Goal: Information Seeking & Learning: Learn about a topic

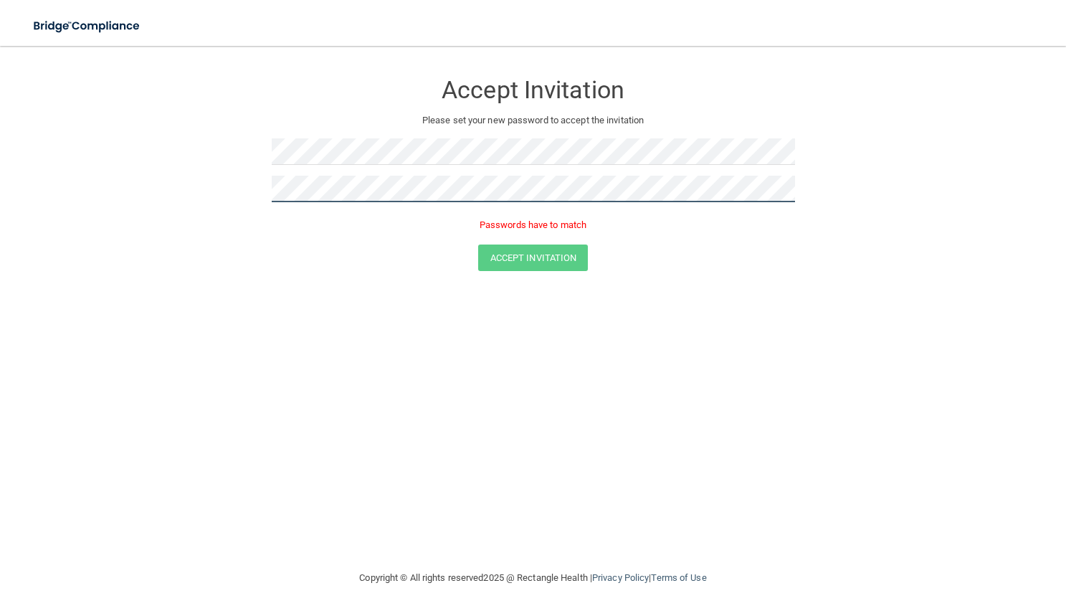
click at [478, 244] on button "Accept Invitation" at bounding box center [533, 257] width 110 height 27
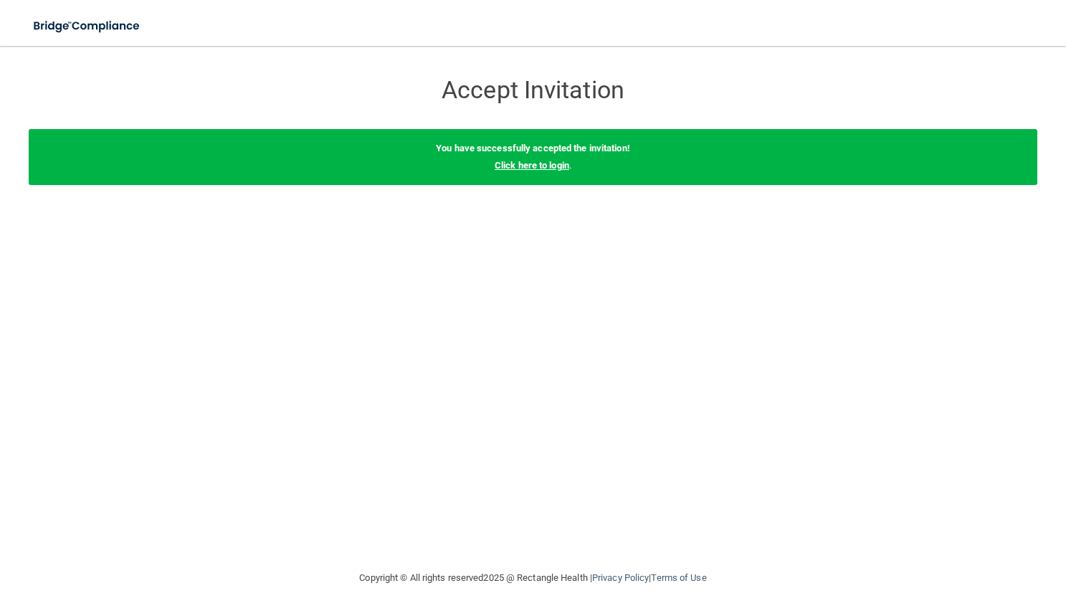
click at [545, 166] on link "Click here to login" at bounding box center [532, 165] width 75 height 11
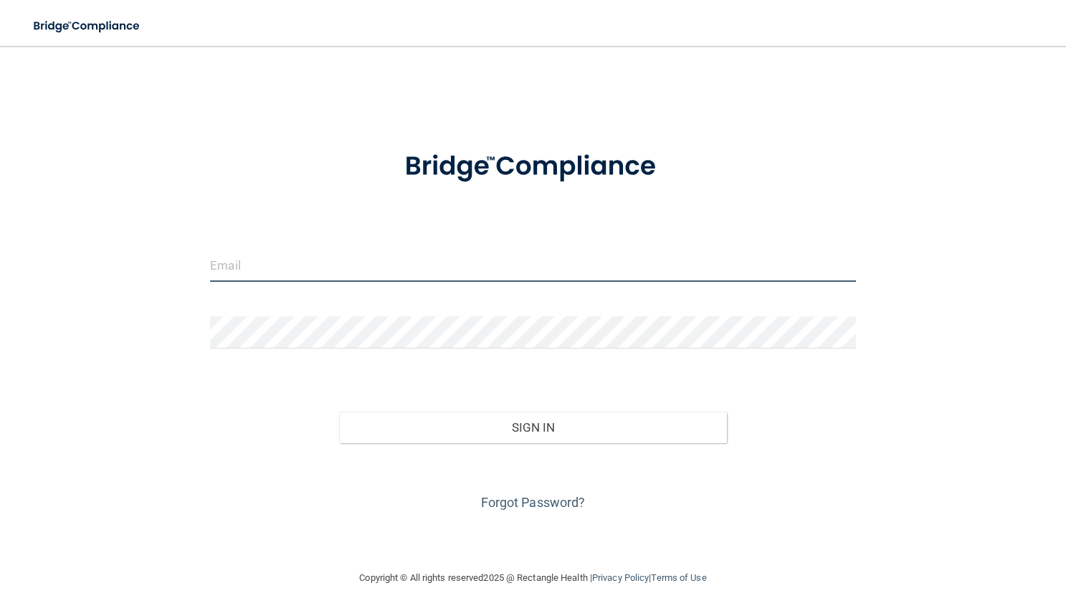
click at [236, 265] on input "email" at bounding box center [533, 266] width 646 height 32
type input "[EMAIL_ADDRESS][DOMAIN_NAME]"
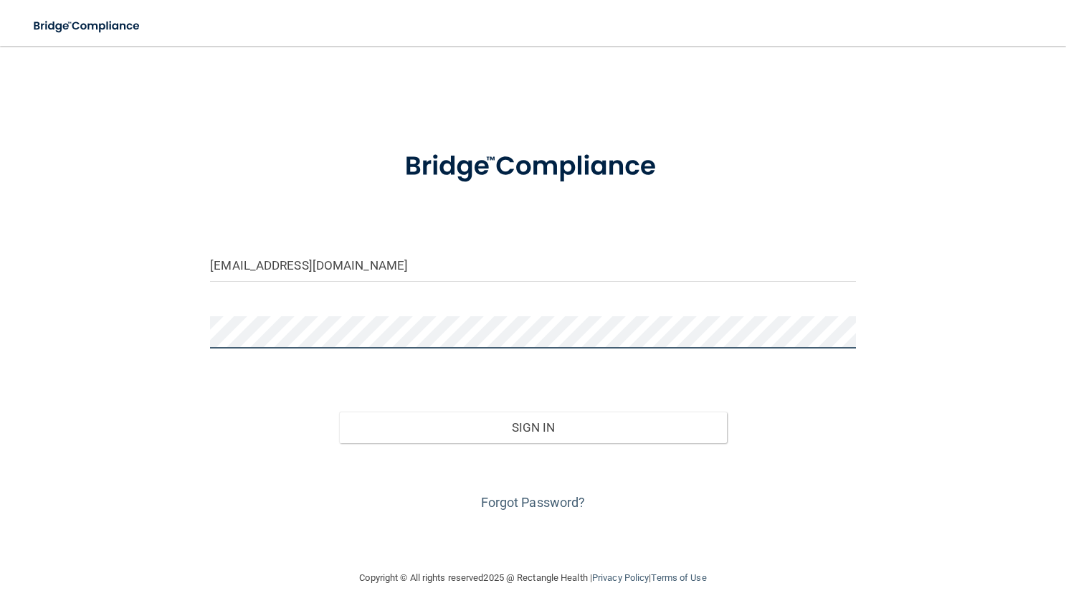
click at [339, 412] on button "Sign In" at bounding box center [532, 428] width 387 height 32
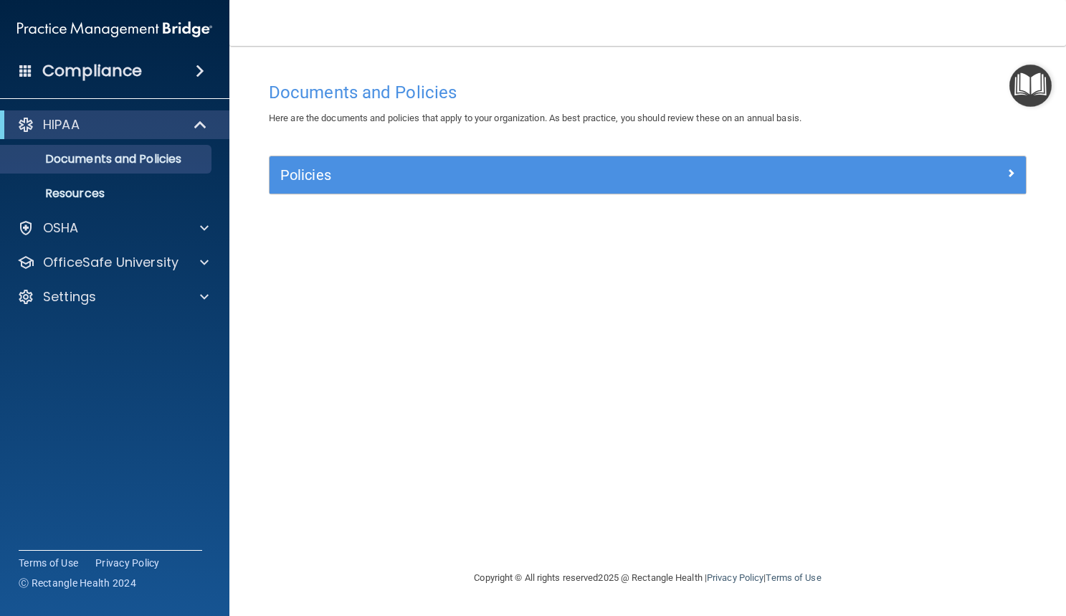
click at [196, 71] on span at bounding box center [200, 70] width 9 height 17
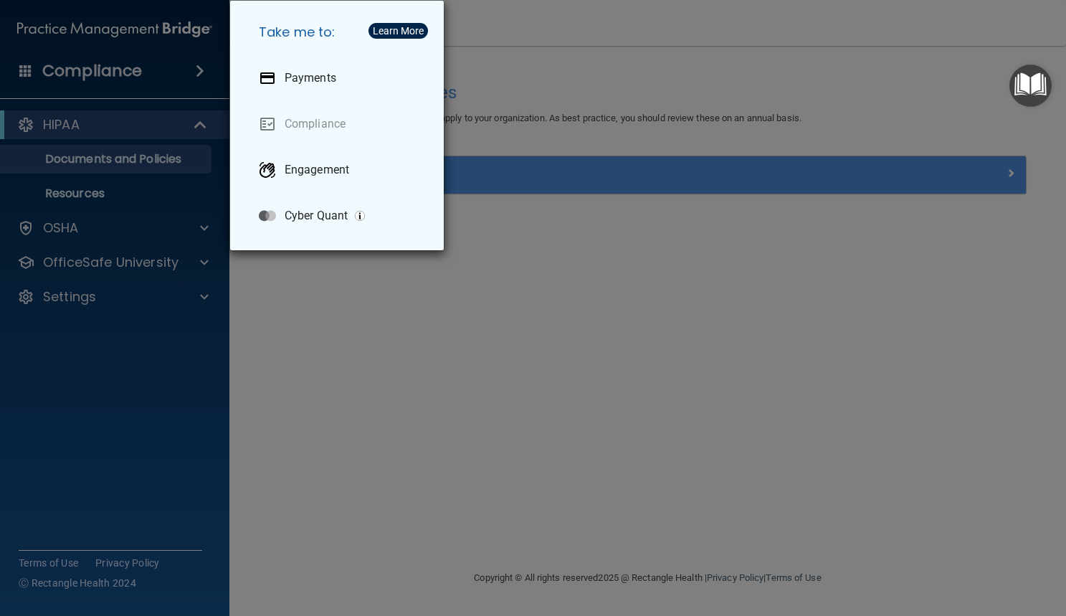
click at [151, 132] on div "Take me to: Payments Compliance Engagement Cyber Quant" at bounding box center [533, 308] width 1066 height 616
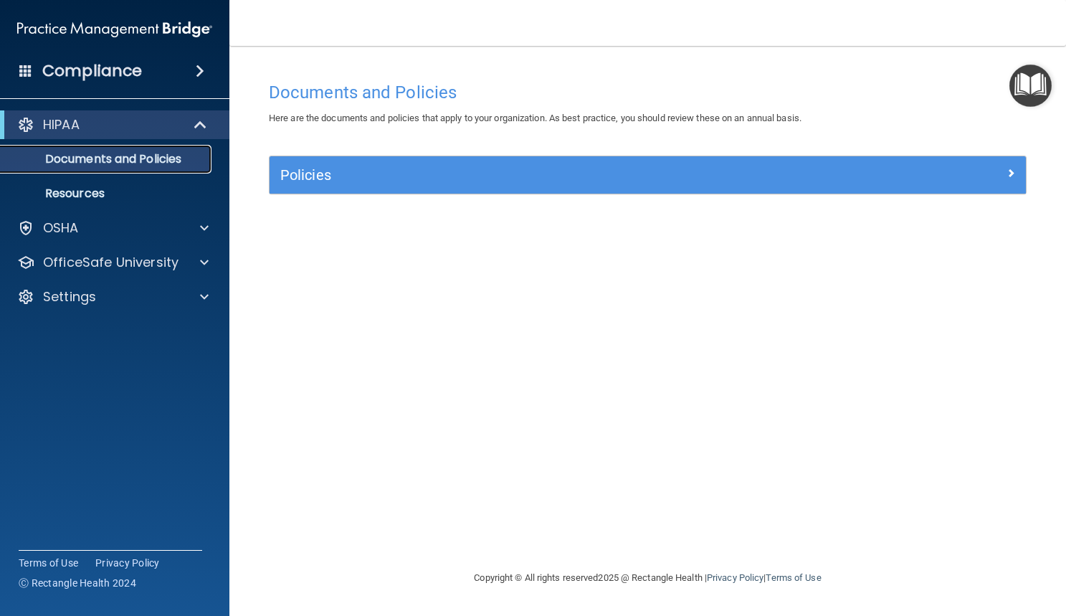
click at [143, 156] on p "Documents and Policies" at bounding box center [107, 159] width 196 height 14
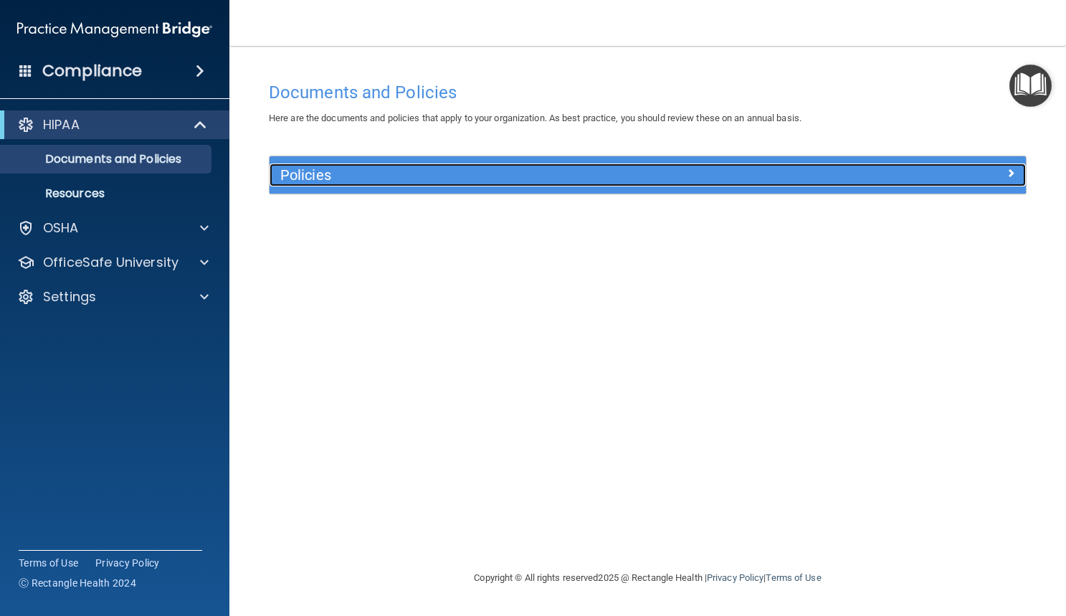
click at [295, 183] on h5 "Policies" at bounding box center [553, 175] width 546 height 16
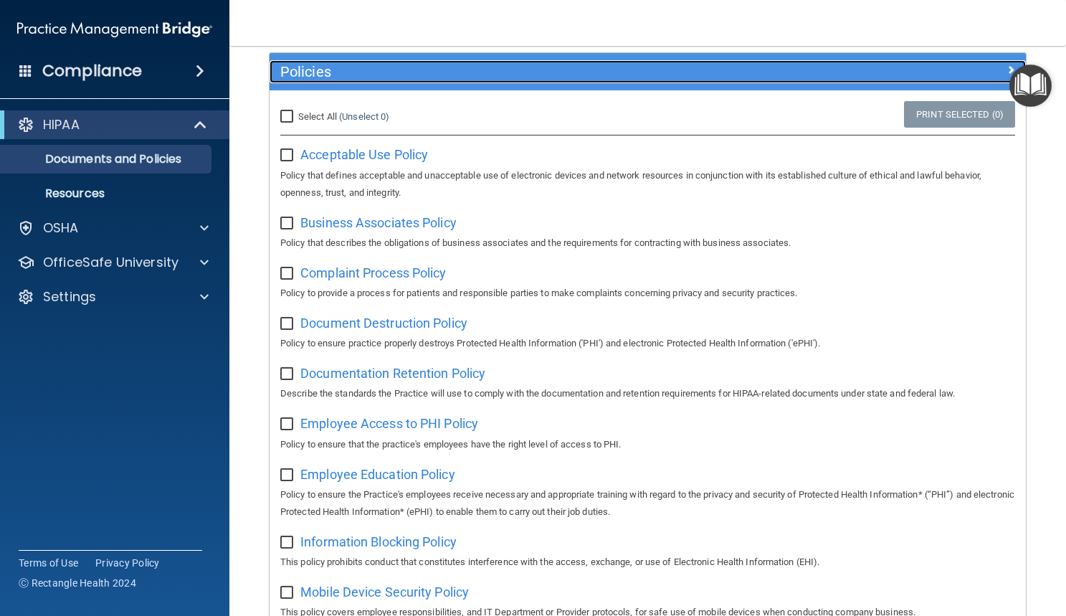
scroll to position [115, 0]
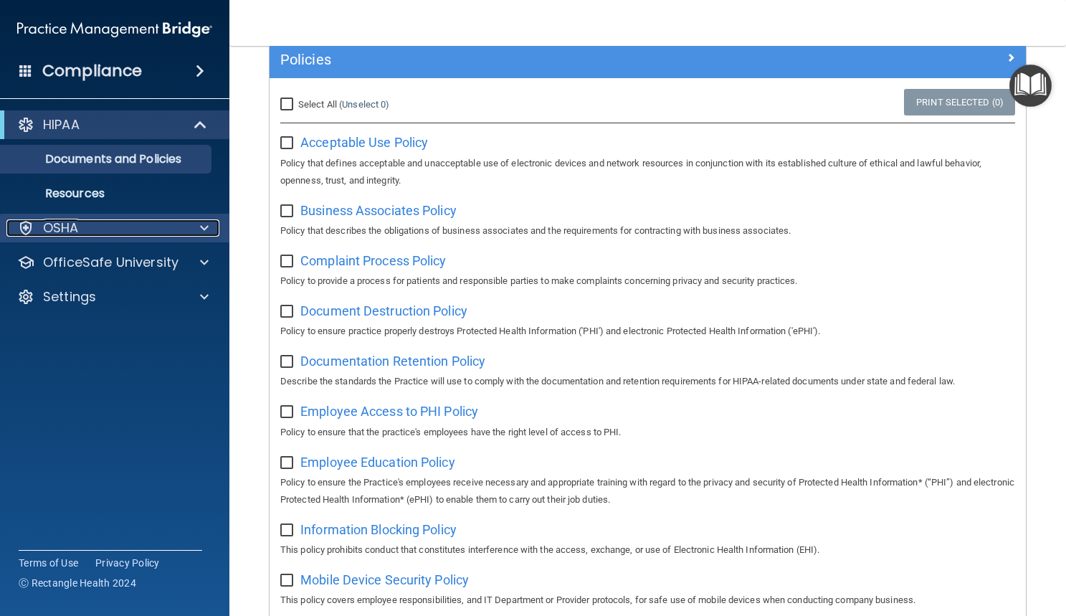
click at [74, 231] on p "OSHA" at bounding box center [61, 227] width 36 height 17
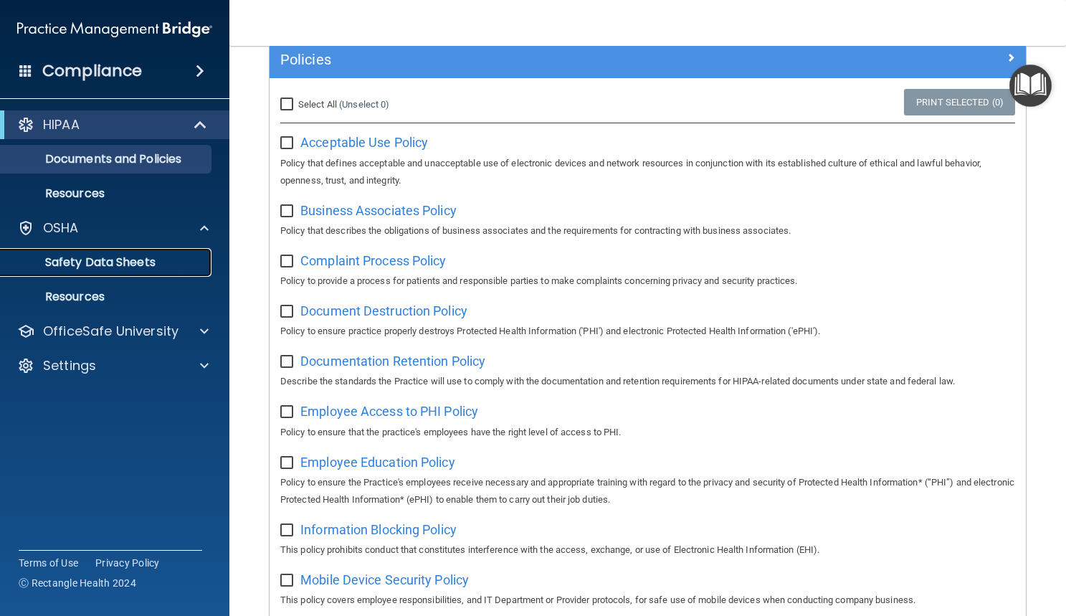
click at [112, 271] on link "Safety Data Sheets" at bounding box center [99, 262] width 226 height 29
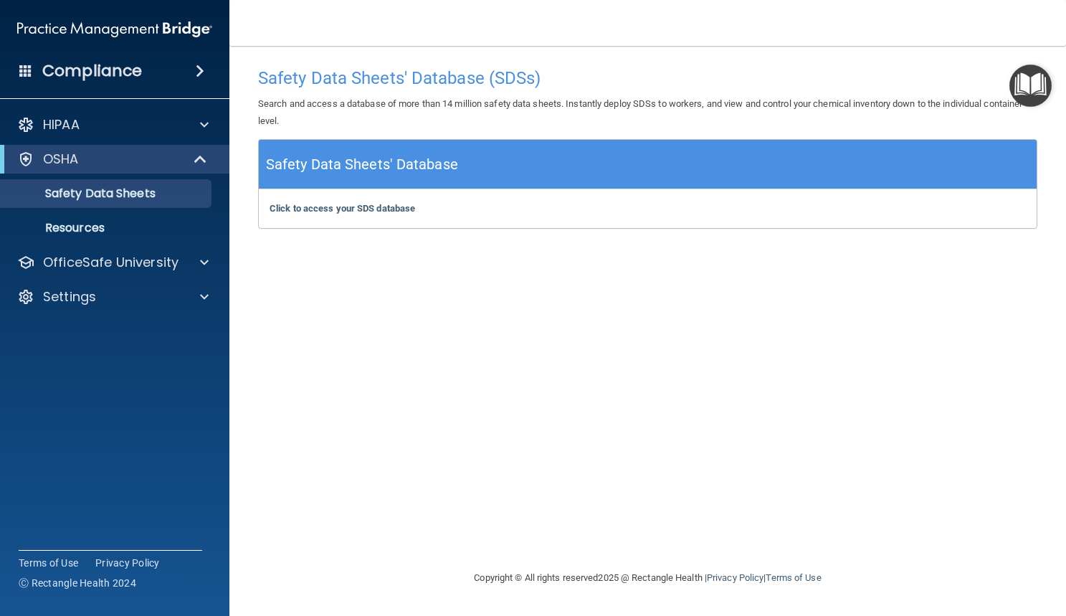
click at [130, 77] on h4 "Compliance" at bounding box center [92, 71] width 100 height 20
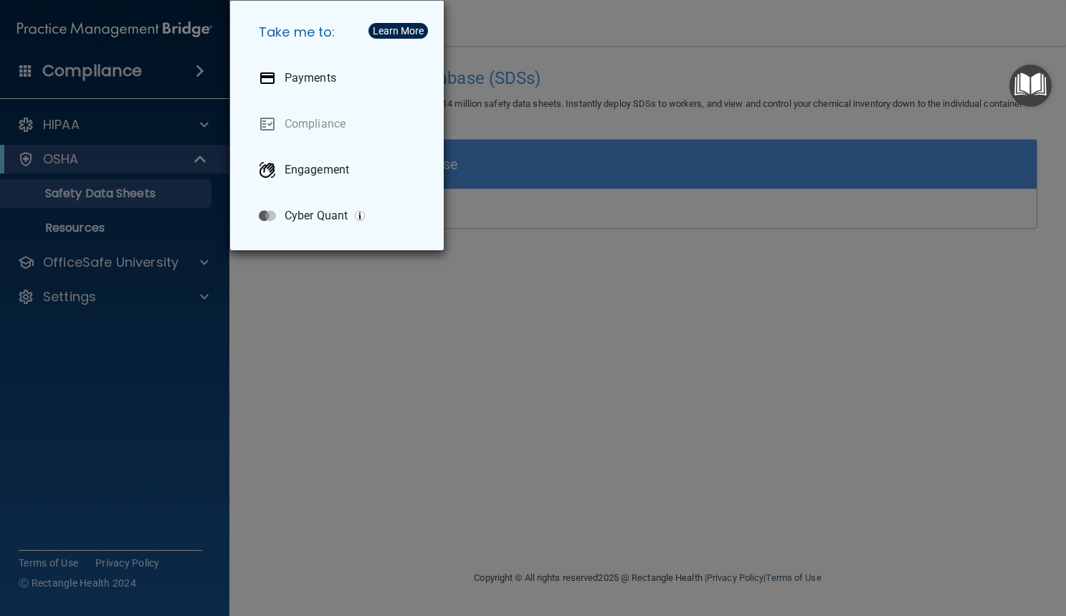
click at [80, 87] on div "Take me to: Payments Compliance Engagement Cyber Quant" at bounding box center [533, 308] width 1066 height 616
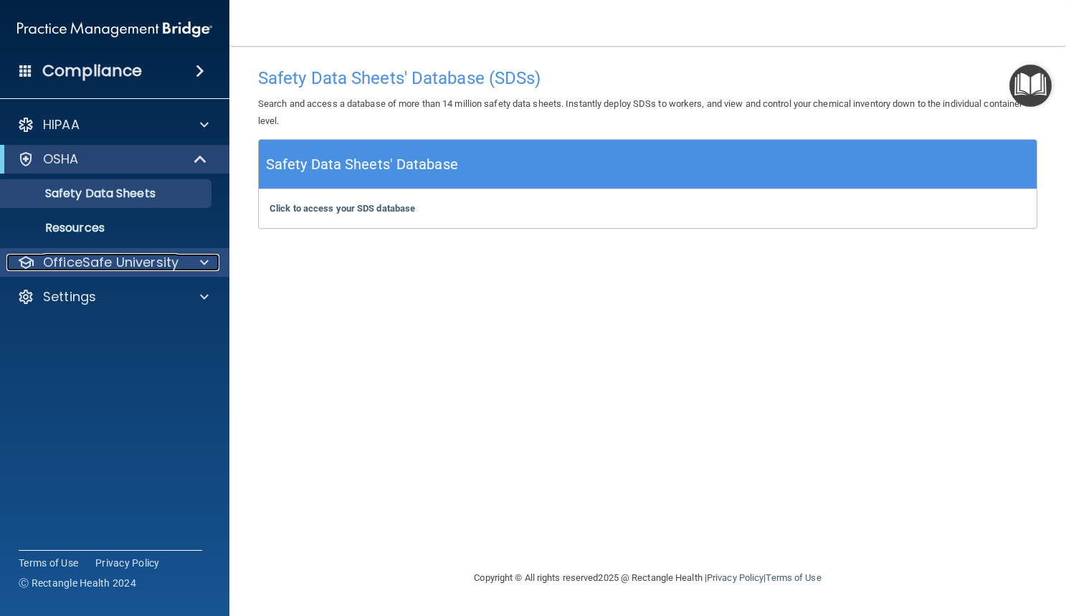
click at [103, 262] on p "OfficeSafe University" at bounding box center [111, 262] width 136 height 17
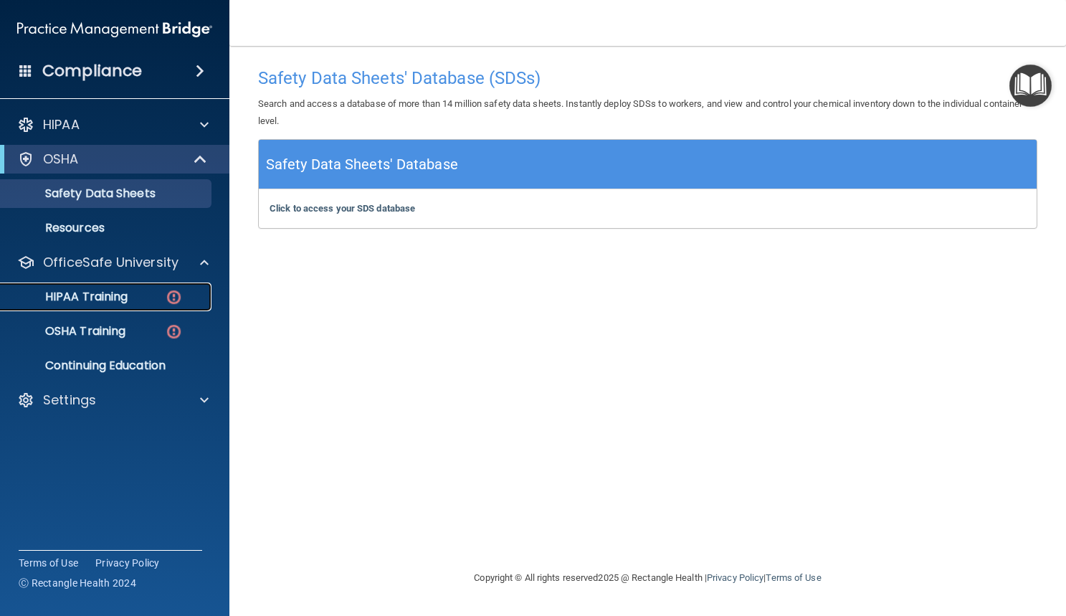
click at [97, 303] on p "HIPAA Training" at bounding box center [68, 297] width 118 height 14
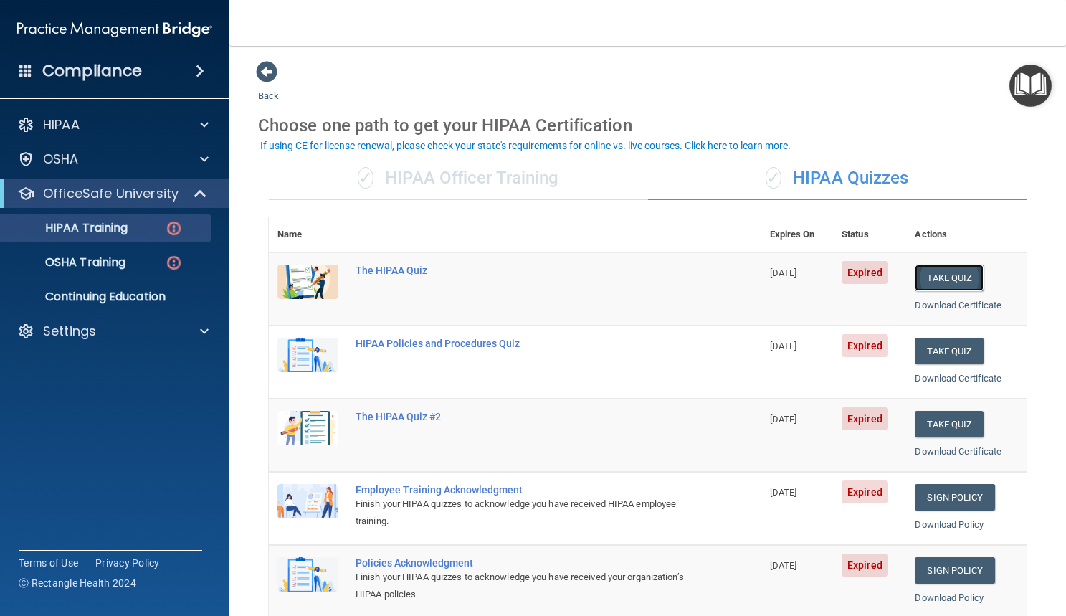
click at [937, 272] on button "Take Quiz" at bounding box center [949, 278] width 69 height 27
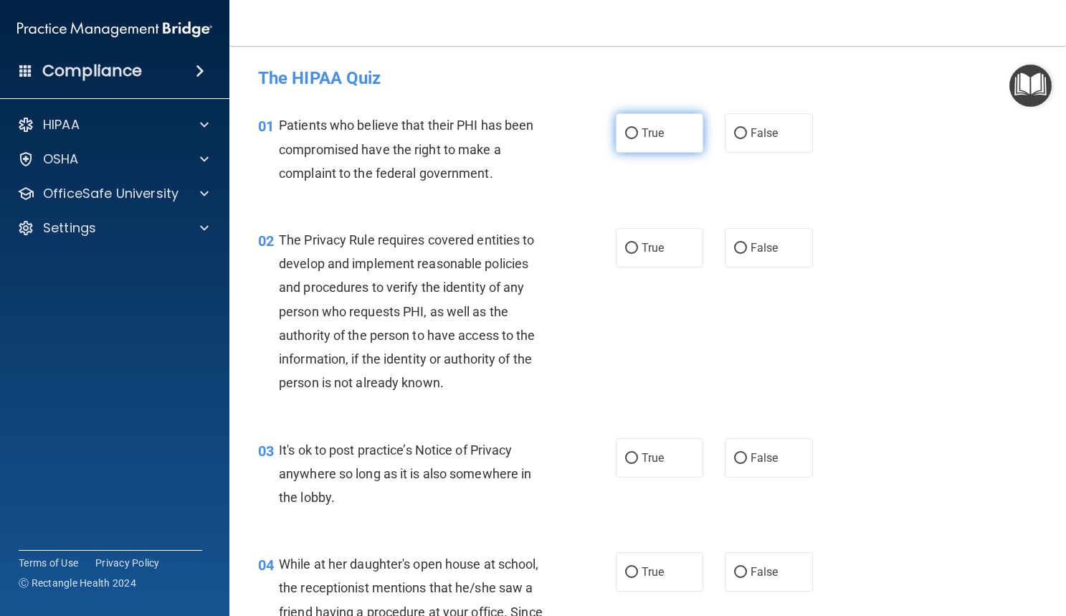
click at [625, 129] on input "True" at bounding box center [631, 133] width 13 height 11
radio input "true"
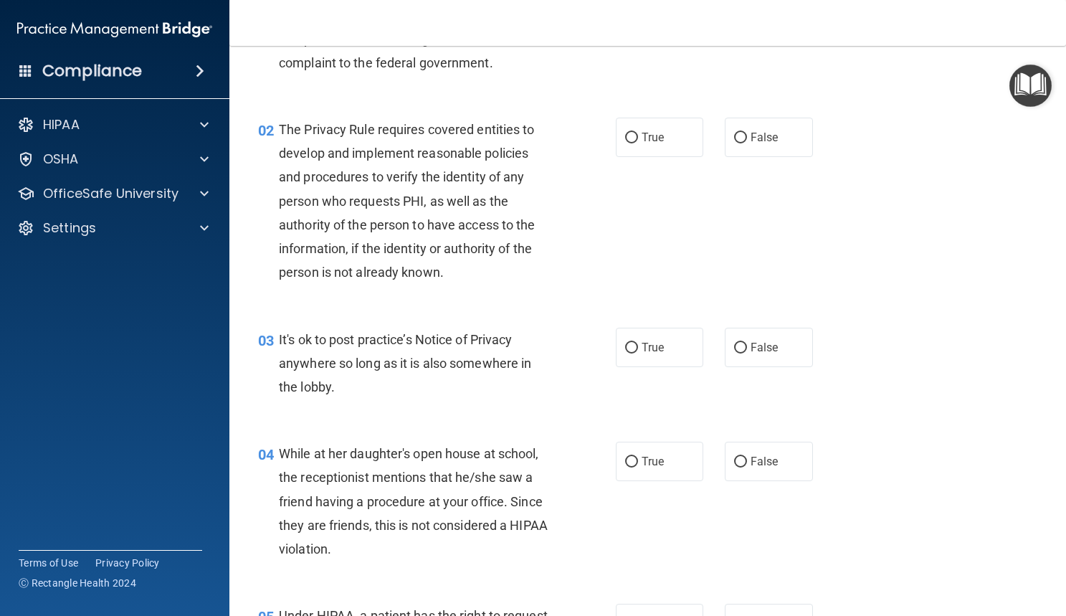
scroll to position [115, 0]
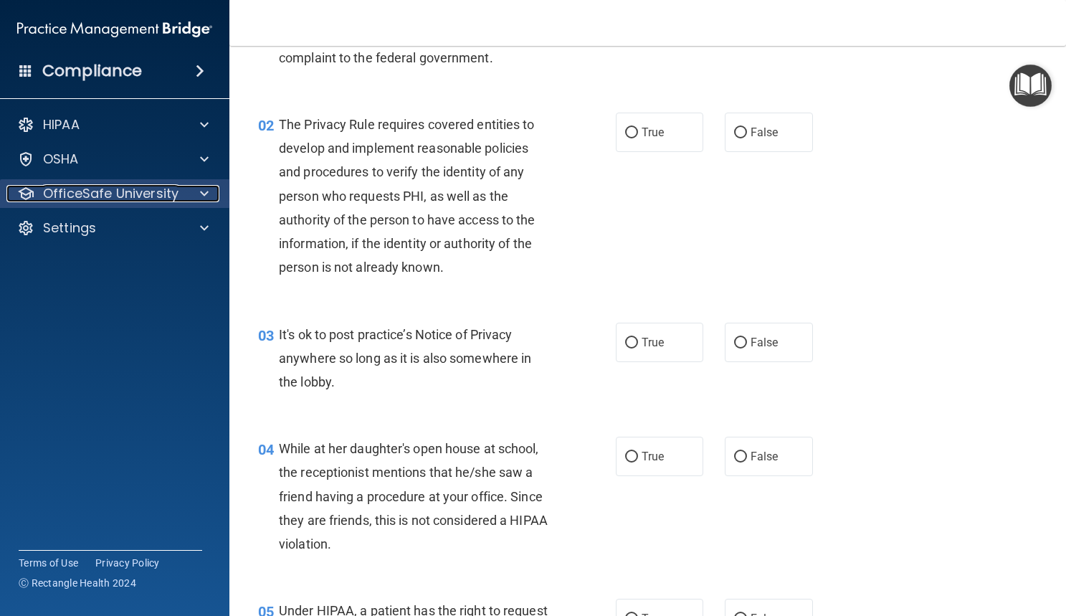
click at [153, 200] on p "OfficeSafe University" at bounding box center [111, 193] width 136 height 17
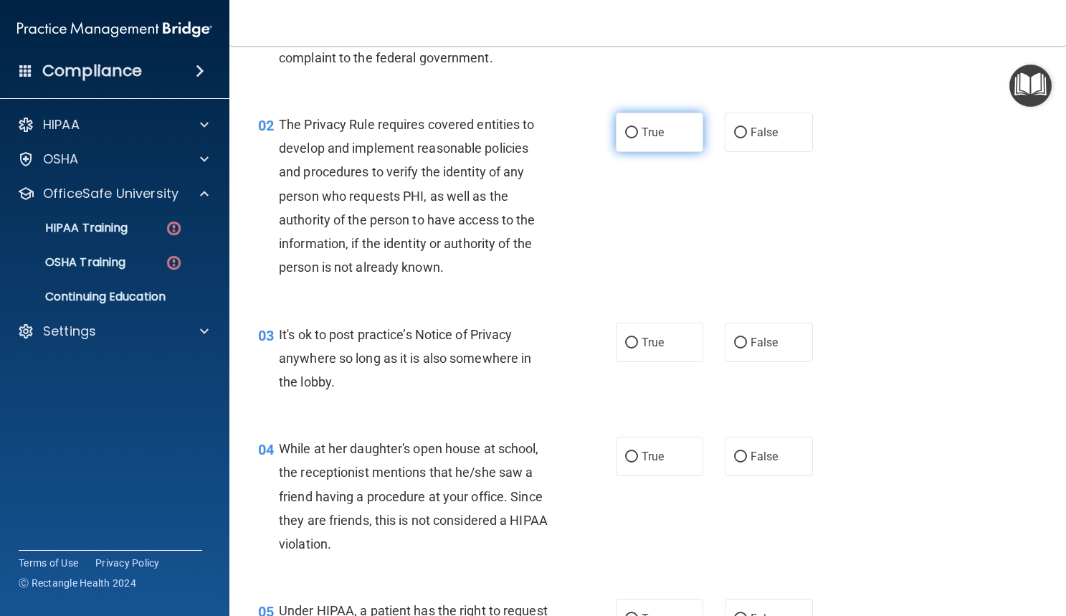
click at [625, 133] on input "True" at bounding box center [631, 133] width 13 height 11
radio input "true"
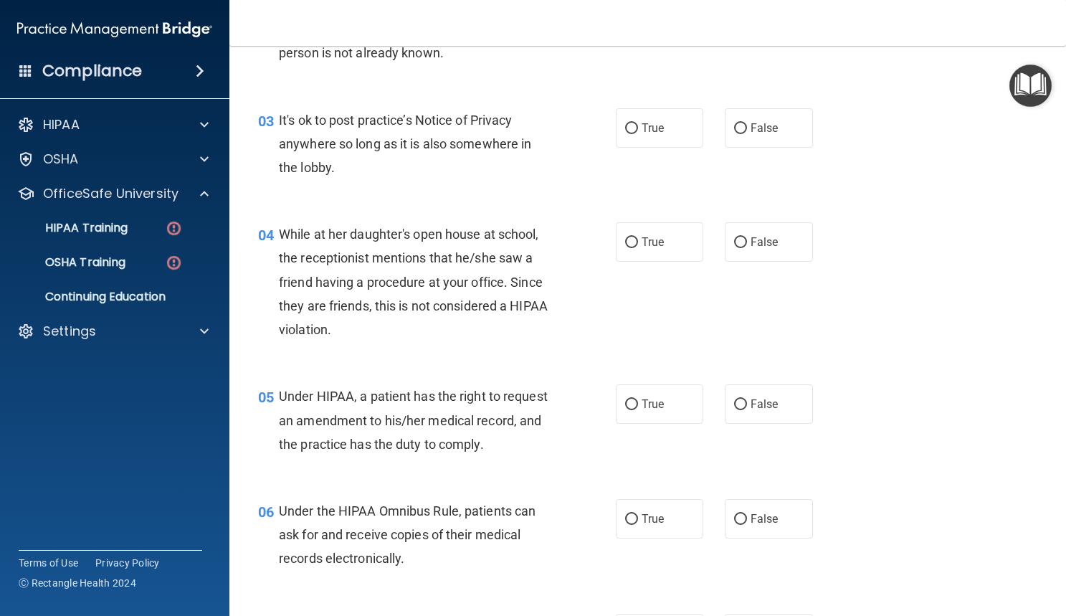
scroll to position [331, 0]
click at [734, 131] on input "False" at bounding box center [740, 127] width 13 height 11
radio input "true"
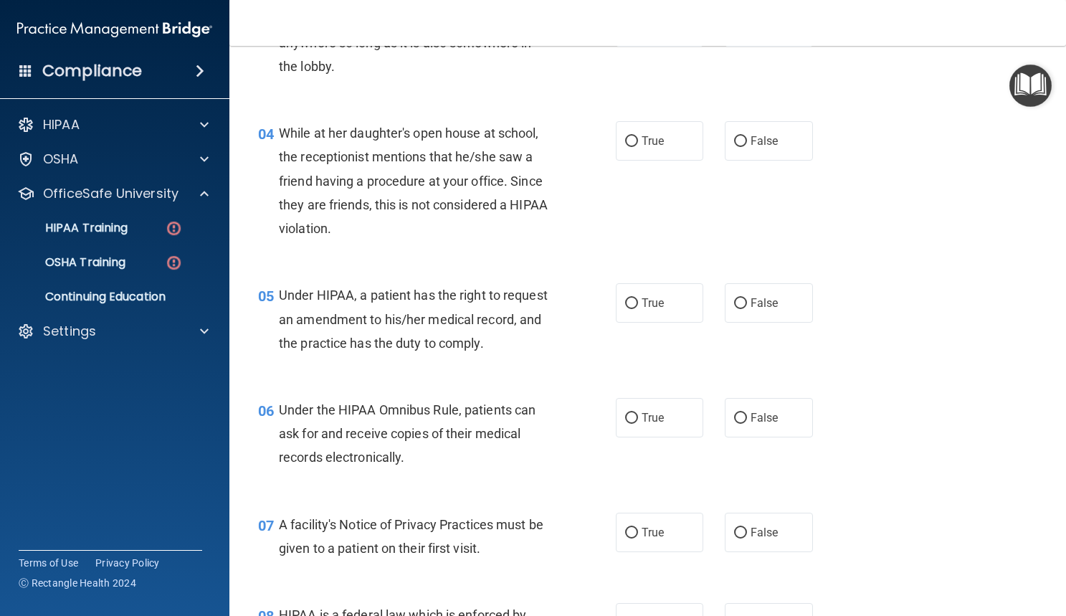
scroll to position [441, 0]
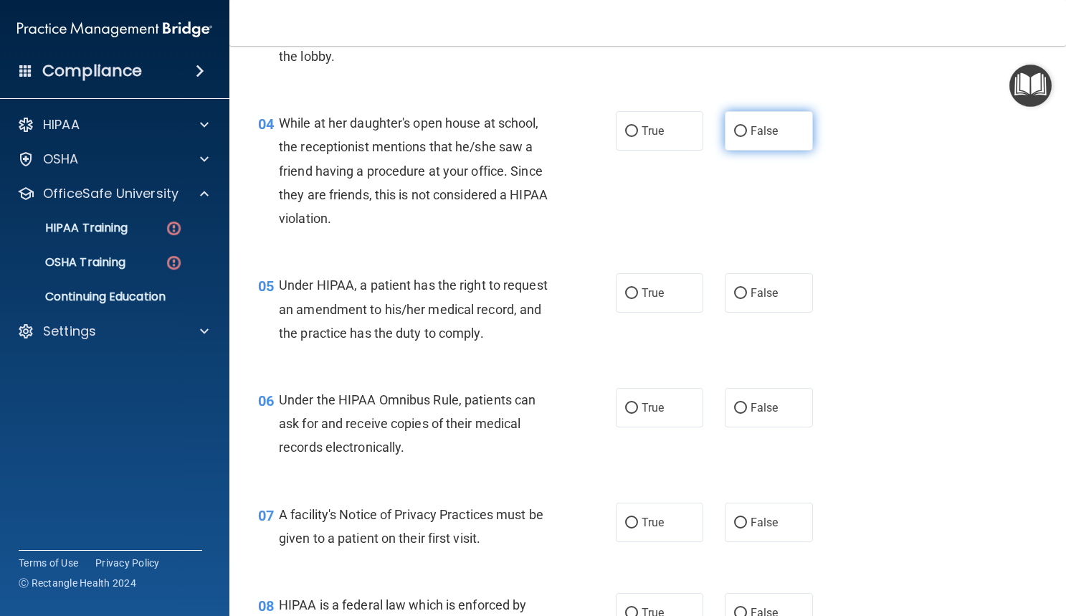
click at [741, 136] on label "False" at bounding box center [769, 130] width 88 height 39
click at [741, 136] on input "False" at bounding box center [740, 131] width 13 height 11
radio input "true"
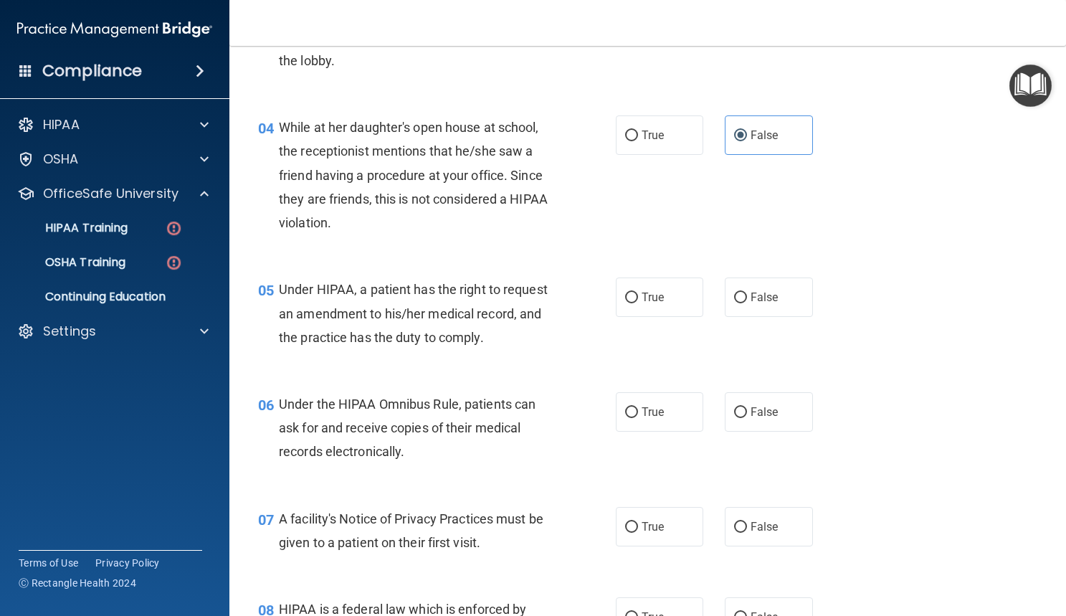
scroll to position [430, 0]
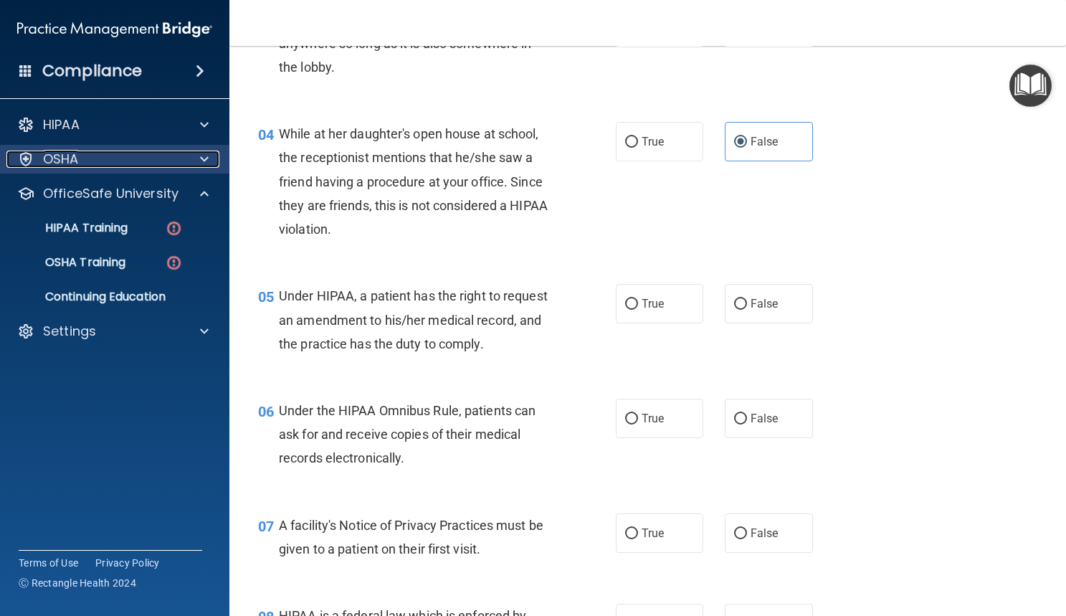
click at [176, 167] on div "OSHA" at bounding box center [95, 159] width 178 height 17
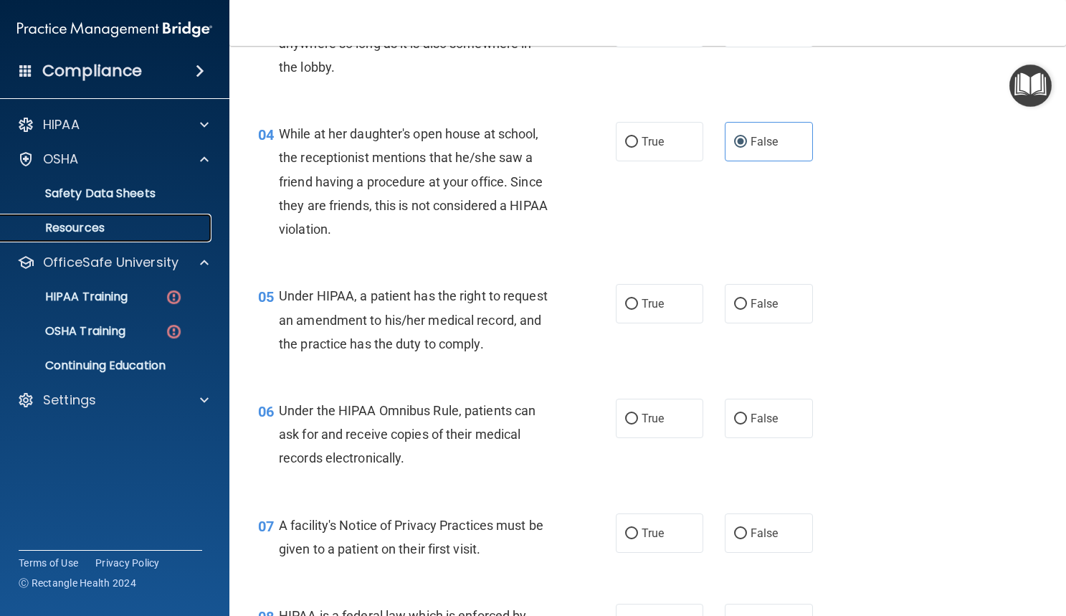
click at [99, 228] on p "Resources" at bounding box center [107, 228] width 196 height 14
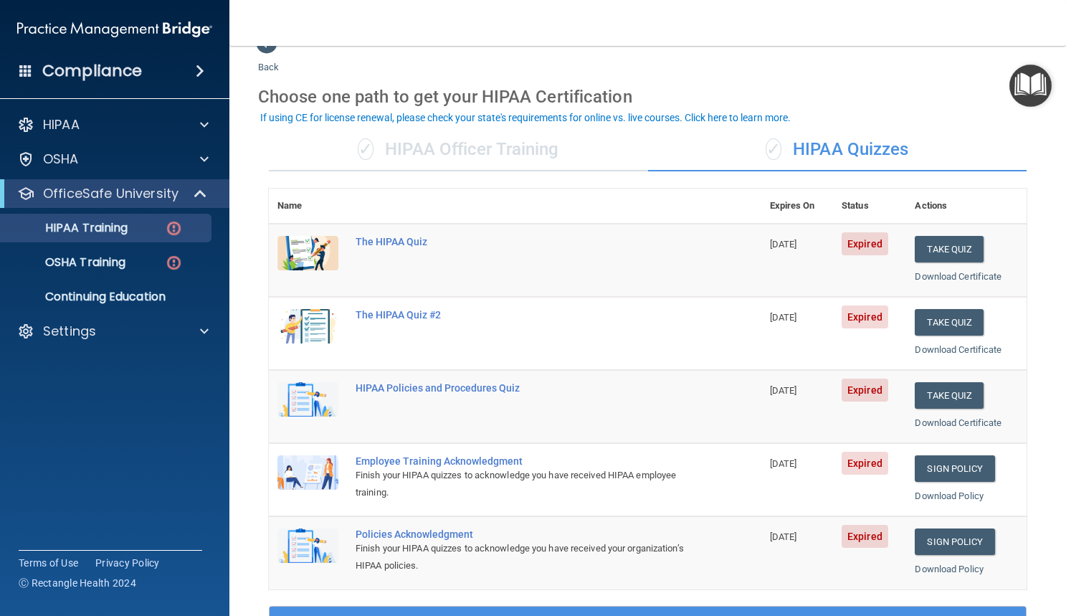
scroll to position [28, 0]
click at [927, 246] on button "Take Quiz" at bounding box center [949, 250] width 69 height 27
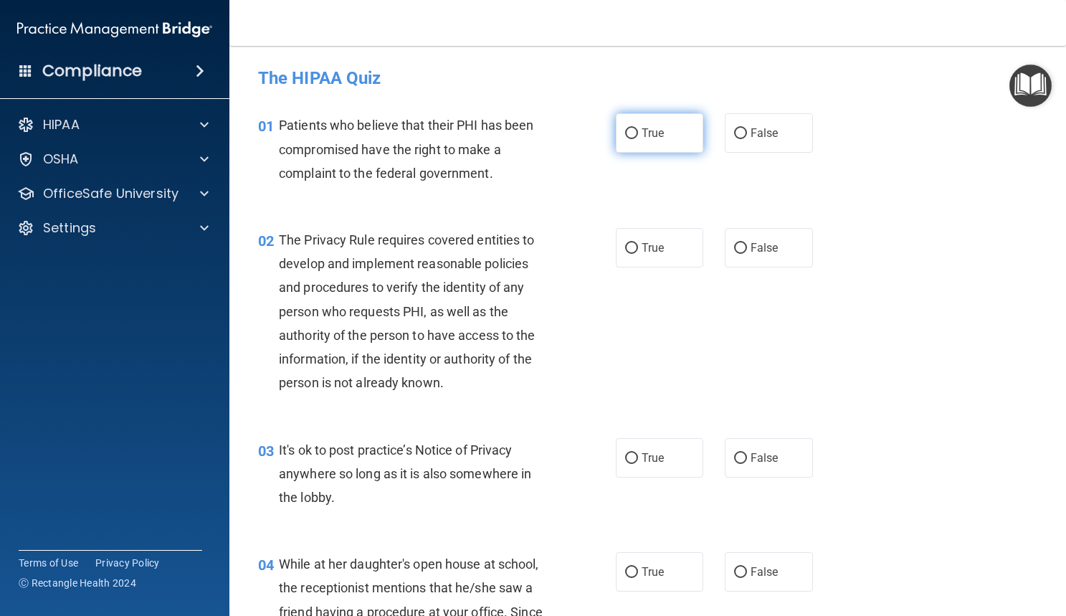
click at [625, 137] on input "True" at bounding box center [631, 133] width 13 height 11
radio input "true"
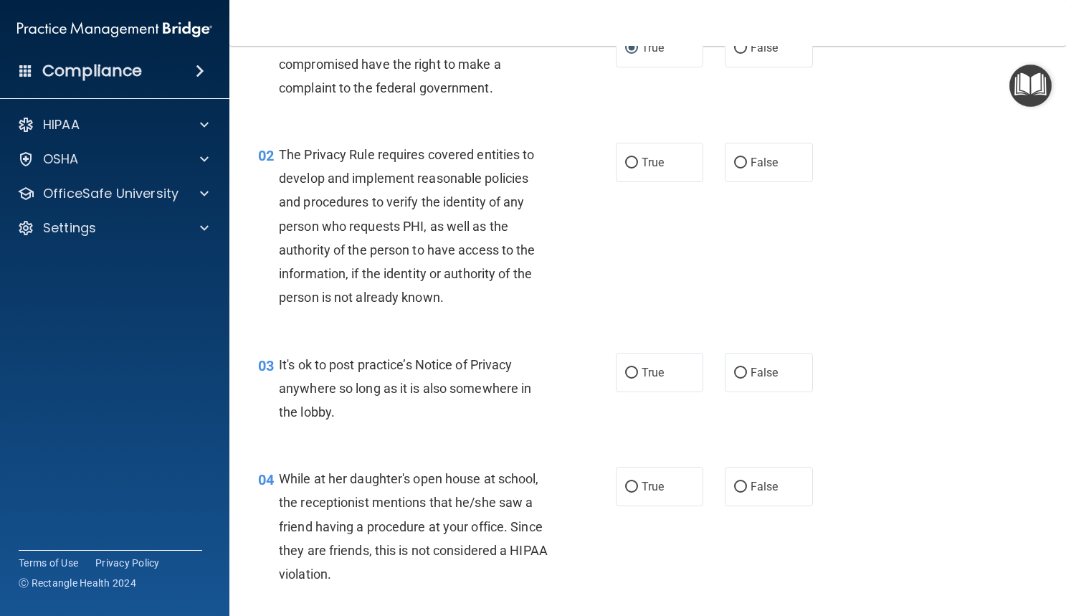
scroll to position [91, 0]
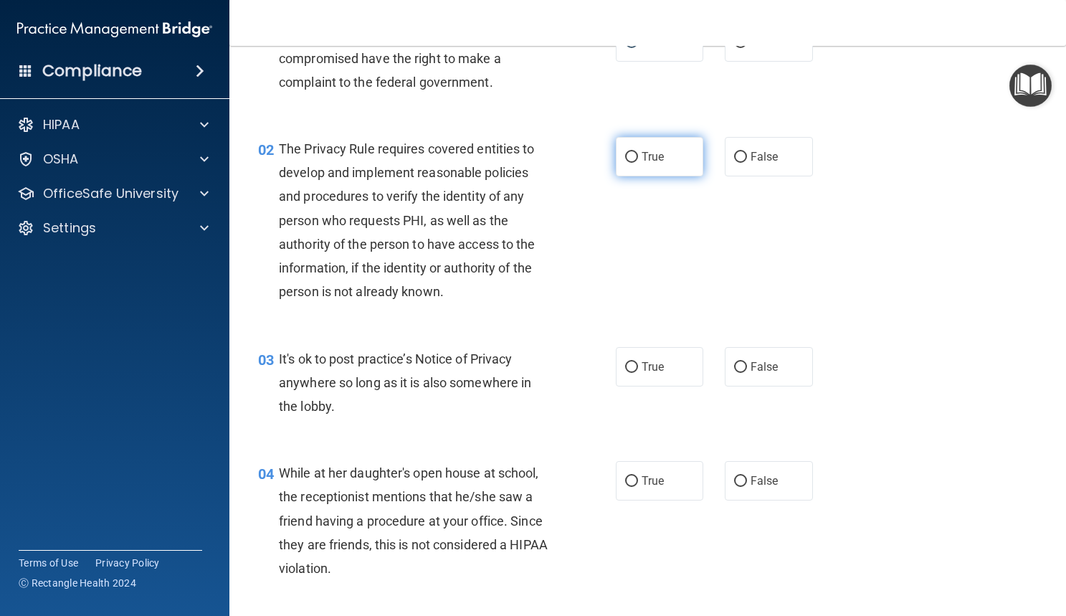
click at [625, 163] on input "True" at bounding box center [631, 157] width 13 height 11
radio input "true"
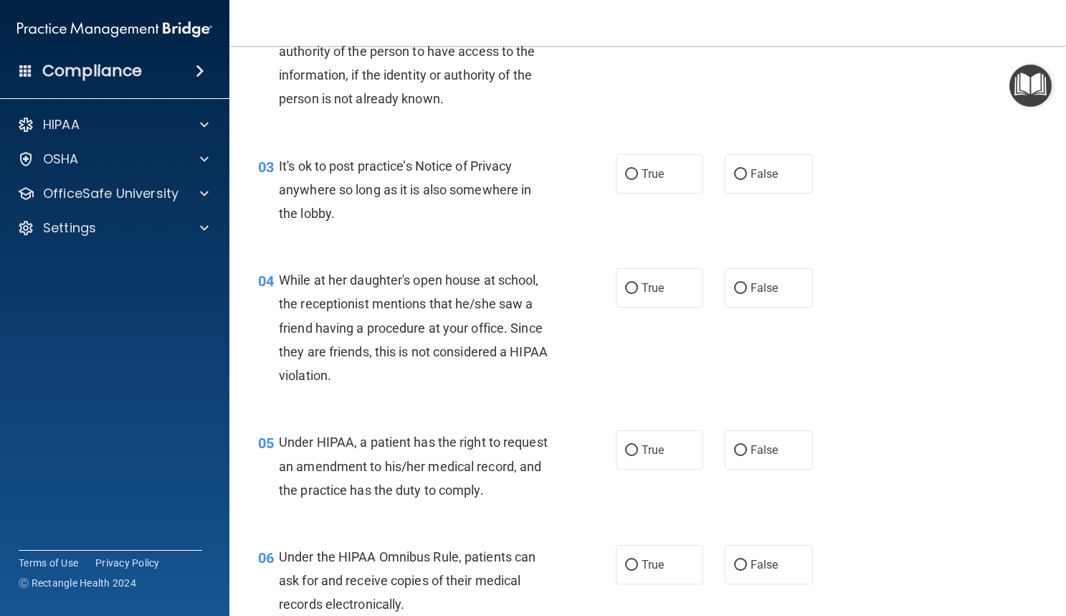
scroll to position [285, 0]
click at [735, 180] on label "False" at bounding box center [769, 172] width 88 height 39
click at [735, 179] on input "False" at bounding box center [740, 173] width 13 height 11
radio input "true"
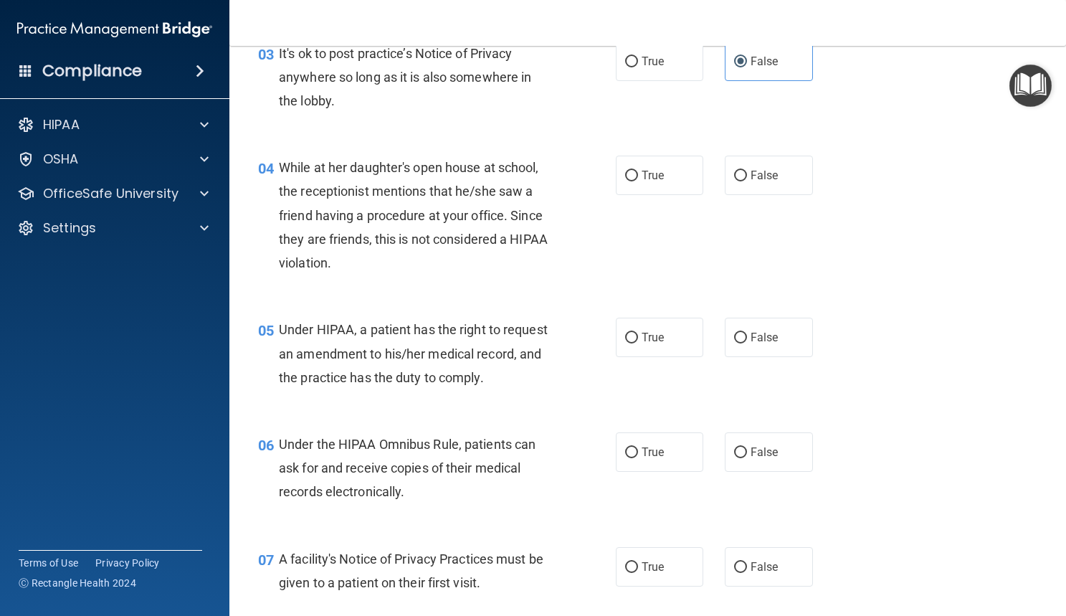
scroll to position [397, 0]
click at [734, 176] on input "False" at bounding box center [740, 175] width 13 height 11
radio input "true"
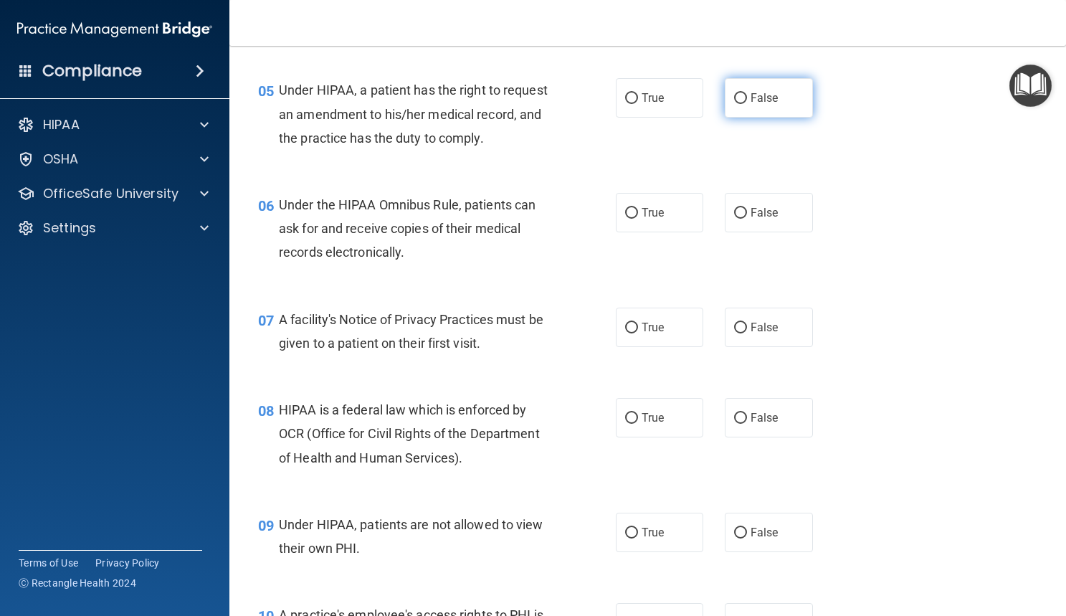
click at [734, 102] on input "False" at bounding box center [740, 98] width 13 height 11
radio input "true"
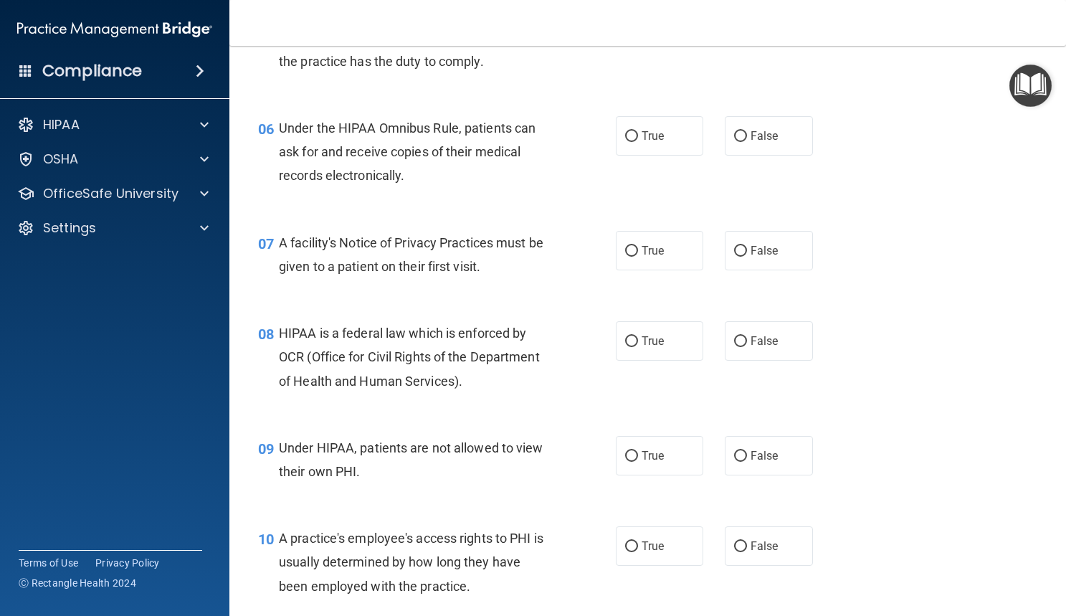
scroll to position [713, 0]
click at [625, 138] on input "True" at bounding box center [631, 135] width 13 height 11
radio input "true"
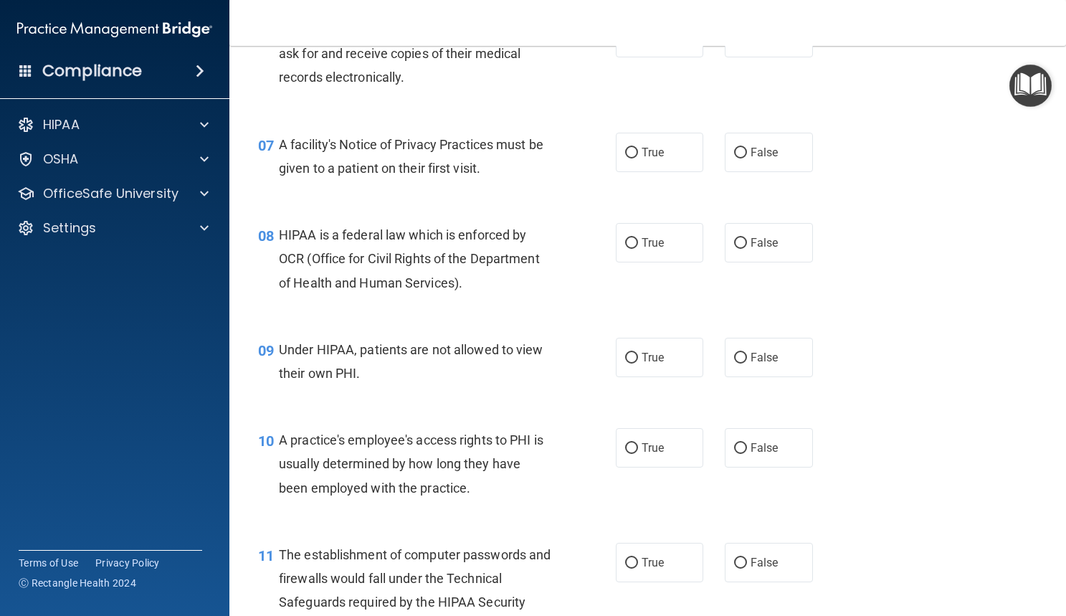
scroll to position [825, 0]
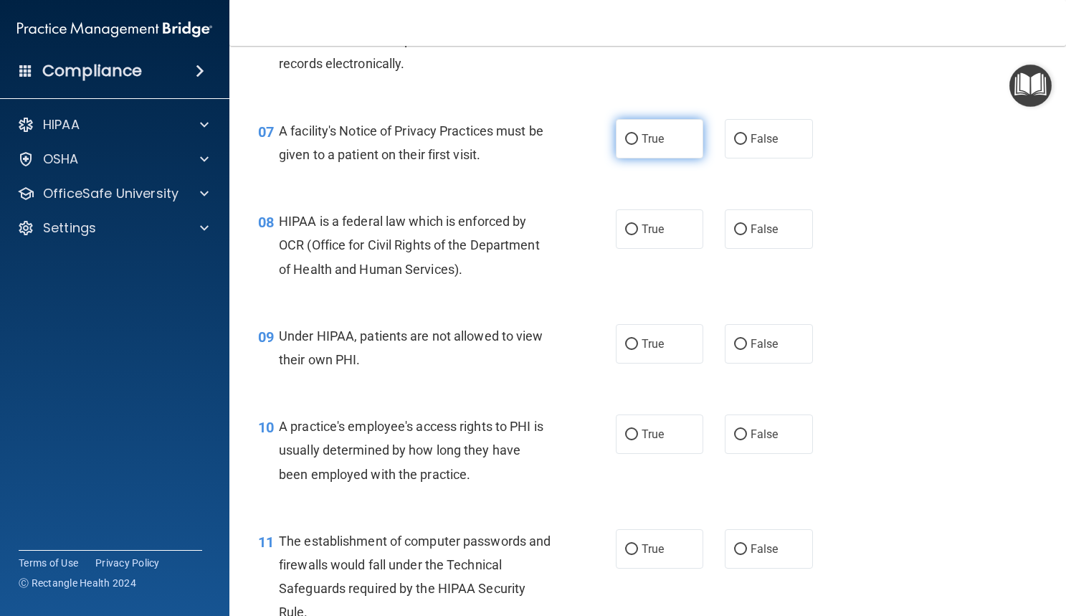
click at [634, 152] on label "True" at bounding box center [660, 138] width 88 height 39
click at [634, 145] on input "True" at bounding box center [631, 139] width 13 height 11
radio input "true"
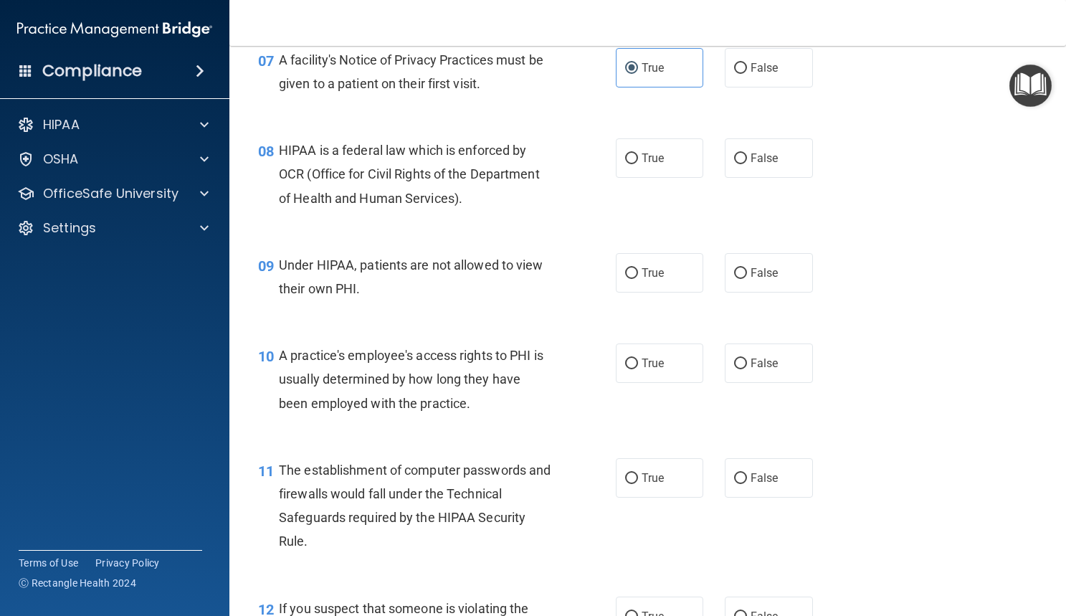
scroll to position [901, 0]
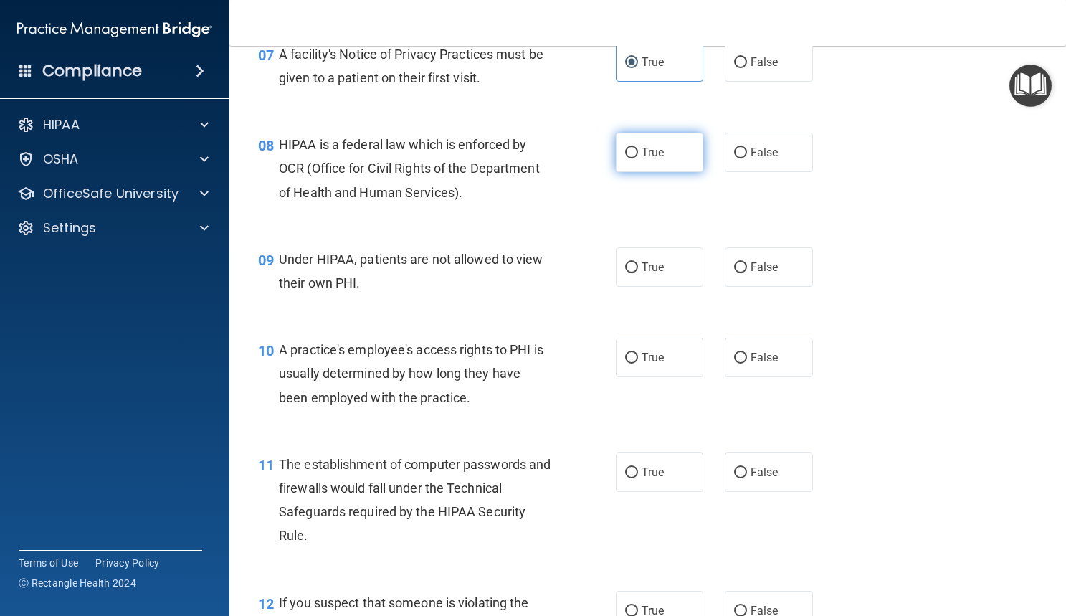
click at [629, 153] on input "True" at bounding box center [631, 153] width 13 height 11
radio input "true"
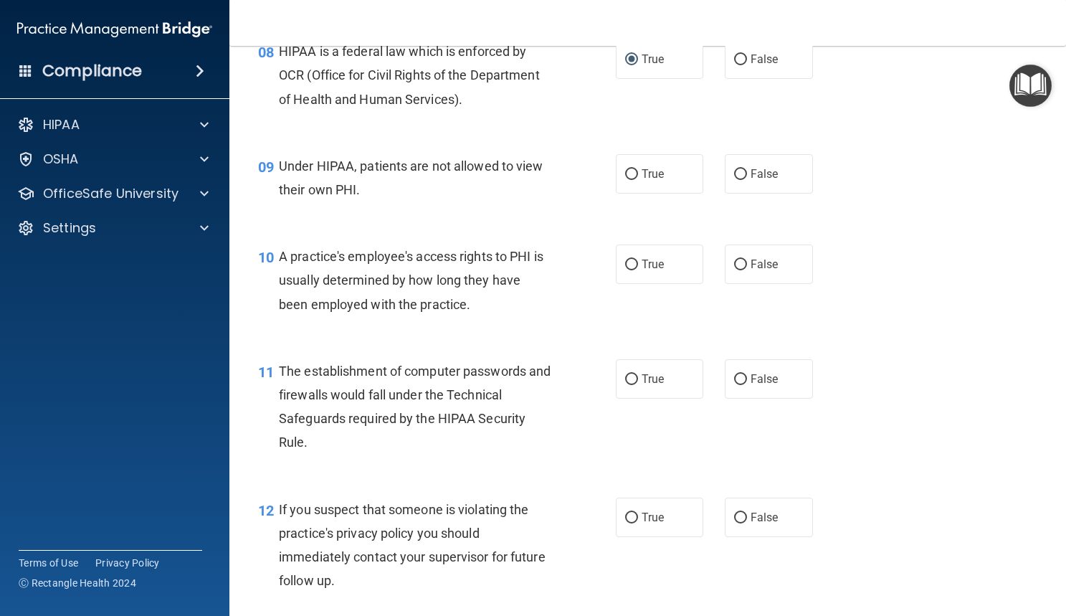
scroll to position [995, 0]
click at [734, 173] on input "False" at bounding box center [740, 173] width 13 height 11
radio input "true"
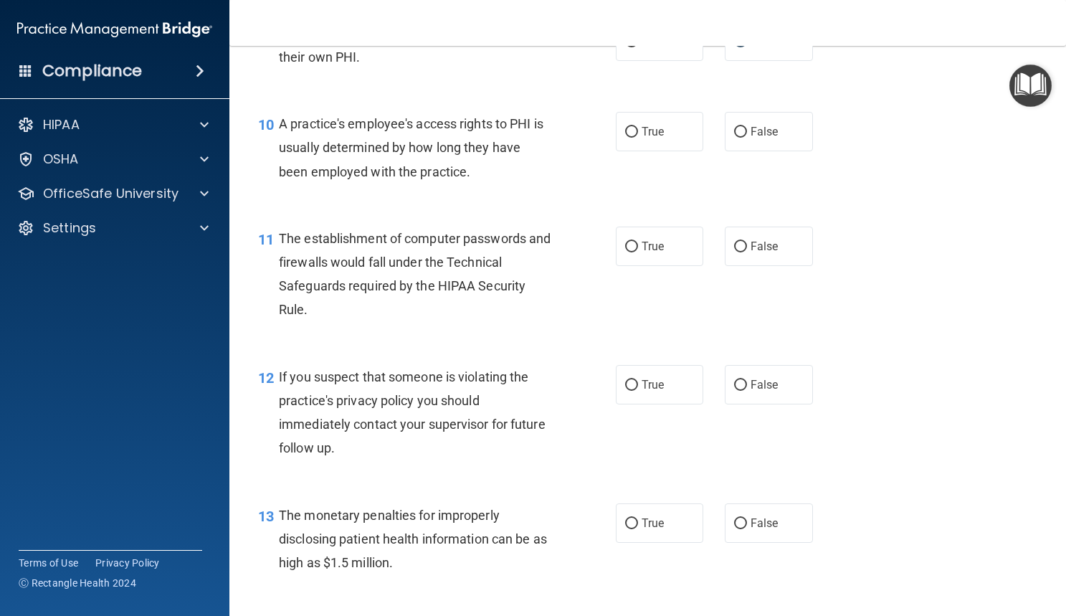
scroll to position [1128, 0]
click at [739, 130] on input "False" at bounding box center [740, 131] width 13 height 11
radio input "true"
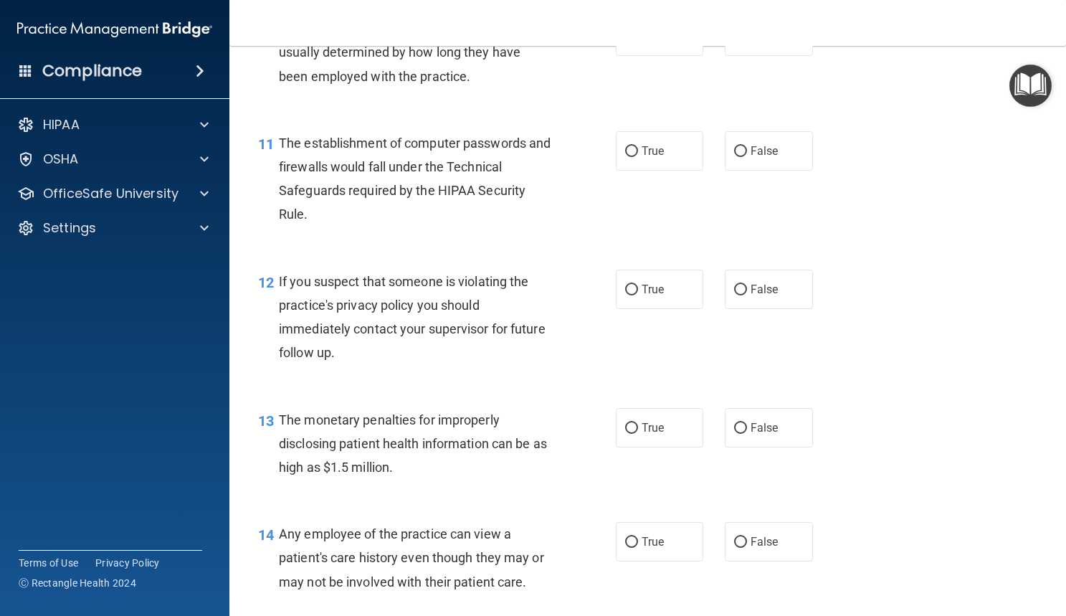
scroll to position [1225, 0]
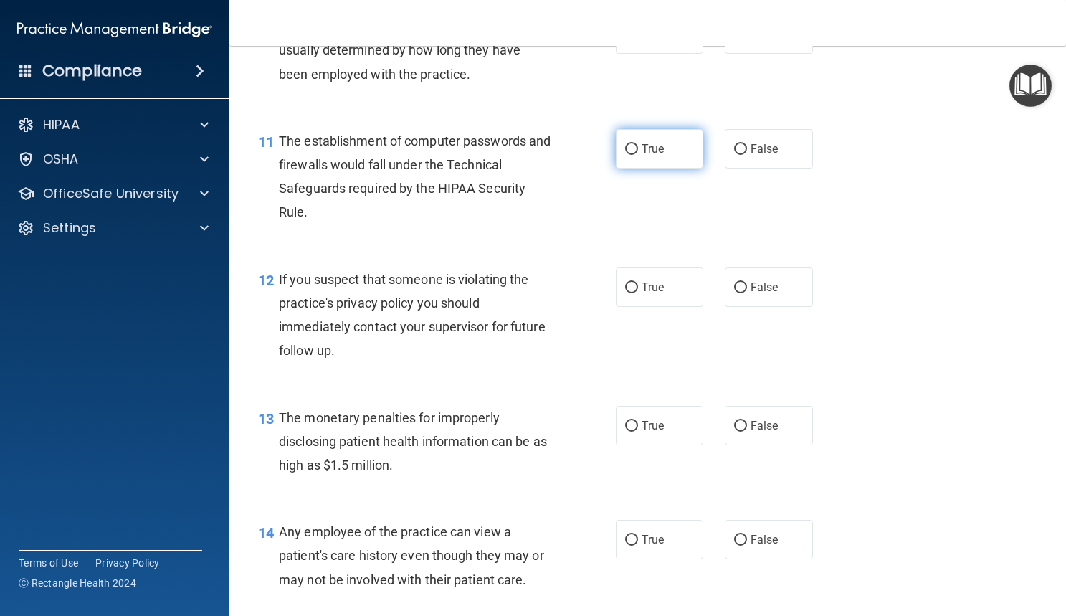
click at [625, 153] on input "True" at bounding box center [631, 149] width 13 height 11
radio input "true"
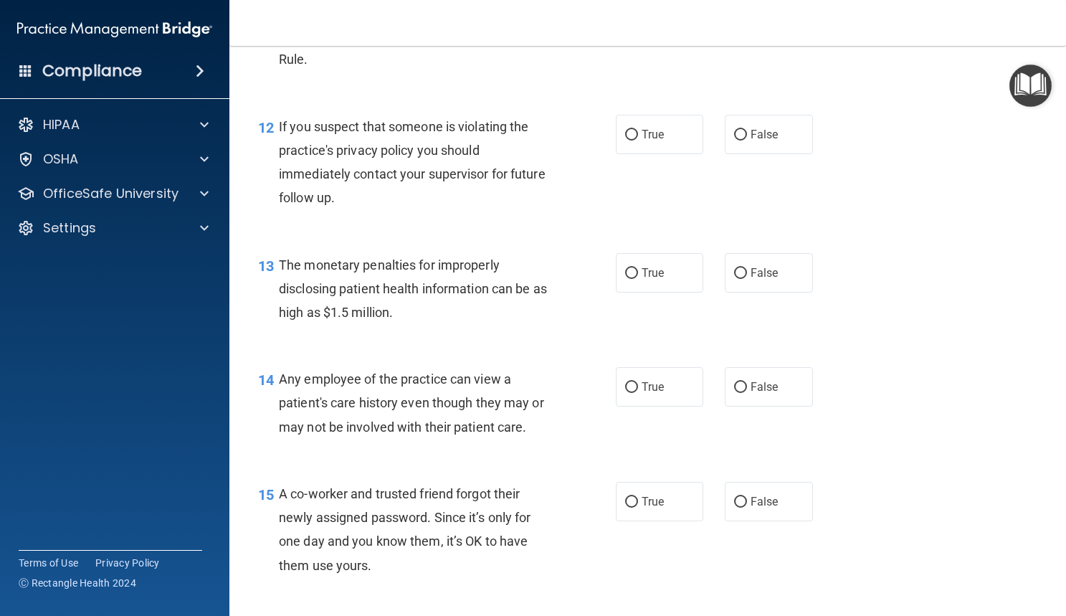
scroll to position [1380, 0]
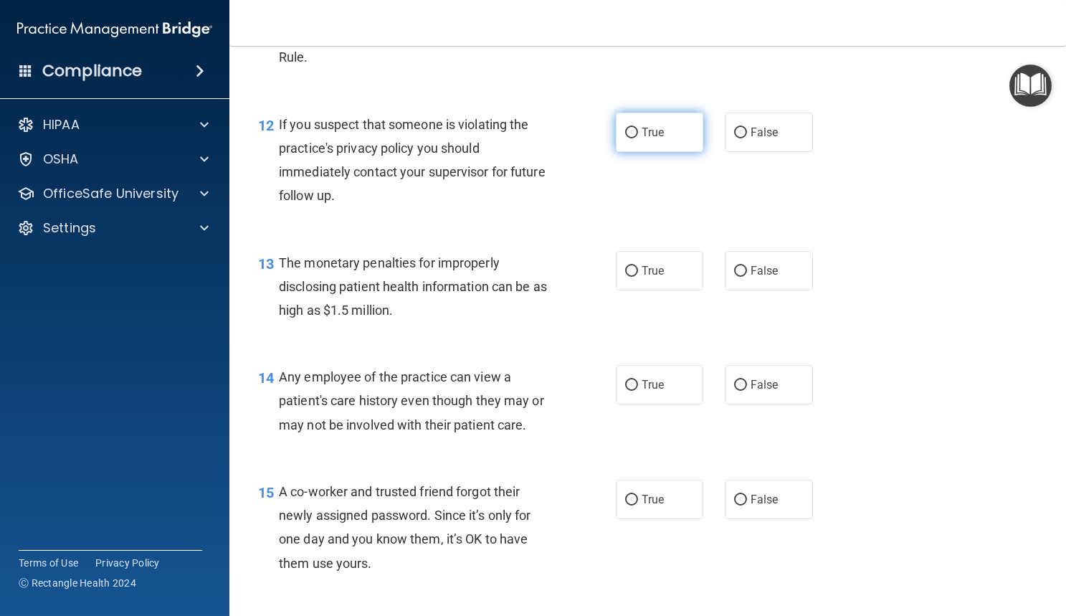
click at [632, 137] on input "True" at bounding box center [631, 133] width 13 height 11
radio input "true"
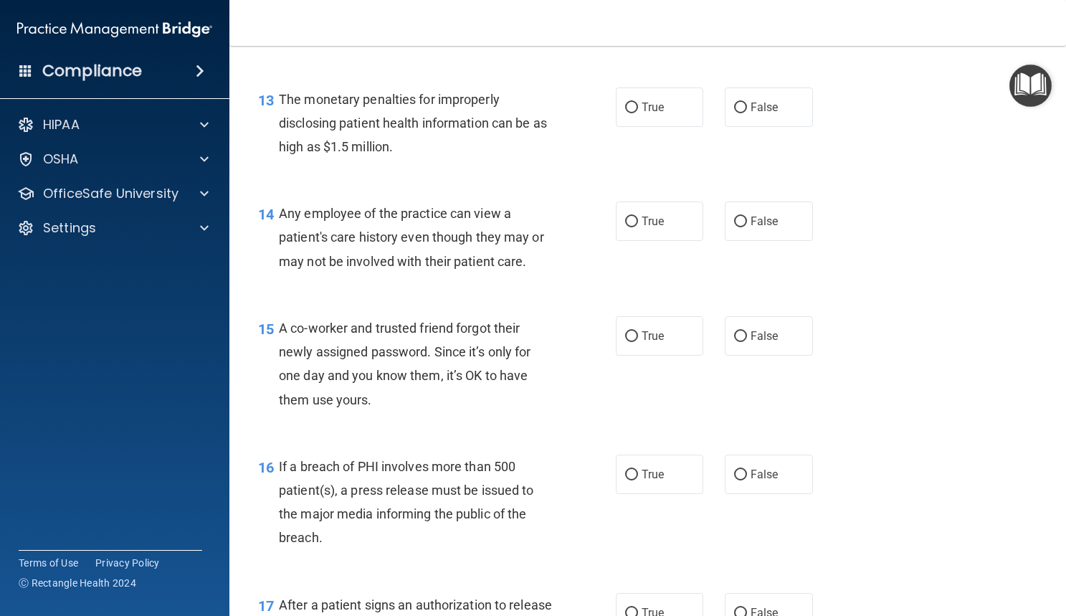
scroll to position [1545, 0]
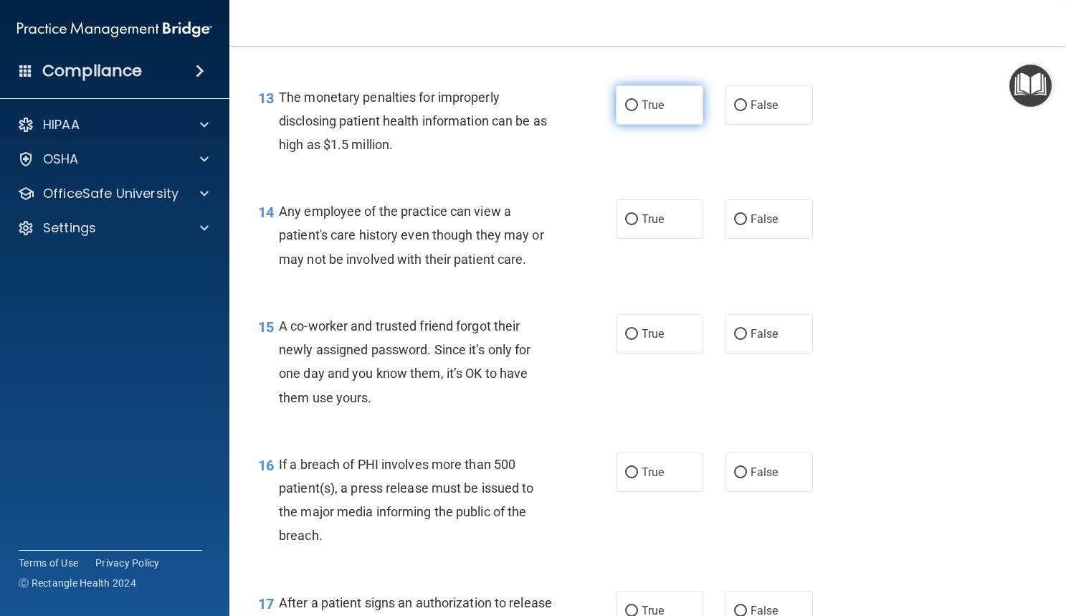
click at [625, 110] on input "True" at bounding box center [631, 105] width 13 height 11
radio input "true"
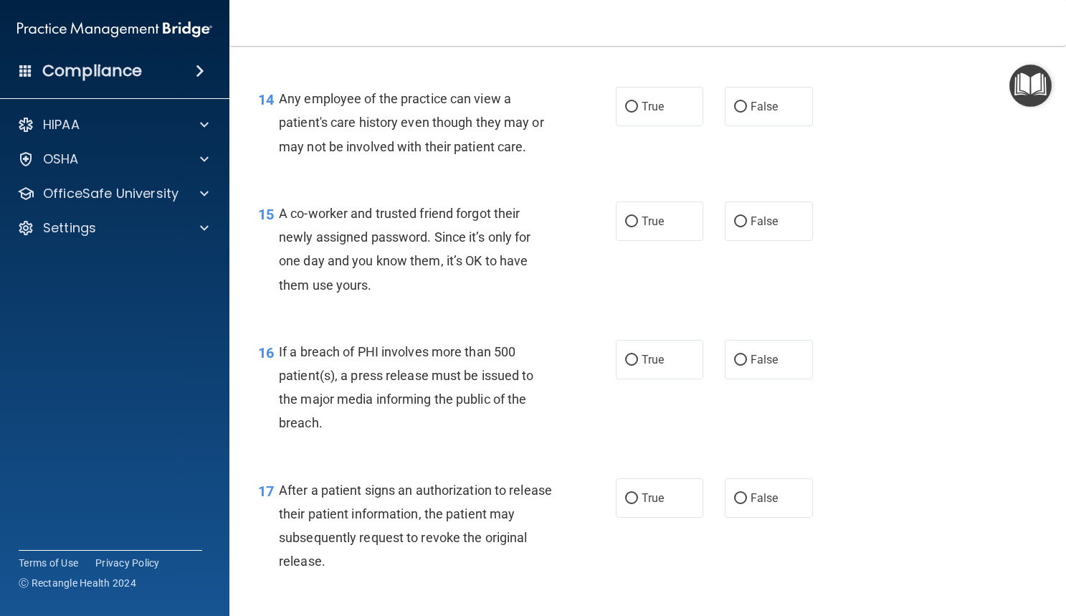
scroll to position [1663, 0]
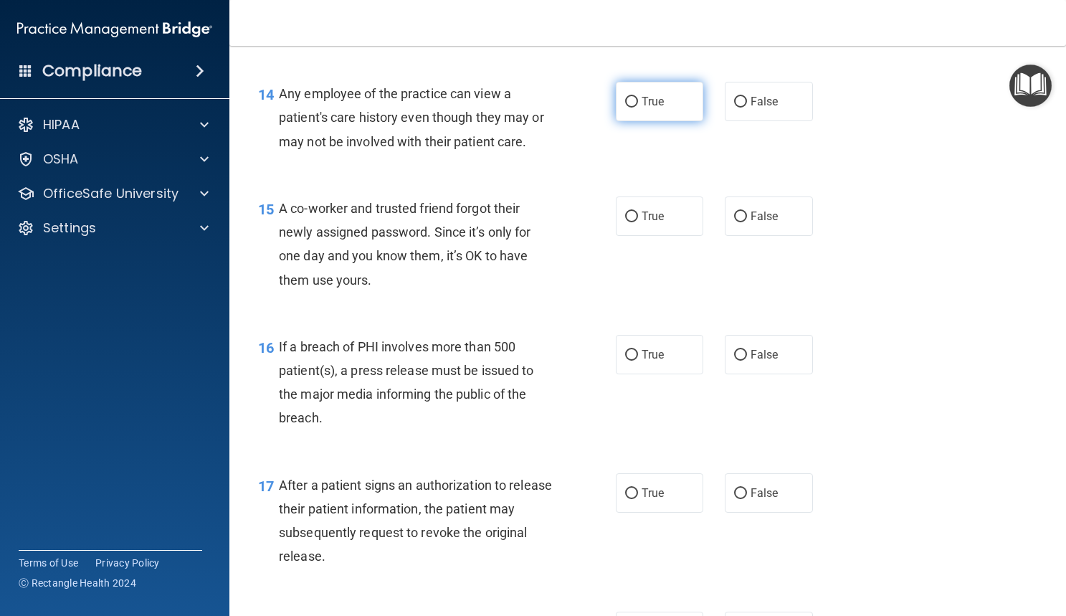
click at [625, 102] on input "True" at bounding box center [631, 102] width 13 height 11
radio input "true"
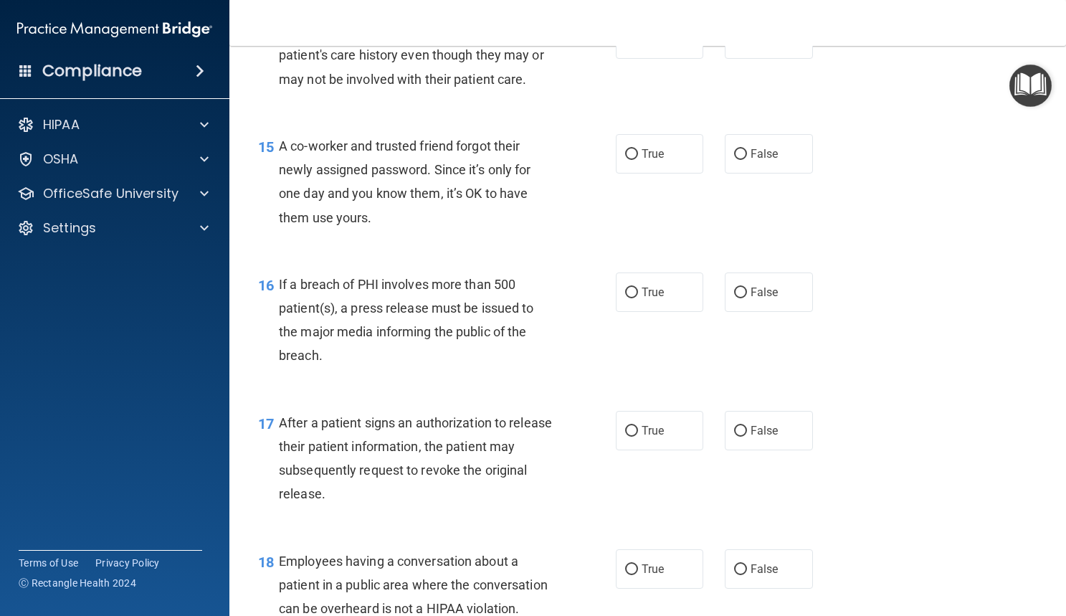
scroll to position [1757, 0]
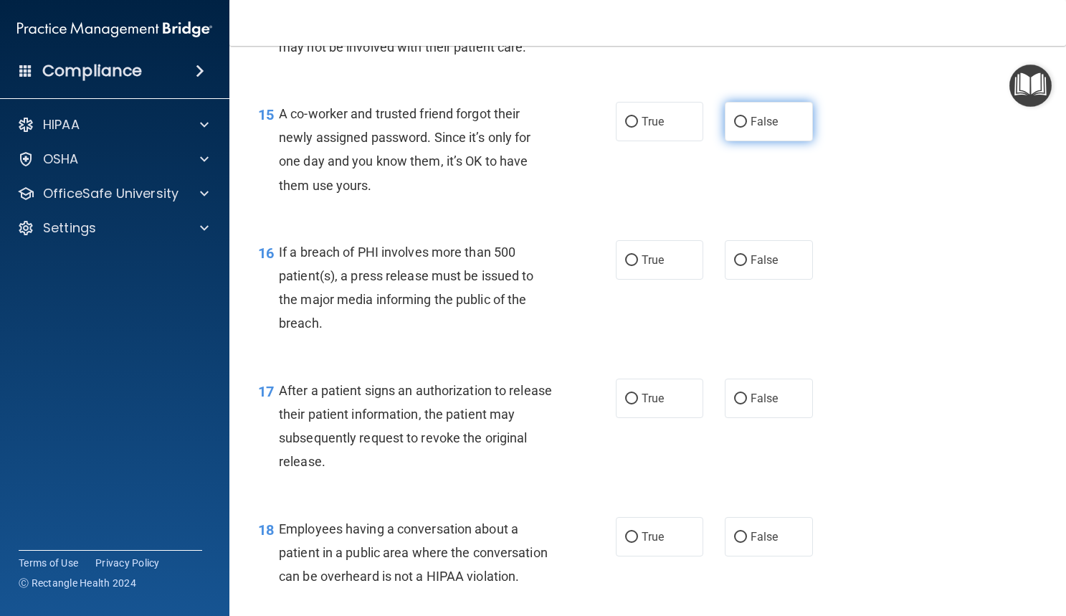
click at [735, 125] on input "False" at bounding box center [740, 122] width 13 height 11
radio input "true"
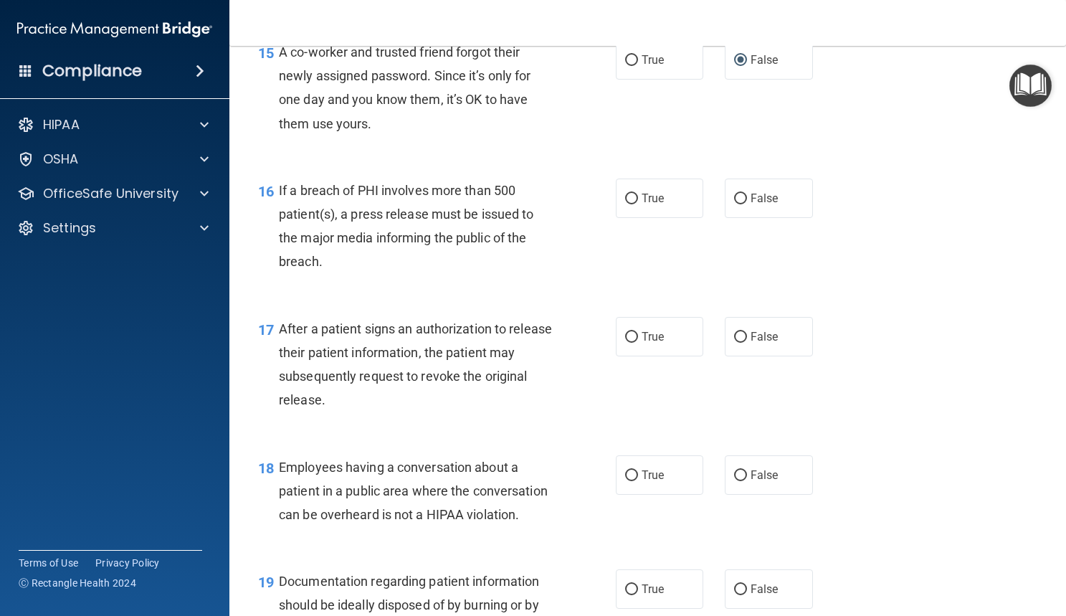
scroll to position [1821, 0]
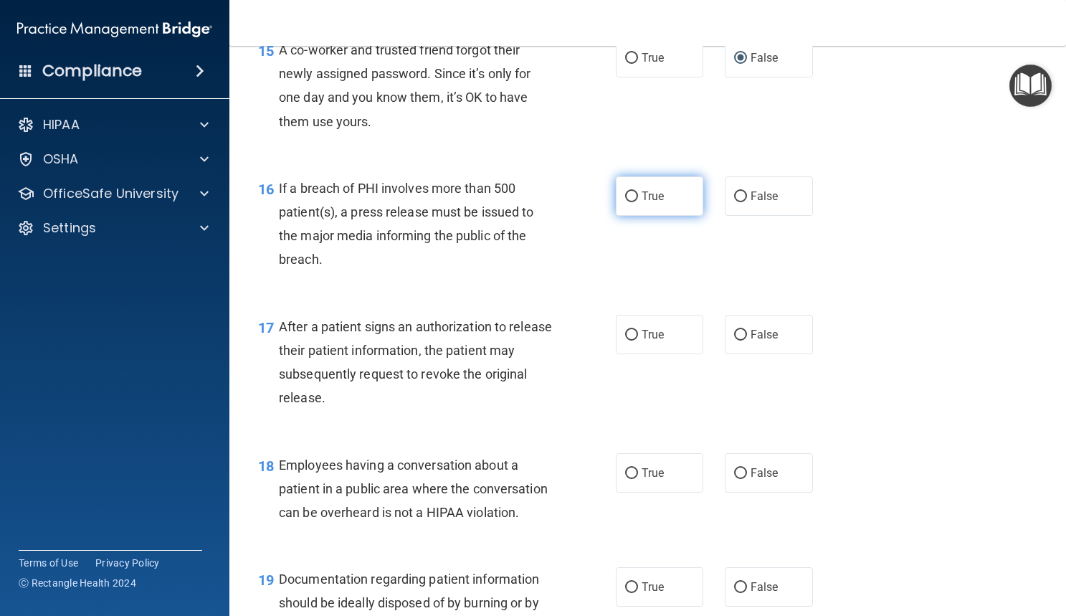
click at [625, 199] on input "True" at bounding box center [631, 196] width 13 height 11
radio input "true"
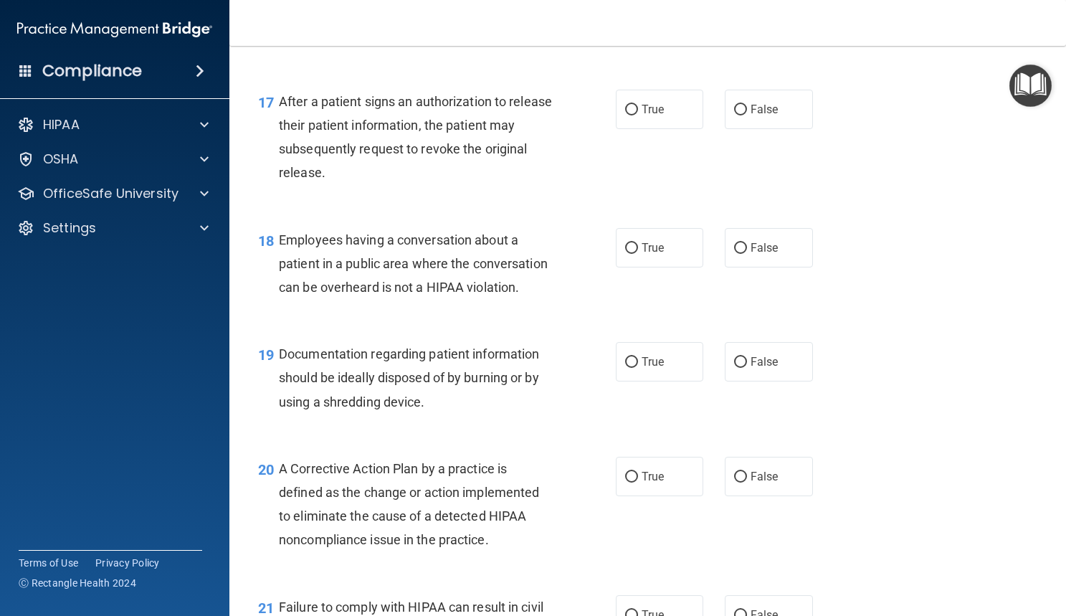
scroll to position [2047, 0]
click at [625, 110] on input "True" at bounding box center [631, 109] width 13 height 11
radio input "true"
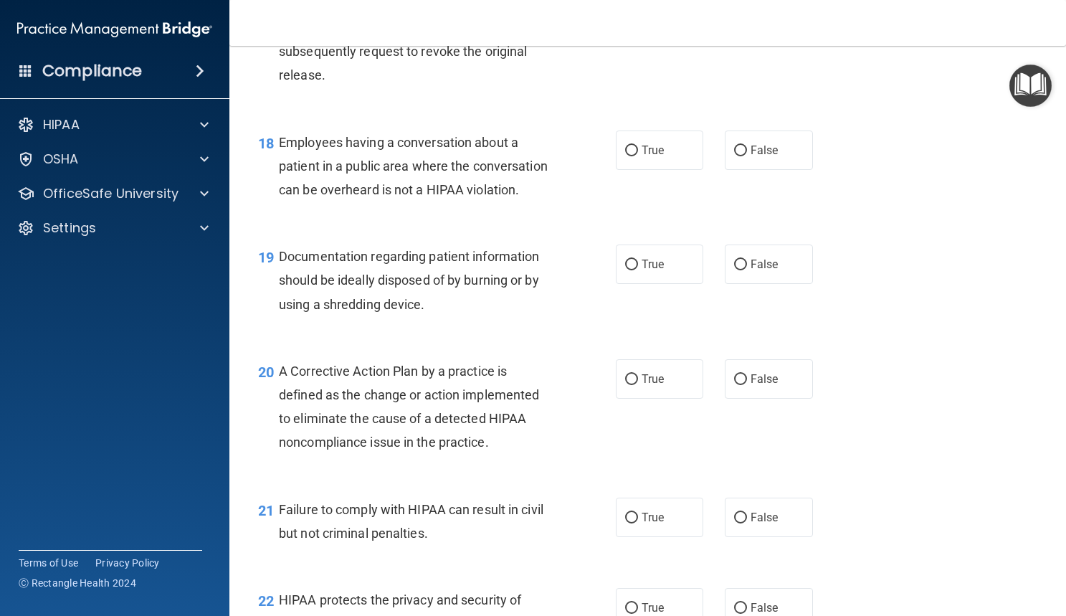
scroll to position [2171, 0]
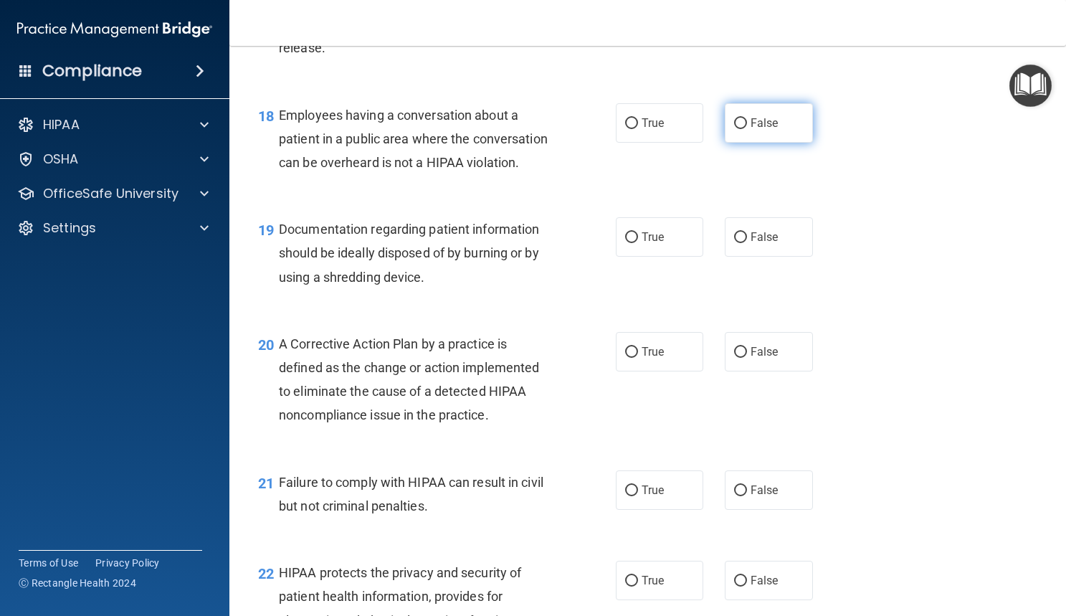
click at [738, 119] on input "False" at bounding box center [740, 123] width 13 height 11
radio input "true"
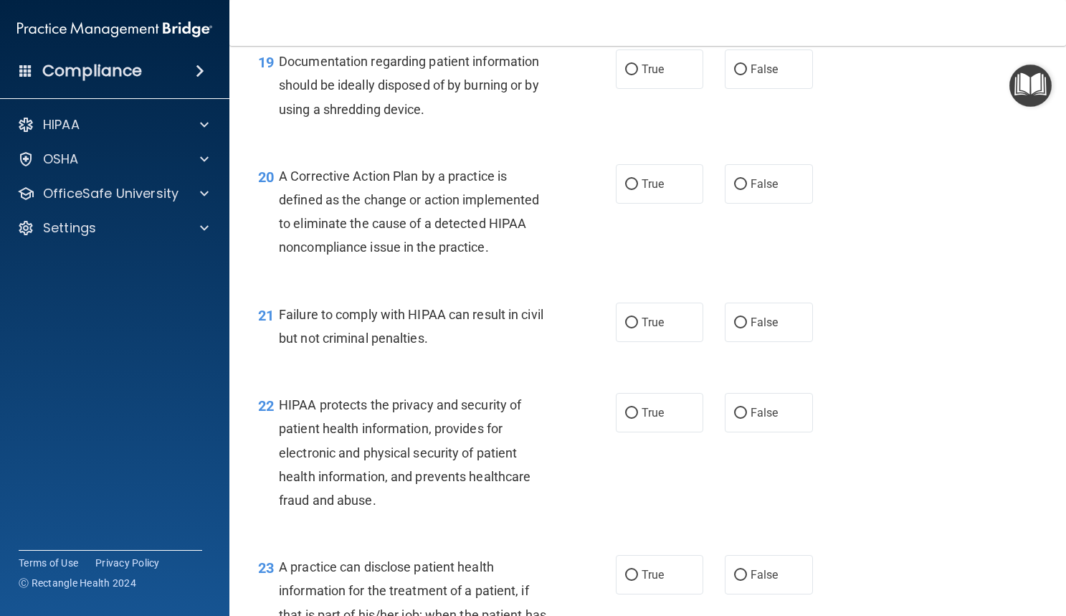
scroll to position [2341, 0]
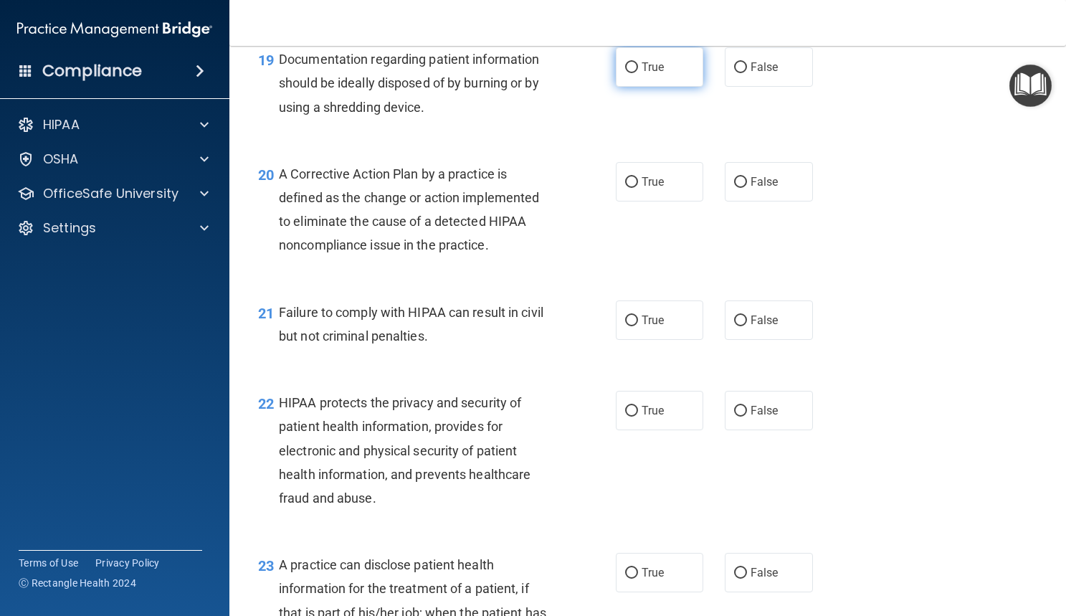
click at [642, 74] on span "True" at bounding box center [653, 67] width 22 height 14
click at [638, 73] on input "True" at bounding box center [631, 67] width 13 height 11
radio input "true"
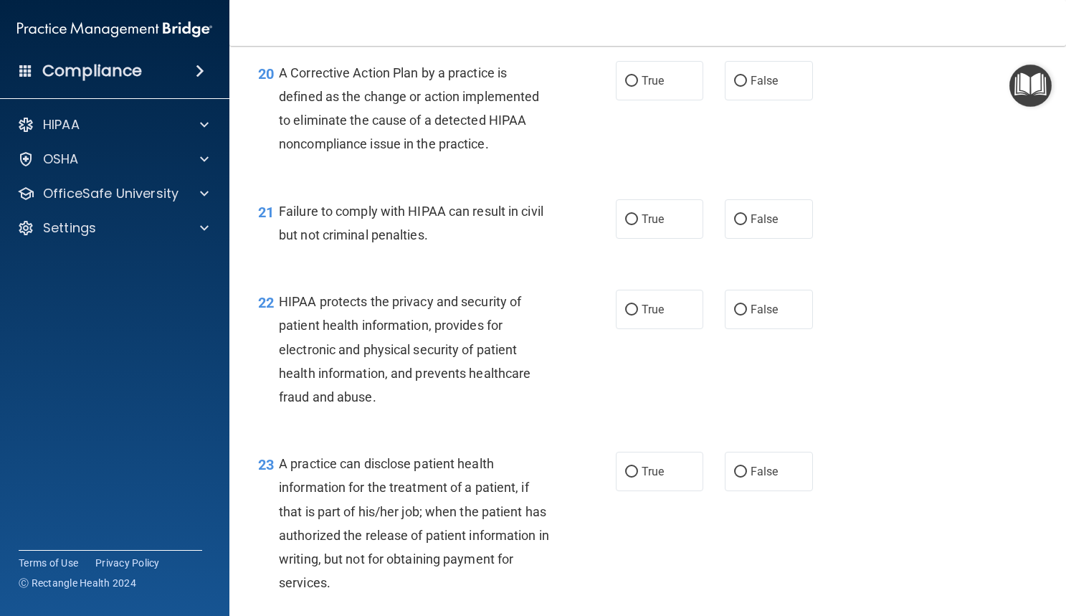
scroll to position [2443, 0]
click at [642, 87] on span "True" at bounding box center [653, 80] width 22 height 14
click at [637, 86] on input "True" at bounding box center [631, 80] width 13 height 11
radio input "true"
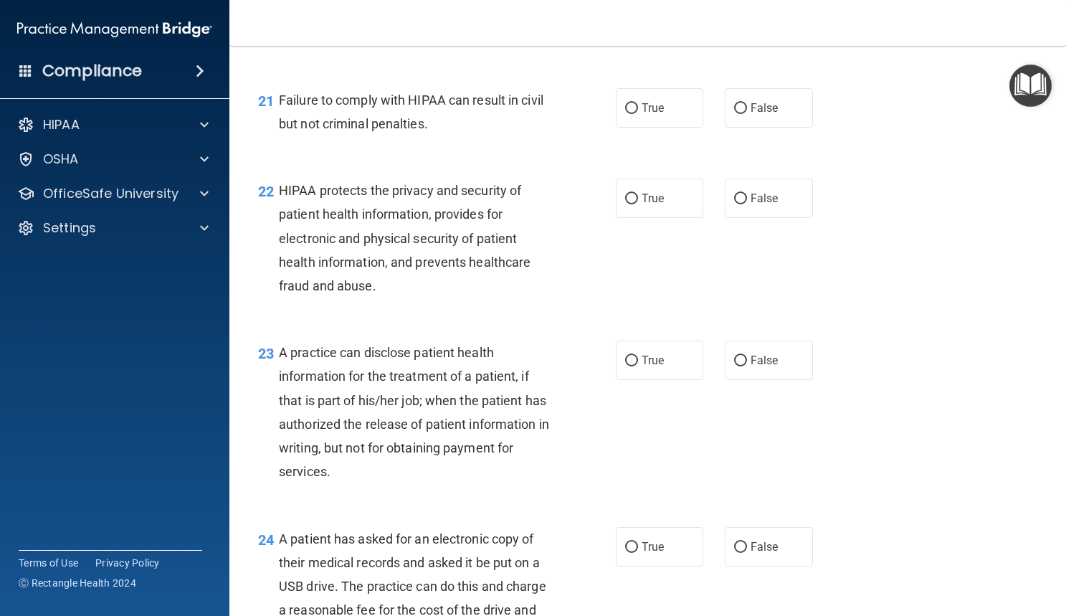
scroll to position [2554, 0]
click at [734, 113] on input "False" at bounding box center [740, 108] width 13 height 11
radio input "true"
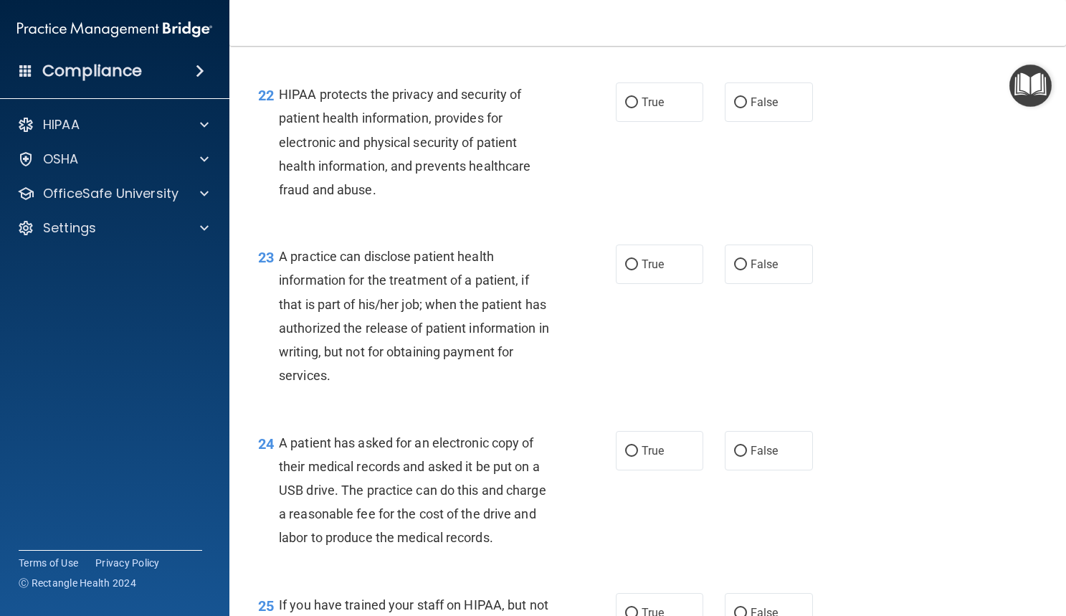
scroll to position [2676, 0]
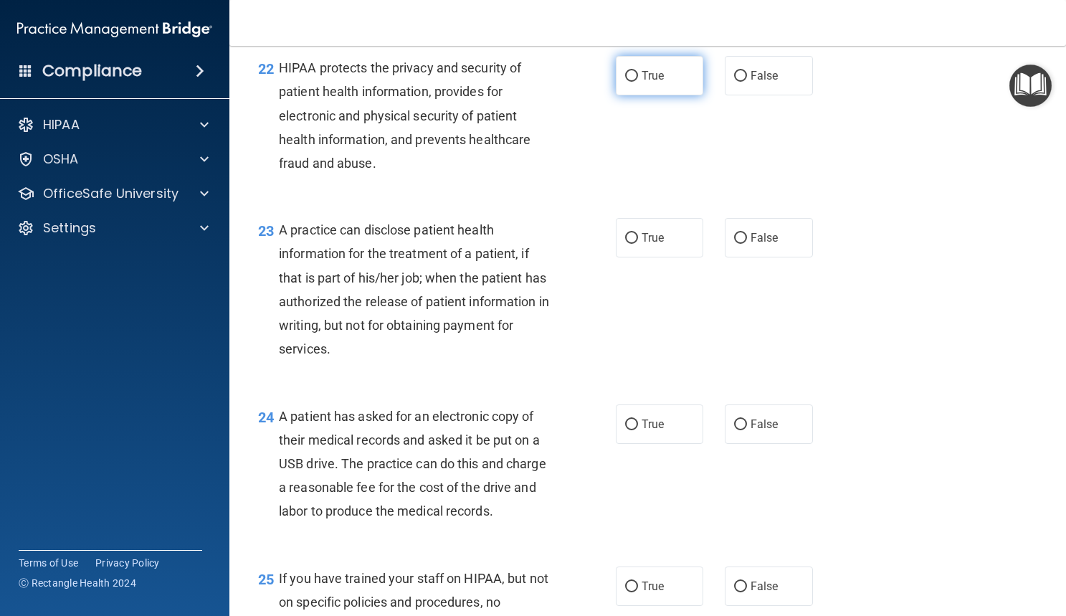
click at [630, 82] on input "True" at bounding box center [631, 76] width 13 height 11
radio input "true"
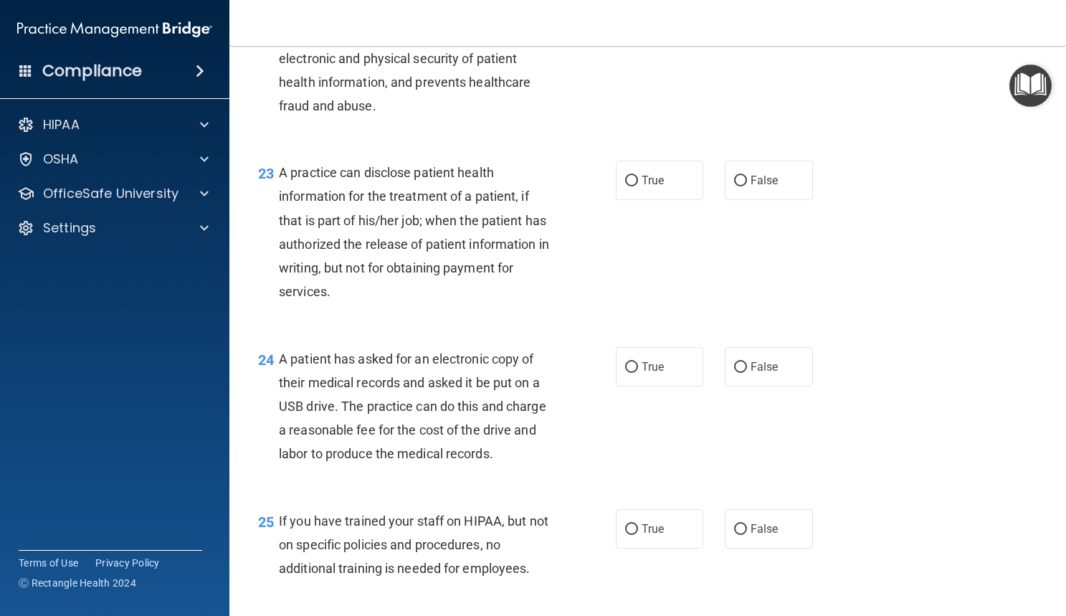
scroll to position [2734, 0]
click at [625, 186] on input "True" at bounding box center [631, 180] width 13 height 11
radio input "true"
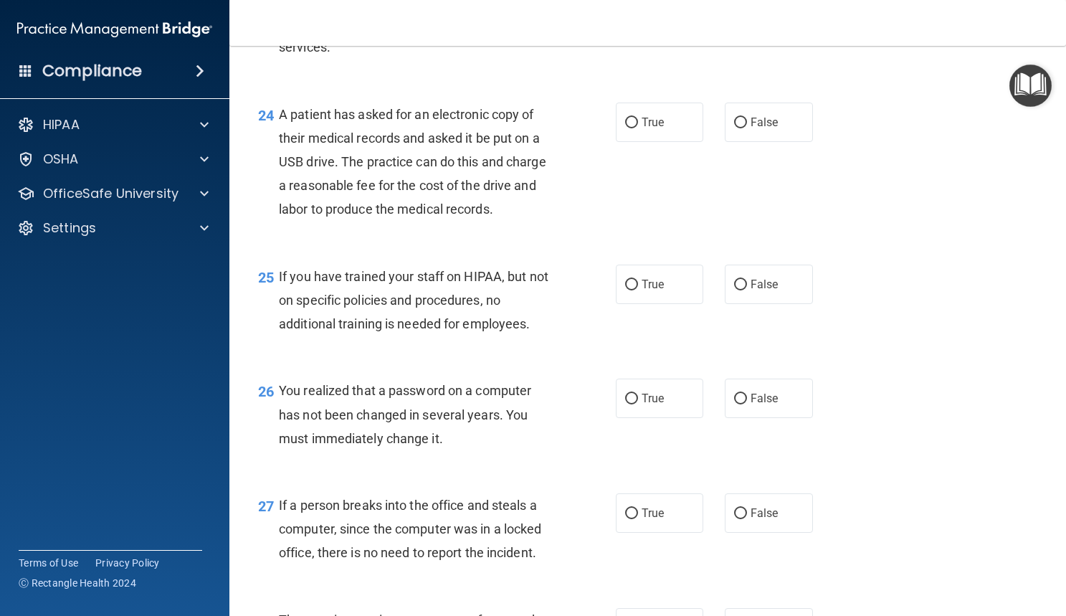
scroll to position [2988, 0]
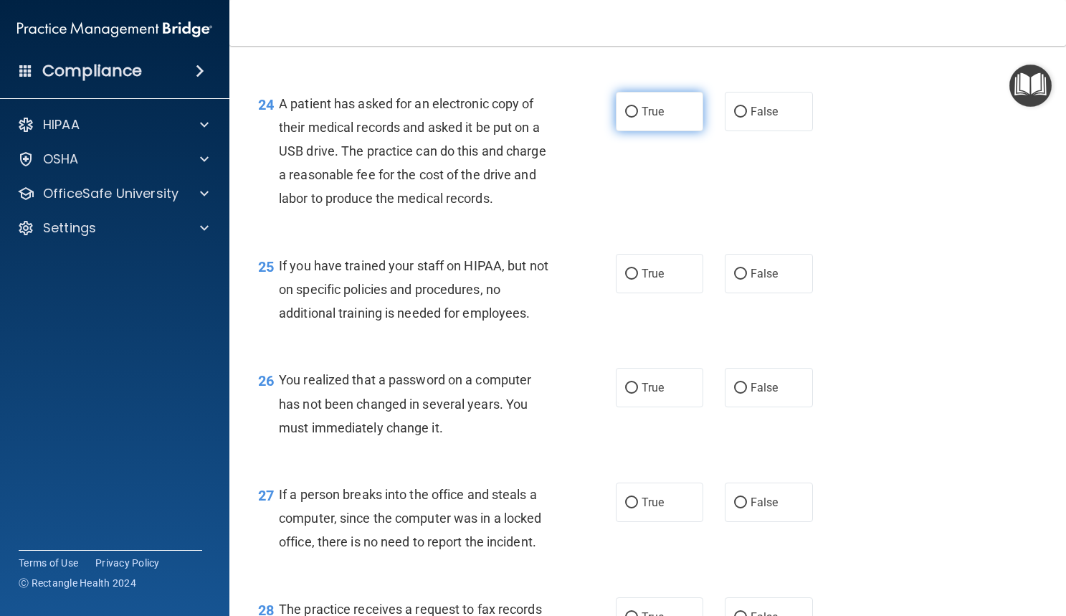
click at [625, 118] on input "True" at bounding box center [631, 112] width 13 height 11
radio input "true"
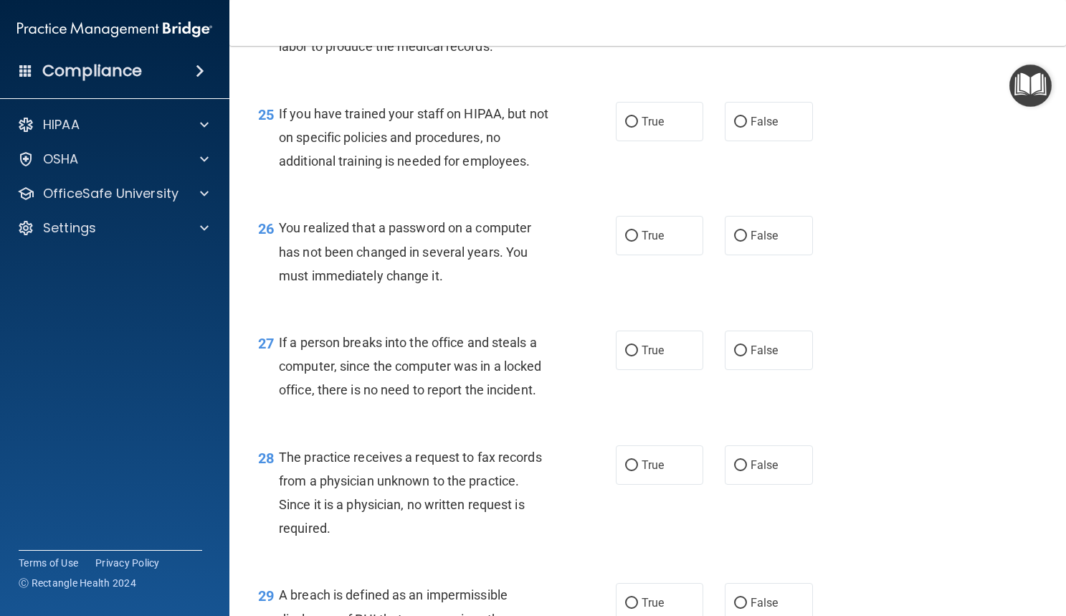
scroll to position [3164, 0]
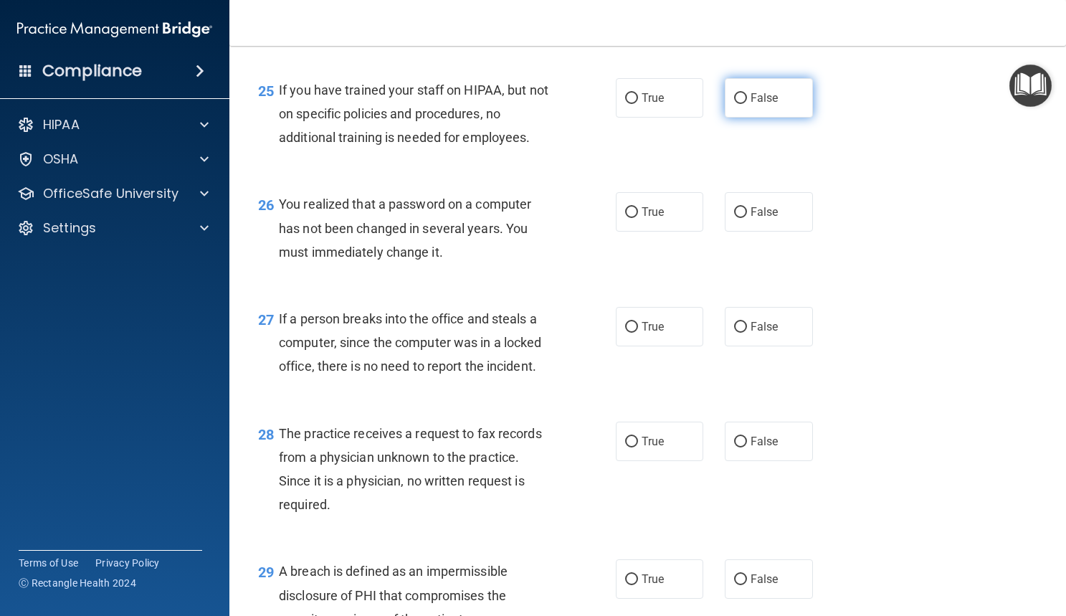
click at [765, 105] on span "False" at bounding box center [765, 98] width 28 height 14
click at [747, 104] on input "False" at bounding box center [740, 98] width 13 height 11
radio input "true"
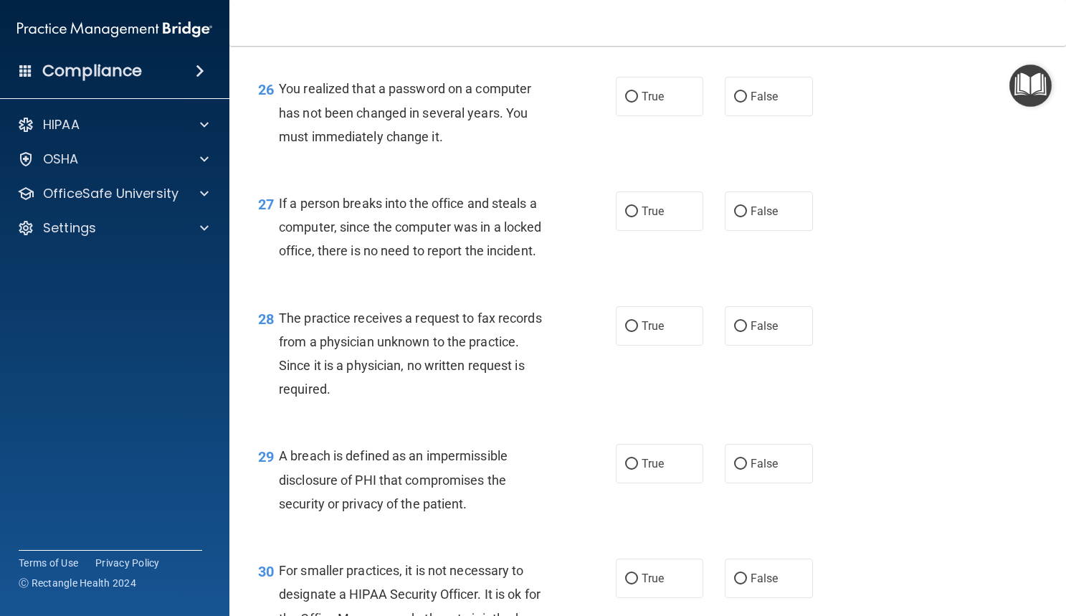
scroll to position [3280, 0]
click at [625, 102] on input "True" at bounding box center [631, 96] width 13 height 11
radio input "true"
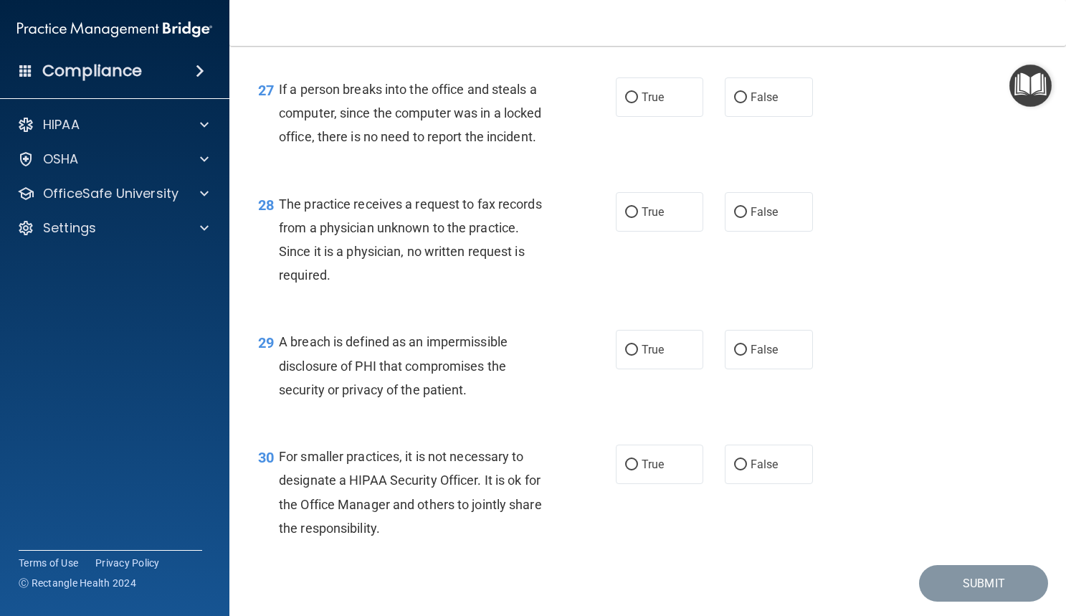
scroll to position [3418, 0]
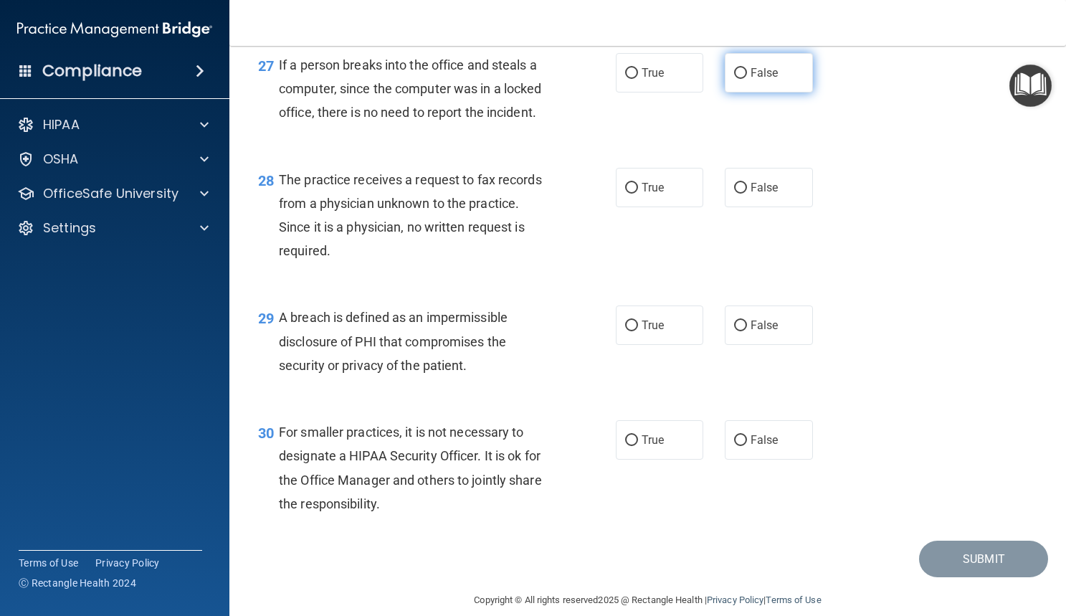
click at [761, 92] on label "False" at bounding box center [769, 72] width 88 height 39
click at [747, 79] on input "False" at bounding box center [740, 73] width 13 height 11
radio input "true"
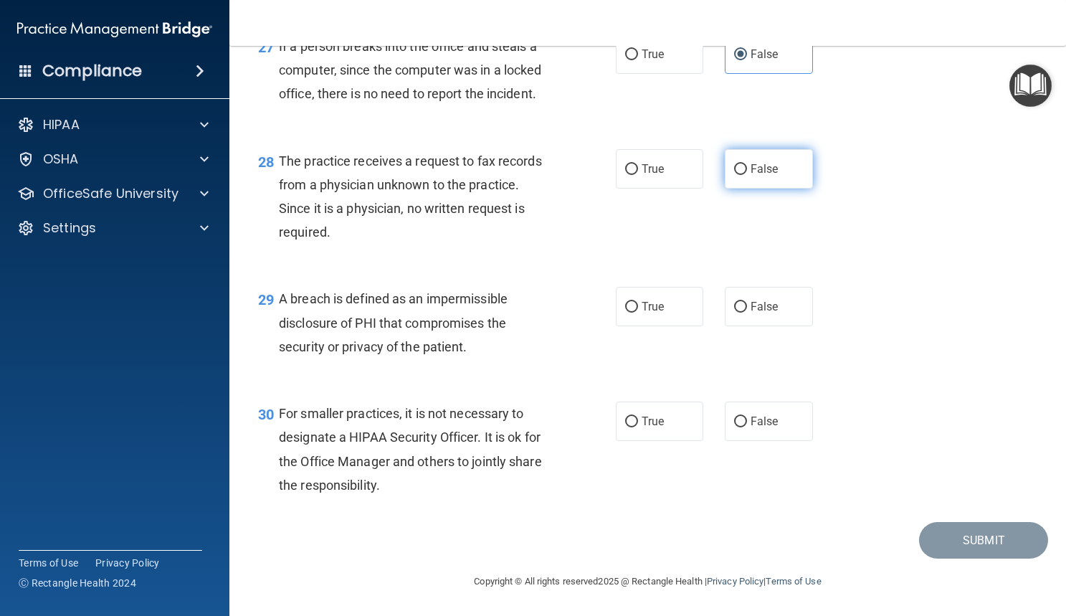
click at [736, 174] on input "False" at bounding box center [740, 169] width 13 height 11
radio input "true"
click at [631, 302] on label "True" at bounding box center [660, 306] width 88 height 39
click at [631, 302] on input "True" at bounding box center [631, 307] width 13 height 11
radio input "true"
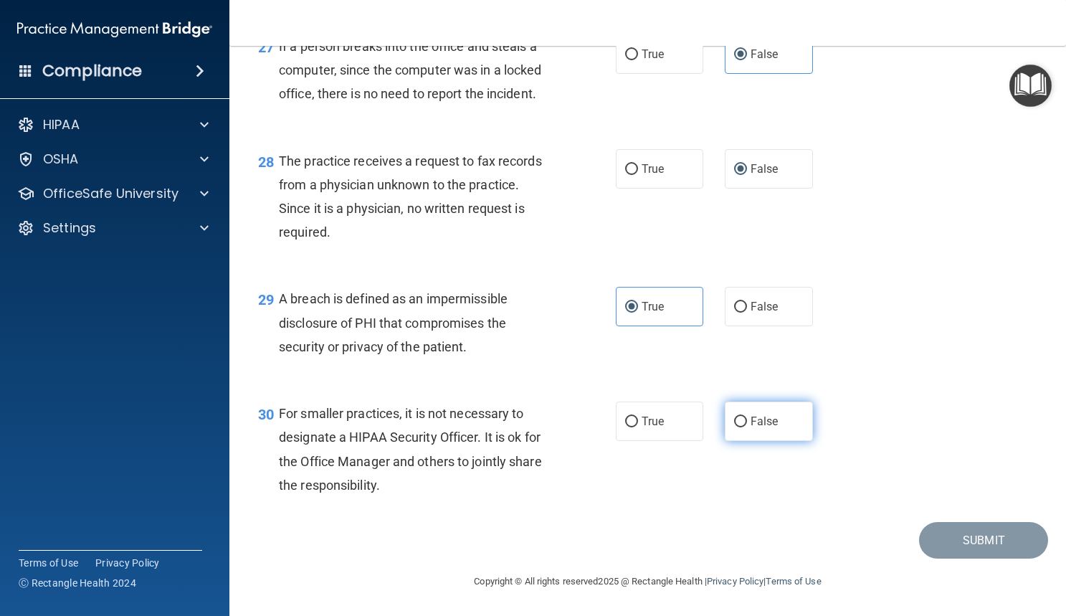
click at [734, 417] on input "False" at bounding box center [740, 422] width 13 height 11
radio input "true"
click at [972, 538] on button "Submit" at bounding box center [983, 540] width 129 height 37
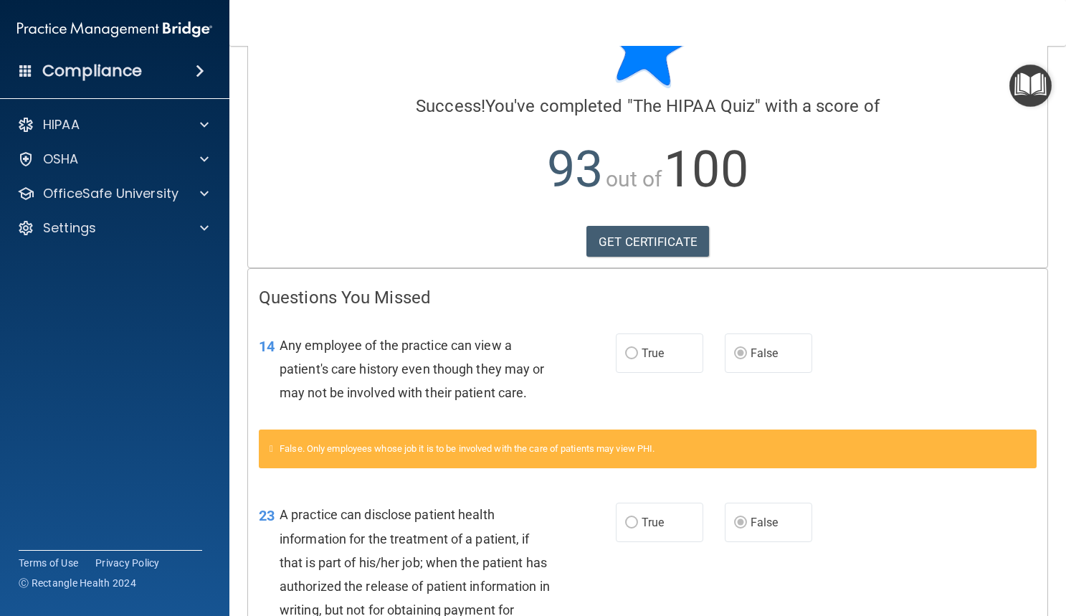
scroll to position [75, 0]
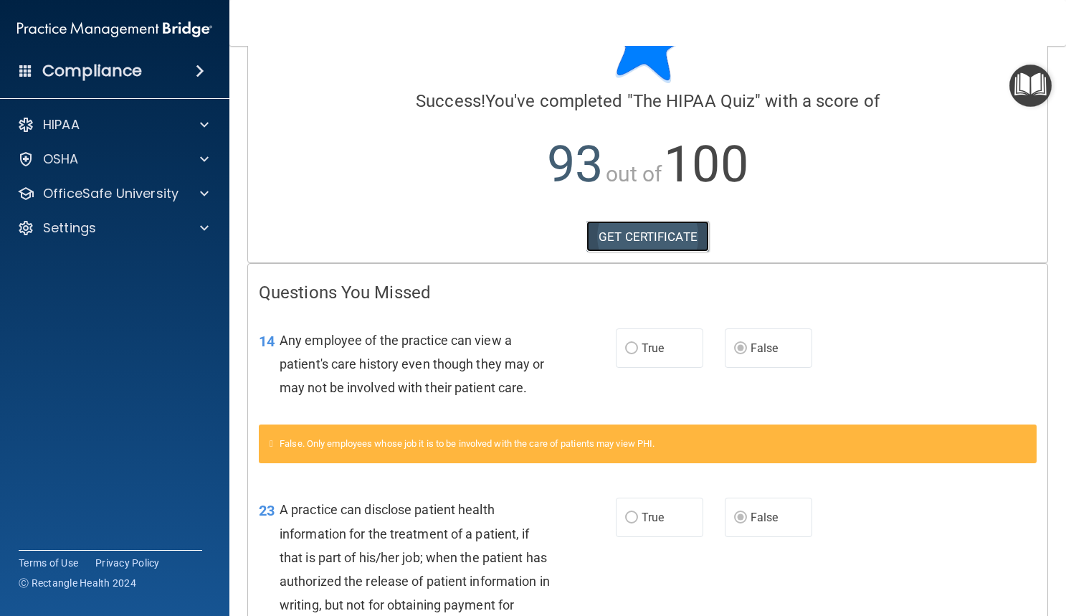
click at [622, 244] on link "GET CERTIFICATE" at bounding box center [648, 237] width 123 height 32
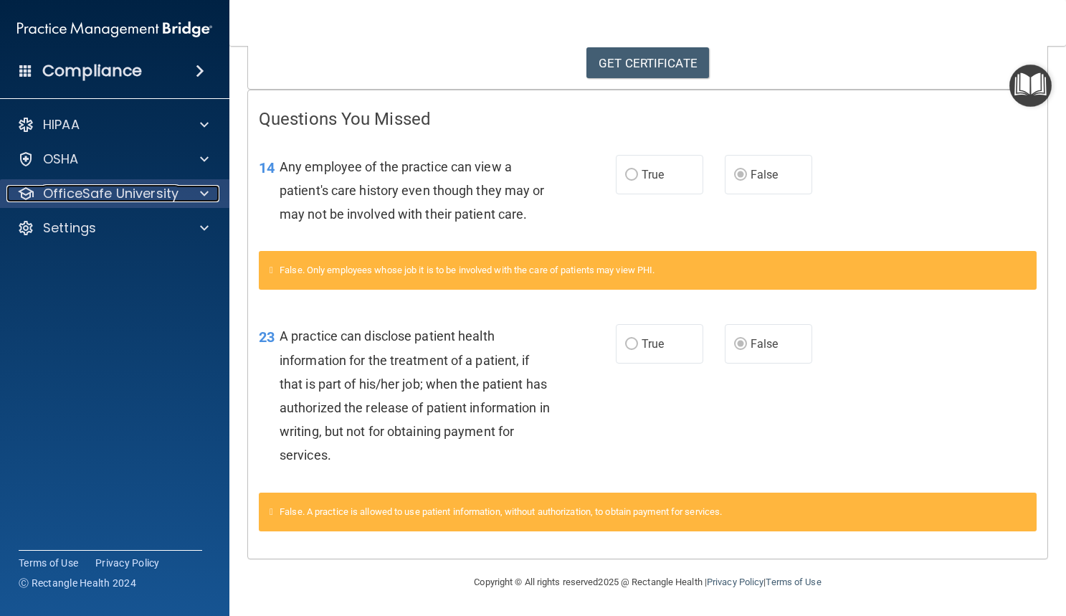
click at [82, 191] on p "OfficeSafe University" at bounding box center [111, 193] width 136 height 17
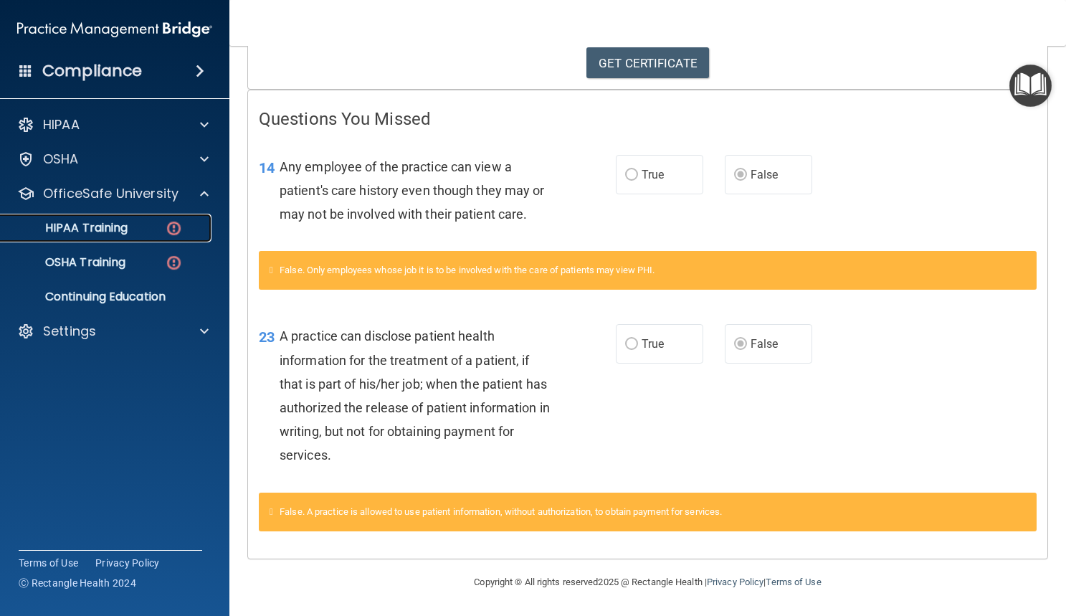
click at [120, 233] on p "HIPAA Training" at bounding box center [68, 228] width 118 height 14
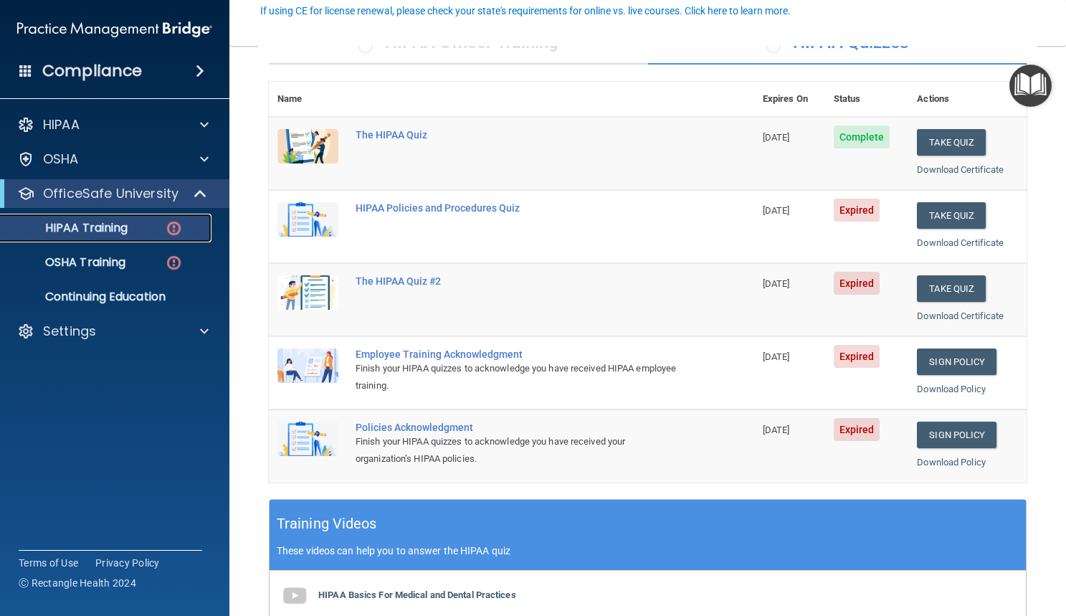
scroll to position [135, 0]
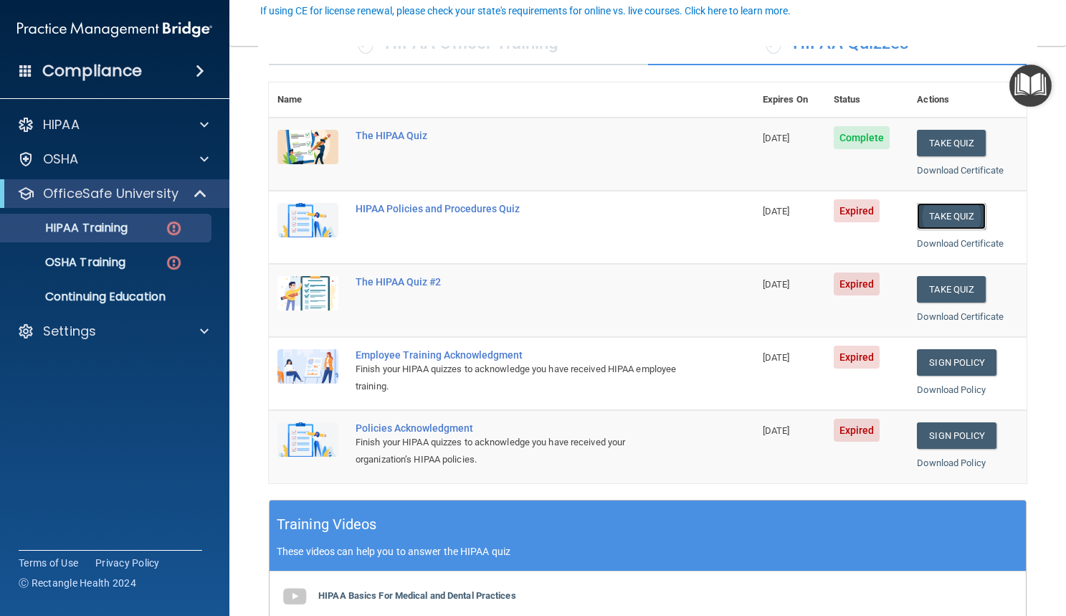
click at [917, 212] on button "Take Quiz" at bounding box center [951, 216] width 69 height 27
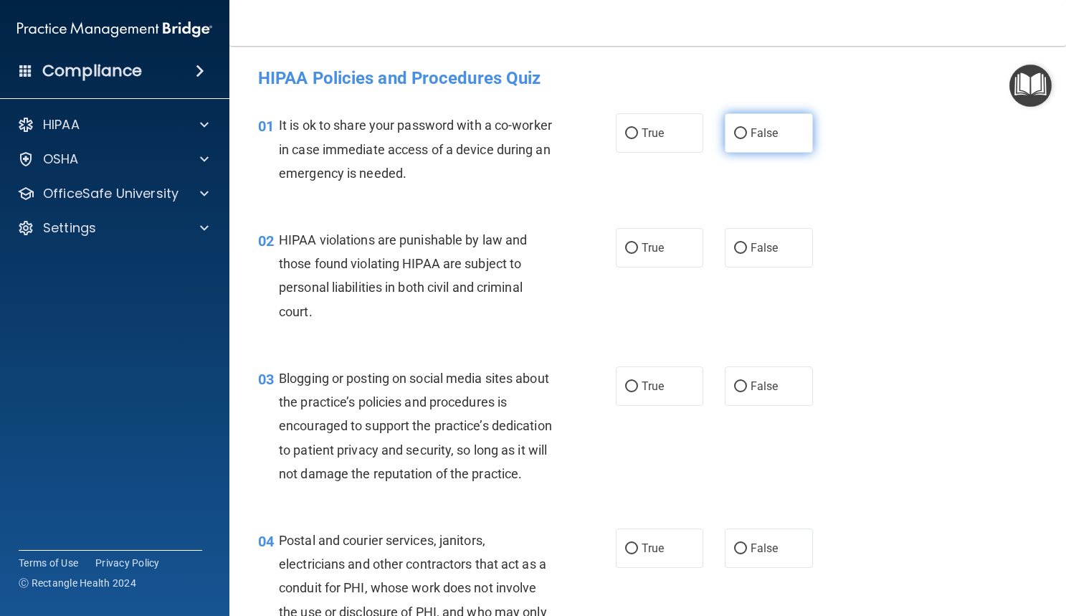
click at [738, 138] on input "False" at bounding box center [740, 133] width 13 height 11
radio input "true"
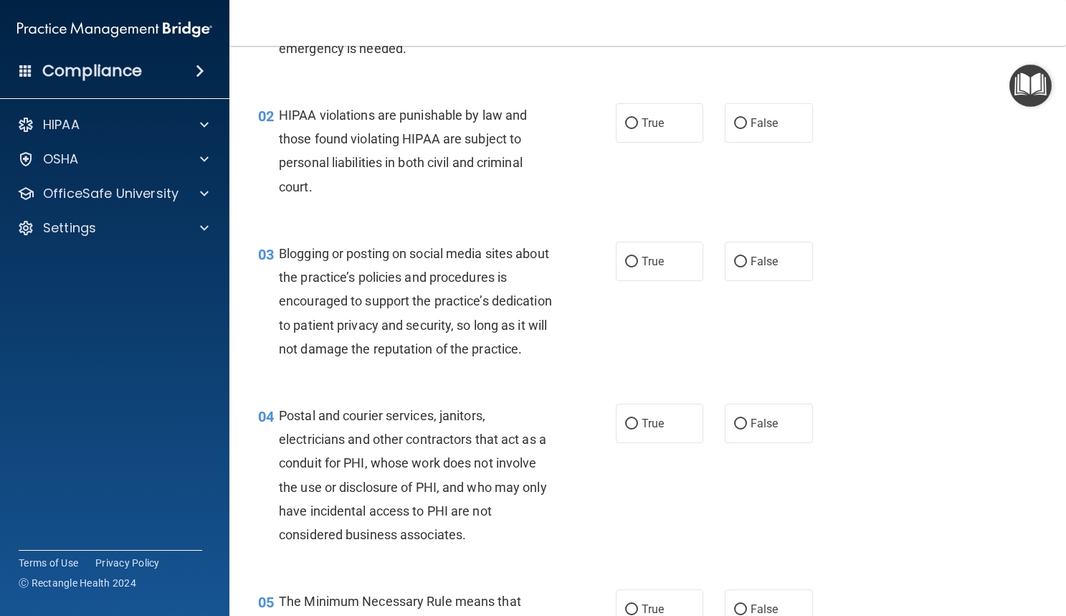
scroll to position [125, 0]
click at [626, 124] on input "True" at bounding box center [631, 123] width 13 height 11
radio input "true"
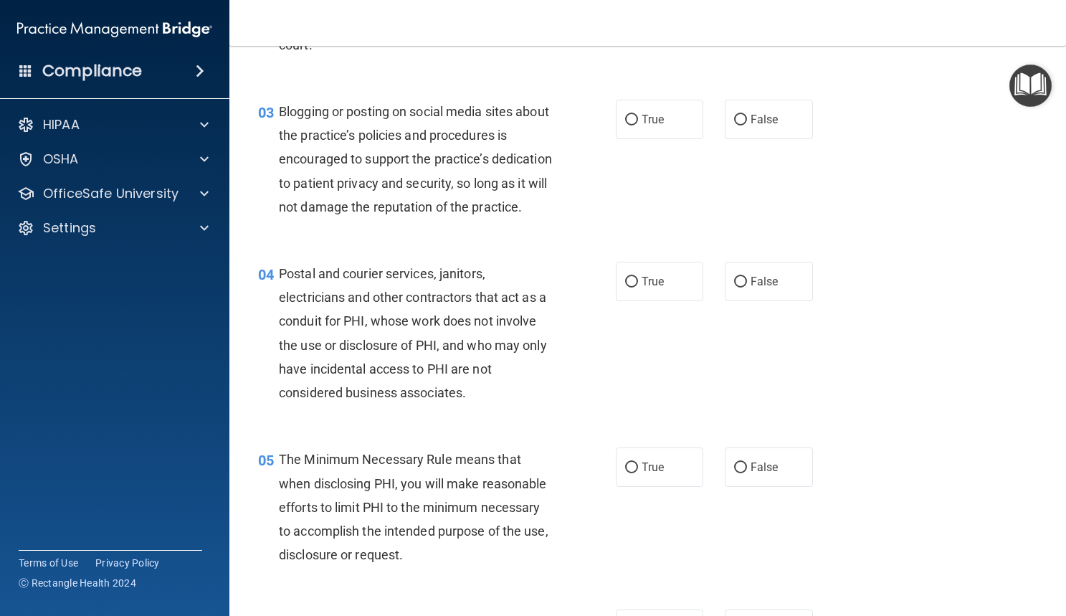
scroll to position [303, 0]
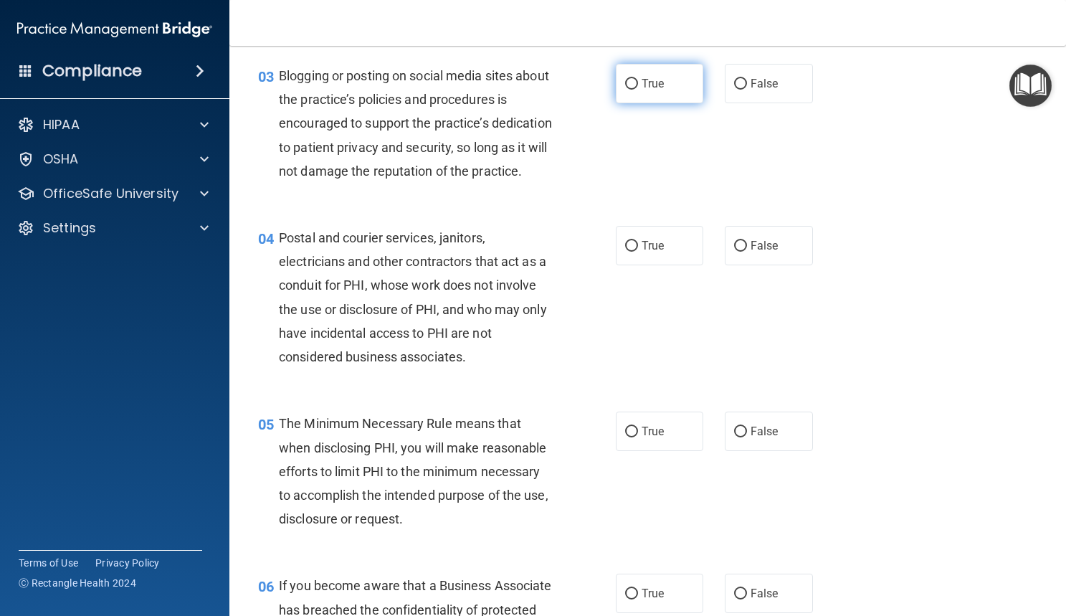
click at [629, 80] on input "True" at bounding box center [631, 84] width 13 height 11
radio input "true"
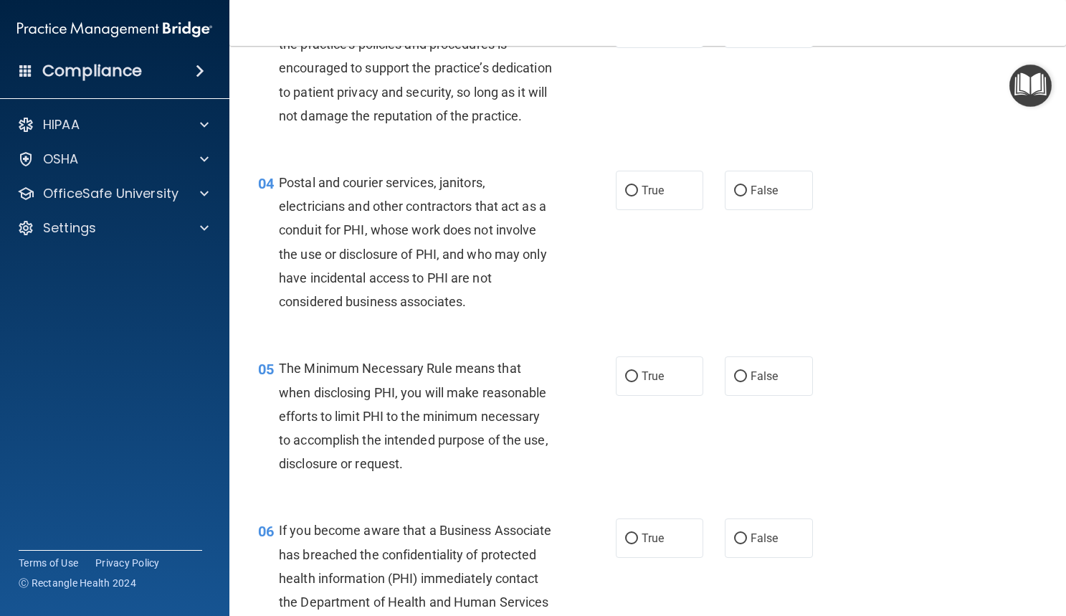
scroll to position [358, 0]
click at [625, 209] on label "True" at bounding box center [660, 189] width 88 height 39
click at [625, 196] on input "True" at bounding box center [631, 190] width 13 height 11
radio input "true"
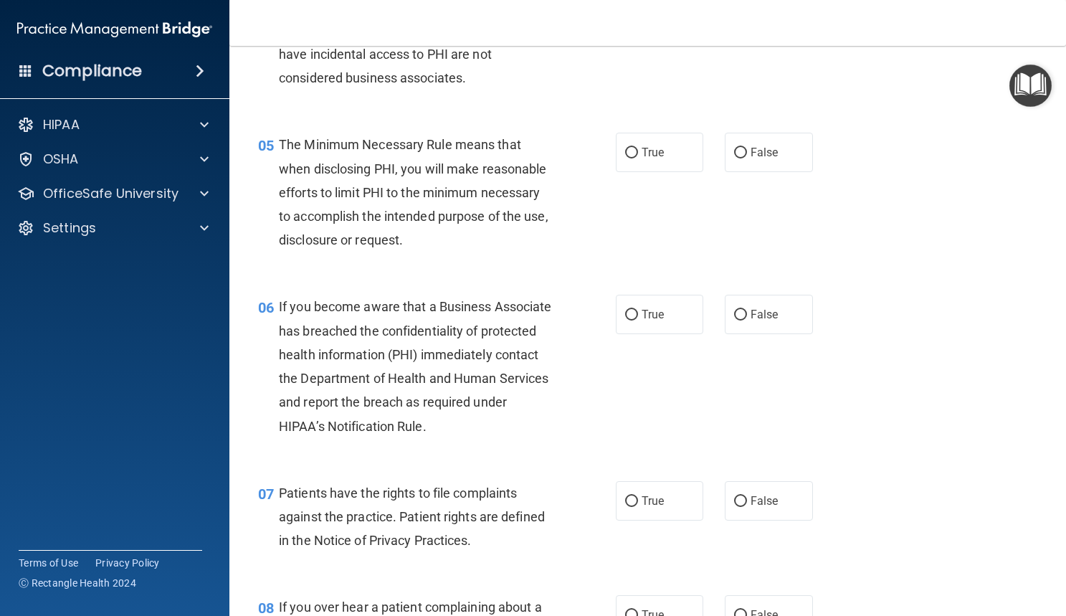
scroll to position [582, 0]
click at [642, 158] on span "True" at bounding box center [653, 152] width 22 height 14
click at [638, 158] on input "True" at bounding box center [631, 152] width 13 height 11
radio input "true"
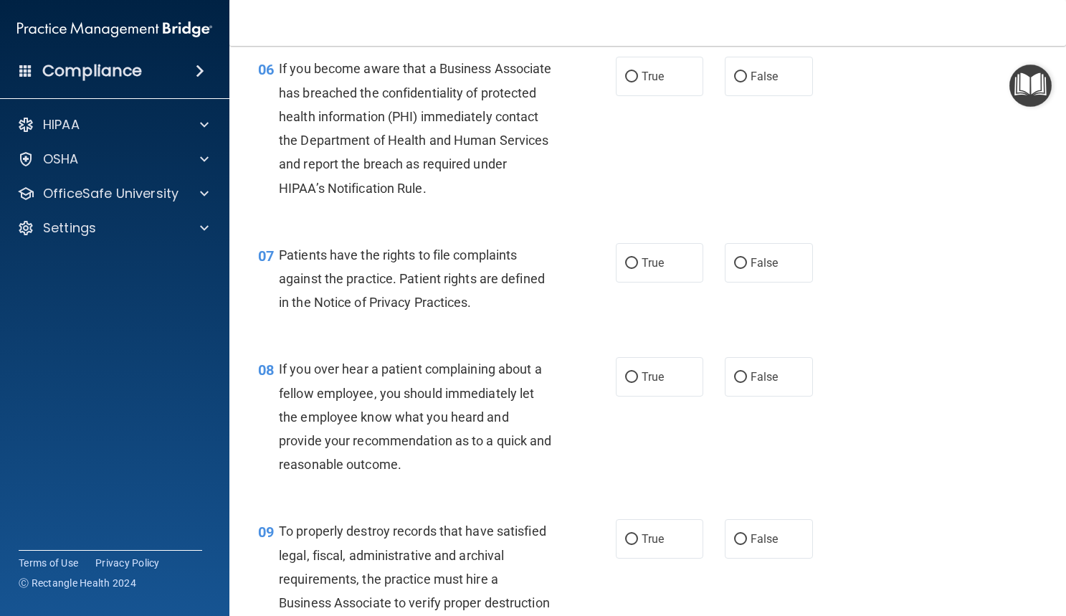
scroll to position [820, 0]
click at [631, 82] on input "True" at bounding box center [631, 76] width 13 height 11
radio input "true"
click at [758, 82] on span "False" at bounding box center [765, 76] width 28 height 14
click at [747, 82] on input "False" at bounding box center [740, 76] width 13 height 11
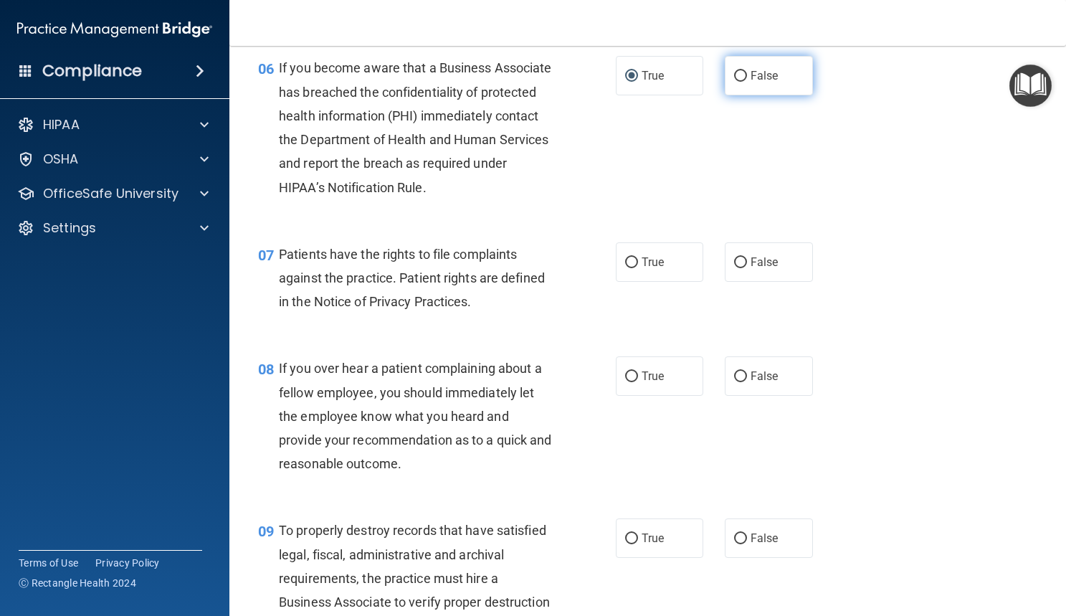
radio input "true"
radio input "false"
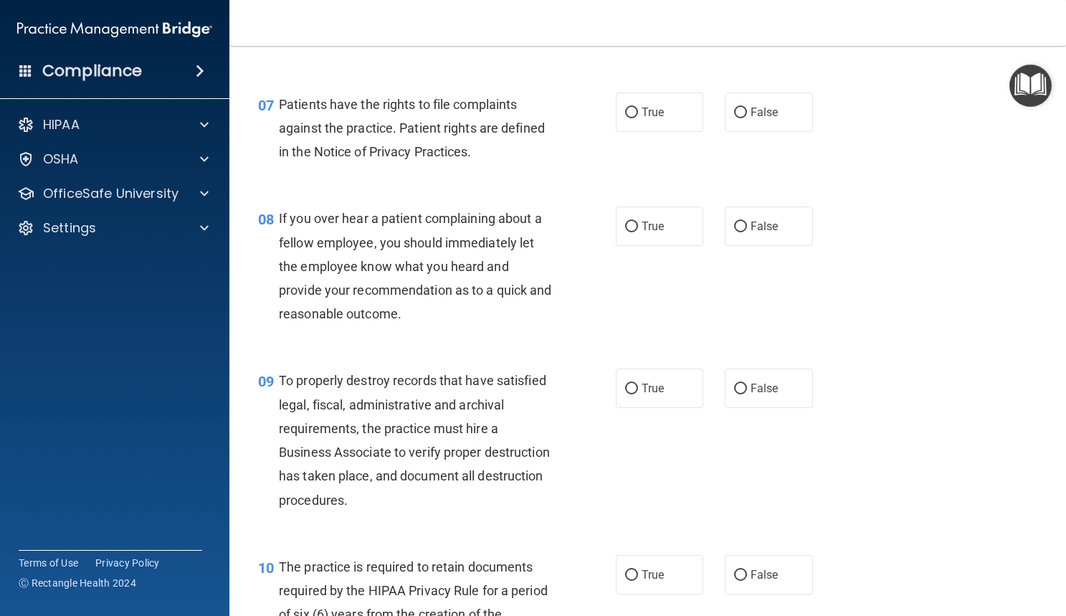
scroll to position [975, 0]
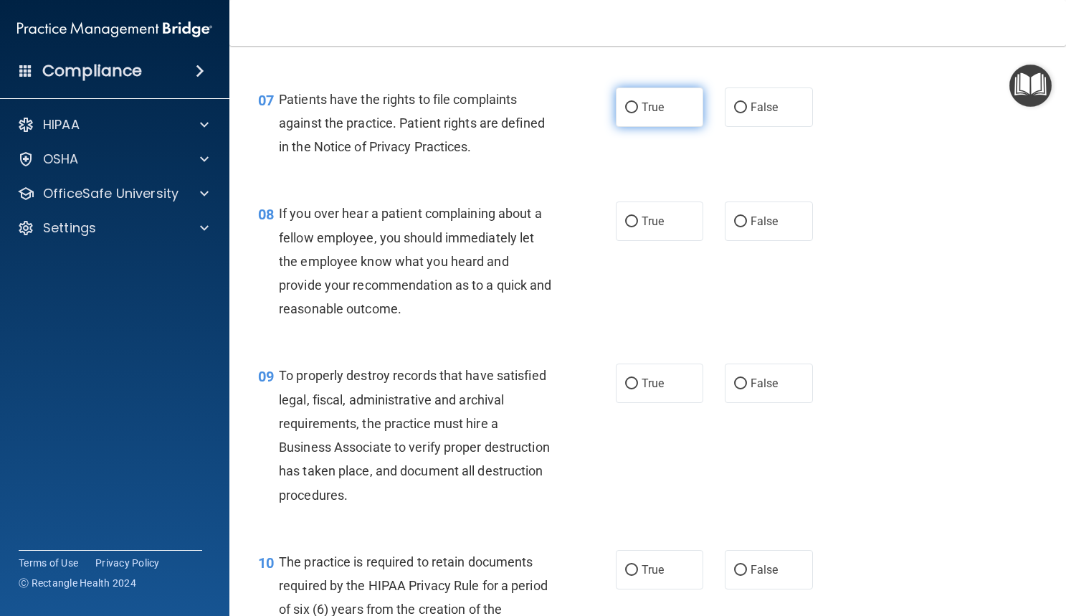
click at [643, 114] on span "True" at bounding box center [653, 107] width 22 height 14
click at [638, 113] on input "True" at bounding box center [631, 108] width 13 height 11
radio input "true"
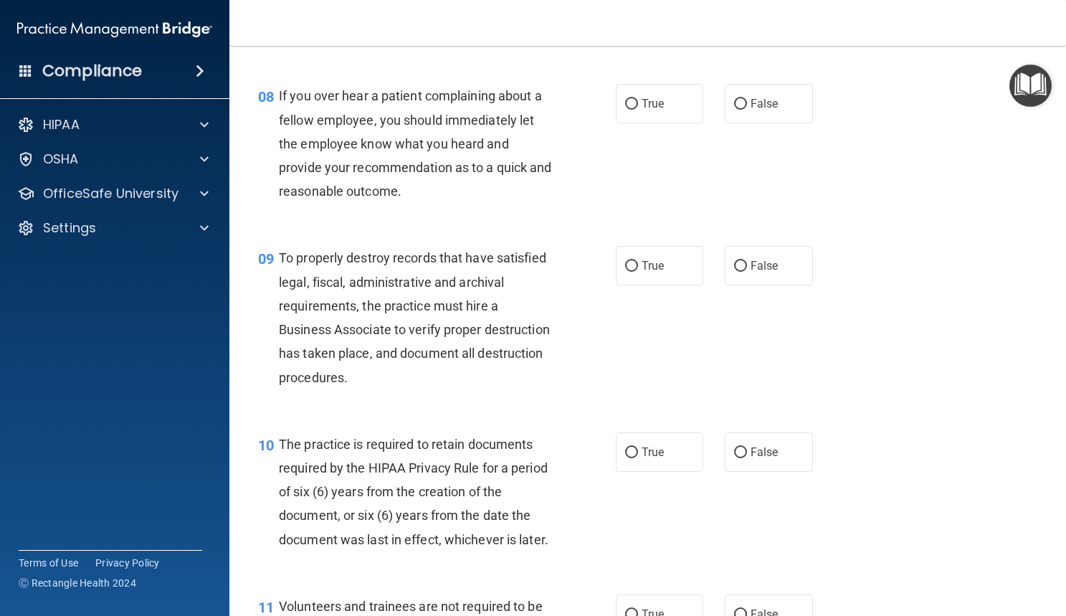
scroll to position [1093, 0]
click at [734, 109] on input "False" at bounding box center [740, 103] width 13 height 11
radio input "true"
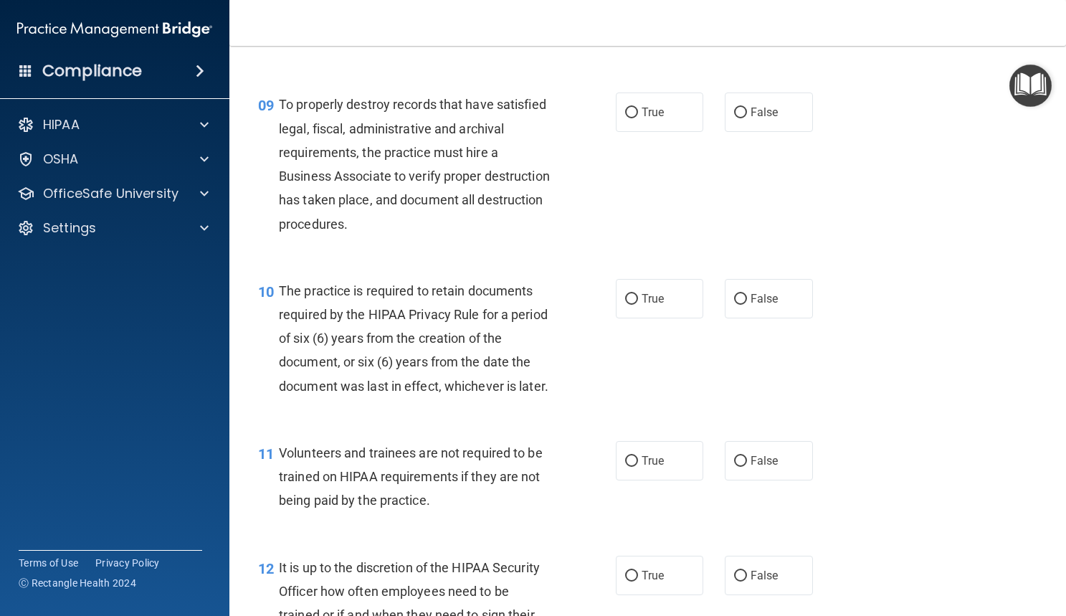
scroll to position [1253, 0]
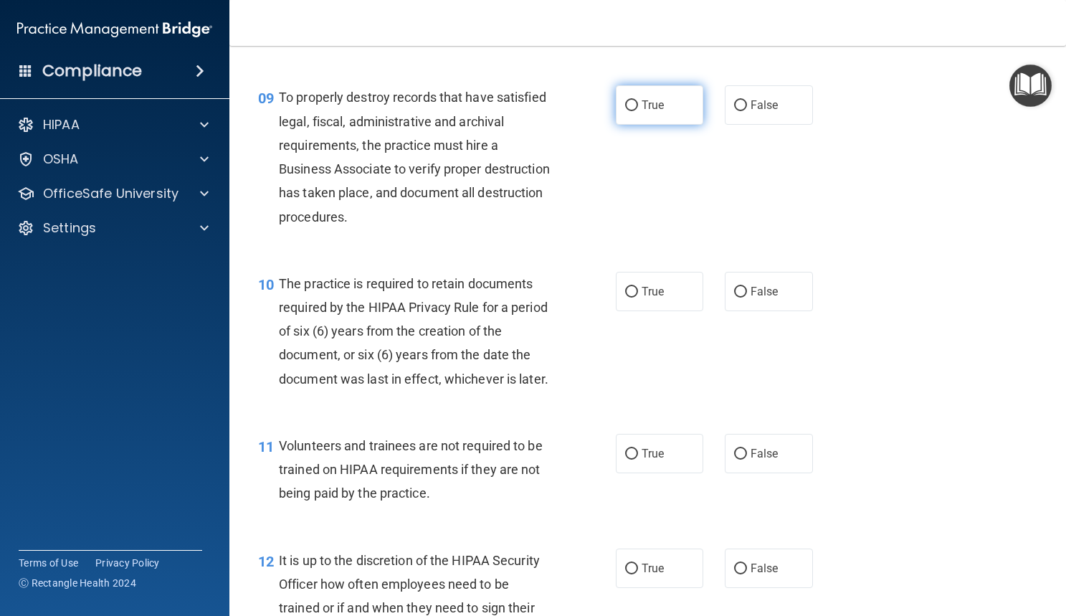
click at [632, 125] on label "True" at bounding box center [660, 104] width 88 height 39
click at [632, 111] on input "True" at bounding box center [631, 105] width 13 height 11
radio input "true"
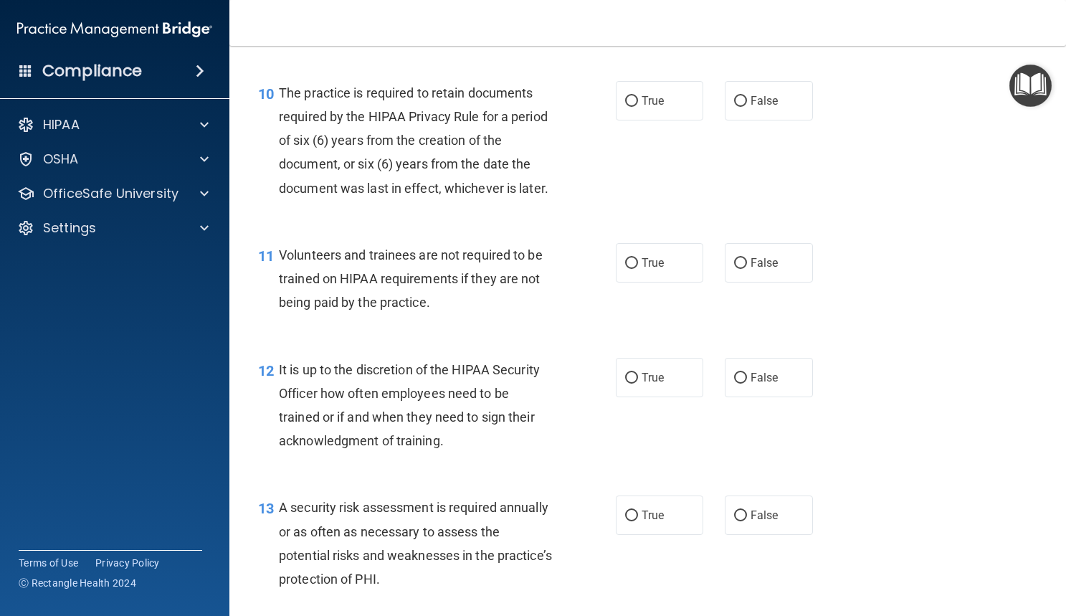
scroll to position [1447, 0]
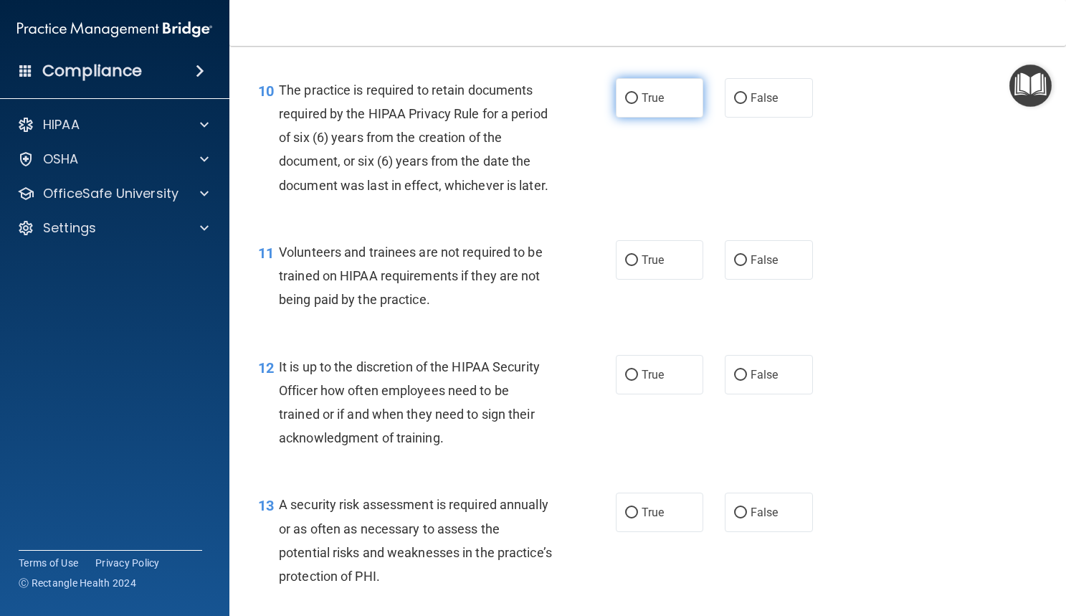
click at [625, 104] on input "True" at bounding box center [631, 98] width 13 height 11
radio input "true"
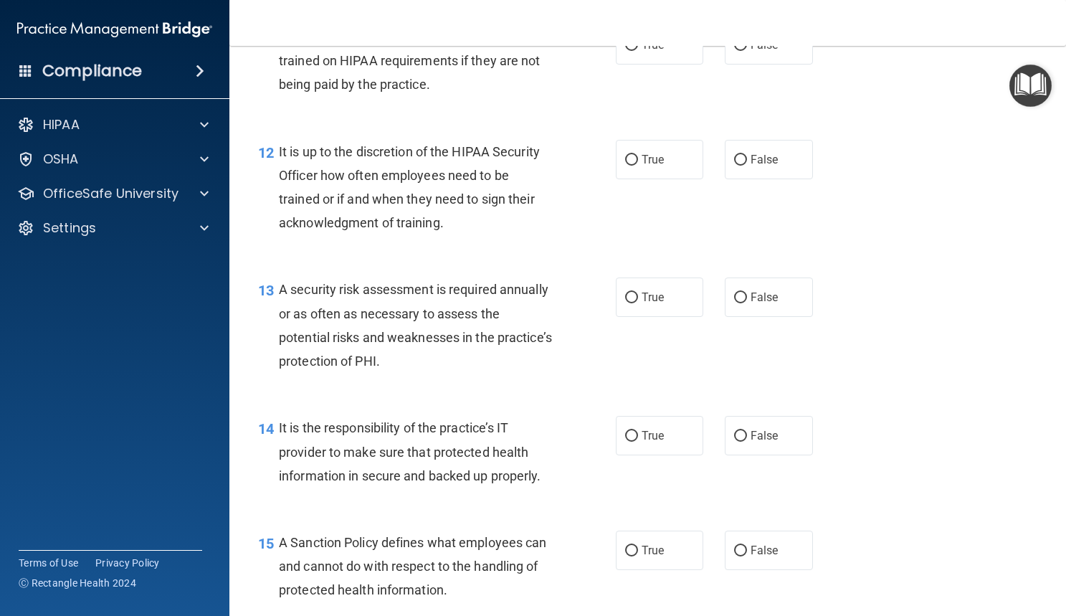
scroll to position [1663, 0]
click at [739, 64] on label "False" at bounding box center [769, 43] width 88 height 39
click at [739, 50] on input "False" at bounding box center [740, 44] width 13 height 11
radio input "true"
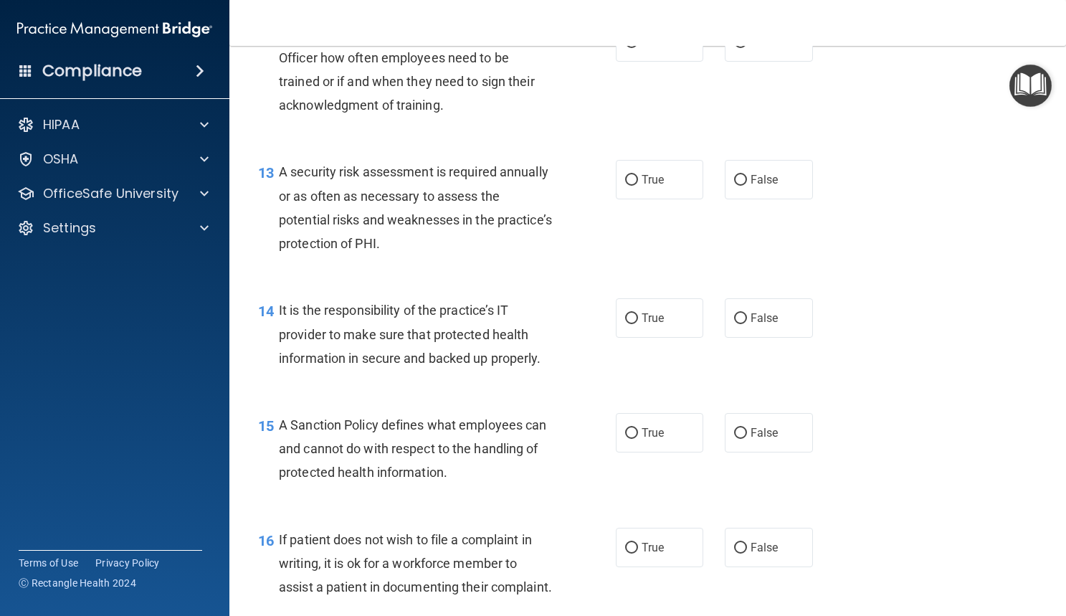
scroll to position [1782, 0]
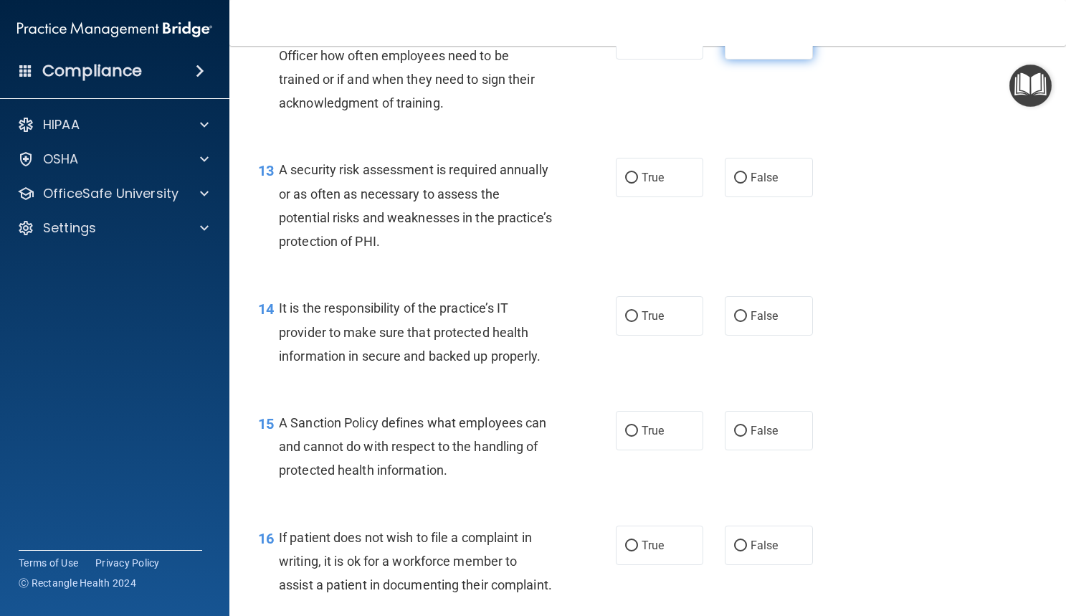
click at [725, 60] on label "False" at bounding box center [769, 39] width 88 height 39
click at [734, 46] on input "False" at bounding box center [740, 40] width 13 height 11
radio input "true"
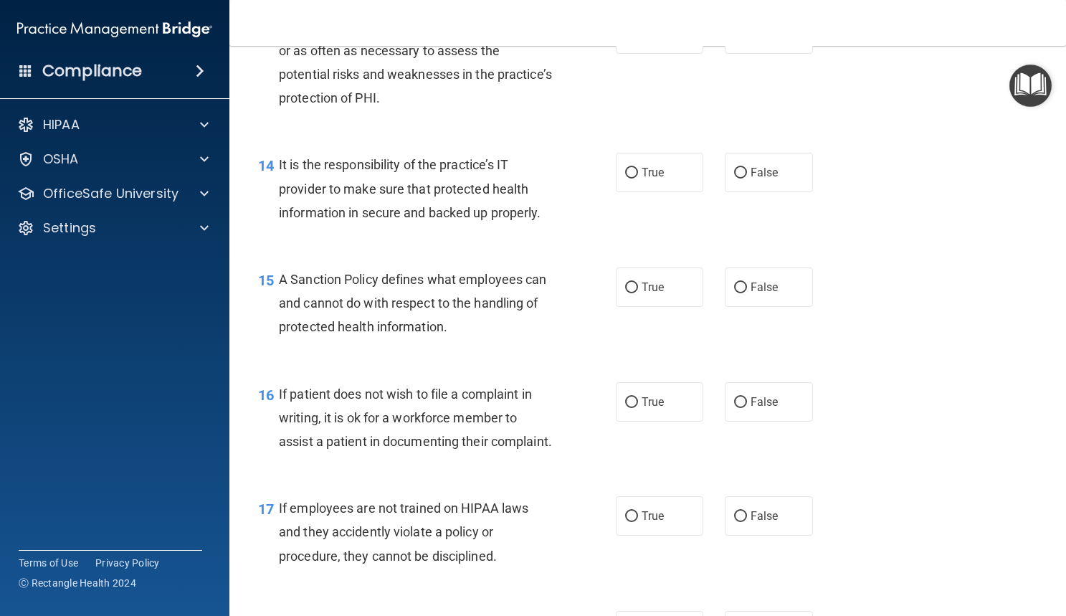
scroll to position [1923, 0]
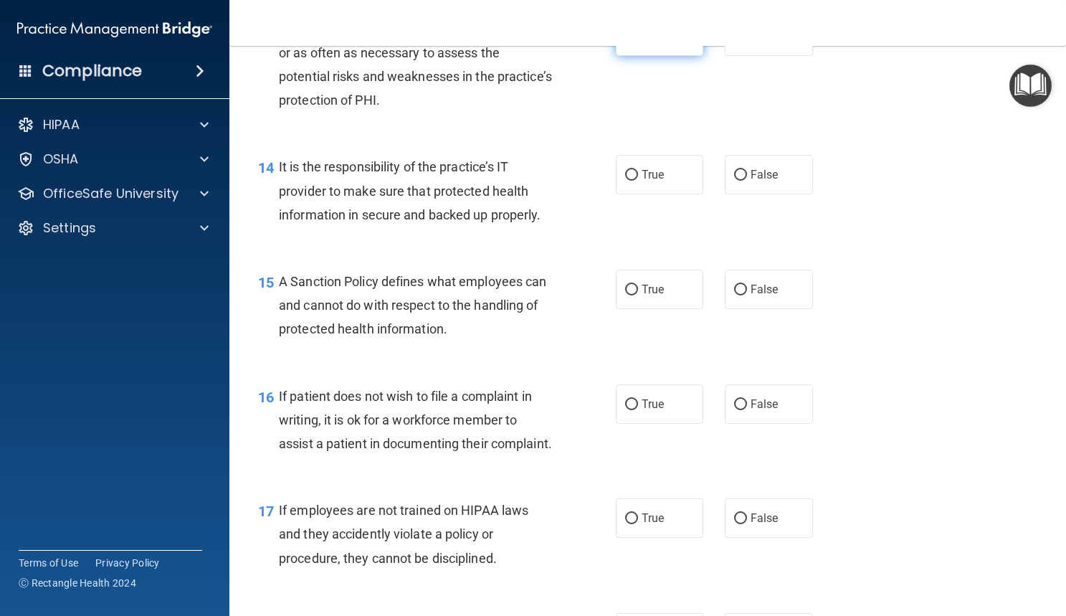
click at [650, 56] on label "True" at bounding box center [660, 35] width 88 height 39
click at [638, 42] on input "True" at bounding box center [631, 37] width 13 height 11
radio input "true"
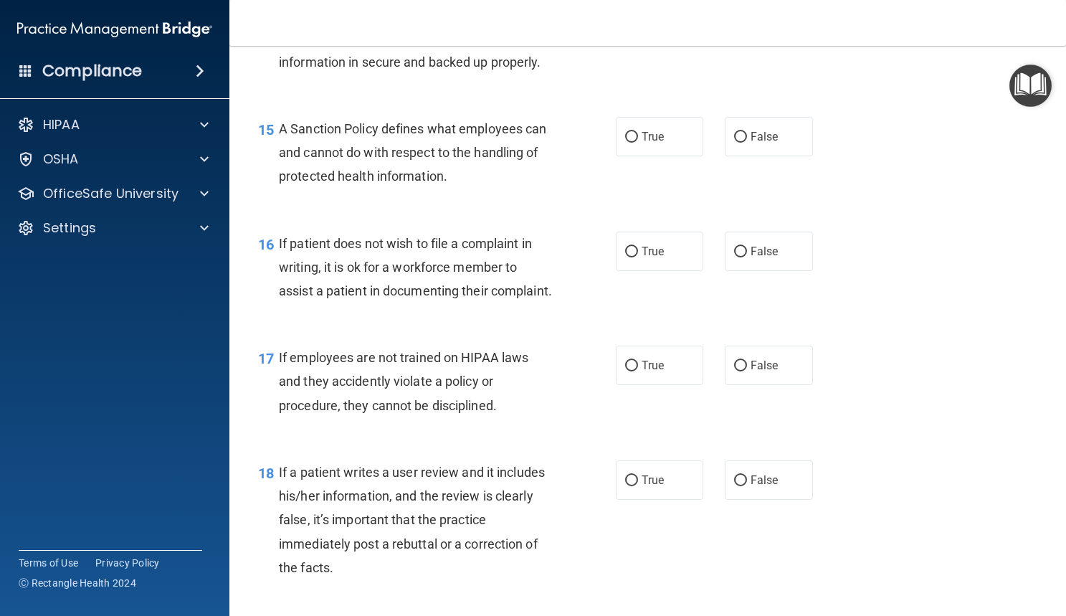
scroll to position [2075, 0]
click at [731, 42] on label "False" at bounding box center [769, 22] width 88 height 39
click at [734, 29] on input "False" at bounding box center [740, 23] width 13 height 11
radio input "true"
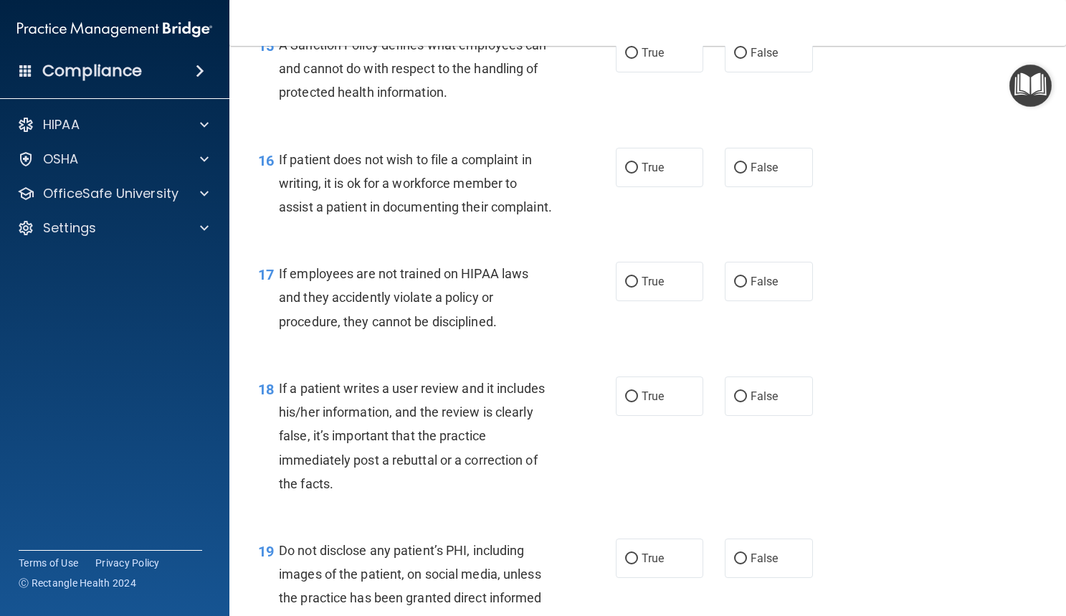
scroll to position [2160, 0]
click at [640, 72] on label "True" at bounding box center [660, 51] width 88 height 39
click at [638, 58] on input "True" at bounding box center [631, 52] width 13 height 11
radio input "true"
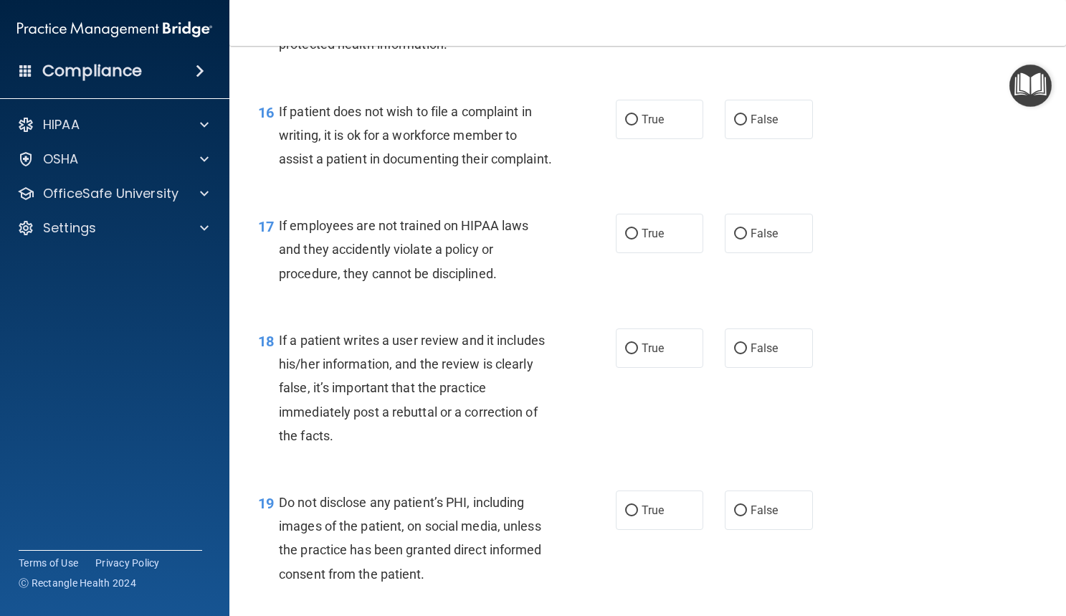
scroll to position [2205, 0]
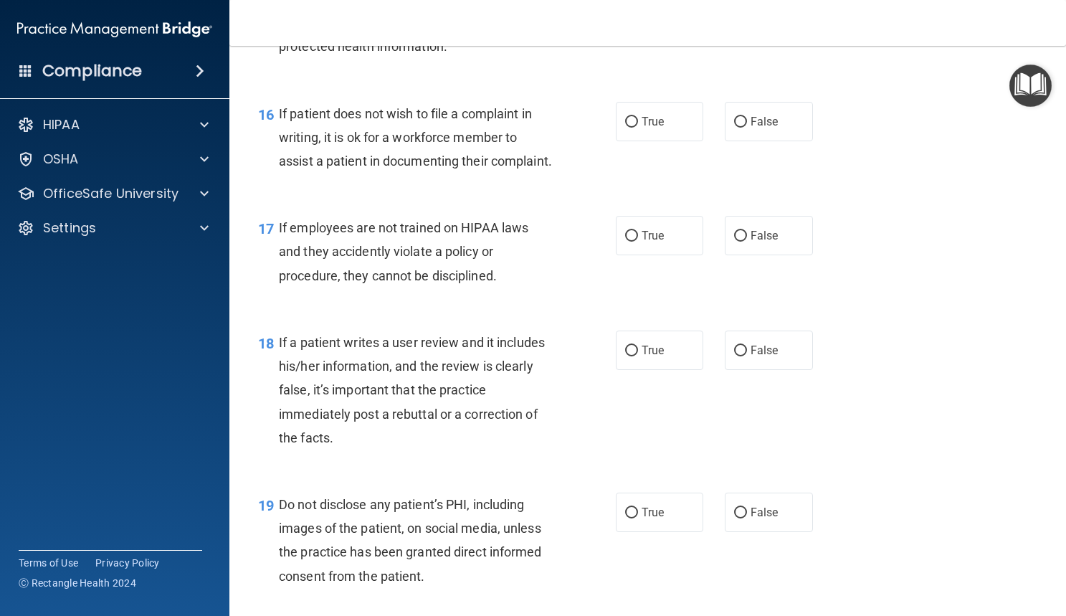
click at [1031, 80] on img "Open Resource Center" at bounding box center [1031, 86] width 42 height 42
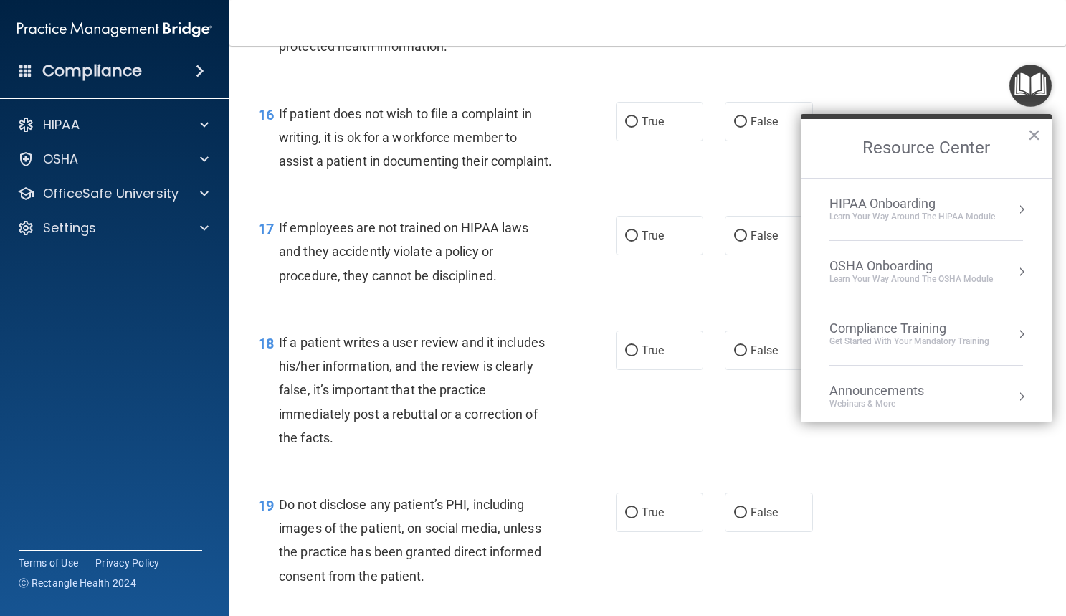
click at [528, 174] on div "If patient does not wish to file a complaint in writing, it is ok for a workfor…" at bounding box center [421, 138] width 284 height 72
click at [1030, 133] on button "×" at bounding box center [1034, 134] width 14 height 23
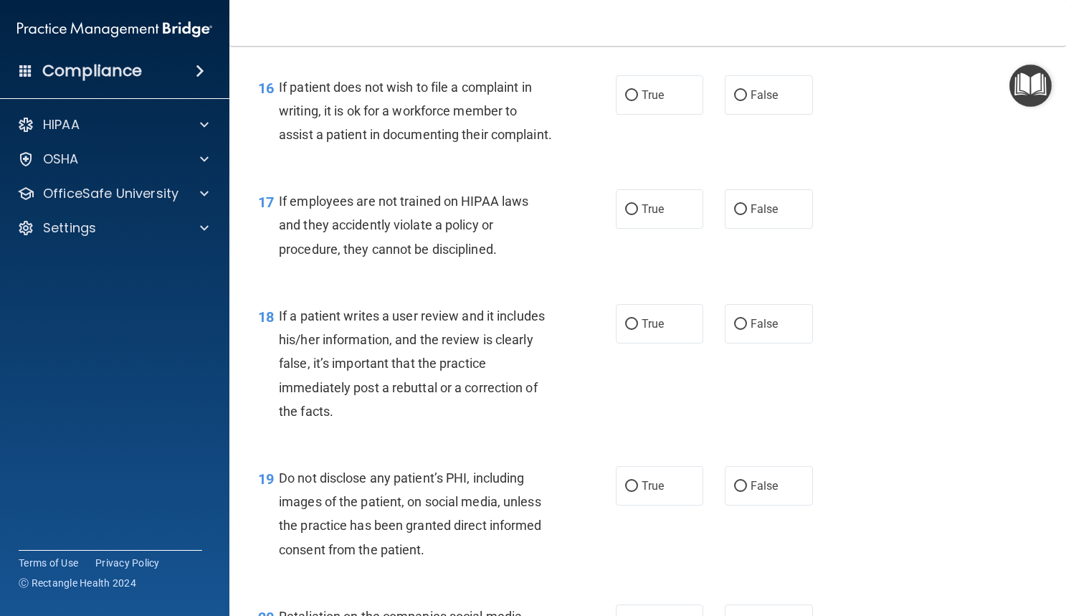
scroll to position [2258, 0]
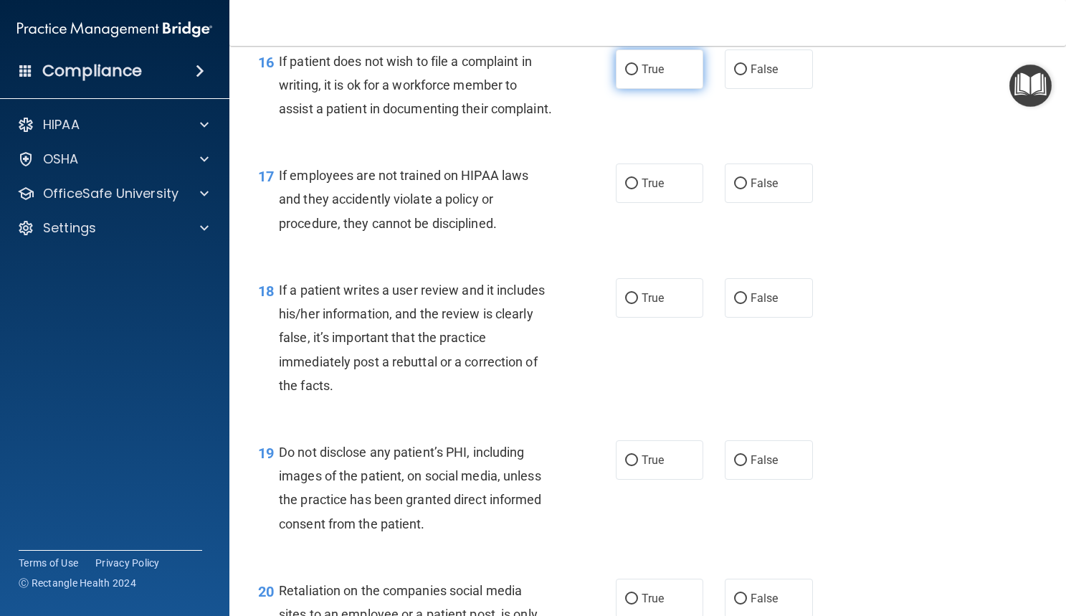
click at [630, 75] on input "True" at bounding box center [631, 70] width 13 height 11
radio input "true"
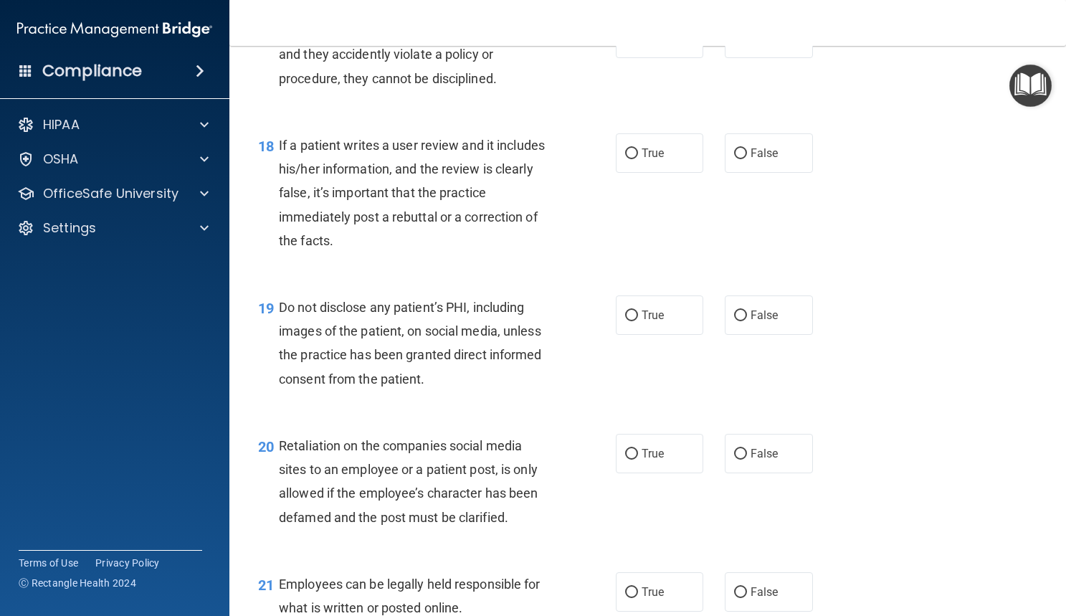
scroll to position [2403, 0]
click at [626, 44] on input "True" at bounding box center [631, 38] width 13 height 11
radio input "true"
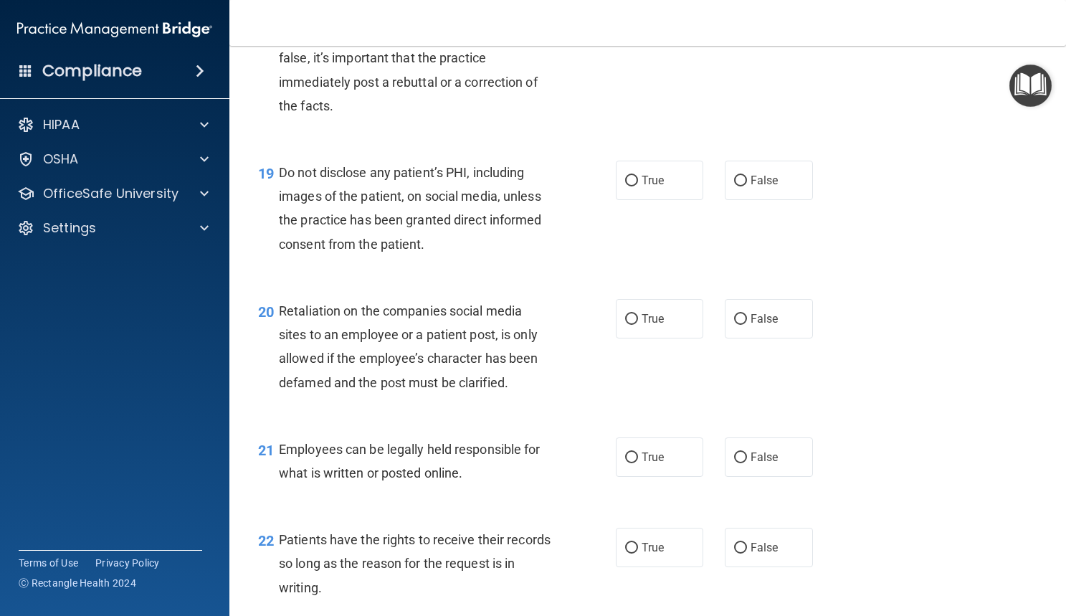
scroll to position [2538, 0]
click at [625, 24] on input "True" at bounding box center [631, 18] width 13 height 11
radio input "true"
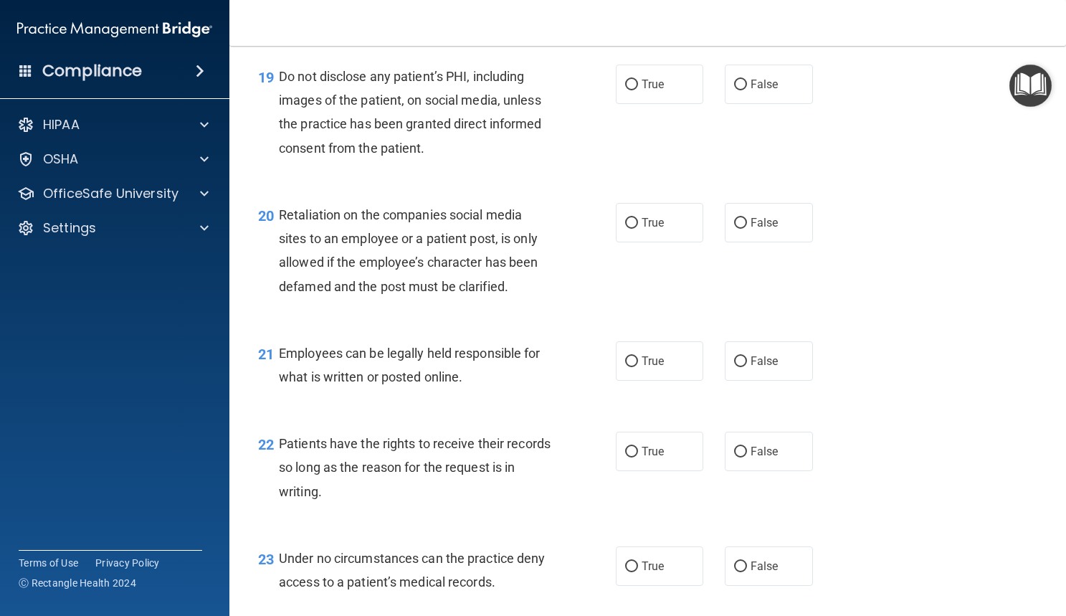
scroll to position [2705, 0]
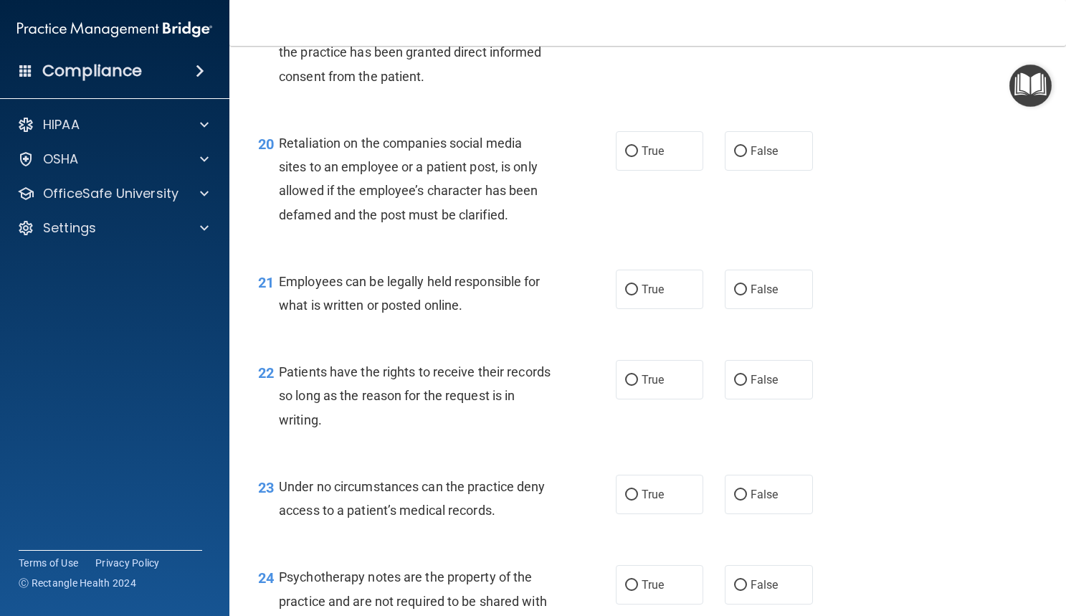
click at [625, 32] on label "True" at bounding box center [660, 12] width 88 height 39
click at [625, 19] on input "True" at bounding box center [631, 13] width 13 height 11
radio input "true"
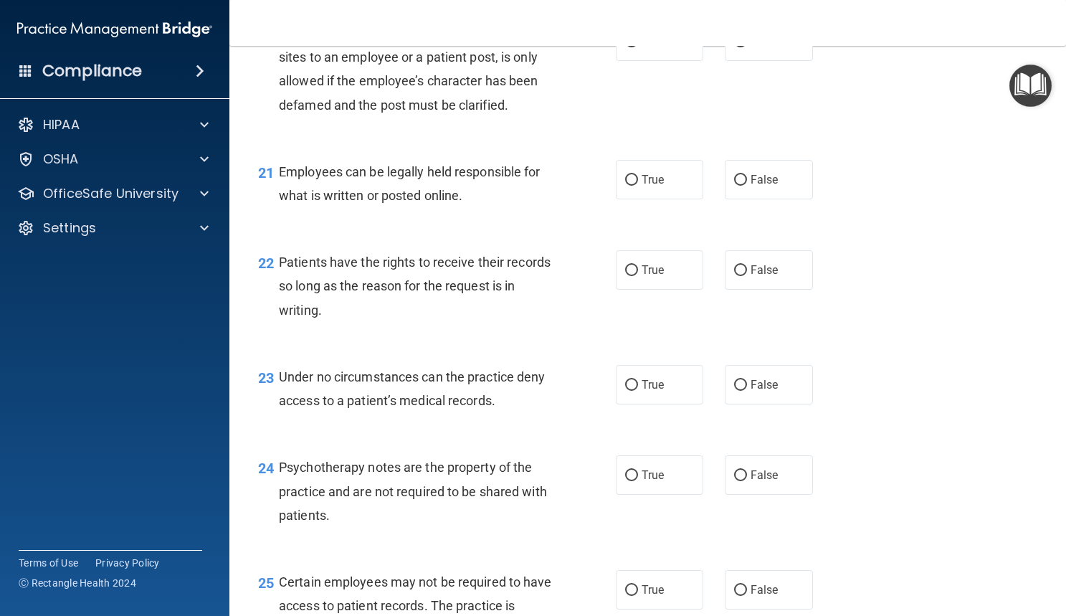
scroll to position [2839, 0]
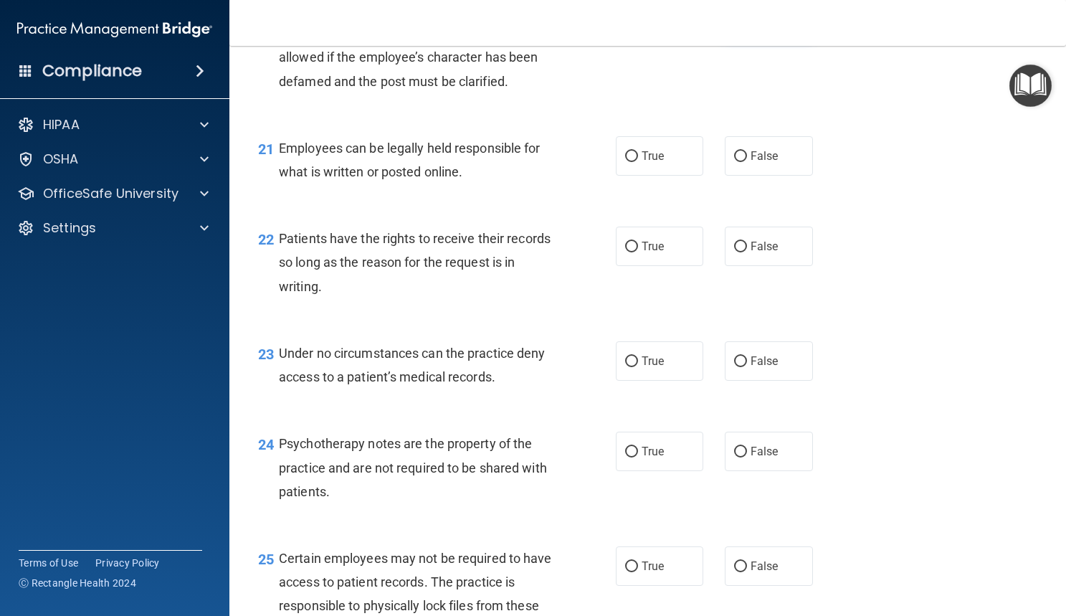
click at [732, 37] on label "False" at bounding box center [769, 17] width 88 height 39
click at [734, 24] on input "False" at bounding box center [740, 18] width 13 height 11
radio input "true"
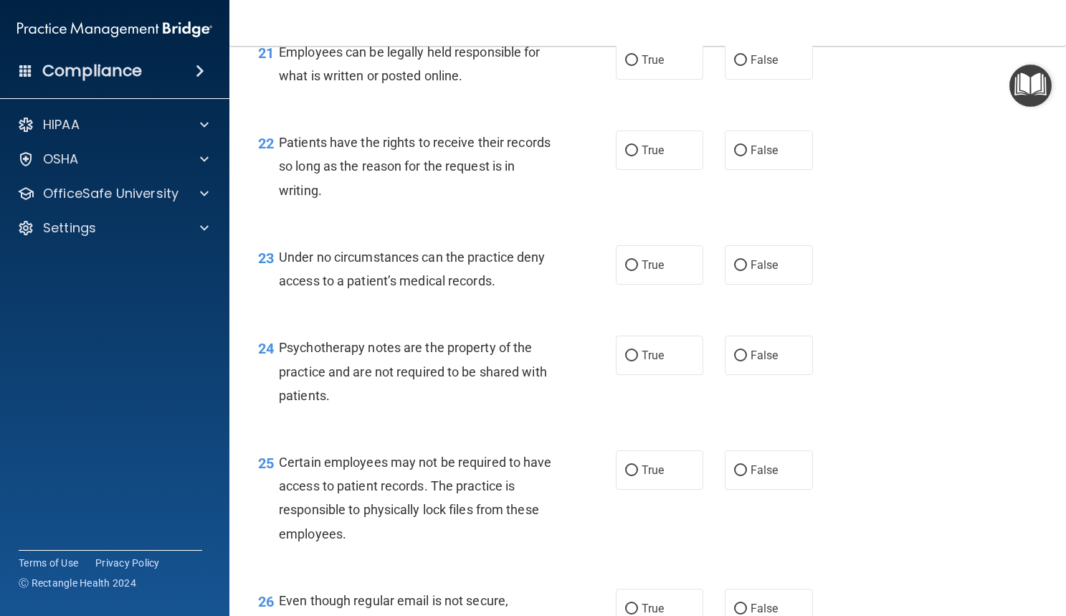
scroll to position [2943, 0]
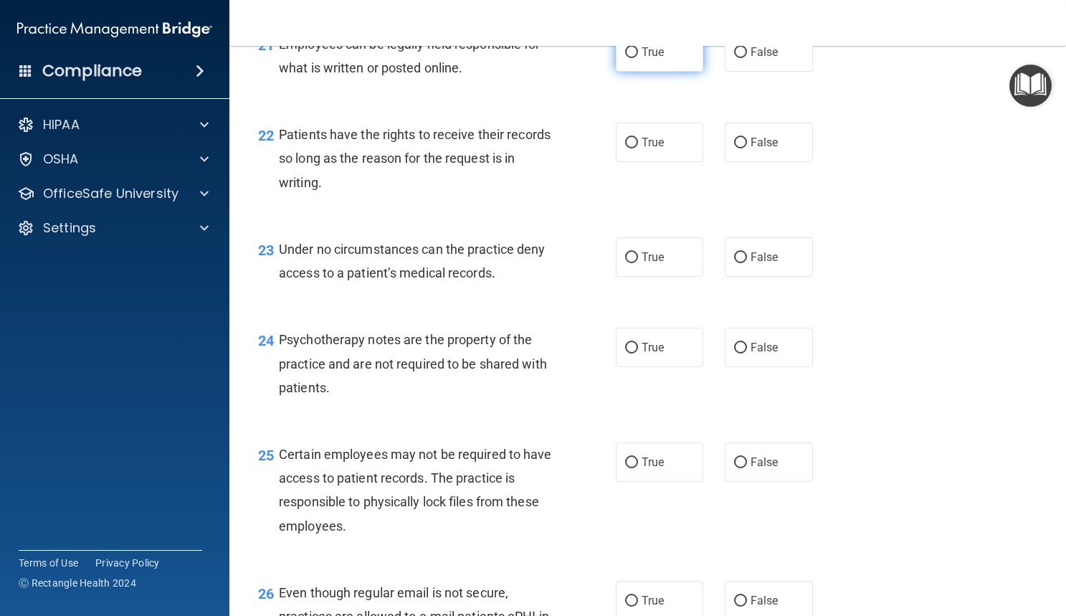
click at [626, 58] on input "True" at bounding box center [631, 52] width 13 height 11
radio input "true"
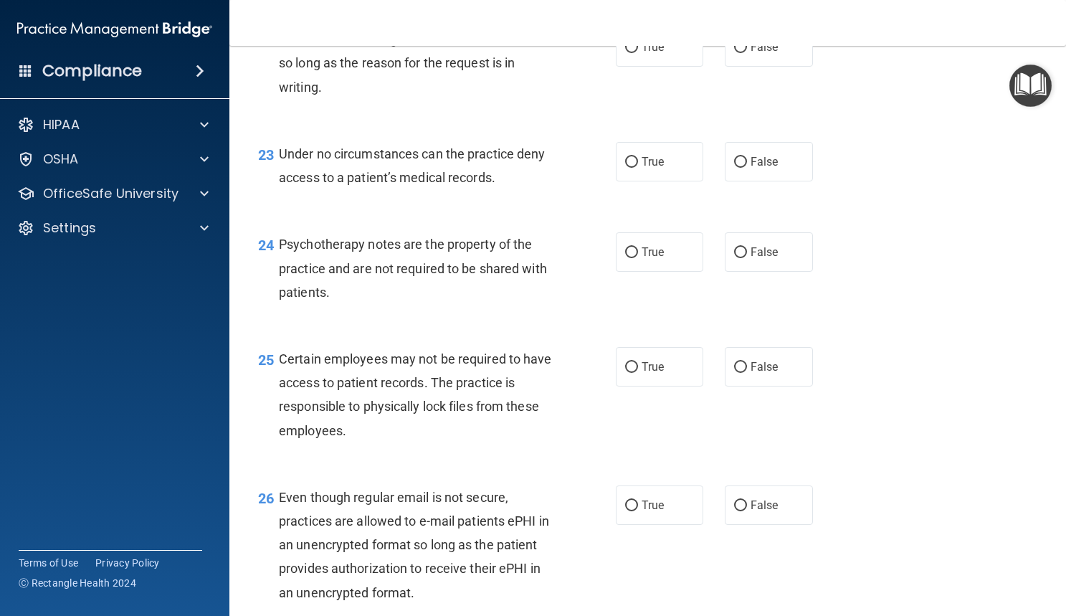
scroll to position [3039, 0]
click at [728, 66] on label "False" at bounding box center [769, 46] width 88 height 39
click at [734, 52] on input "False" at bounding box center [740, 47] width 13 height 11
radio input "true"
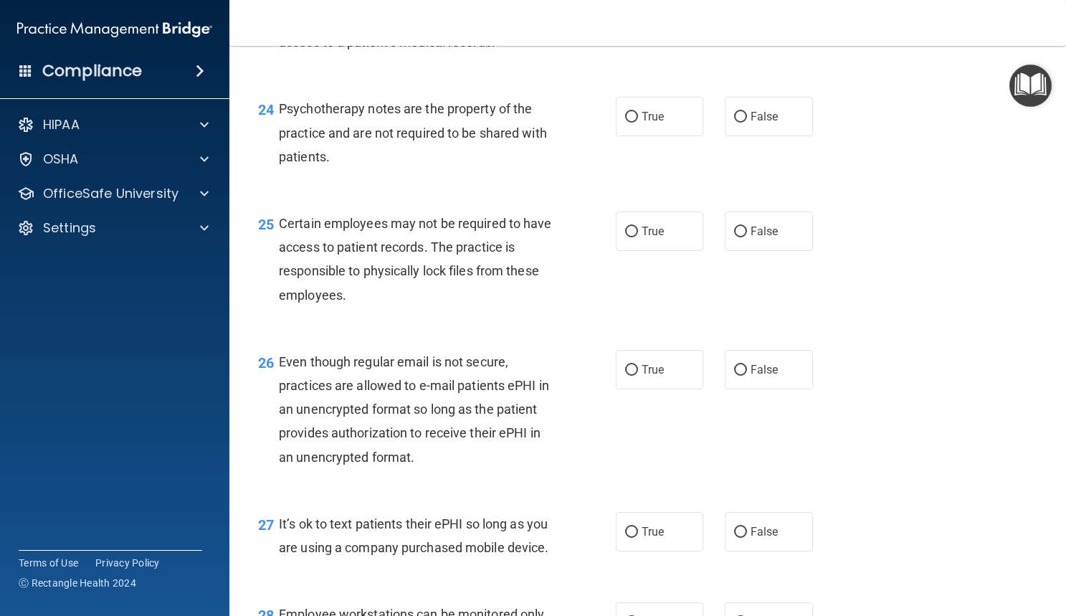
scroll to position [3174, 0]
click at [725, 45] on label "False" at bounding box center [769, 25] width 88 height 39
click at [734, 32] on input "False" at bounding box center [740, 26] width 13 height 11
radio input "true"
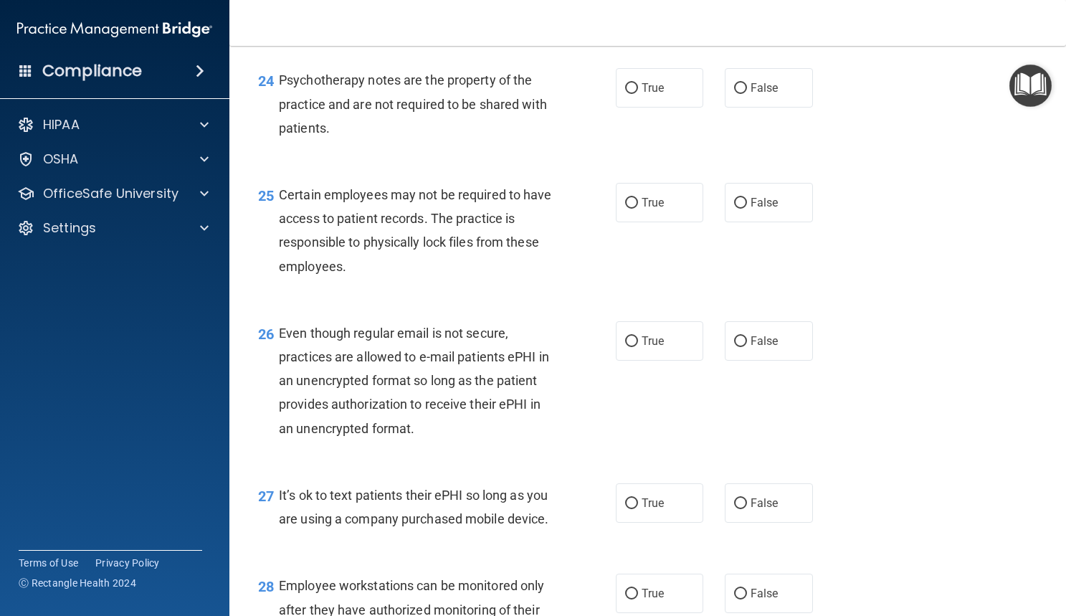
scroll to position [3239, 0]
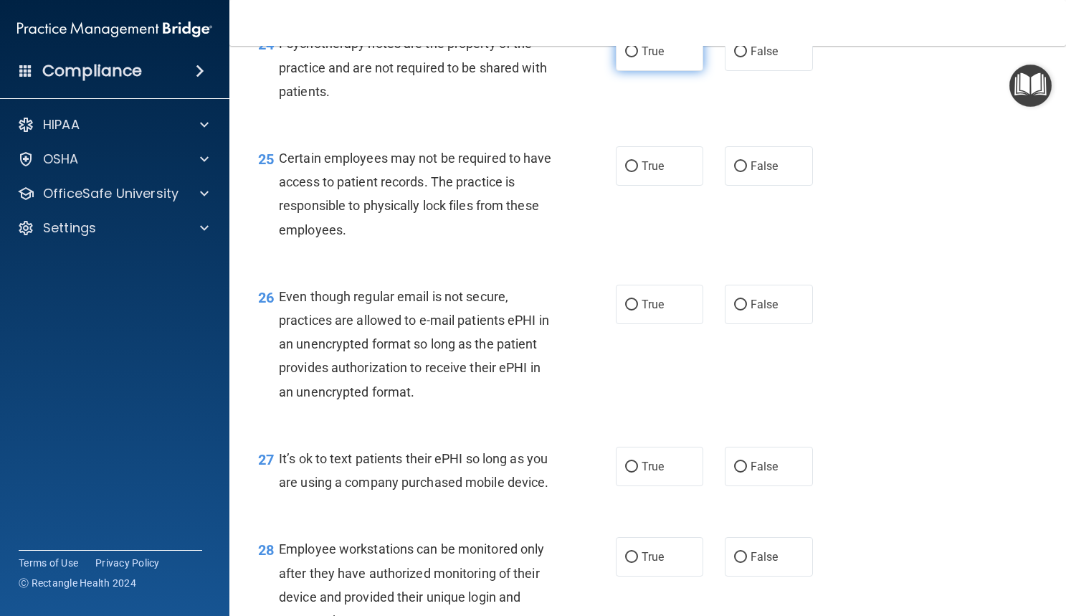
click at [627, 57] on input "True" at bounding box center [631, 52] width 13 height 11
radio input "true"
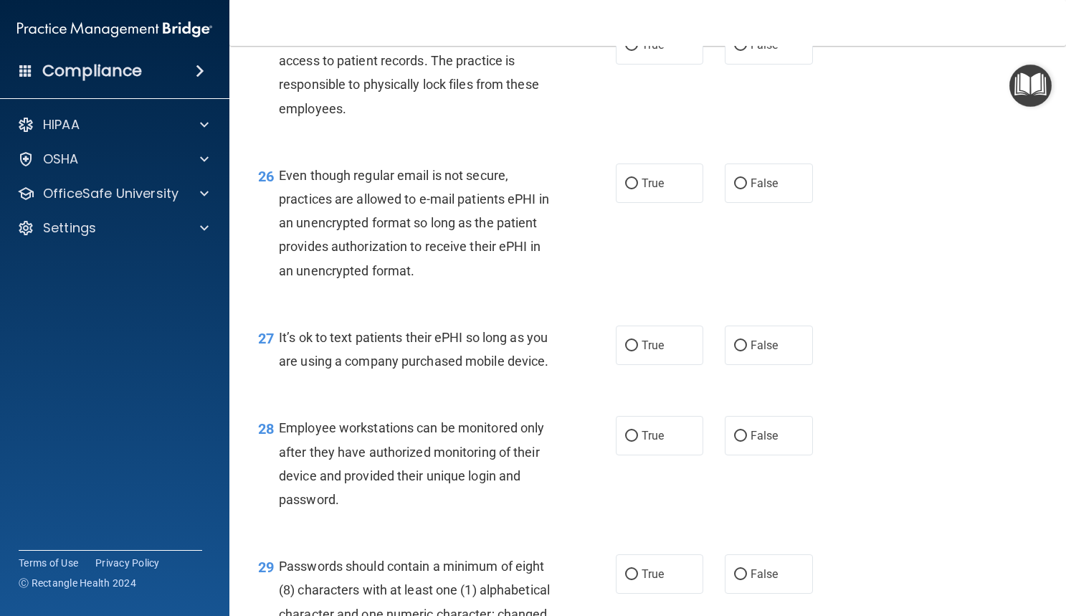
scroll to position [3368, 0]
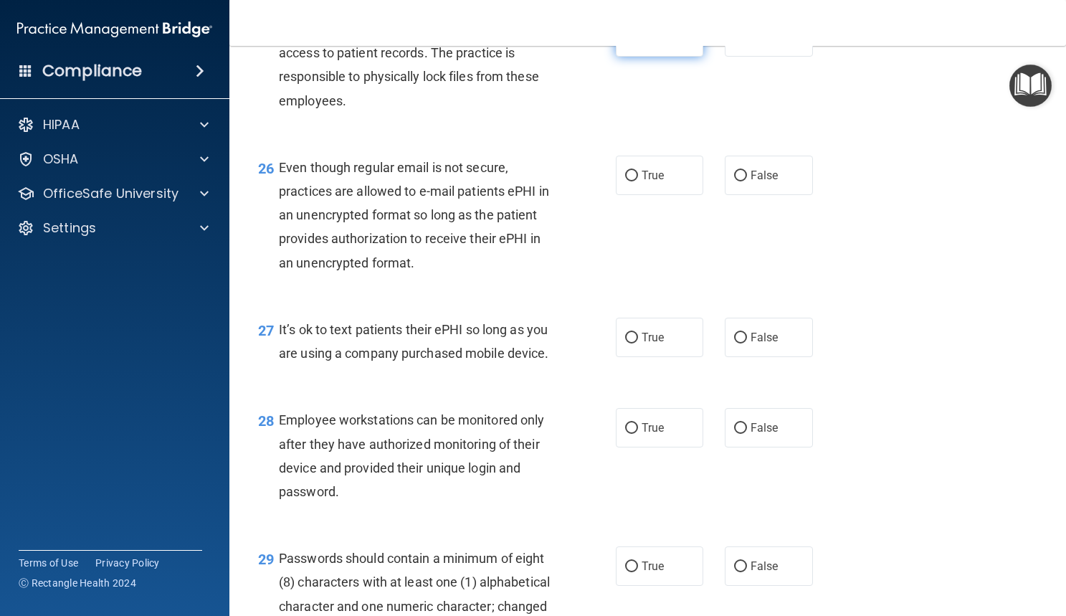
click at [621, 57] on label "True" at bounding box center [660, 36] width 88 height 39
click at [625, 43] on input "True" at bounding box center [631, 37] width 13 height 11
radio input "true"
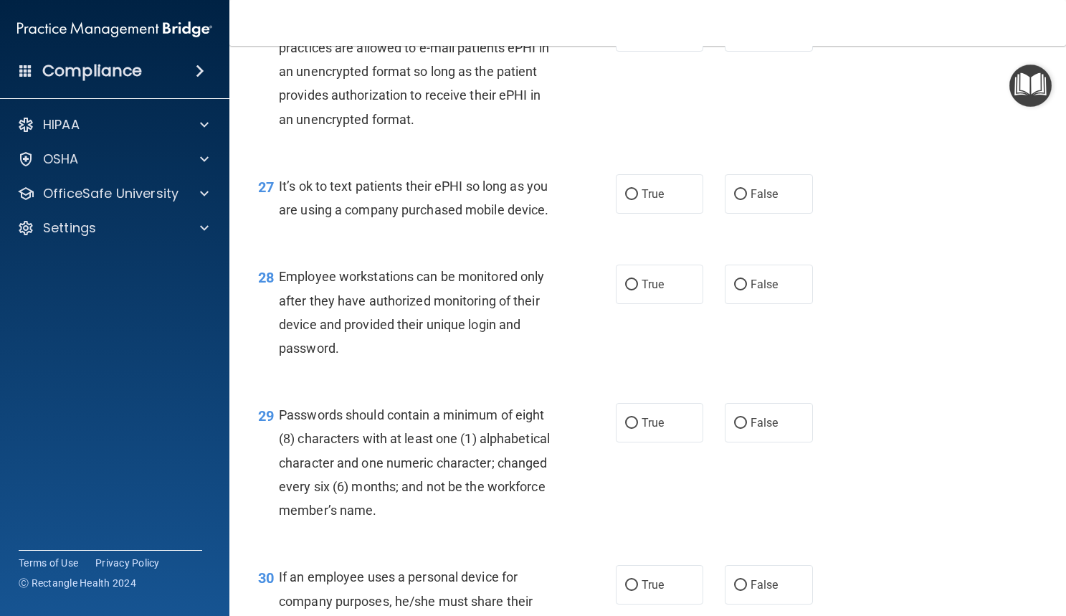
scroll to position [3516, 0]
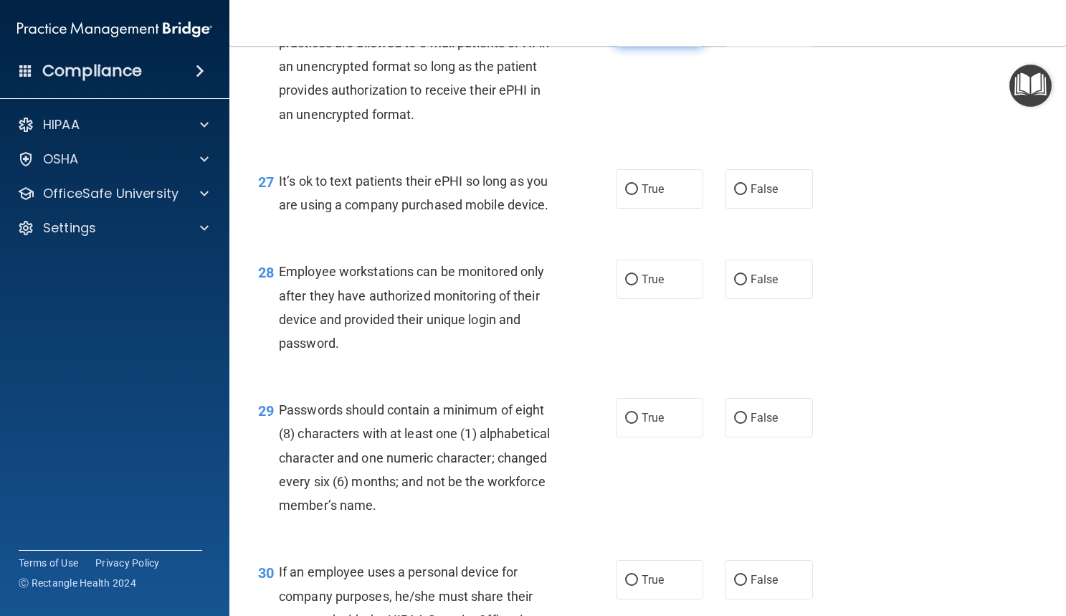
click at [619, 47] on label "True" at bounding box center [660, 26] width 88 height 39
click at [625, 33] on input "True" at bounding box center [631, 27] width 13 height 11
radio input "true"
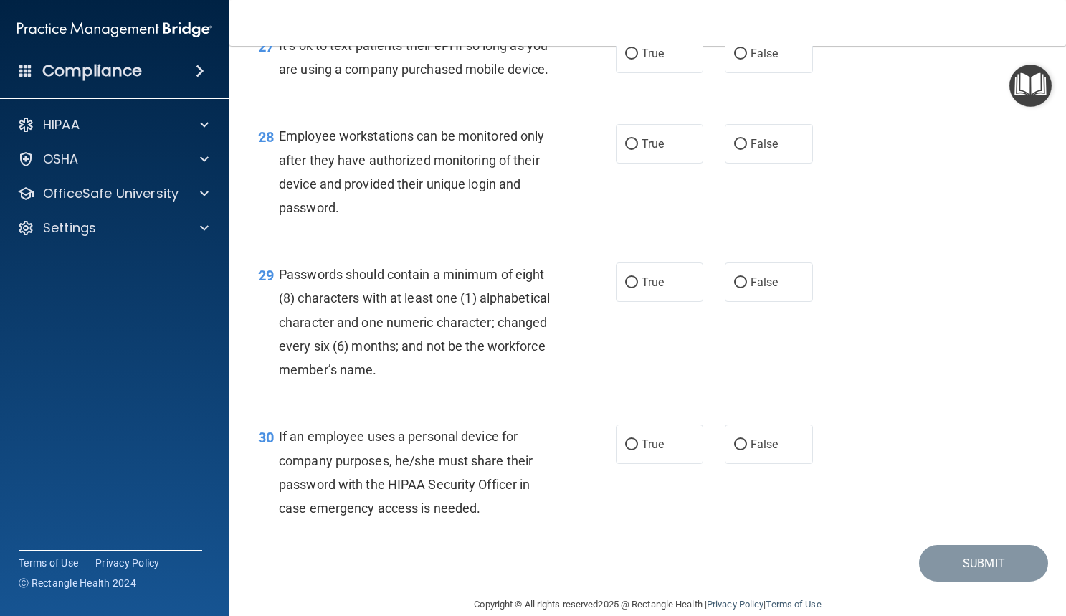
scroll to position [3675, 0]
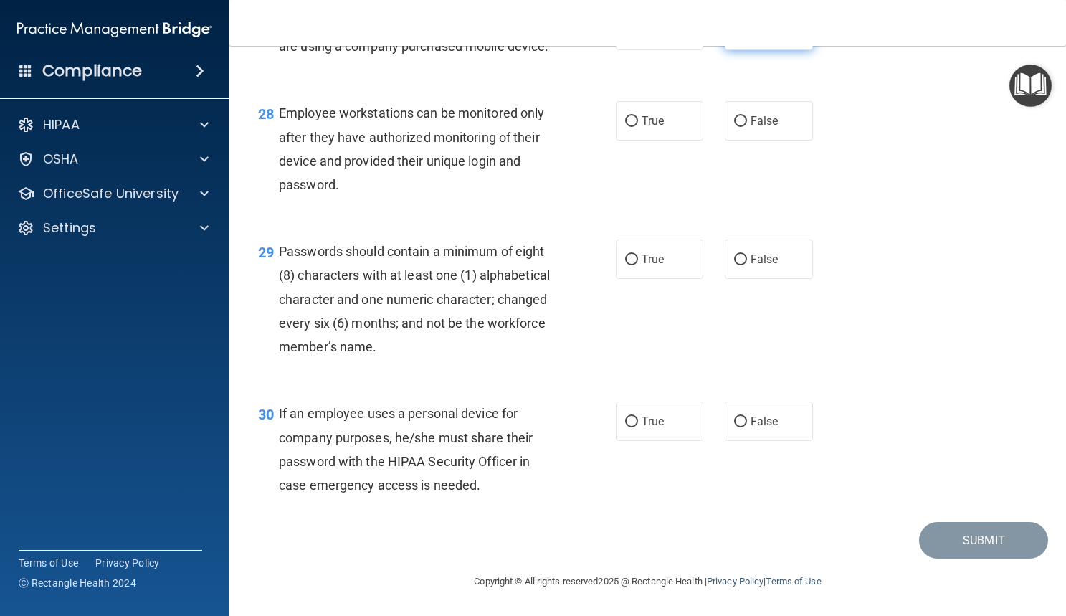
click at [741, 50] on label "False" at bounding box center [769, 30] width 88 height 39
click at [741, 37] on input "False" at bounding box center [740, 31] width 13 height 11
radio input "true"
click at [628, 136] on label "True" at bounding box center [660, 120] width 88 height 39
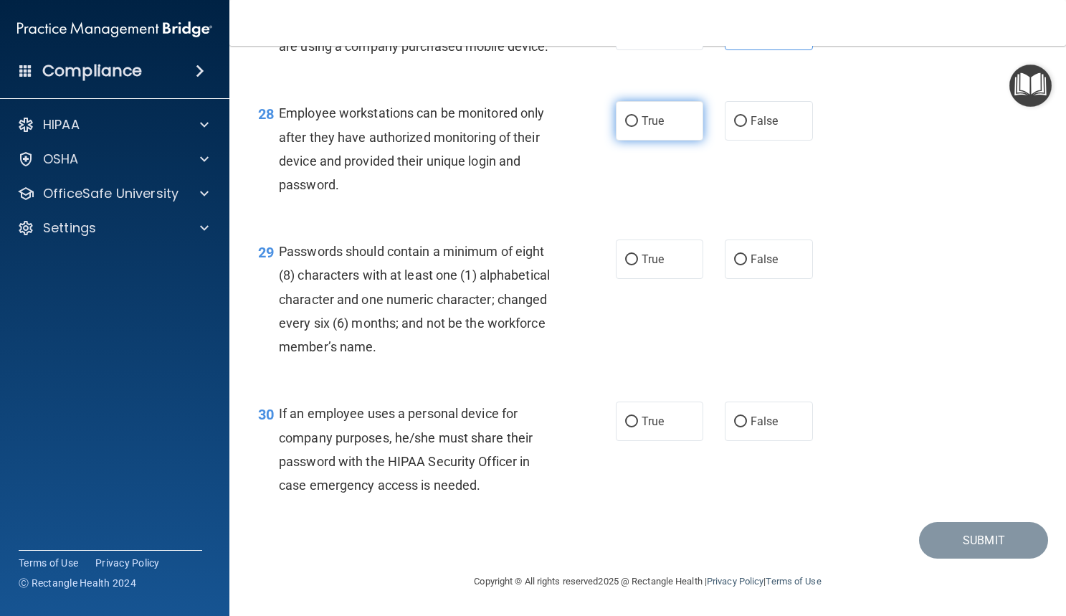
click at [628, 127] on input "True" at bounding box center [631, 121] width 13 height 11
radio input "true"
click at [647, 269] on label "True" at bounding box center [660, 258] width 88 height 39
click at [638, 265] on input "True" at bounding box center [631, 260] width 13 height 11
radio input "true"
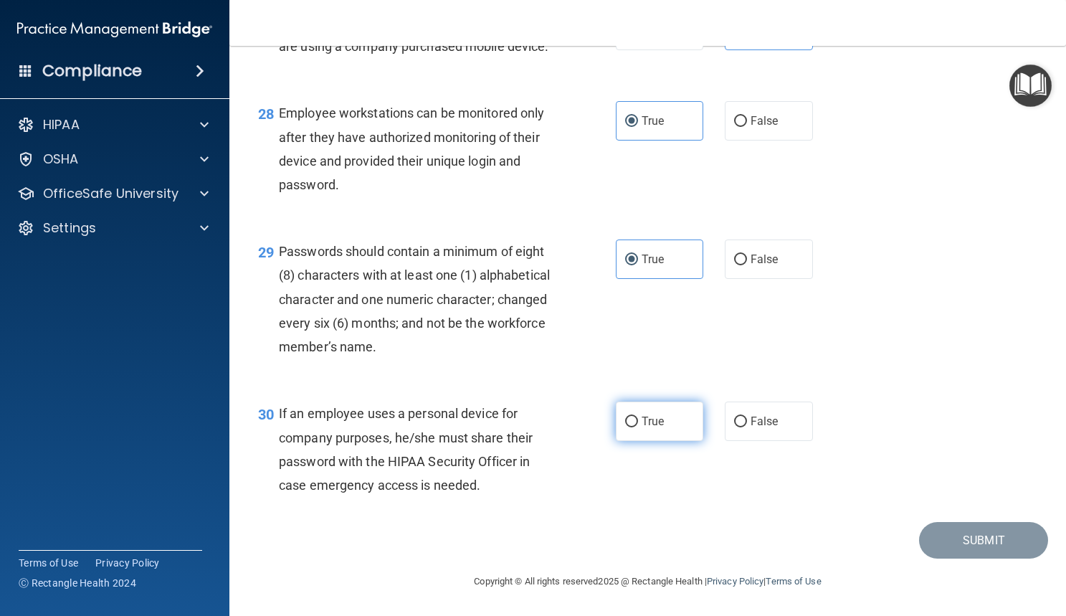
click at [642, 427] on span "True" at bounding box center [653, 421] width 22 height 14
click at [638, 427] on input "True" at bounding box center [631, 422] width 13 height 11
radio input "true"
click at [967, 530] on button "Submit" at bounding box center [983, 540] width 129 height 37
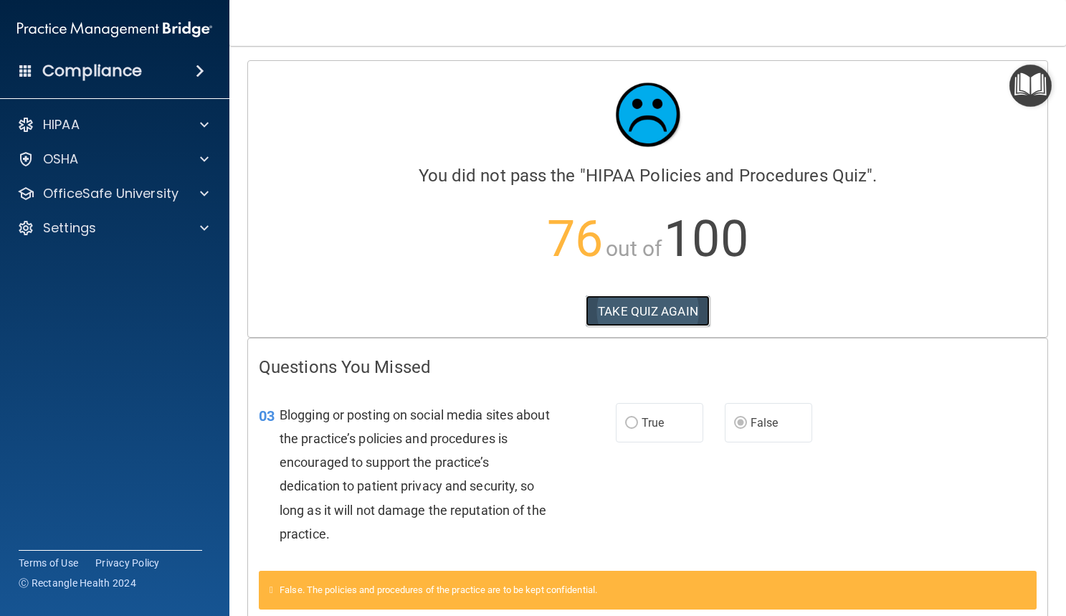
click at [659, 309] on button "TAKE QUIZ AGAIN" at bounding box center [648, 311] width 124 height 32
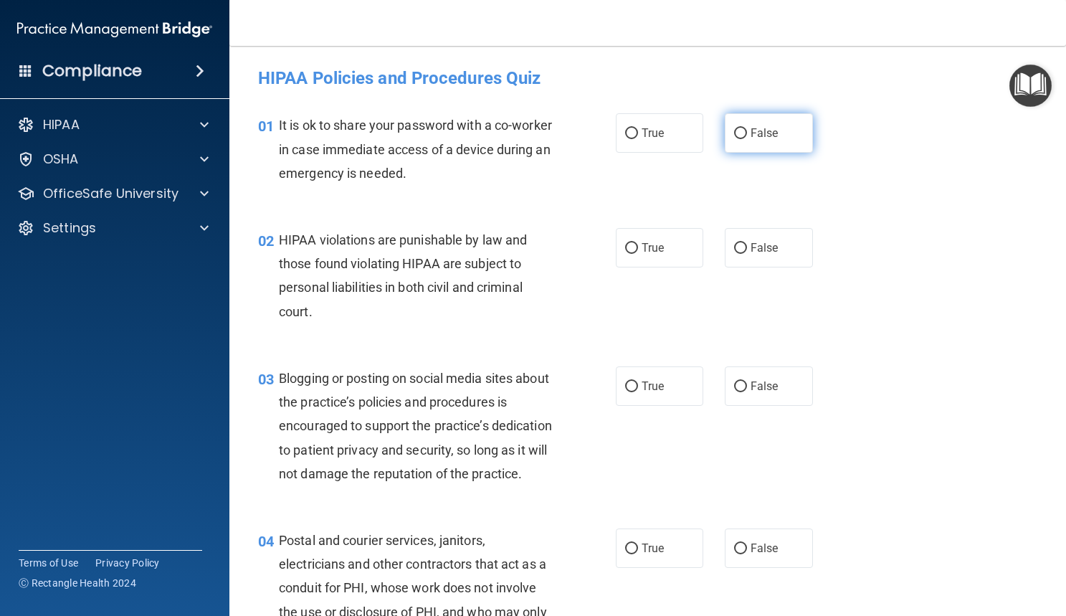
click at [733, 141] on label "False" at bounding box center [769, 132] width 88 height 39
click at [734, 139] on input "False" at bounding box center [740, 133] width 13 height 11
radio input "true"
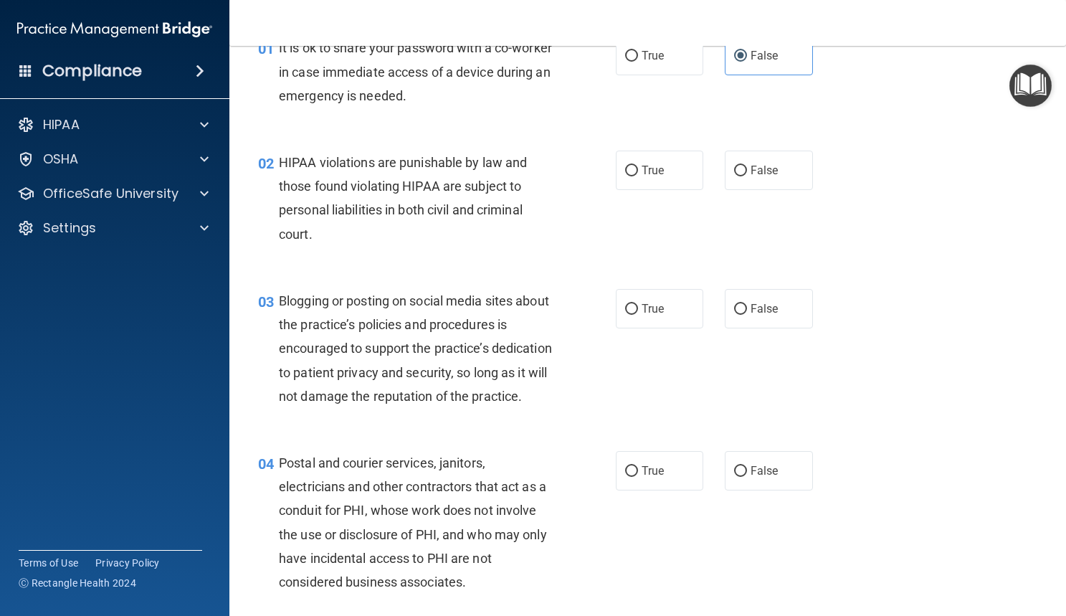
scroll to position [81, 0]
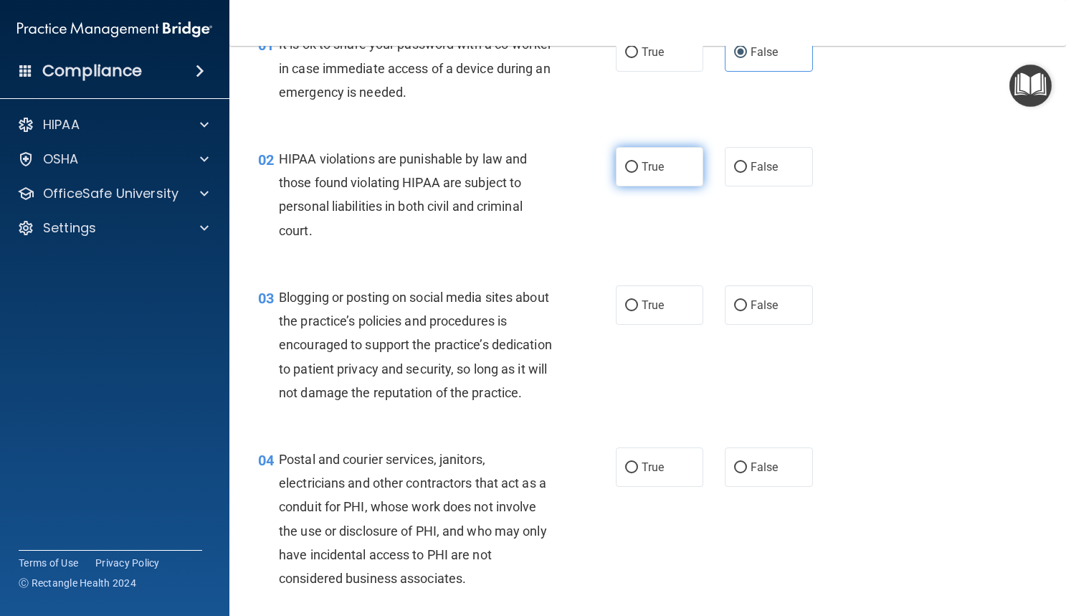
click at [665, 173] on label "True" at bounding box center [660, 166] width 88 height 39
click at [638, 173] on input "True" at bounding box center [631, 167] width 13 height 11
radio input "true"
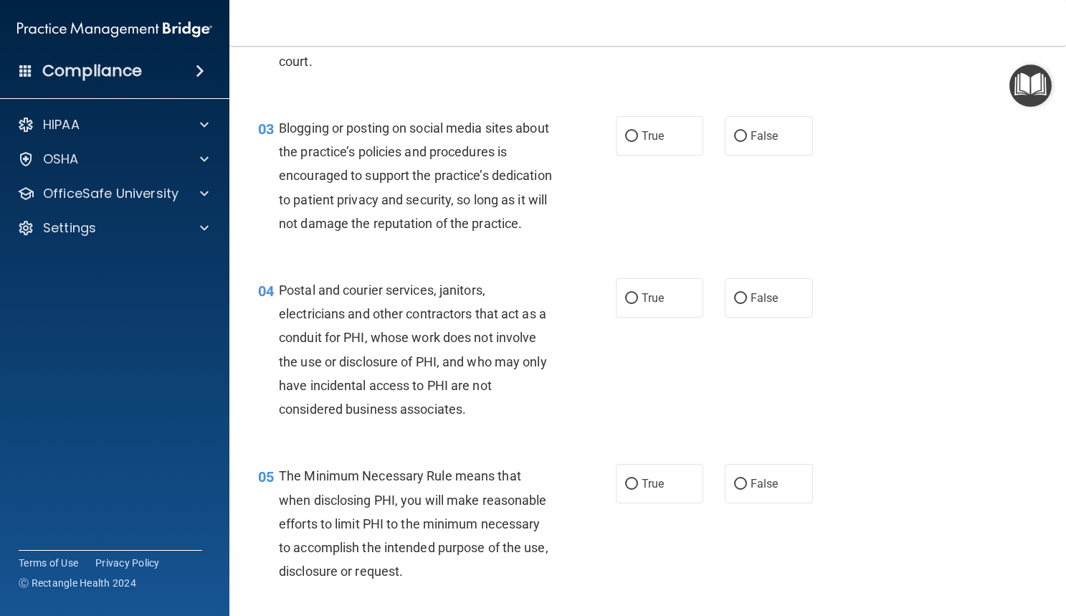
scroll to position [251, 0]
click at [735, 143] on label "False" at bounding box center [769, 134] width 88 height 39
click at [735, 141] on input "False" at bounding box center [740, 135] width 13 height 11
radio input "true"
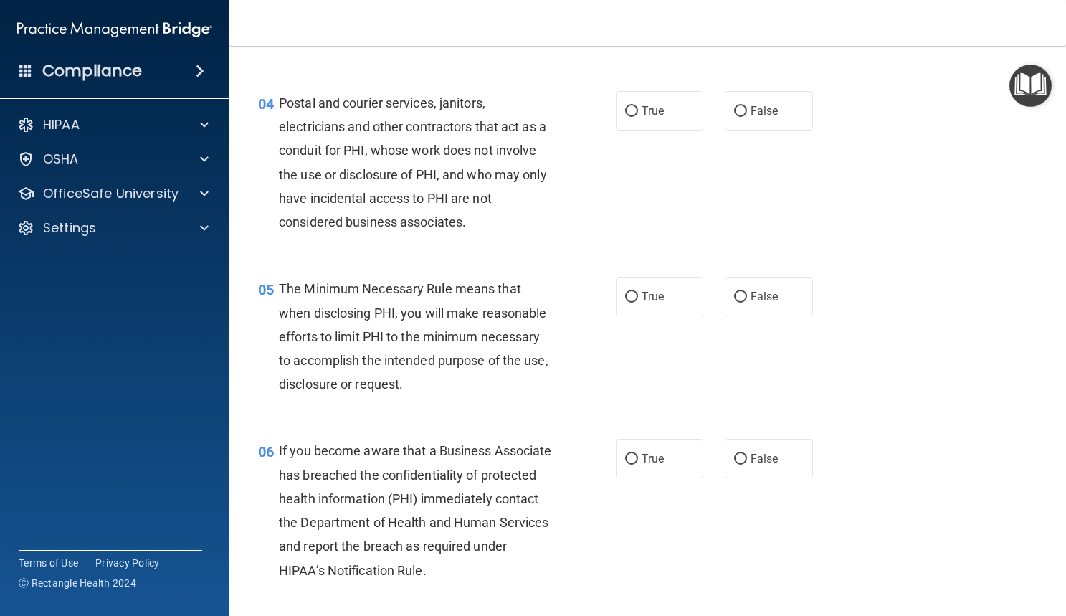
scroll to position [442, 0]
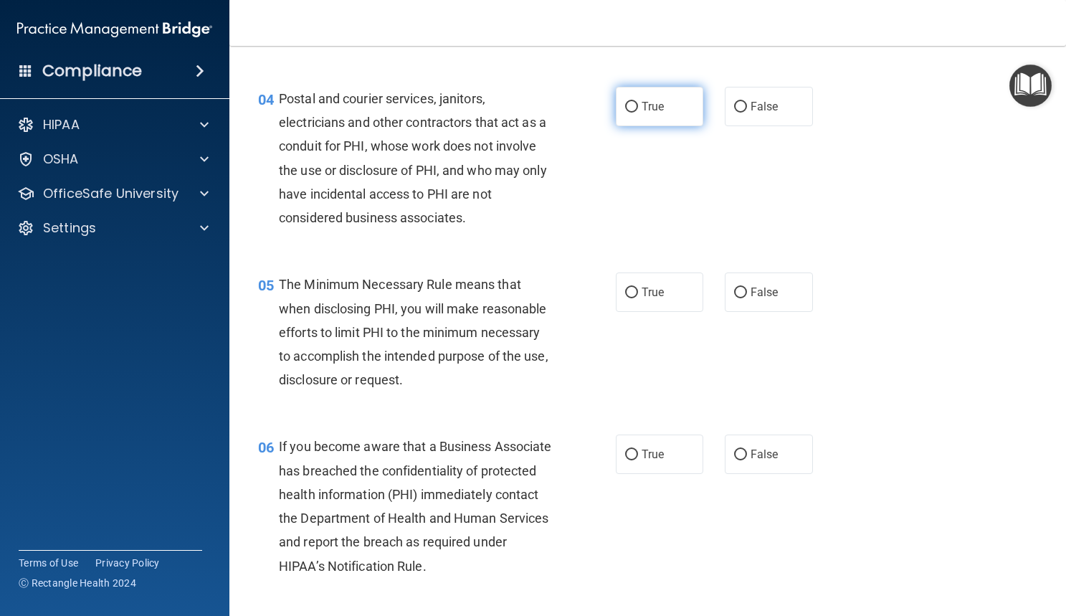
click at [632, 113] on input "True" at bounding box center [631, 107] width 13 height 11
radio input "true"
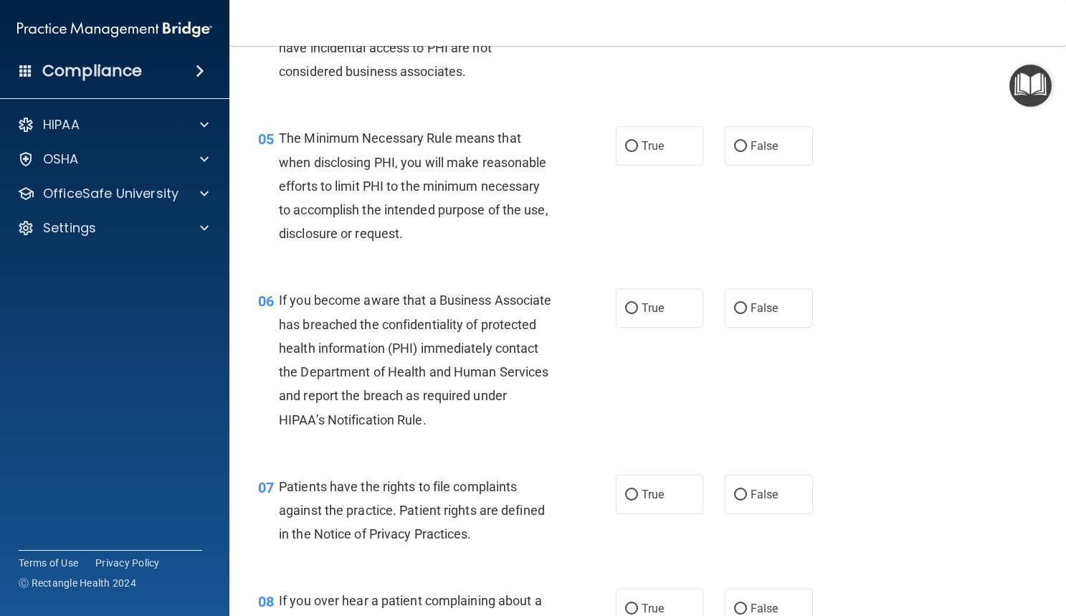
scroll to position [589, 0]
click at [625, 151] on input "True" at bounding box center [631, 146] width 13 height 11
radio input "true"
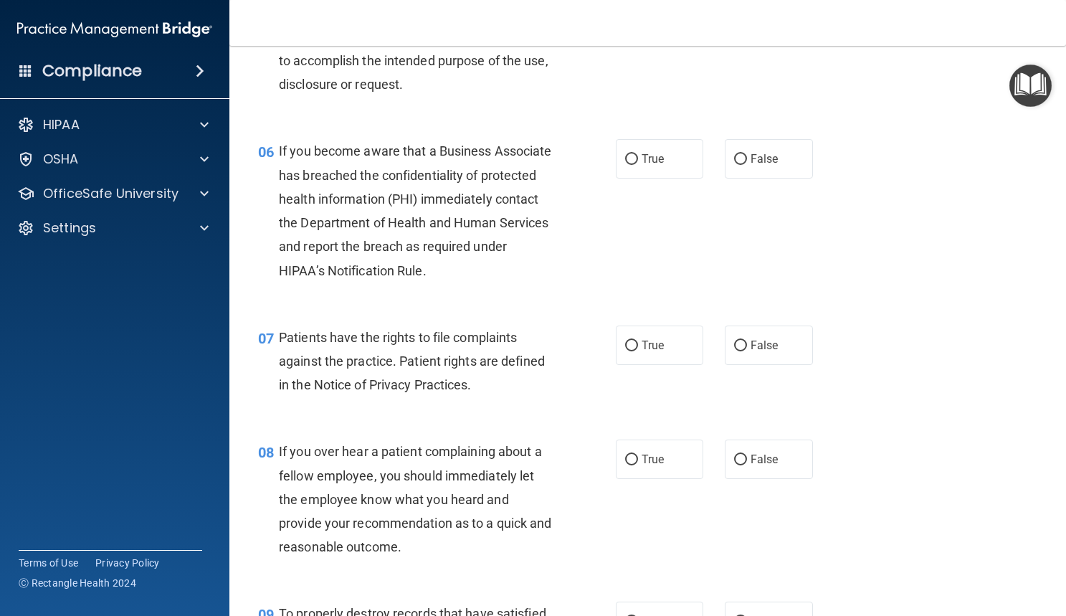
scroll to position [774, 0]
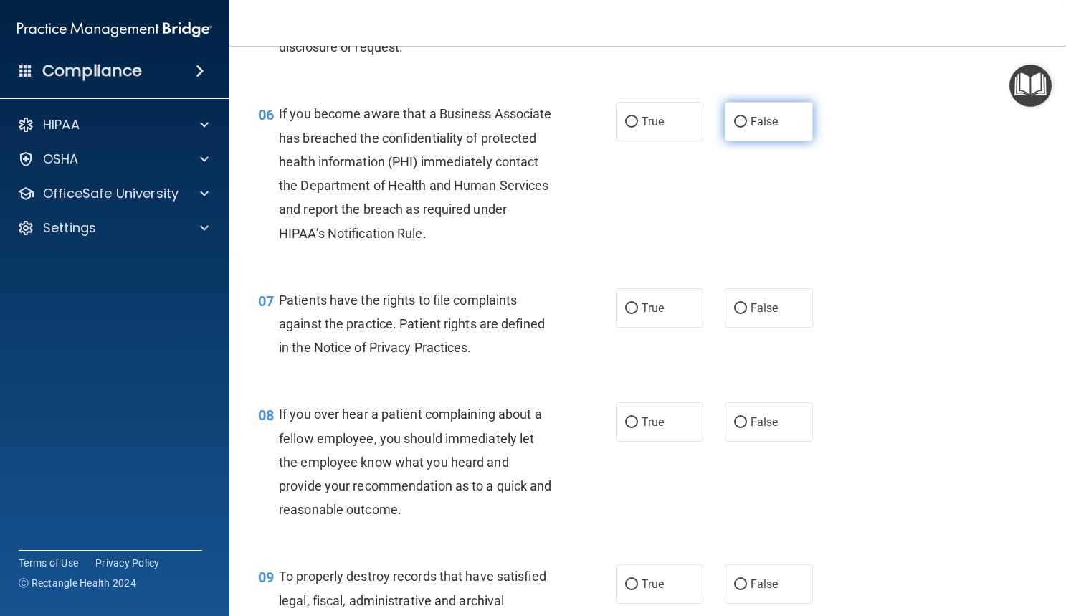
click at [742, 141] on label "False" at bounding box center [769, 121] width 88 height 39
click at [742, 128] on input "False" at bounding box center [740, 122] width 13 height 11
radio input "true"
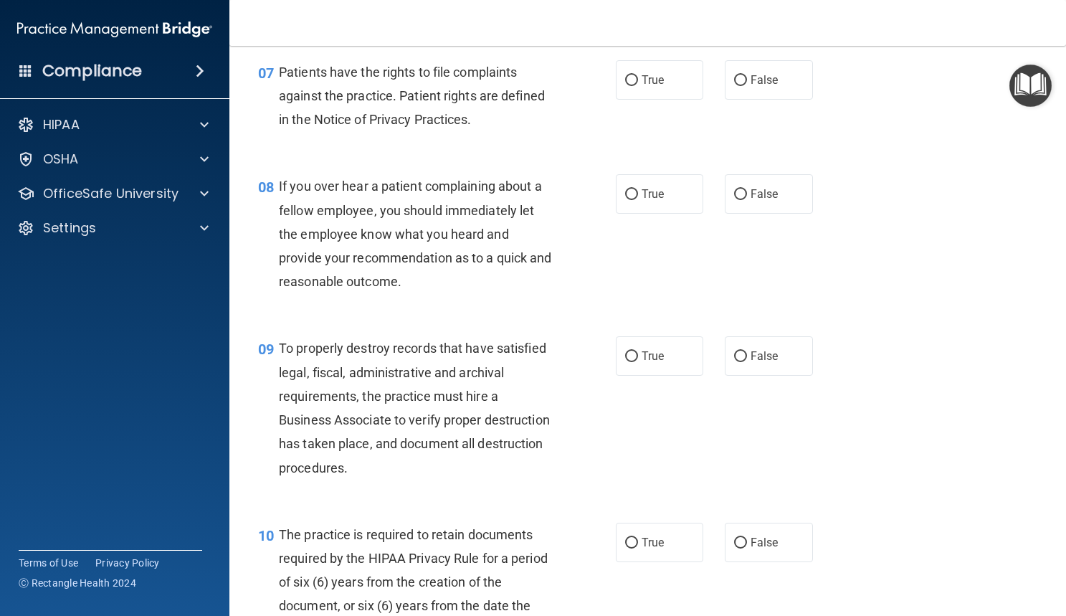
scroll to position [1005, 0]
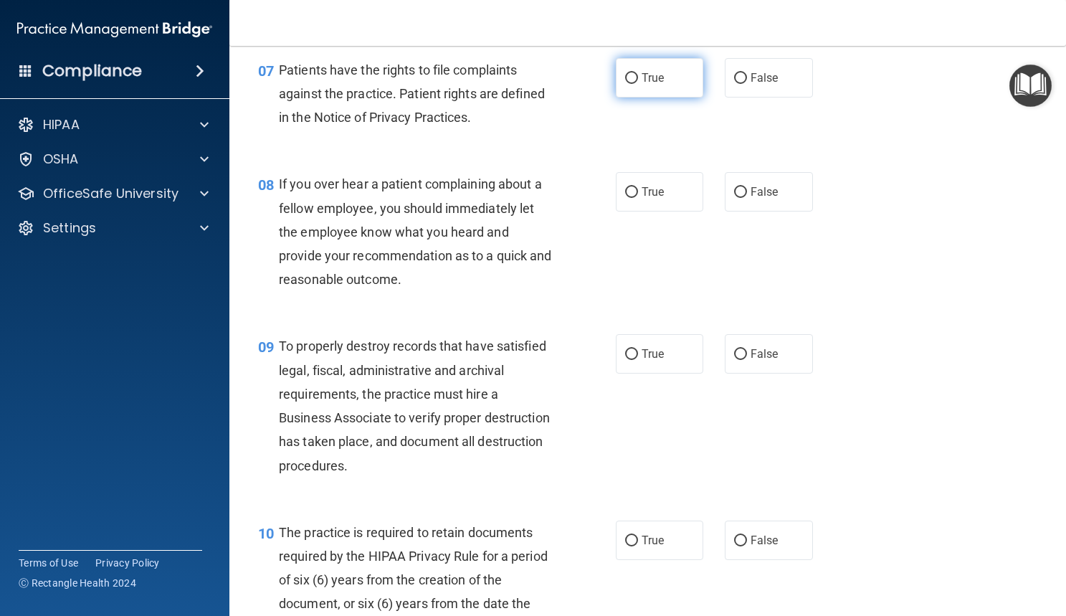
click at [635, 98] on label "True" at bounding box center [660, 77] width 88 height 39
click at [635, 84] on input "True" at bounding box center [631, 78] width 13 height 11
radio input "true"
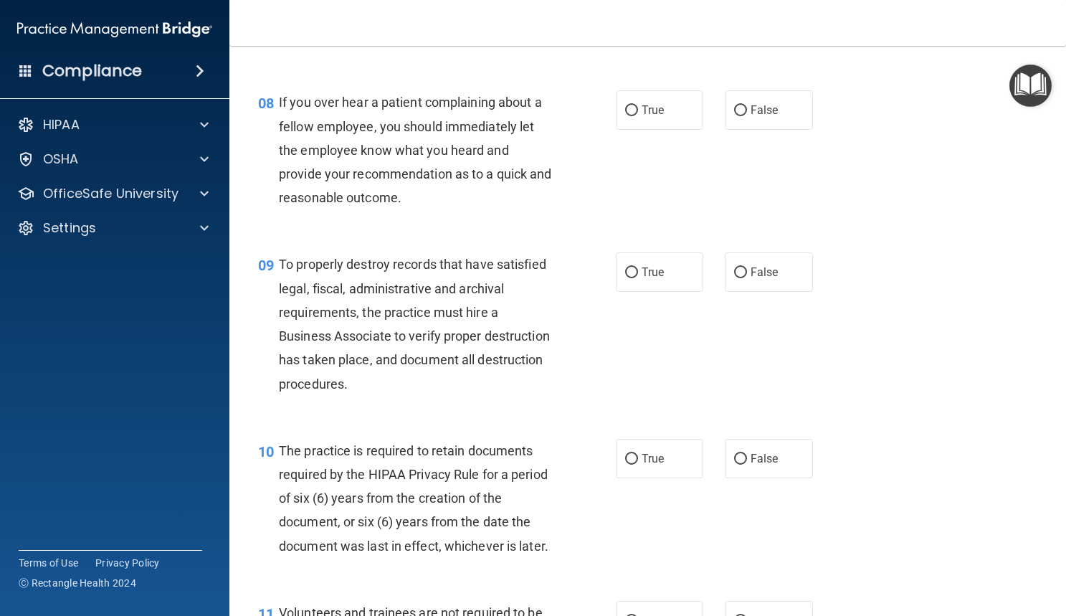
scroll to position [1088, 0]
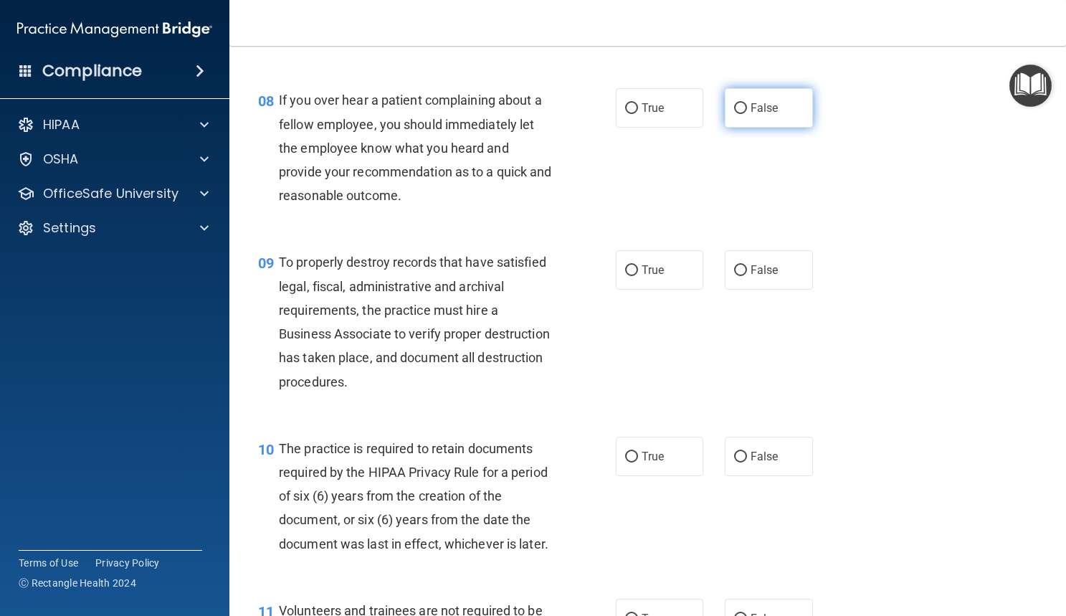
click at [726, 128] on label "False" at bounding box center [769, 107] width 88 height 39
click at [734, 114] on input "False" at bounding box center [740, 108] width 13 height 11
radio input "true"
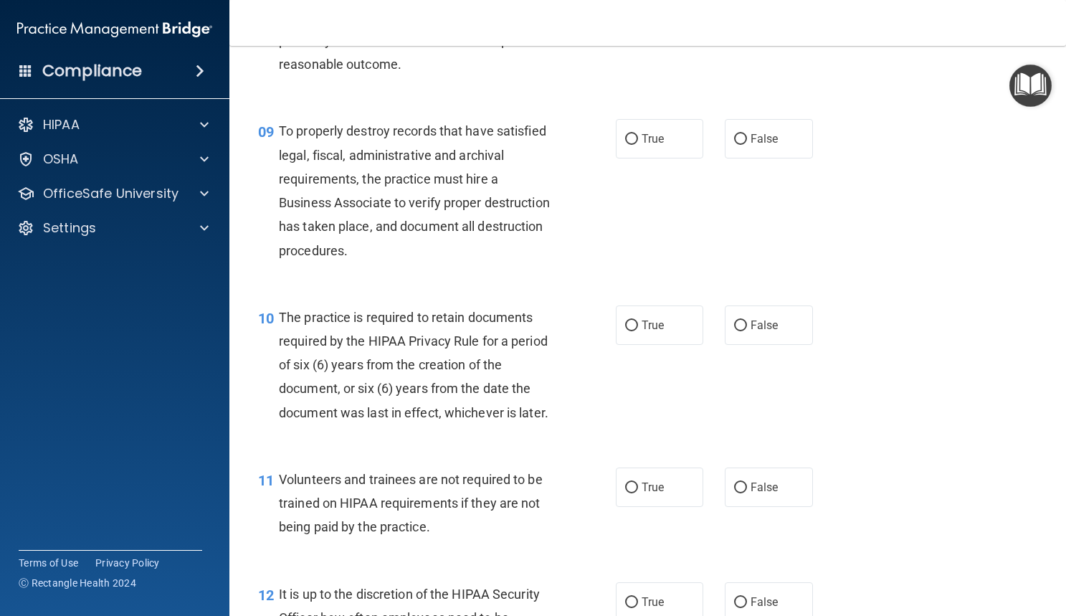
scroll to position [1239, 0]
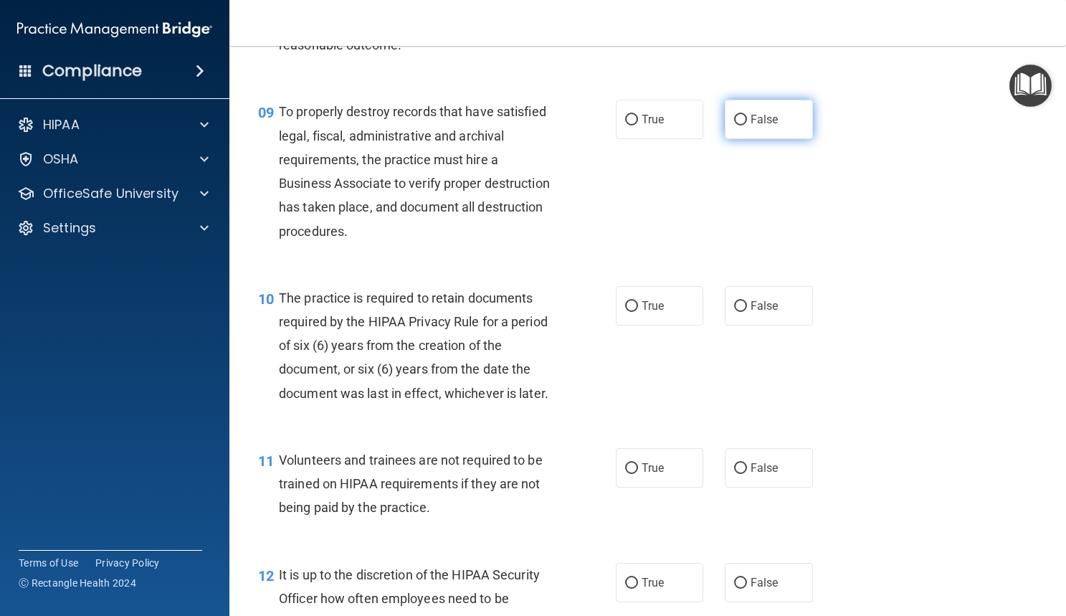
click at [758, 133] on label "False" at bounding box center [769, 119] width 88 height 39
click at [747, 125] on input "False" at bounding box center [740, 120] width 13 height 11
radio input "true"
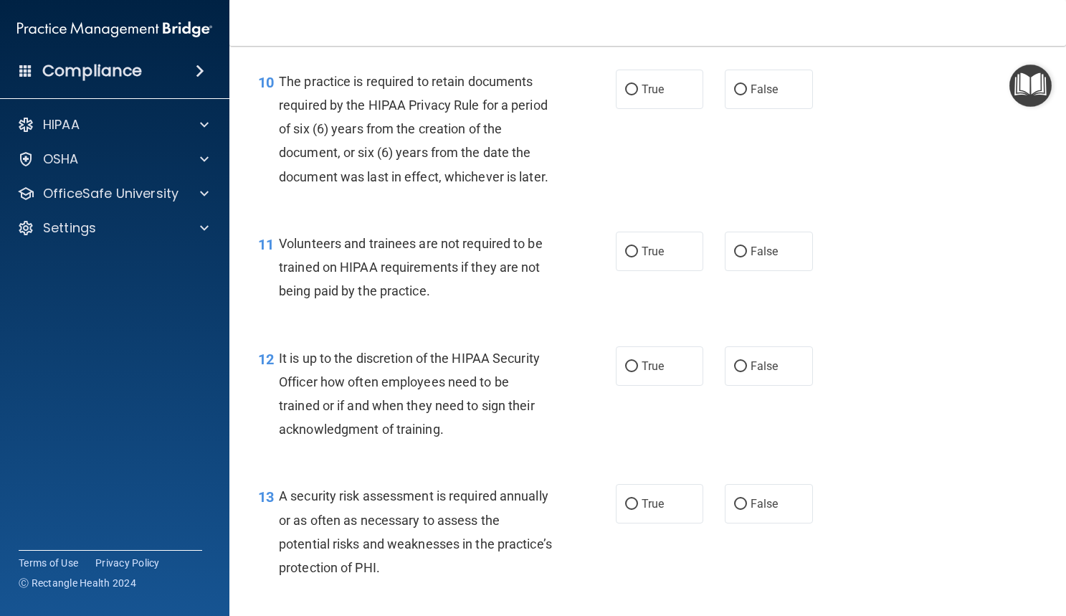
scroll to position [1457, 0]
click at [630, 94] on input "True" at bounding box center [631, 88] width 13 height 11
radio input "true"
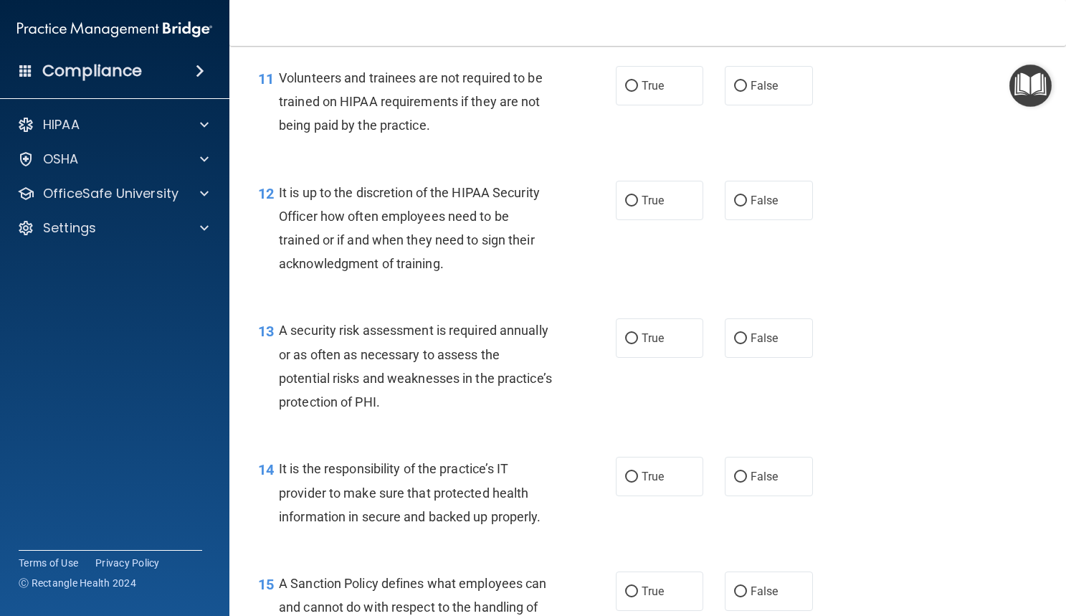
scroll to position [1623, 0]
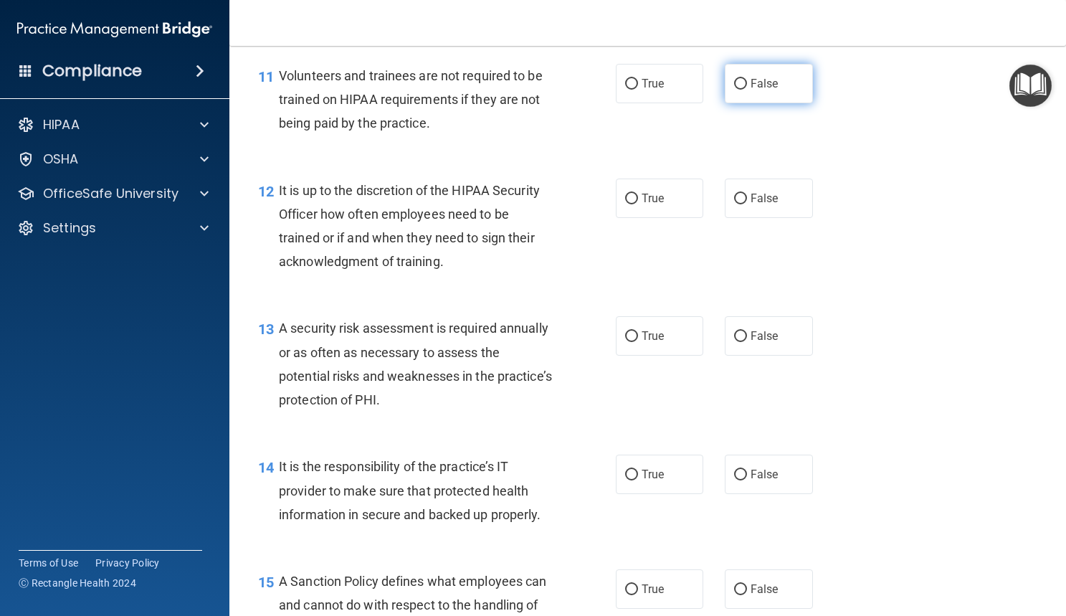
click at [736, 90] on input "False" at bounding box center [740, 84] width 13 height 11
radio input "true"
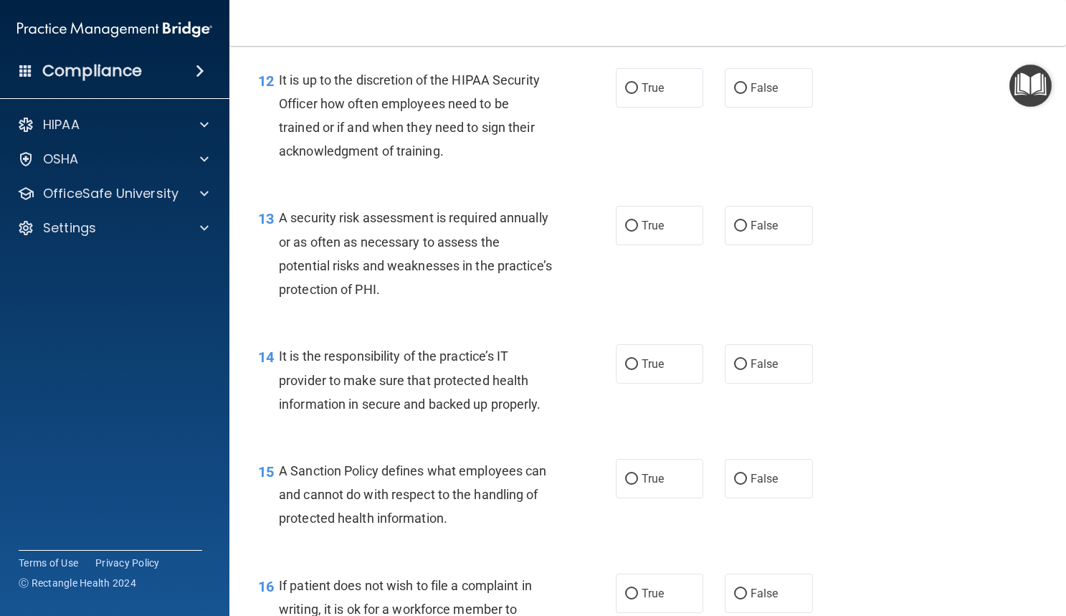
scroll to position [1745, 0]
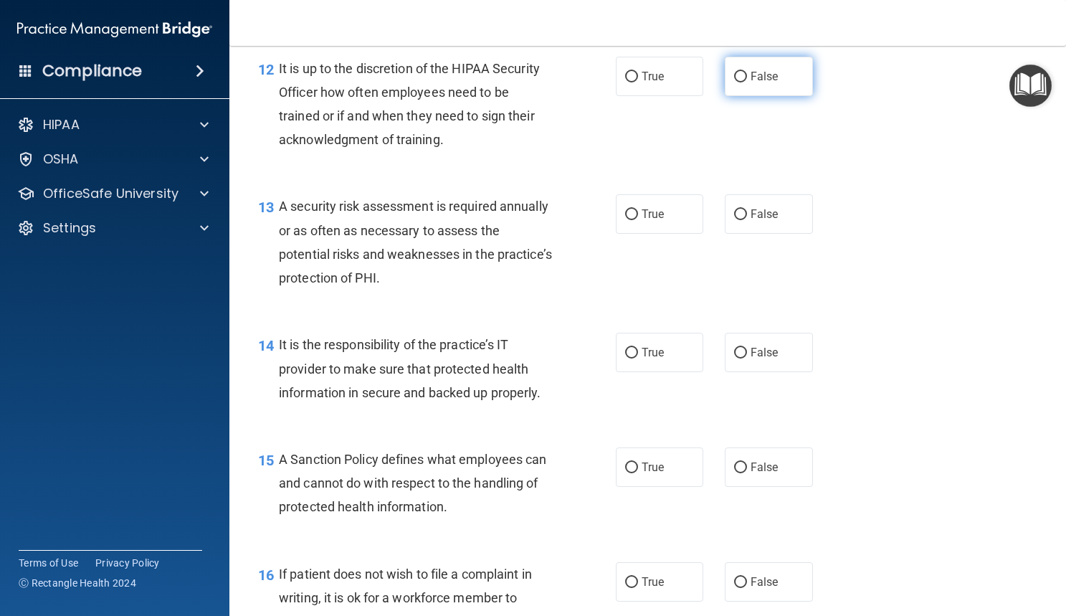
click at [752, 83] on span "False" at bounding box center [765, 77] width 28 height 14
click at [747, 82] on input "False" at bounding box center [740, 77] width 13 height 11
radio input "true"
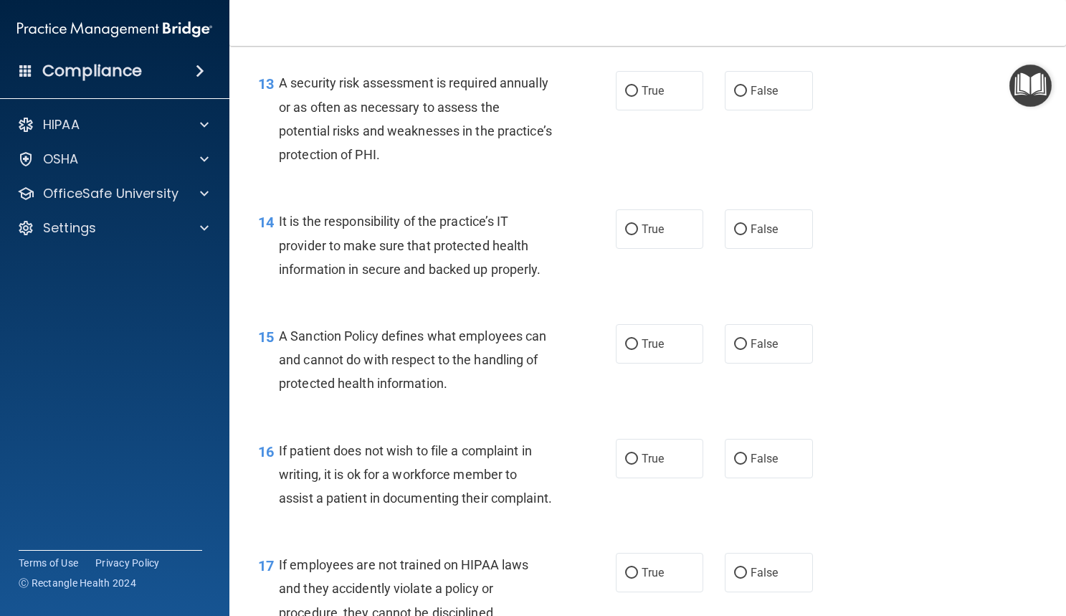
scroll to position [1884, 0]
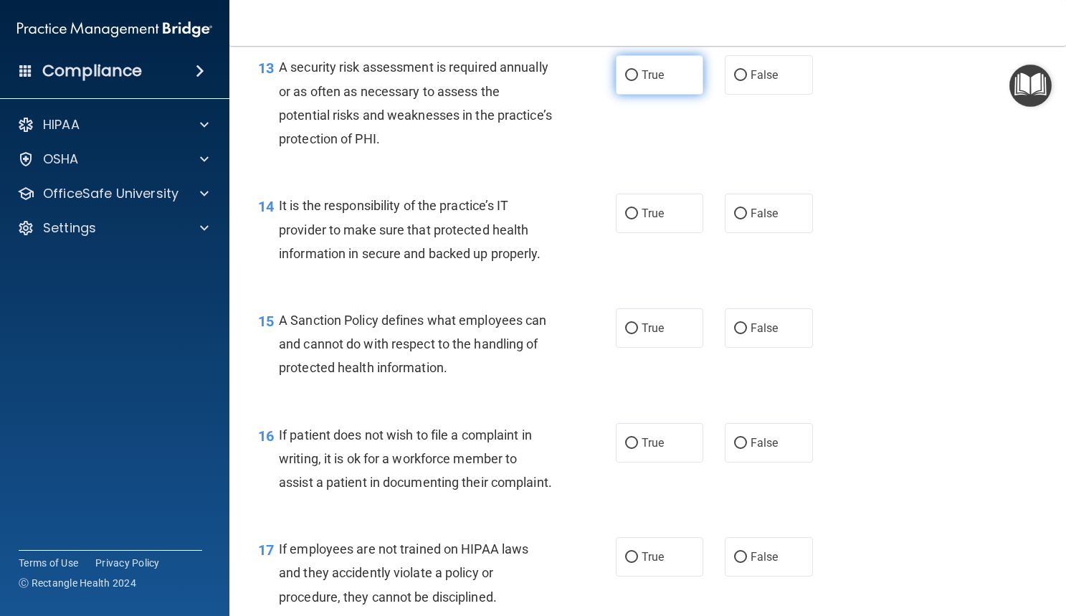
click at [644, 95] on label "True" at bounding box center [660, 74] width 88 height 39
click at [638, 81] on input "True" at bounding box center [631, 75] width 13 height 11
radio input "true"
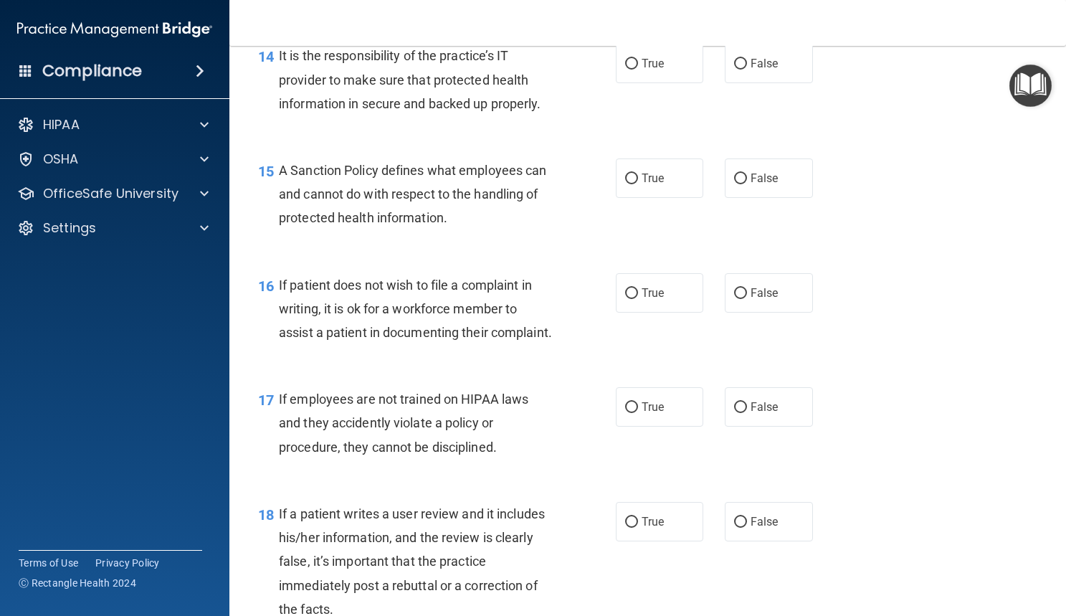
scroll to position [2035, 0]
click at [629, 82] on label "True" at bounding box center [660, 62] width 88 height 39
click at [629, 69] on input "True" at bounding box center [631, 63] width 13 height 11
radio input "true"
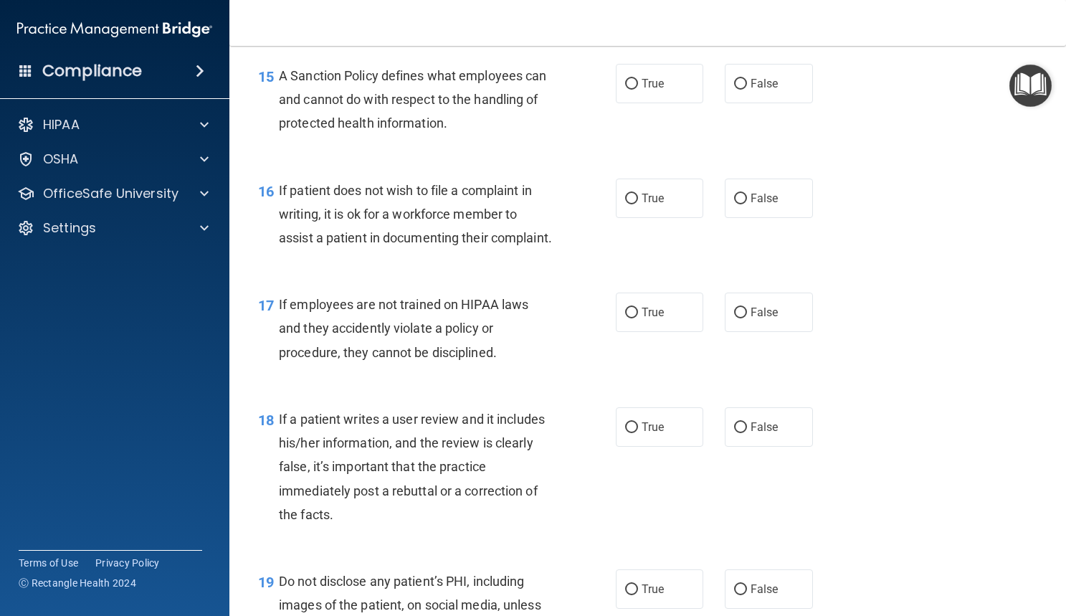
scroll to position [2134, 0]
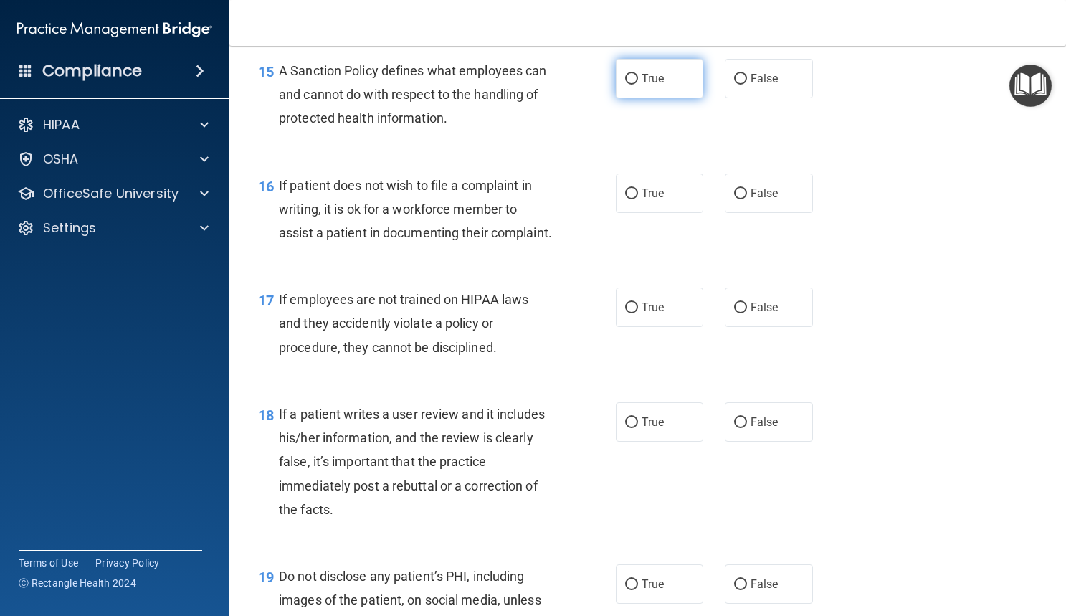
drag, startPoint x: 634, startPoint y: 131, endPoint x: 630, endPoint y: 115, distance: 16.4
click at [630, 98] on label "True" at bounding box center [660, 78] width 88 height 39
click at [630, 85] on input "True" at bounding box center [631, 79] width 13 height 11
radio input "true"
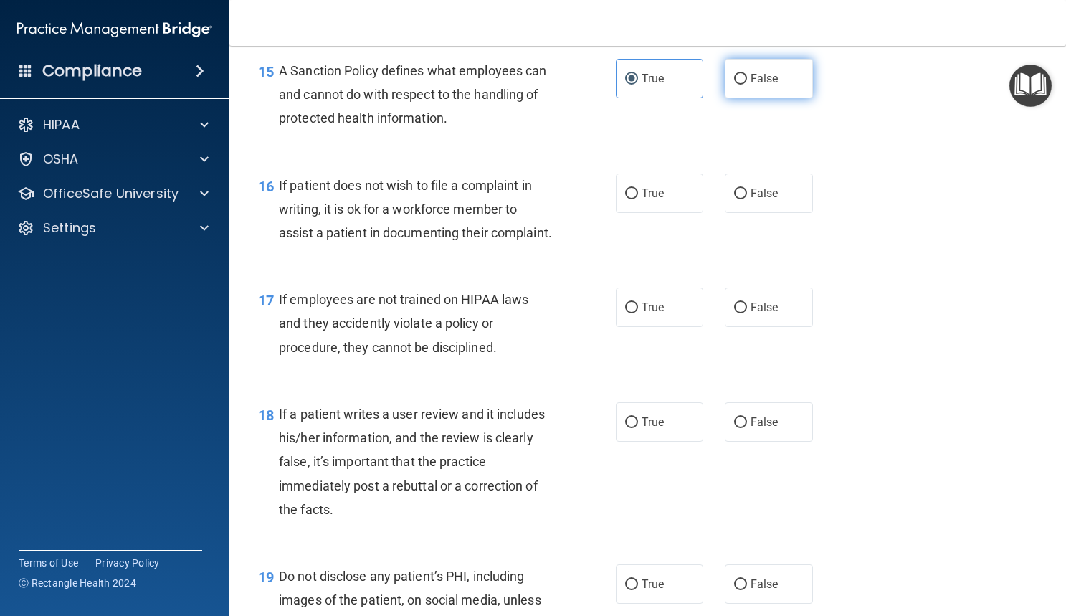
click at [751, 85] on span "False" at bounding box center [765, 79] width 28 height 14
click at [747, 85] on input "False" at bounding box center [740, 79] width 13 height 11
radio input "true"
radio input "false"
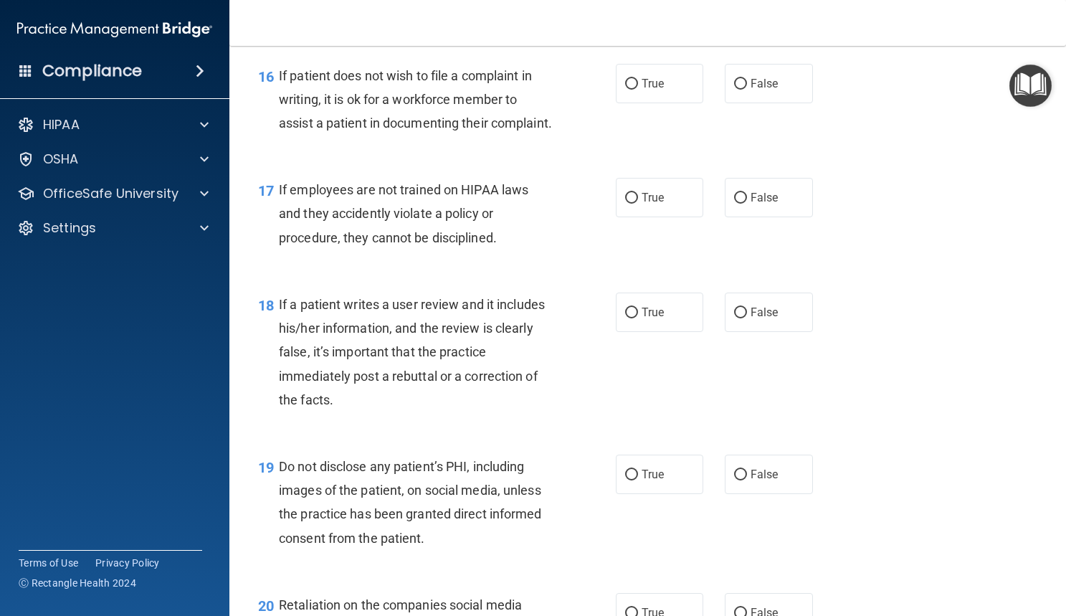
scroll to position [2250, 0]
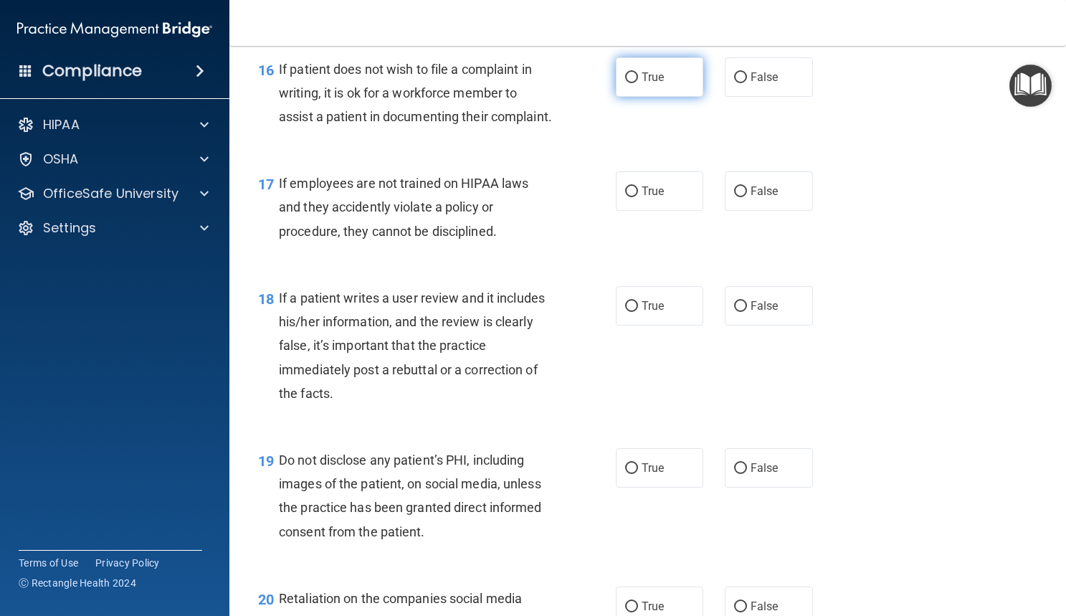
click at [645, 84] on span "True" at bounding box center [653, 77] width 22 height 14
click at [638, 83] on input "True" at bounding box center [631, 77] width 13 height 11
radio input "true"
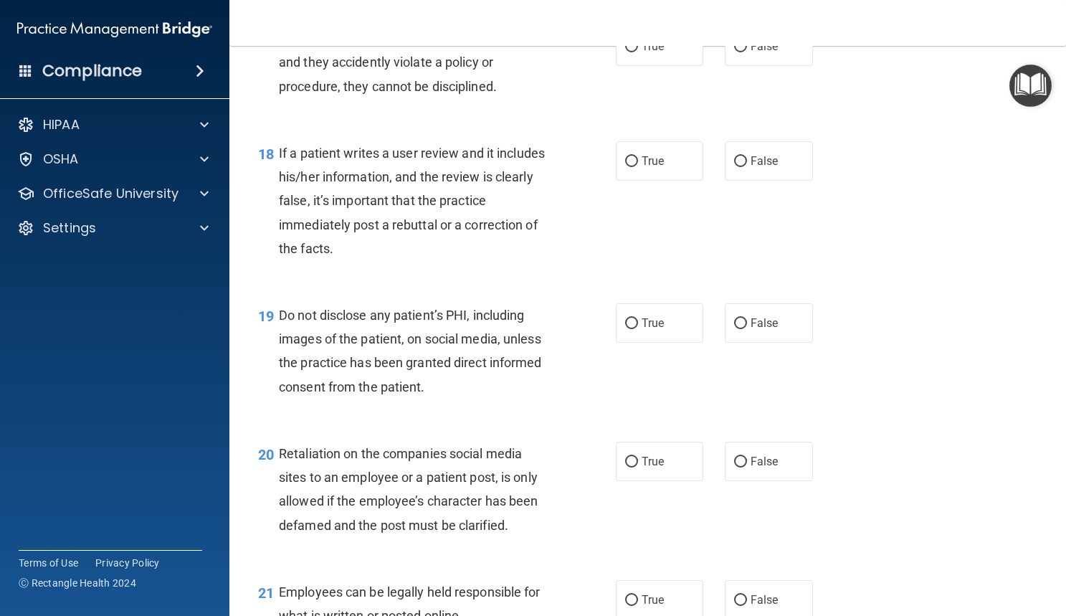
scroll to position [2395, 0]
click at [751, 52] on span "False" at bounding box center [765, 46] width 28 height 14
click at [747, 52] on input "False" at bounding box center [740, 46] width 13 height 11
radio input "true"
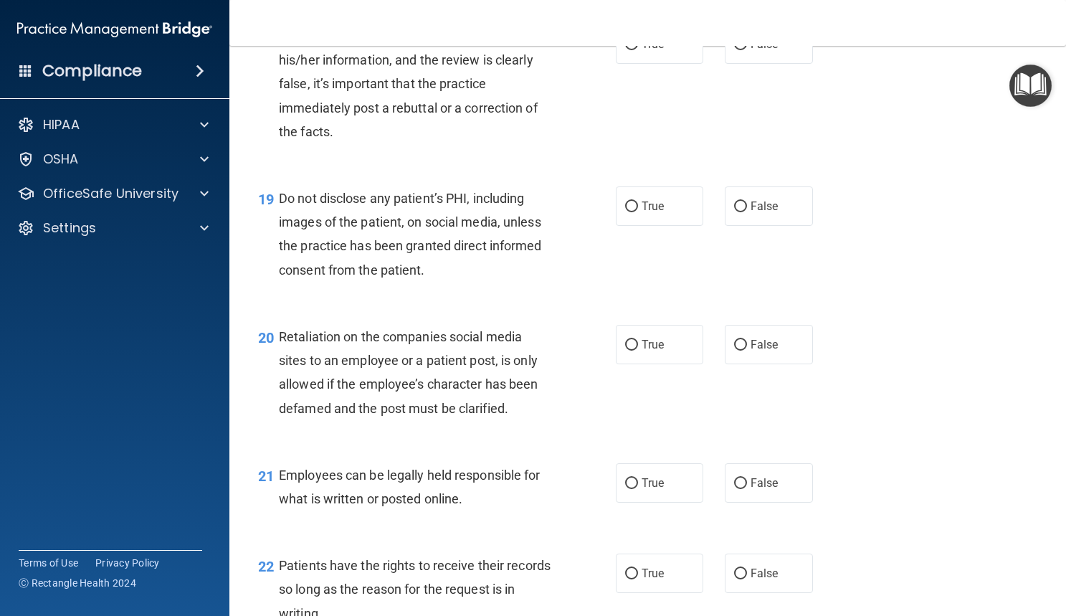
scroll to position [2516, 0]
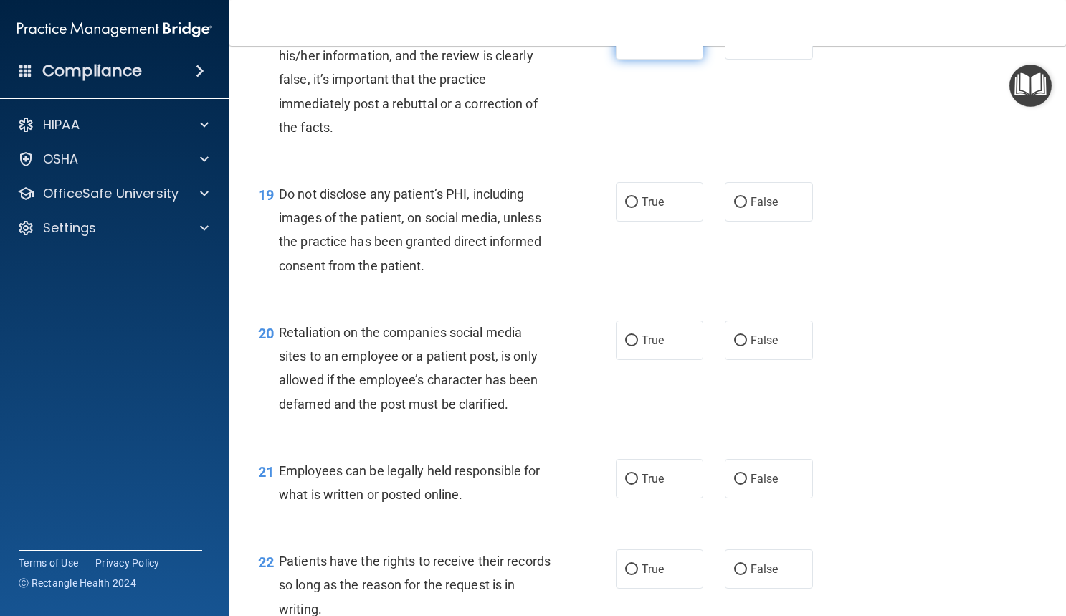
click at [632, 46] on input "True" at bounding box center [631, 40] width 13 height 11
radio input "true"
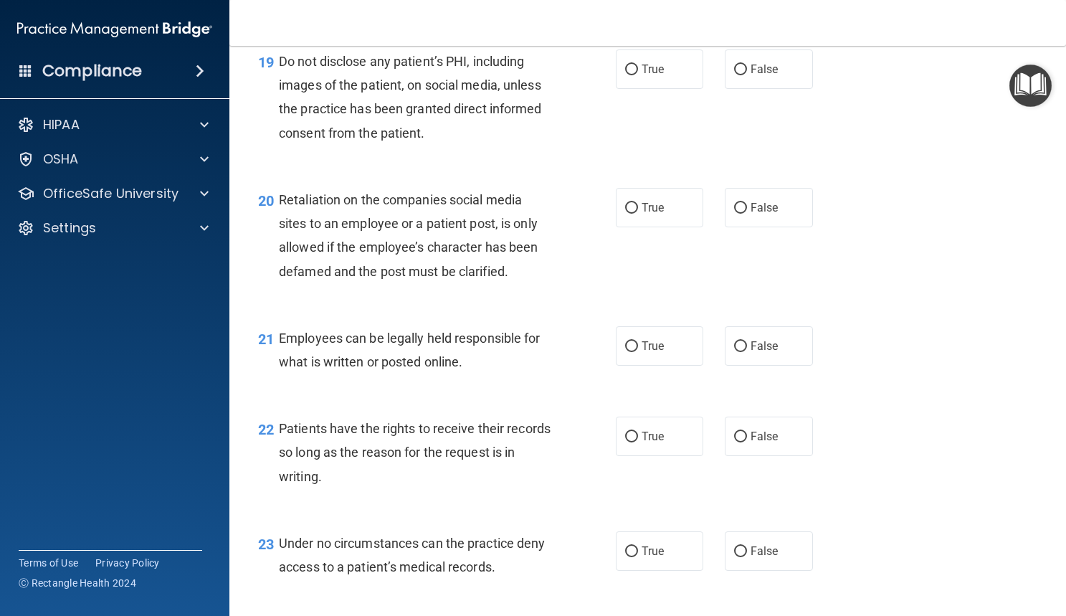
scroll to position [2662, 0]
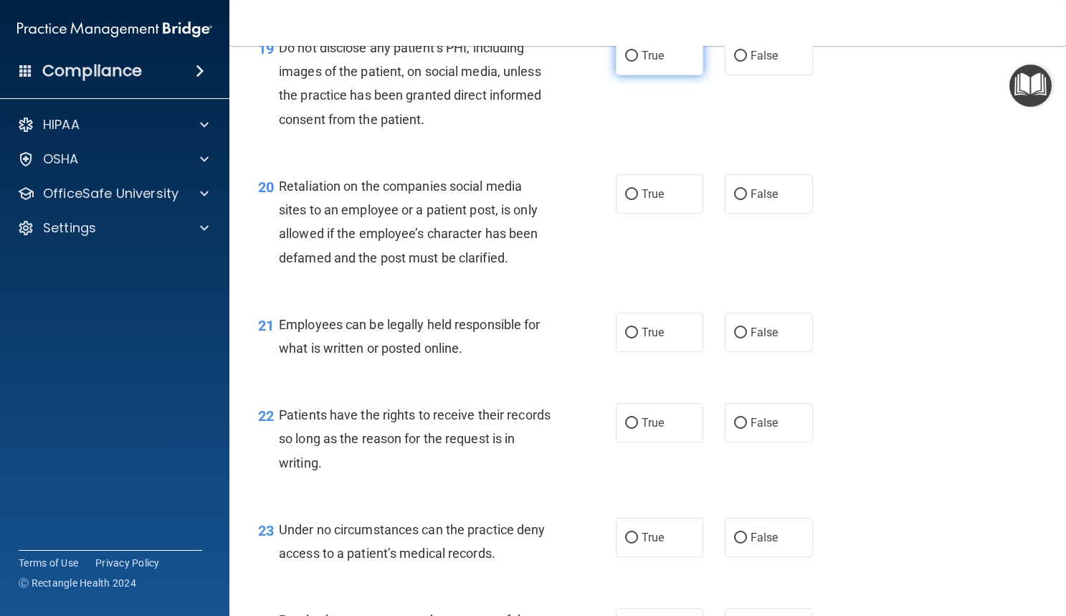
click at [632, 62] on input "True" at bounding box center [631, 56] width 13 height 11
radio input "true"
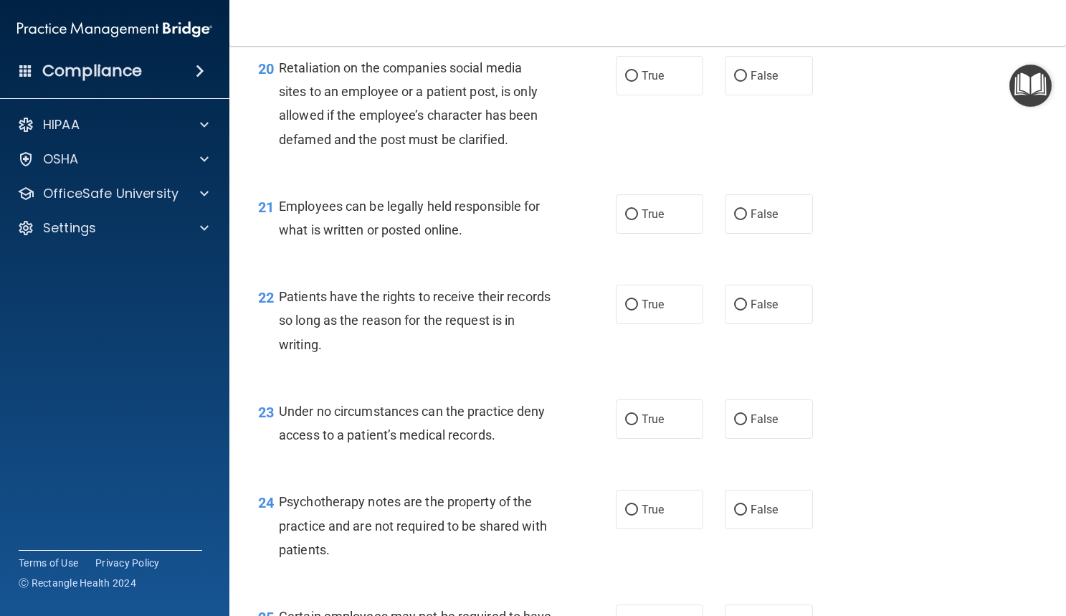
scroll to position [2781, 0]
click at [734, 81] on input "False" at bounding box center [740, 75] width 13 height 11
radio input "true"
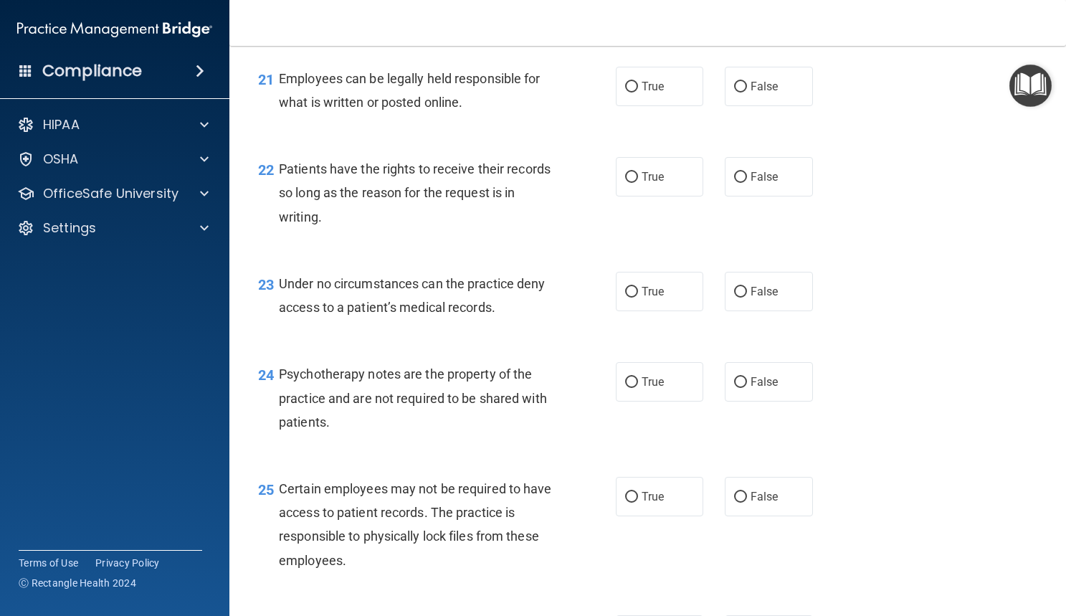
scroll to position [2915, 0]
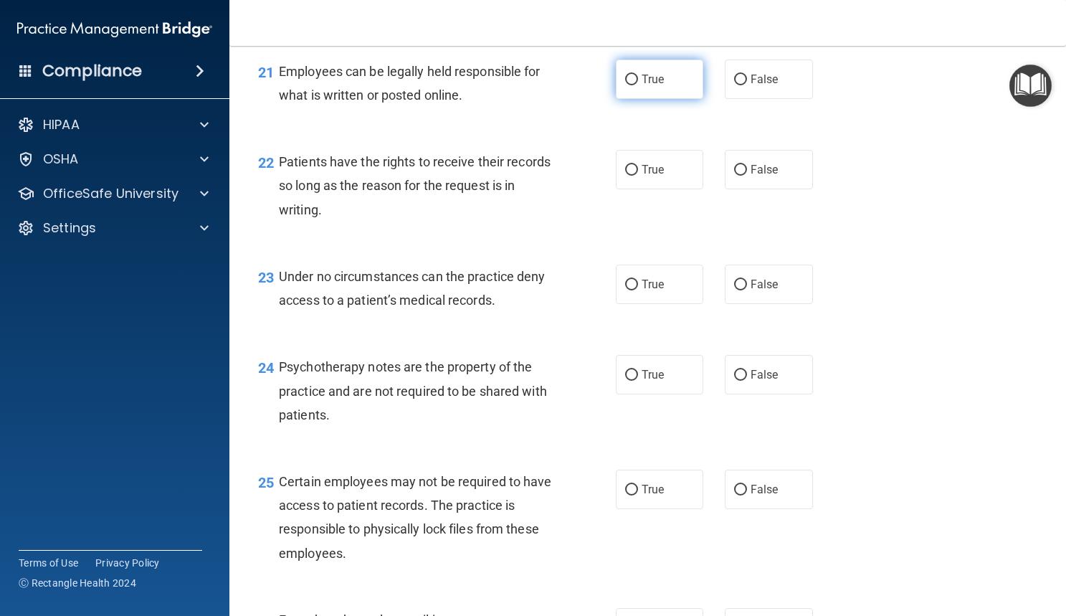
click at [643, 99] on label "True" at bounding box center [660, 79] width 88 height 39
click at [638, 85] on input "True" at bounding box center [631, 80] width 13 height 11
radio input "true"
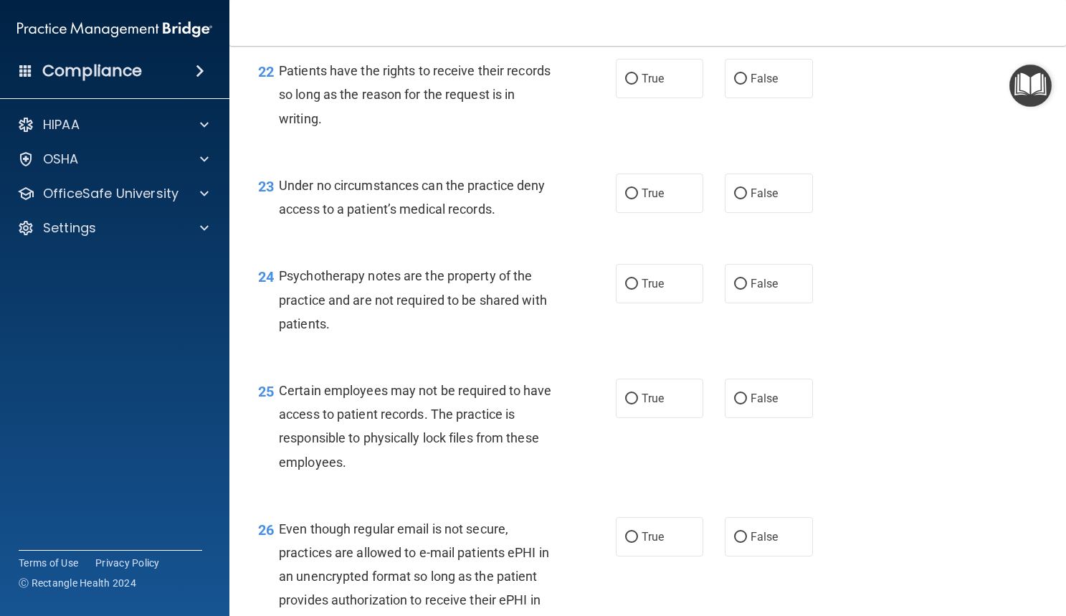
scroll to position [3012, 0]
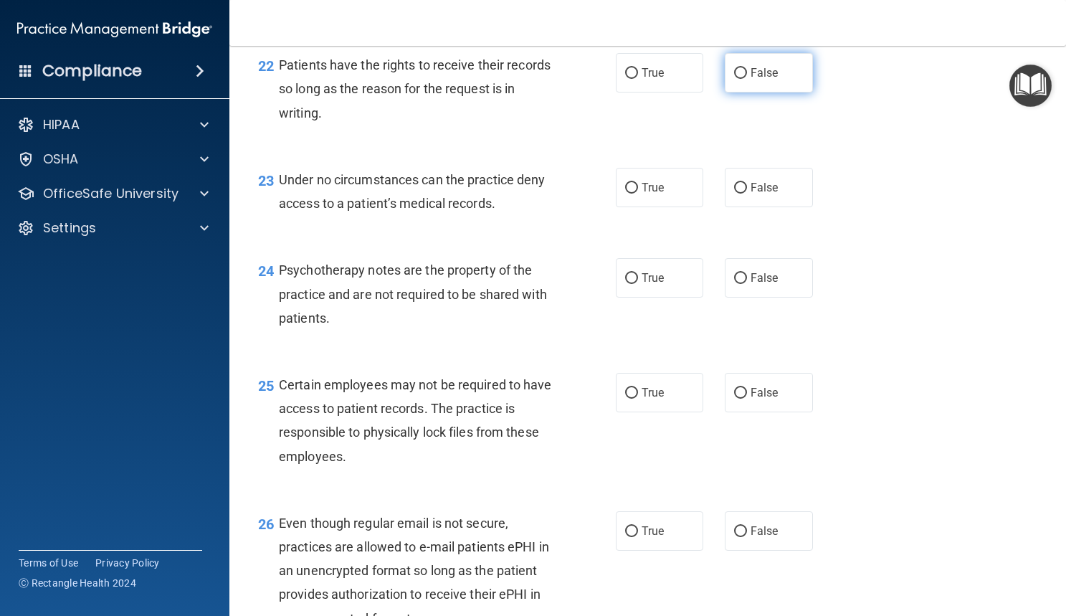
click at [734, 79] on input "False" at bounding box center [740, 73] width 13 height 11
radio input "true"
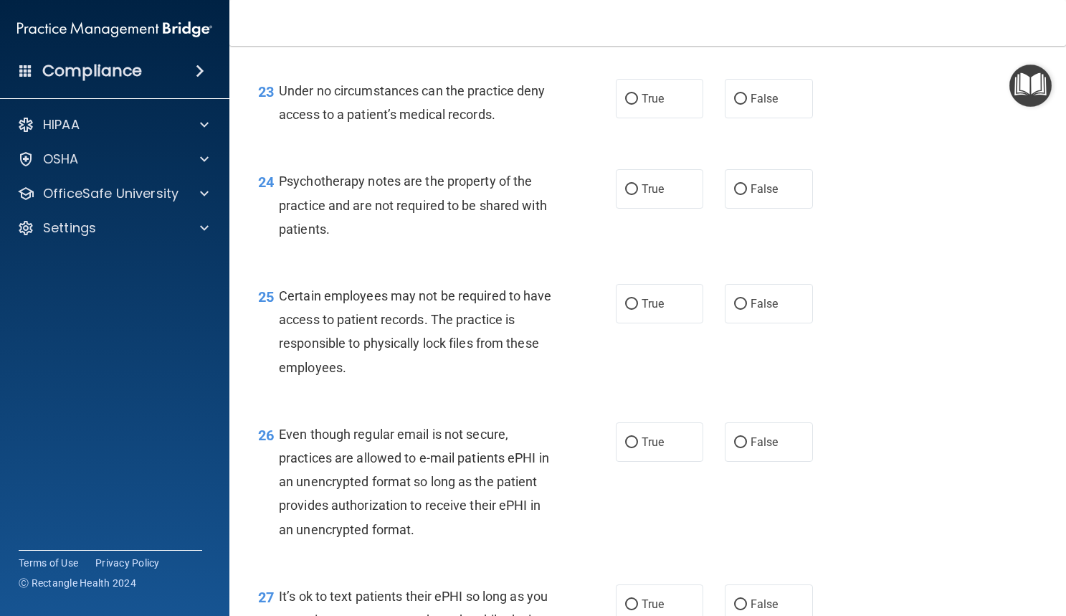
scroll to position [3104, 0]
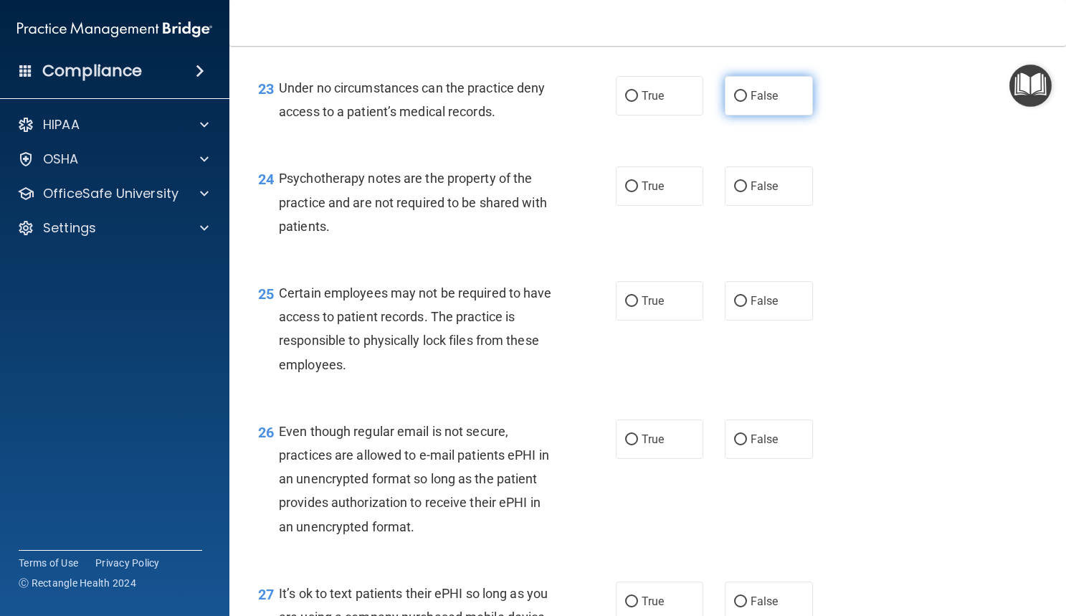
click at [739, 102] on input "False" at bounding box center [740, 96] width 13 height 11
radio input "true"
click at [632, 206] on label "True" at bounding box center [660, 185] width 88 height 39
click at [632, 192] on input "True" at bounding box center [631, 186] width 13 height 11
radio input "true"
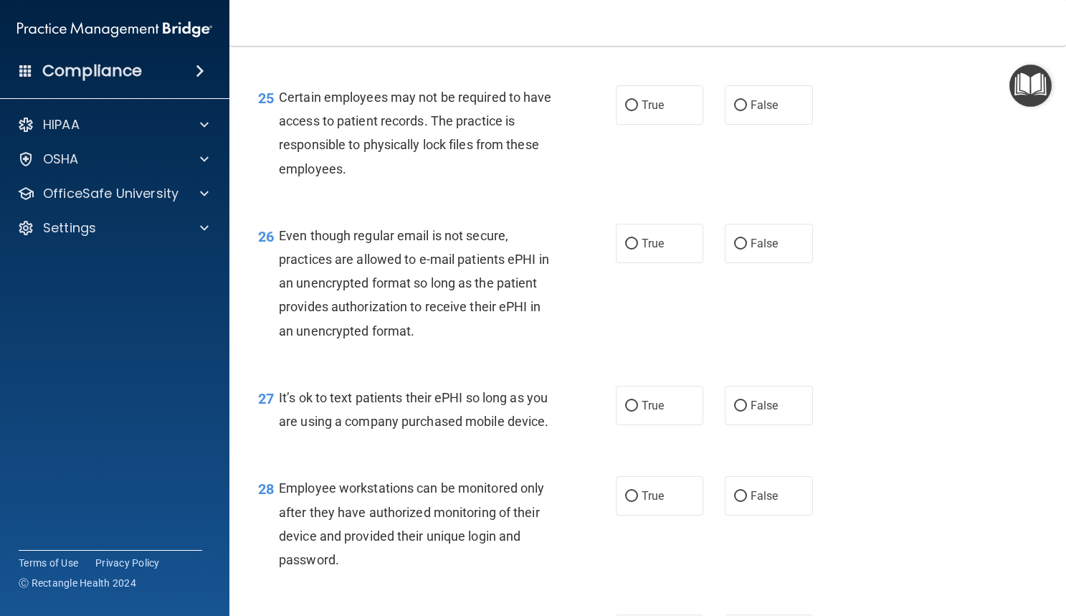
scroll to position [3324, 0]
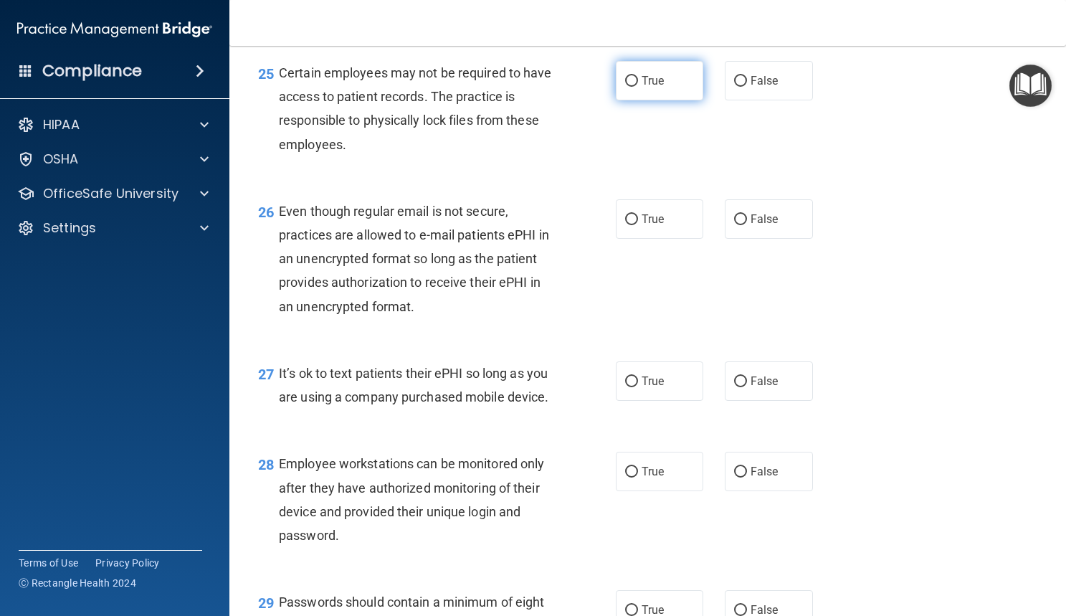
click at [647, 100] on label "True" at bounding box center [660, 80] width 88 height 39
click at [638, 87] on input "True" at bounding box center [631, 81] width 13 height 11
radio input "true"
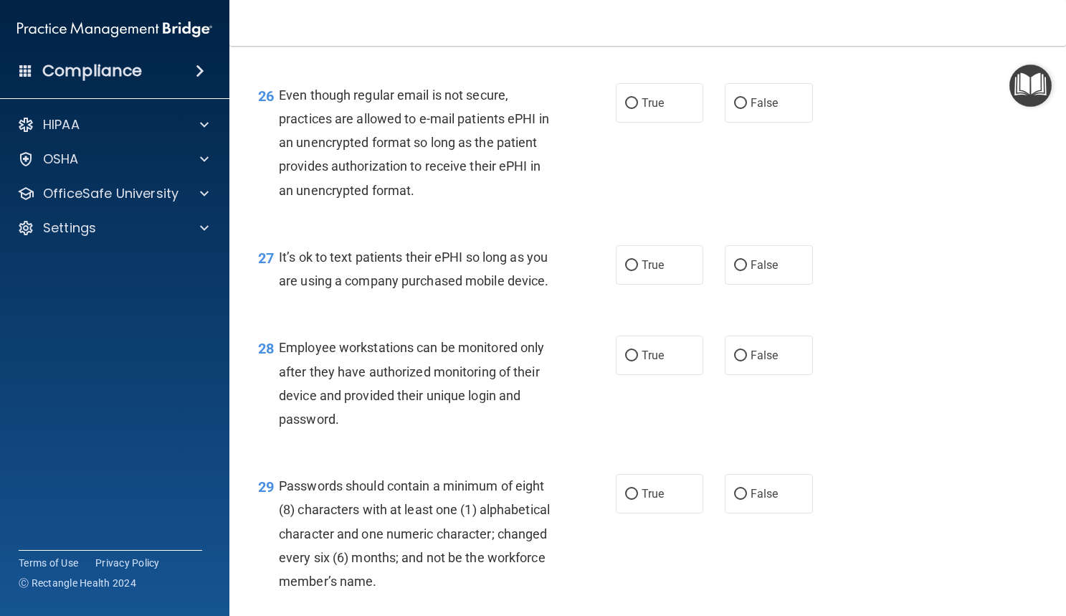
scroll to position [3461, 0]
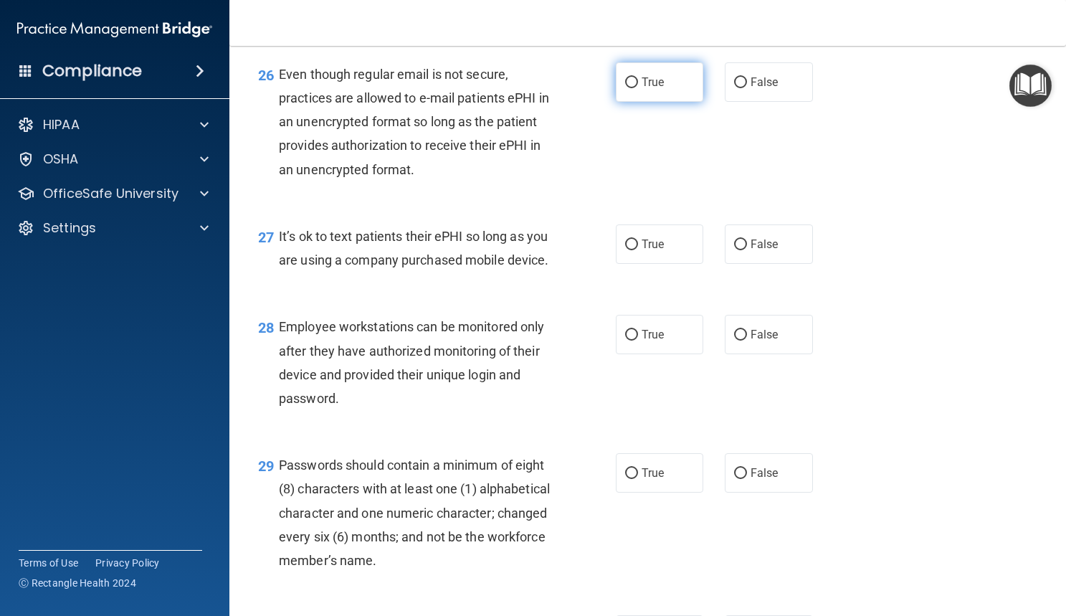
click at [650, 102] on label "True" at bounding box center [660, 81] width 88 height 39
click at [638, 88] on input "True" at bounding box center [631, 82] width 13 height 11
radio input "true"
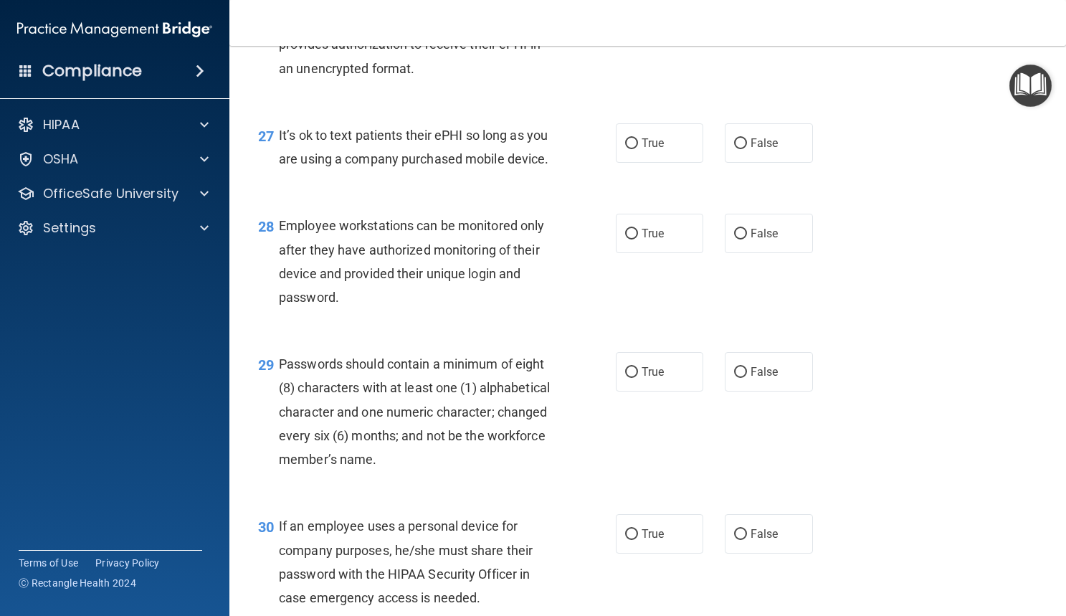
scroll to position [3591, 0]
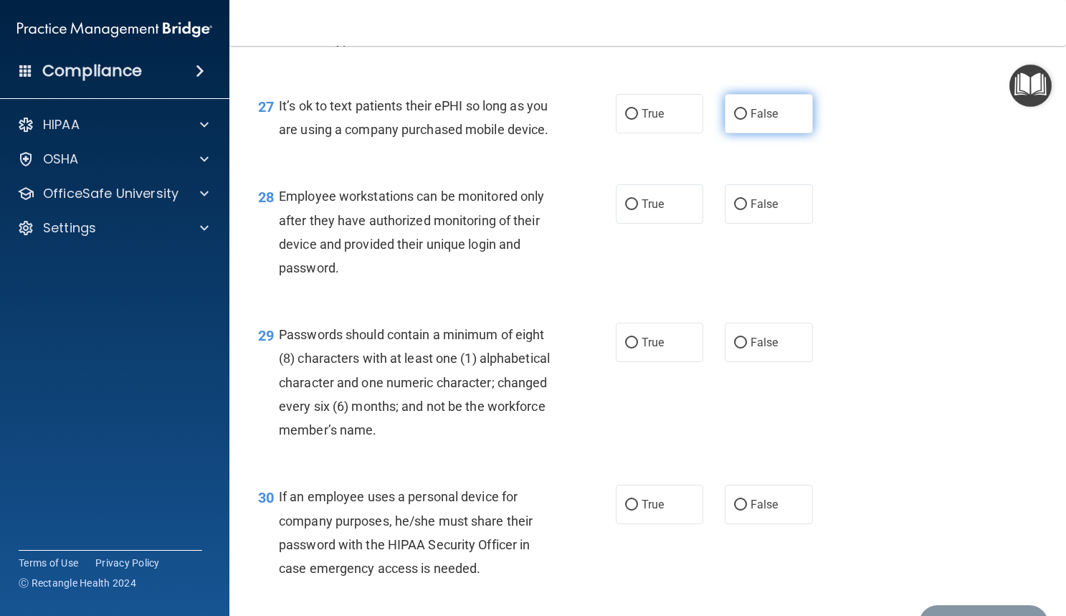
click at [725, 133] on label "False" at bounding box center [769, 113] width 88 height 39
click at [734, 120] on input "False" at bounding box center [740, 114] width 13 height 11
radio input "true"
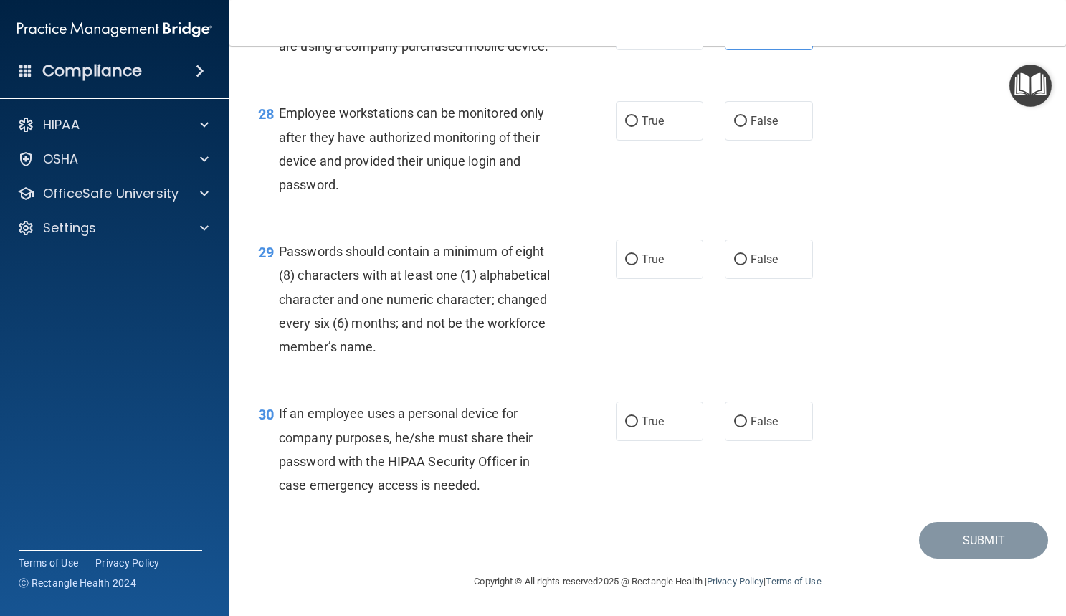
scroll to position [3738, 0]
click at [751, 128] on span "False" at bounding box center [765, 121] width 28 height 14
click at [747, 127] on input "False" at bounding box center [740, 121] width 13 height 11
radio input "true"
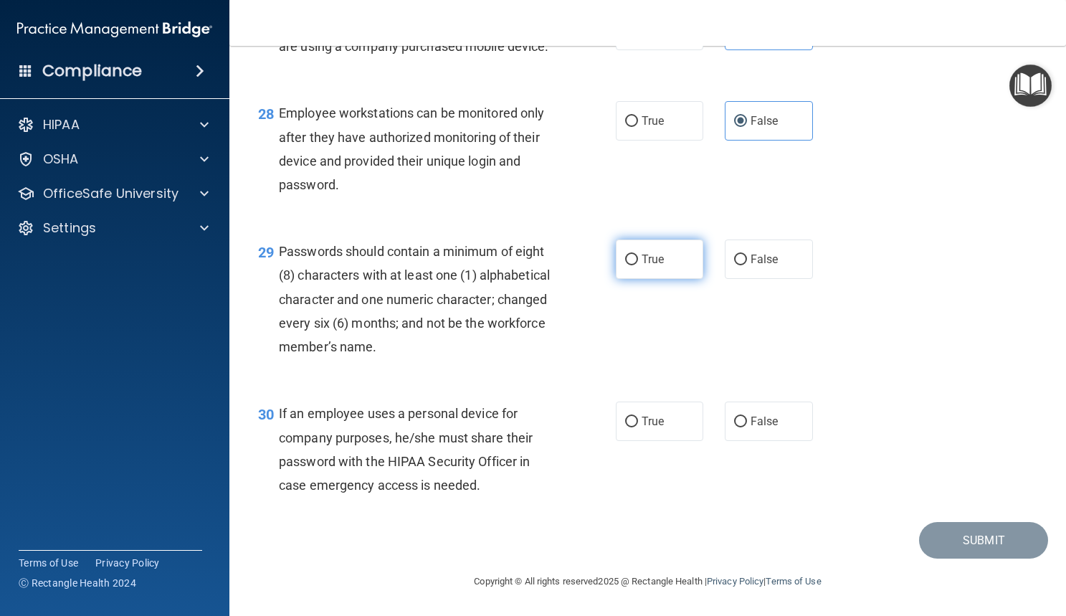
click at [642, 252] on span "True" at bounding box center [653, 259] width 22 height 14
click at [638, 255] on input "True" at bounding box center [631, 260] width 13 height 11
radio input "true"
click at [761, 417] on span "False" at bounding box center [765, 421] width 28 height 14
click at [747, 417] on input "False" at bounding box center [740, 422] width 13 height 11
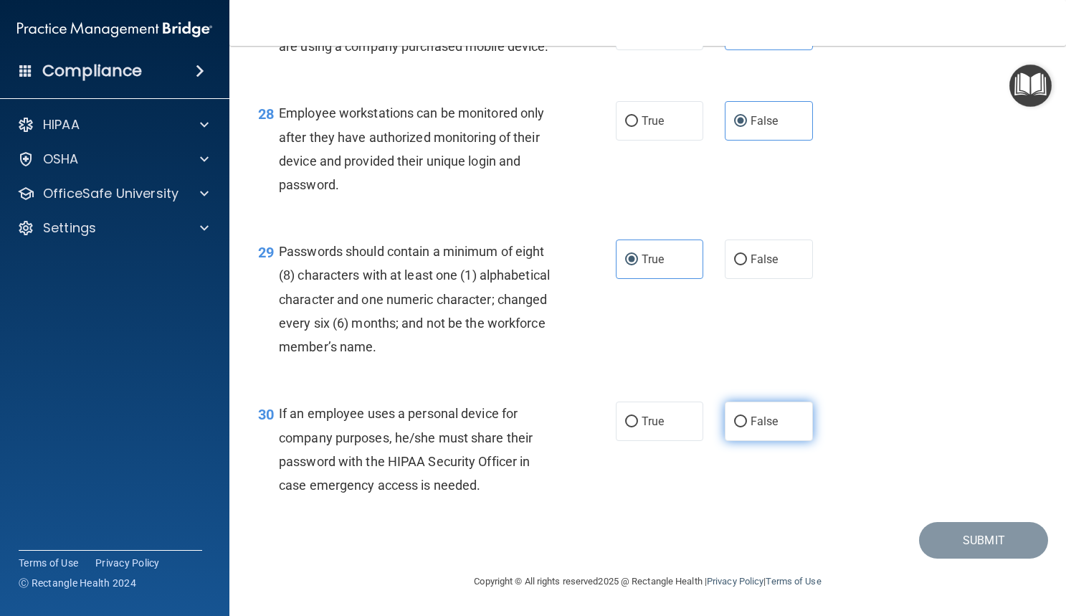
radio input "true"
click at [943, 536] on button "Submit" at bounding box center [983, 540] width 129 height 37
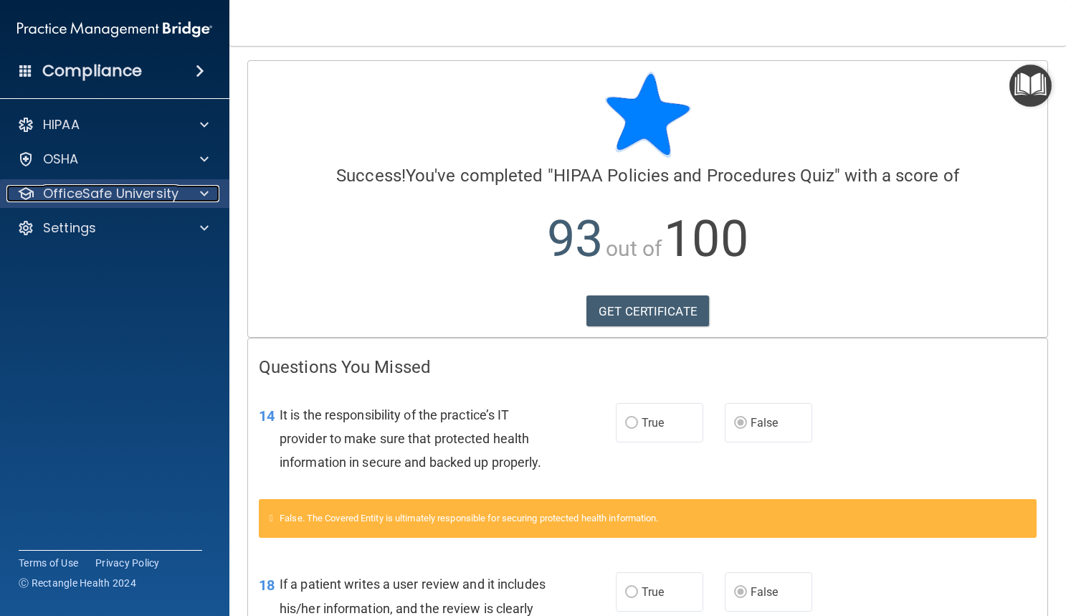
click at [118, 198] on p "OfficeSafe University" at bounding box center [111, 193] width 136 height 17
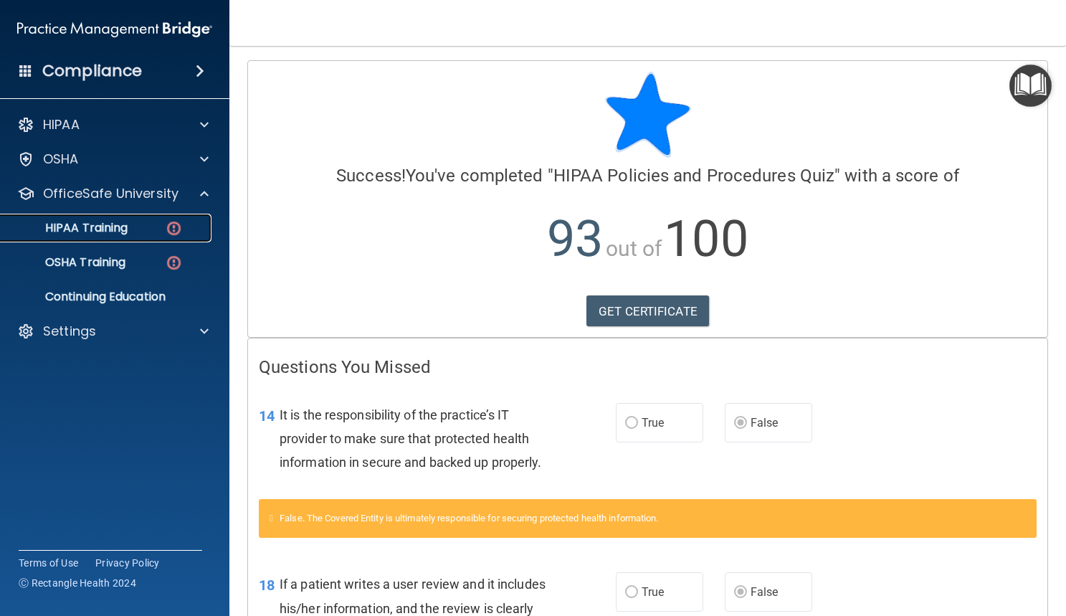
click at [110, 229] on p "HIPAA Training" at bounding box center [68, 228] width 118 height 14
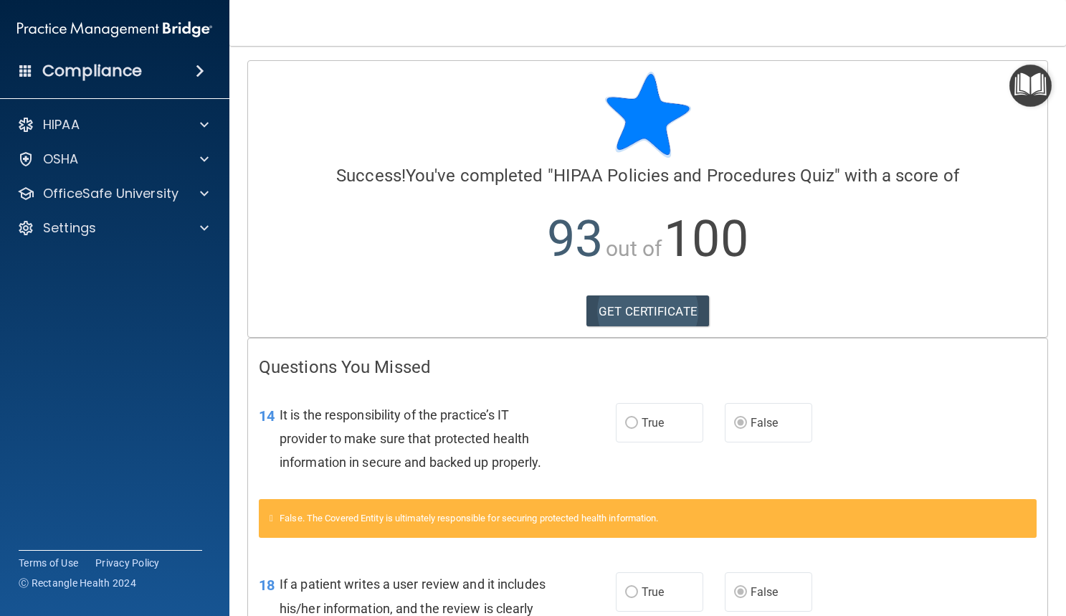
click at [619, 295] on div "Calculating your score.... Success! You've completed " HIPAA Policies and Proce…" at bounding box center [647, 199] width 799 height 276
click at [625, 315] on link "GET CERTIFICATE" at bounding box center [648, 311] width 123 height 32
click at [72, 203] on div "OfficeSafe University" at bounding box center [115, 193] width 230 height 29
click at [112, 194] on p "OfficeSafe University" at bounding box center [111, 193] width 136 height 17
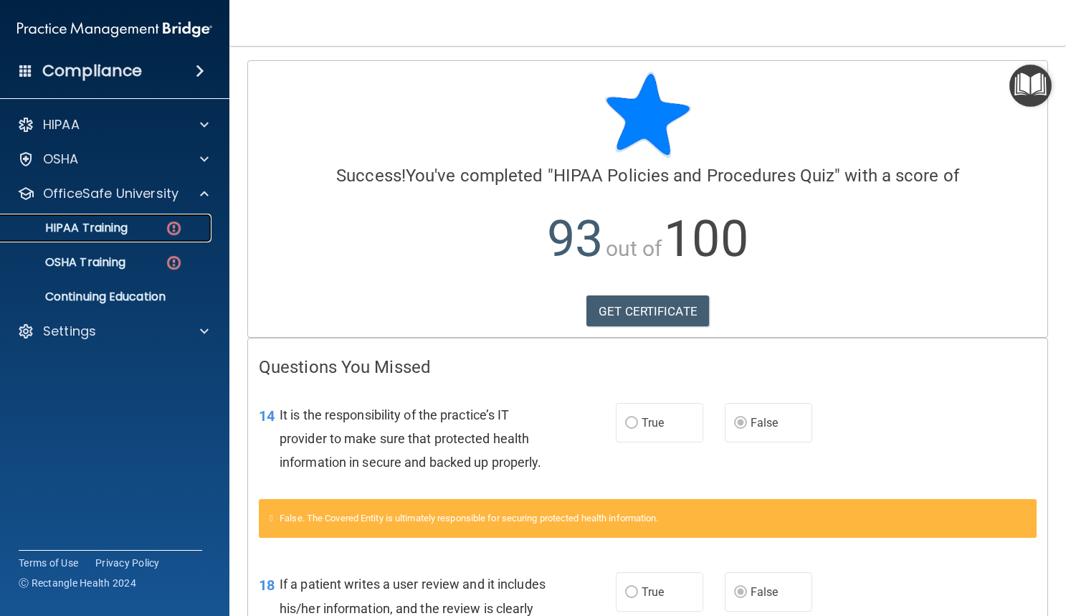
click at [105, 237] on link "HIPAA Training" at bounding box center [99, 228] width 226 height 29
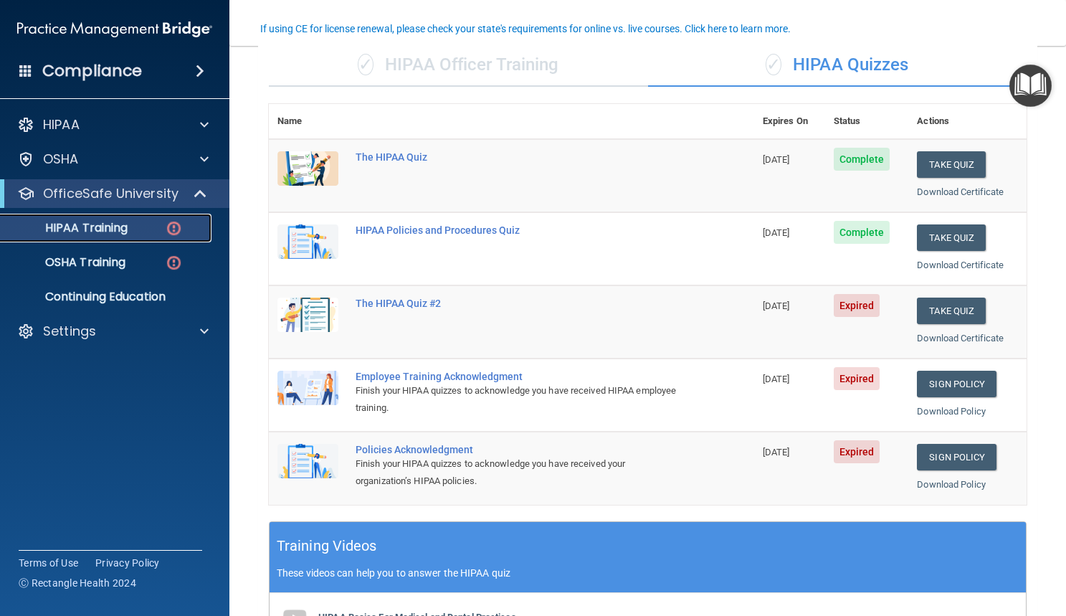
scroll to position [117, 0]
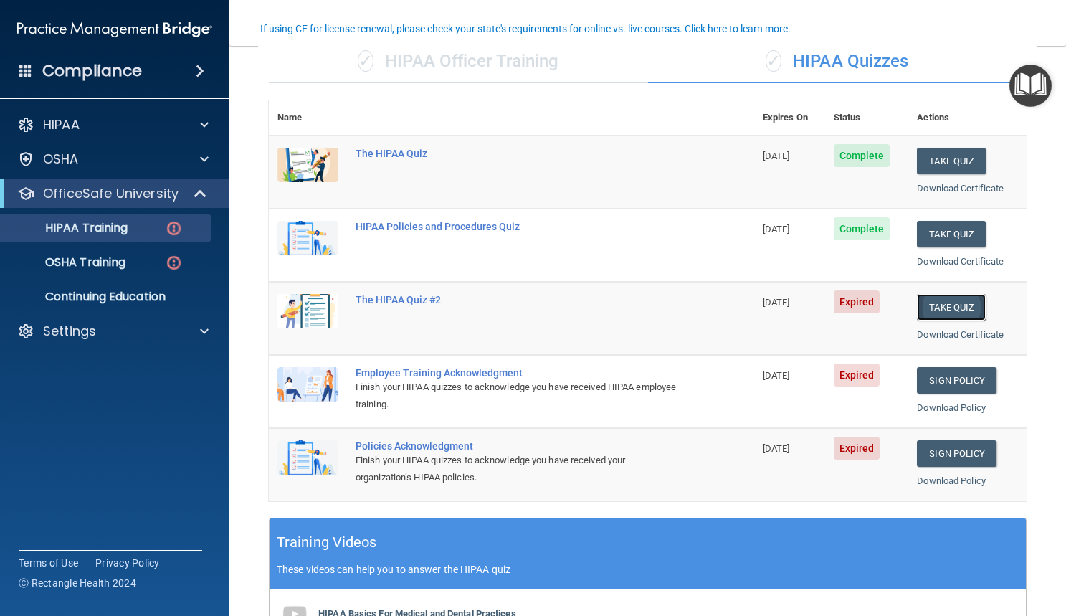
click at [951, 300] on button "Take Quiz" at bounding box center [951, 307] width 69 height 27
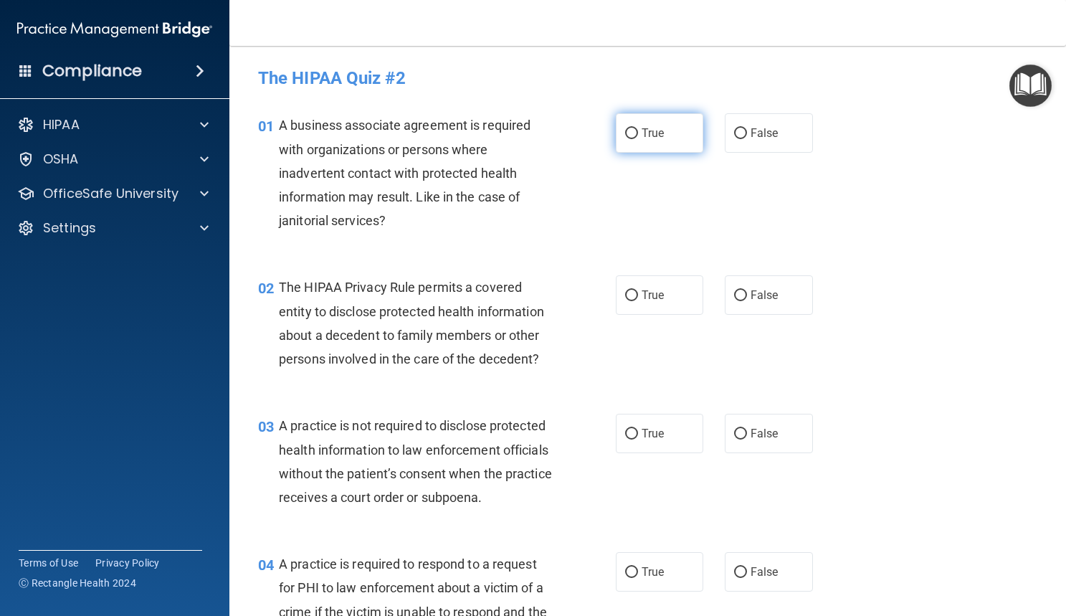
click at [647, 138] on span "True" at bounding box center [653, 133] width 22 height 14
click at [638, 138] on input "True" at bounding box center [631, 133] width 13 height 11
radio input "true"
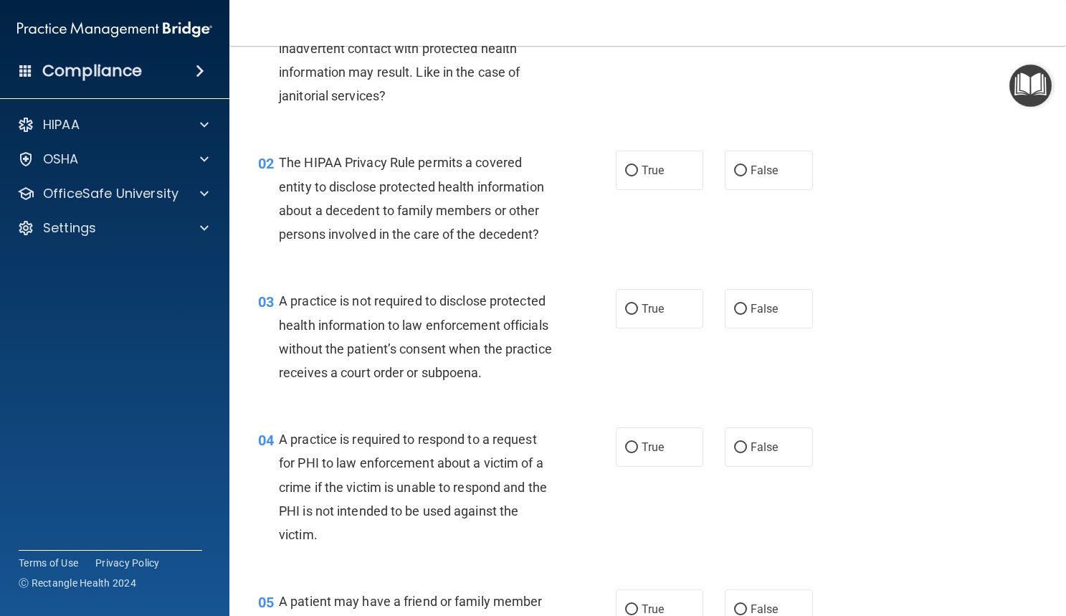
scroll to position [125, 0]
click at [625, 176] on input "True" at bounding box center [631, 170] width 13 height 11
radio input "true"
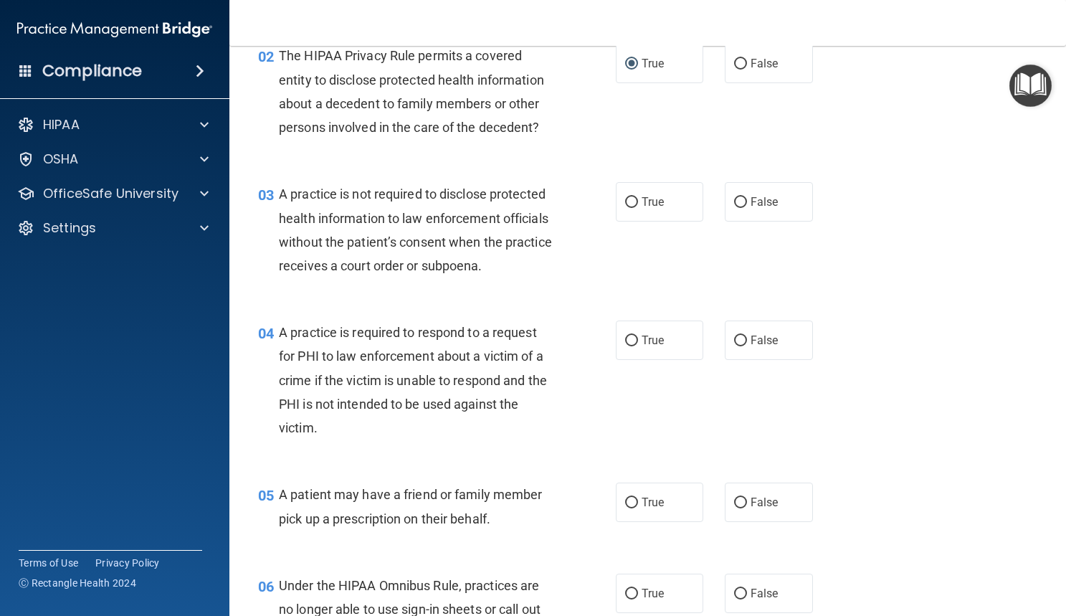
scroll to position [233, 0]
click at [751, 196] on span "False" at bounding box center [765, 201] width 28 height 14
click at [747, 196] on input "False" at bounding box center [740, 201] width 13 height 11
radio input "true"
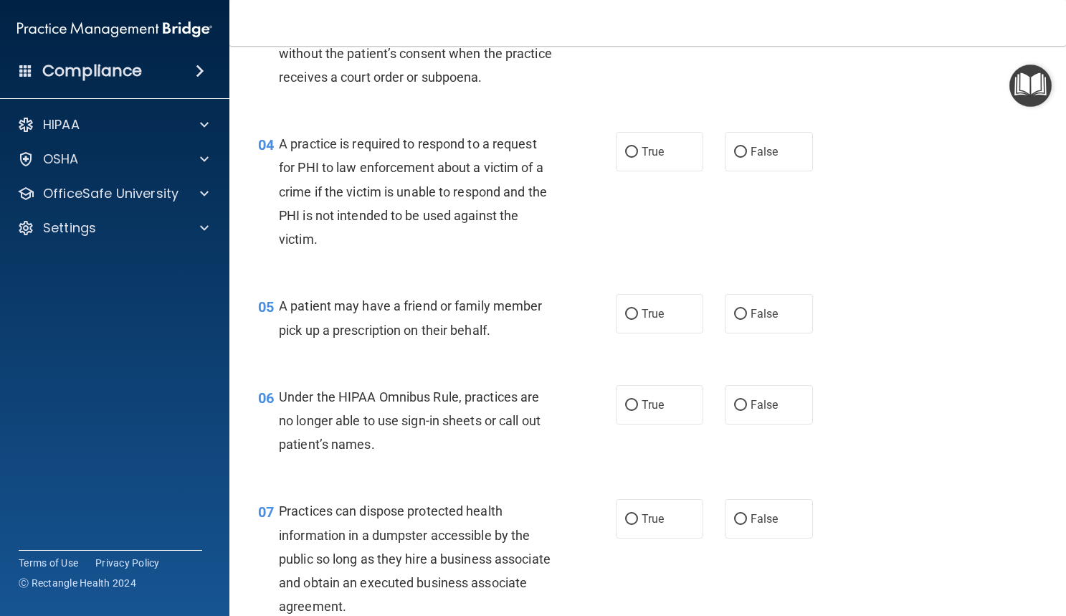
scroll to position [469, 0]
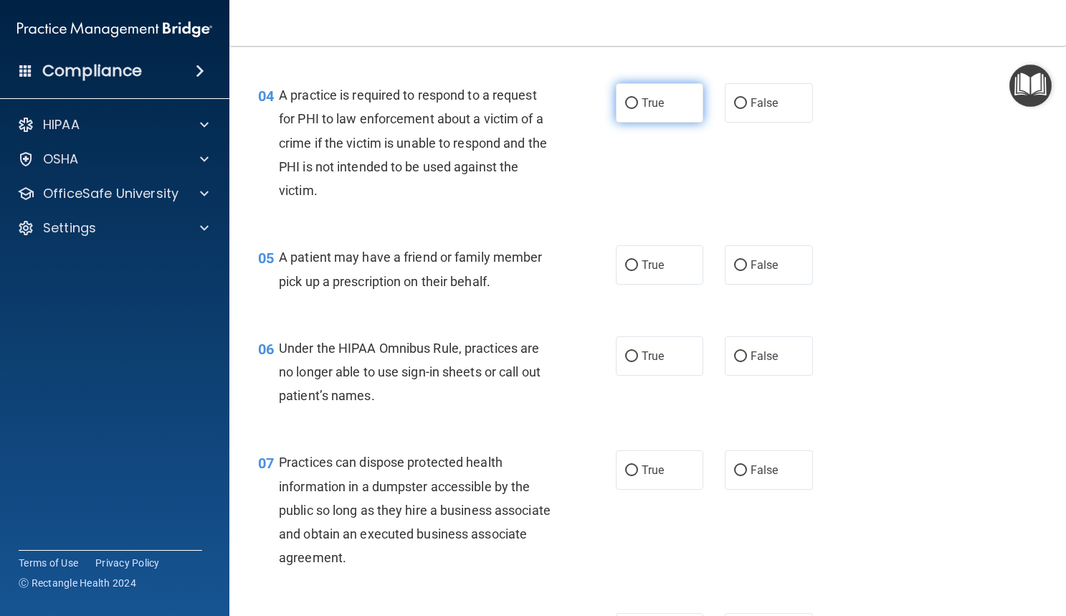
click at [666, 123] on label "True" at bounding box center [660, 102] width 88 height 39
click at [638, 109] on input "True" at bounding box center [631, 103] width 13 height 11
radio input "true"
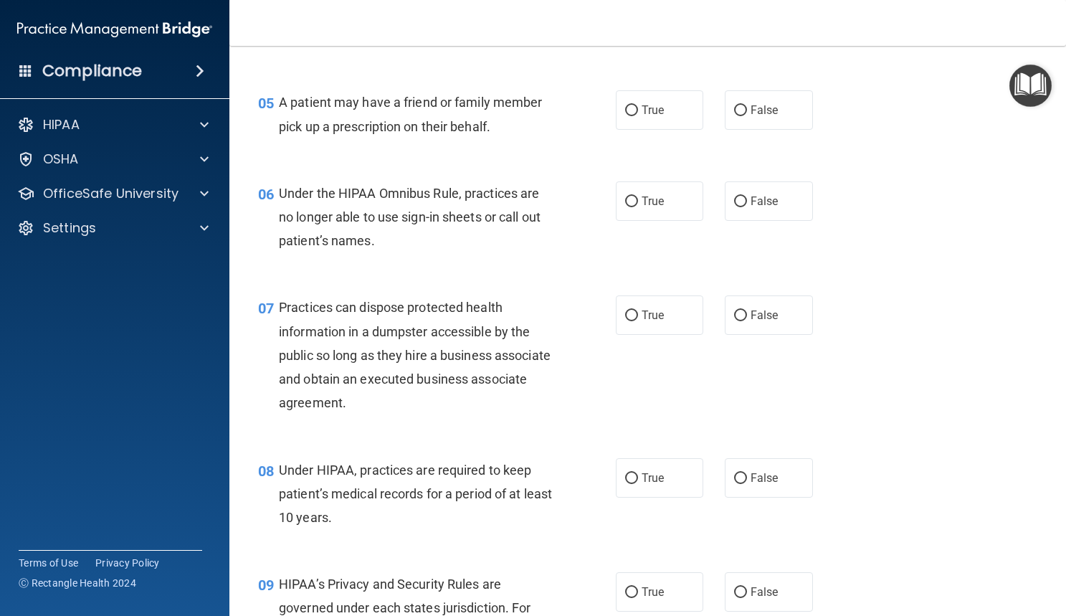
scroll to position [627, 0]
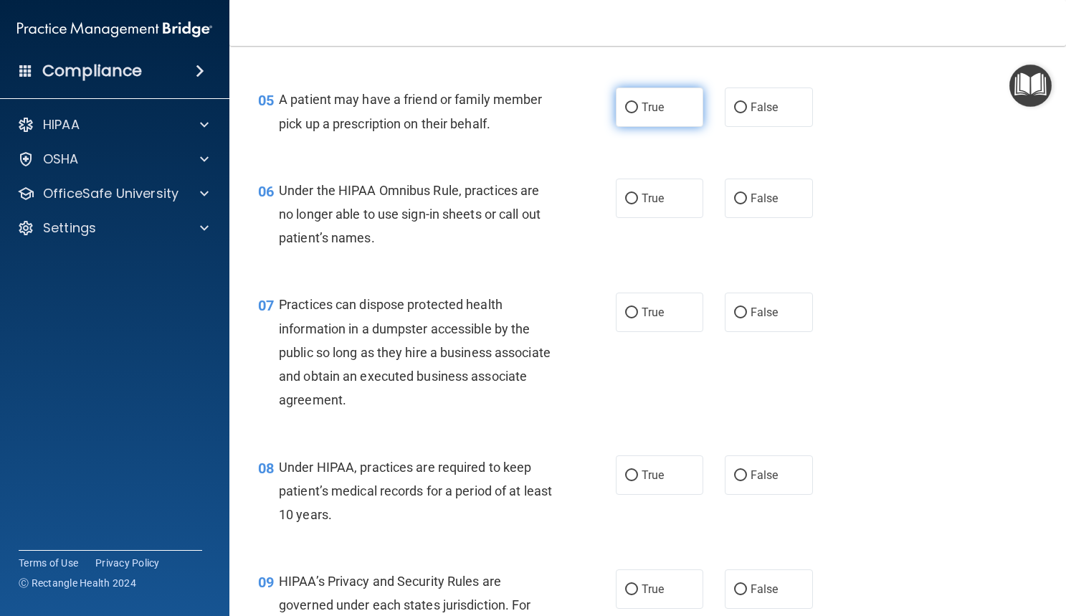
click at [642, 114] on span "True" at bounding box center [653, 107] width 22 height 14
click at [636, 113] on input "True" at bounding box center [631, 108] width 13 height 11
radio input "true"
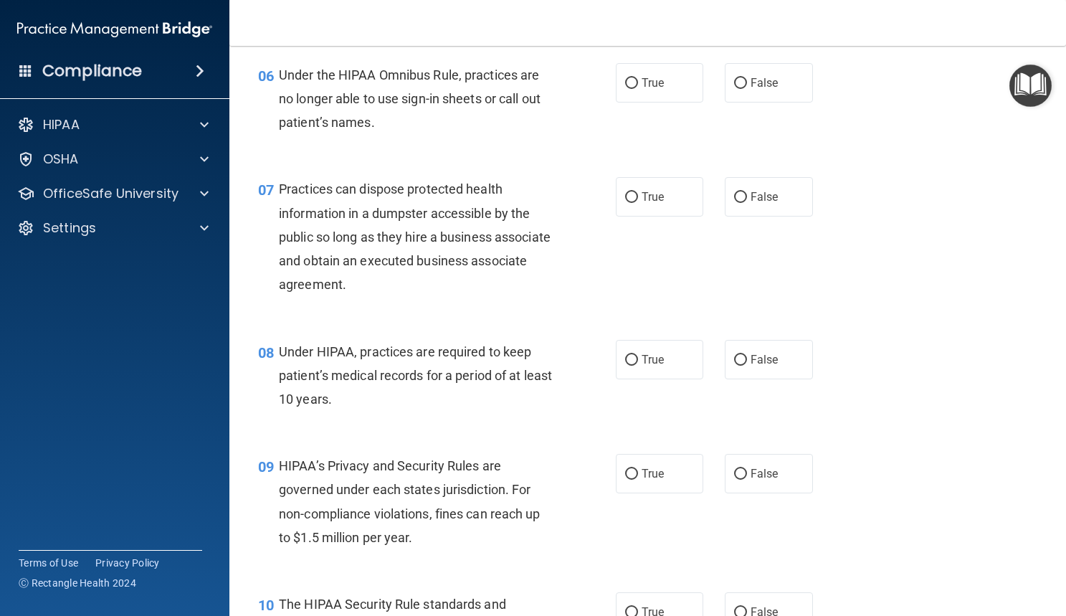
scroll to position [746, 0]
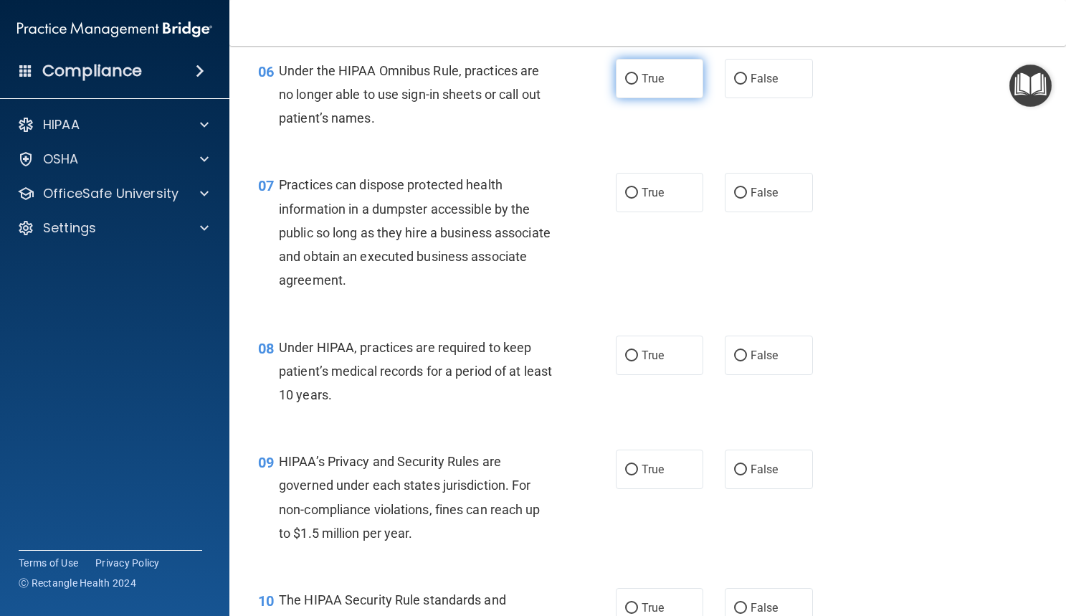
click at [630, 85] on input "True" at bounding box center [631, 79] width 13 height 11
radio input "true"
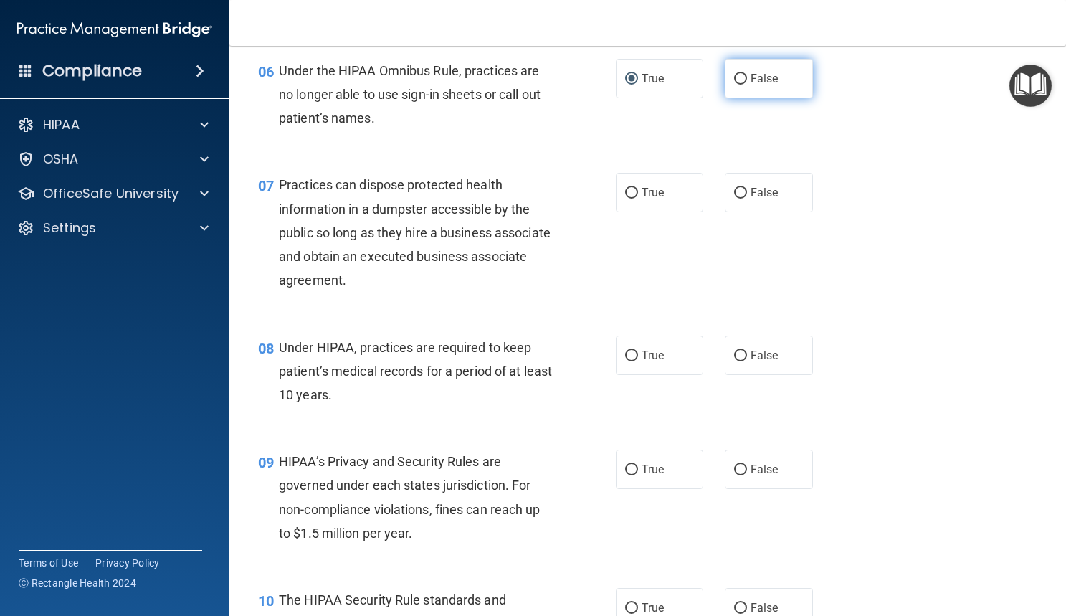
click at [740, 85] on input "False" at bounding box center [740, 79] width 13 height 11
radio input "true"
radio input "false"
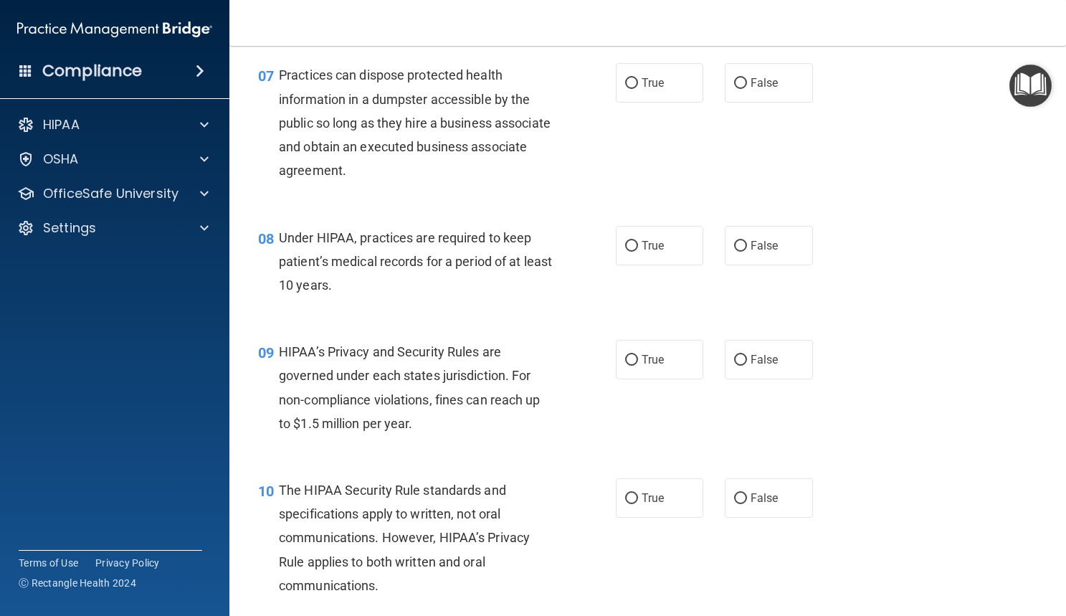
scroll to position [861, 0]
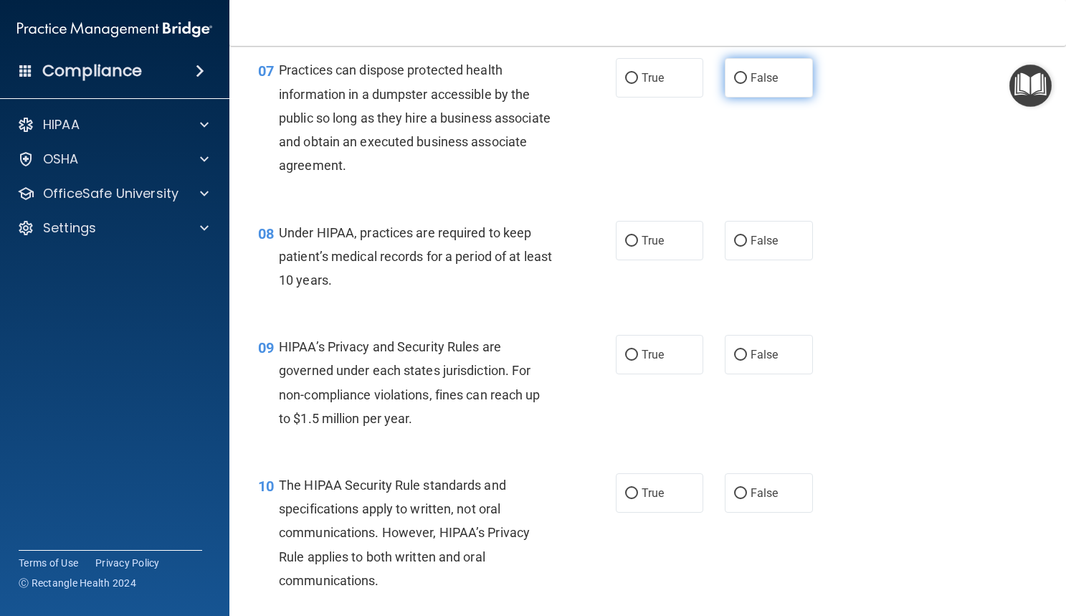
click at [734, 84] on input "False" at bounding box center [740, 78] width 13 height 11
radio input "true"
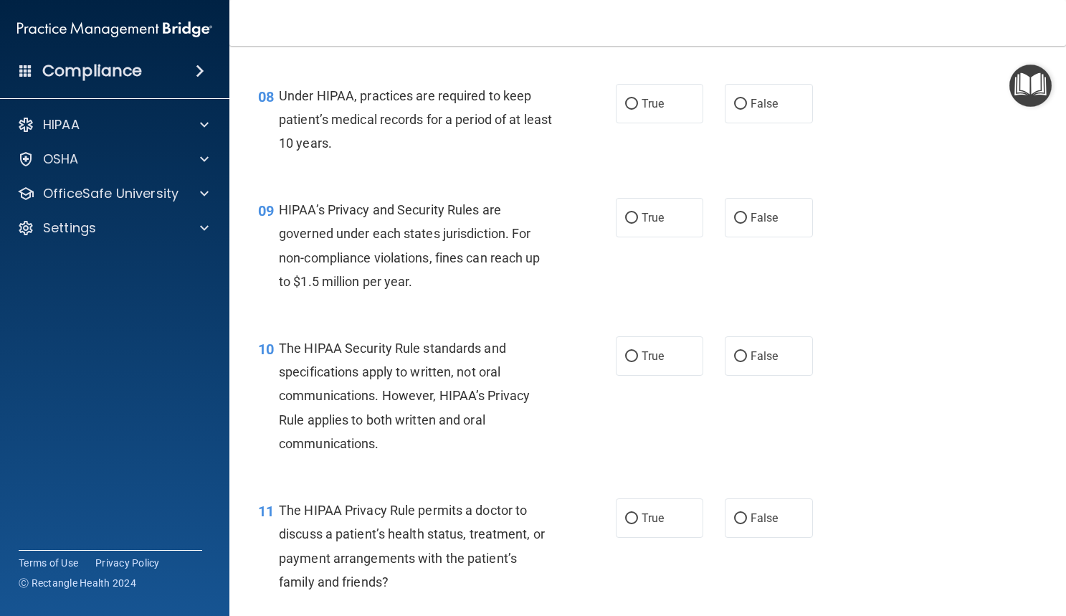
scroll to position [1005, 0]
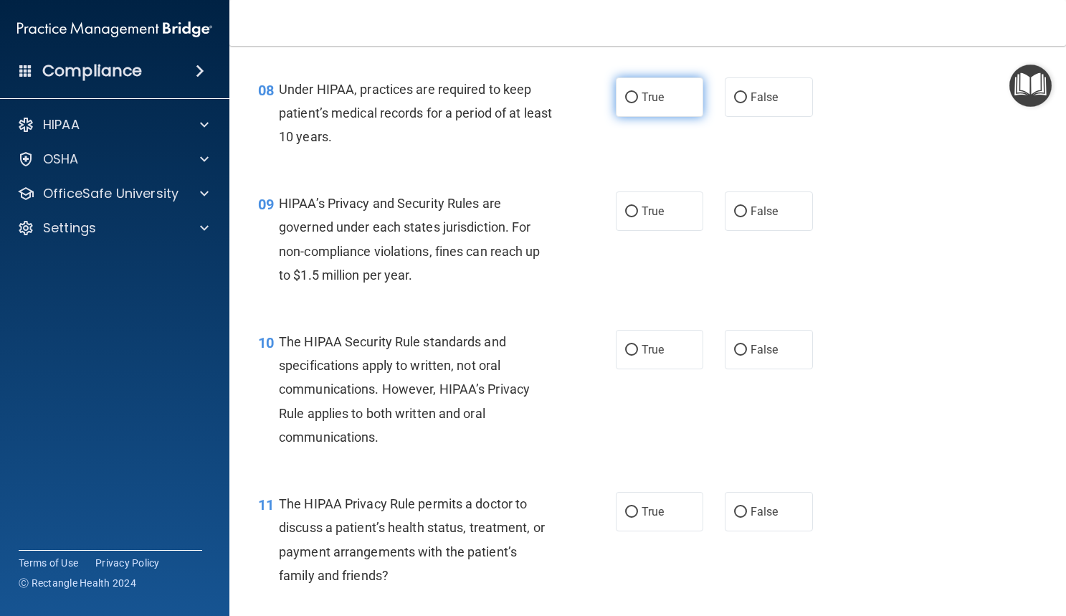
click at [625, 103] on input "True" at bounding box center [631, 97] width 13 height 11
radio input "true"
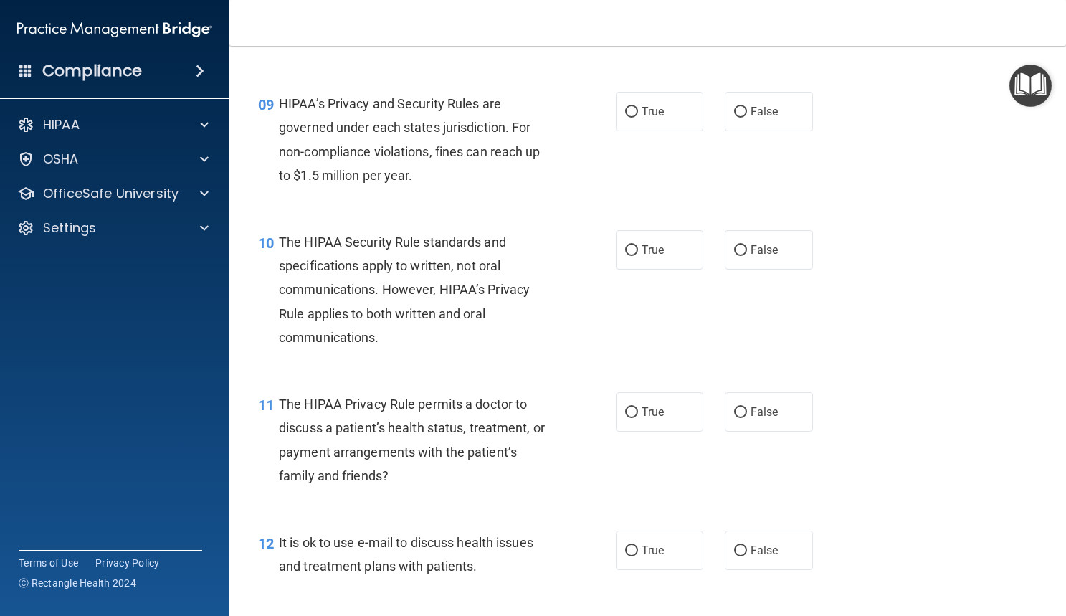
scroll to position [1108, 0]
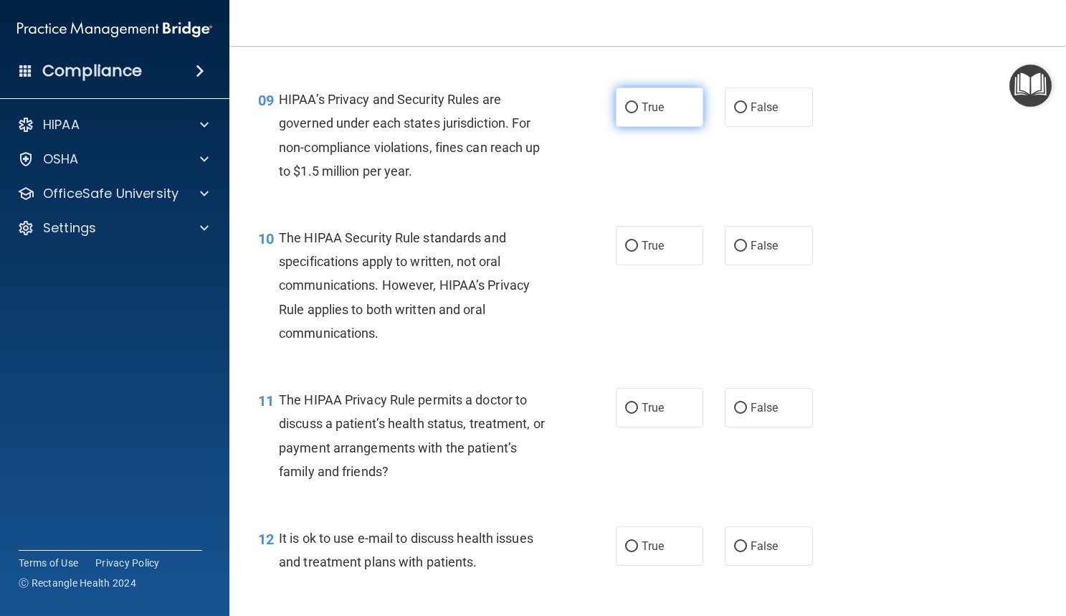
click at [665, 127] on label "True" at bounding box center [660, 106] width 88 height 39
click at [638, 113] on input "True" at bounding box center [631, 108] width 13 height 11
radio input "true"
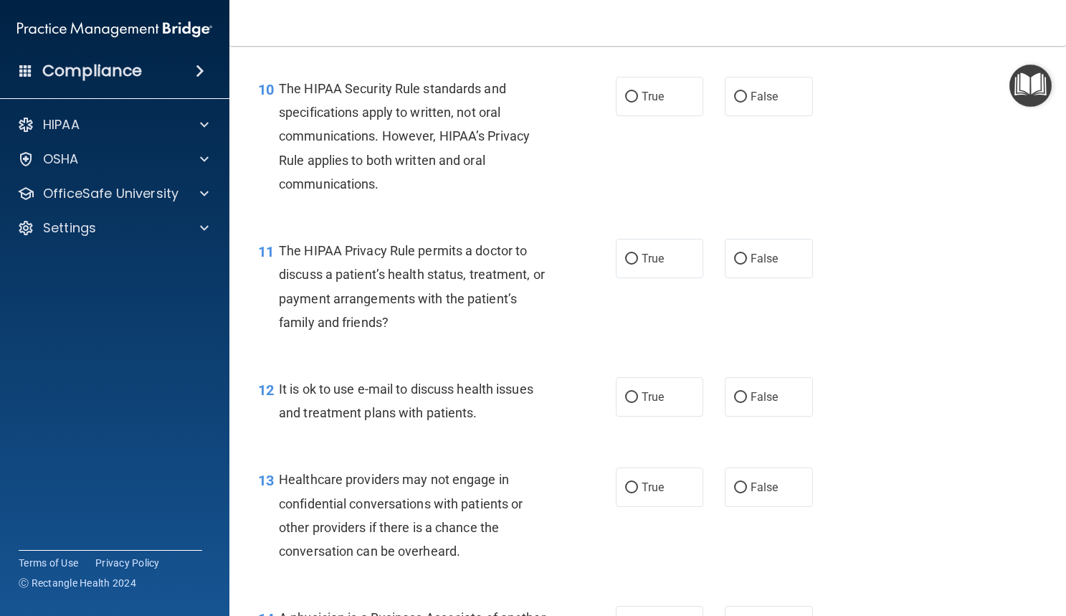
scroll to position [1265, 0]
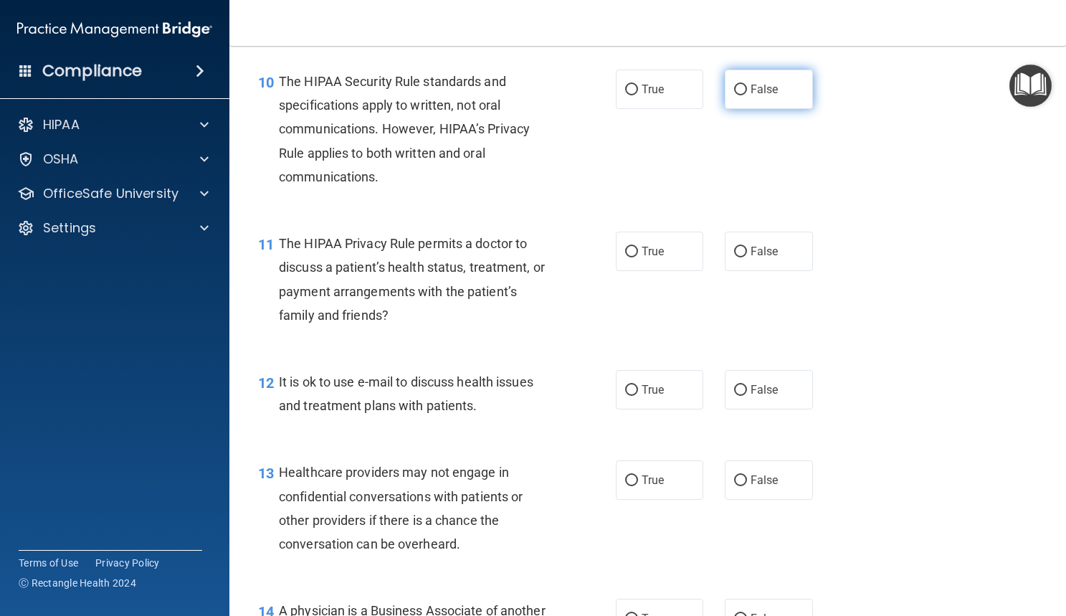
drag, startPoint x: 741, startPoint y: 119, endPoint x: 731, endPoint y: 108, distance: 14.7
click at [734, 95] on input "False" at bounding box center [740, 90] width 13 height 11
radio input "true"
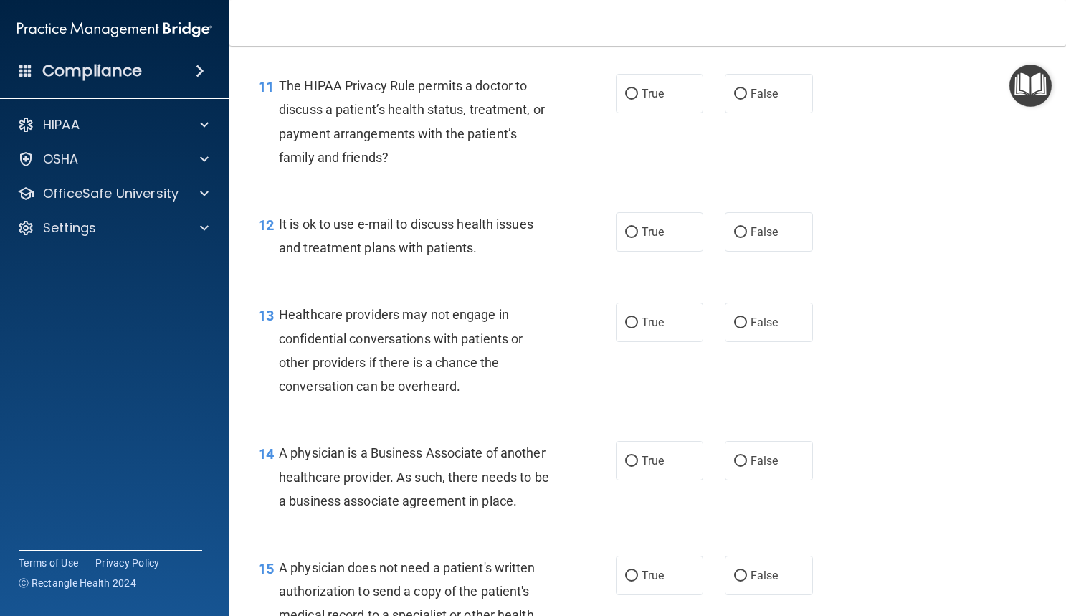
scroll to position [1427, 0]
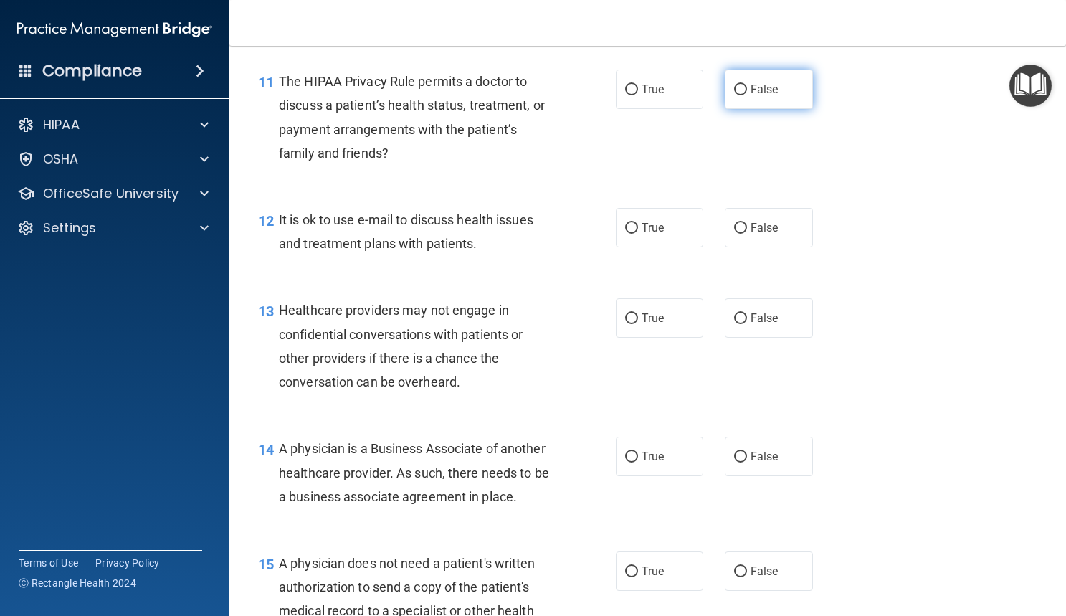
click at [732, 109] on label "False" at bounding box center [769, 89] width 88 height 39
click at [734, 95] on input "False" at bounding box center [740, 90] width 13 height 11
radio input "true"
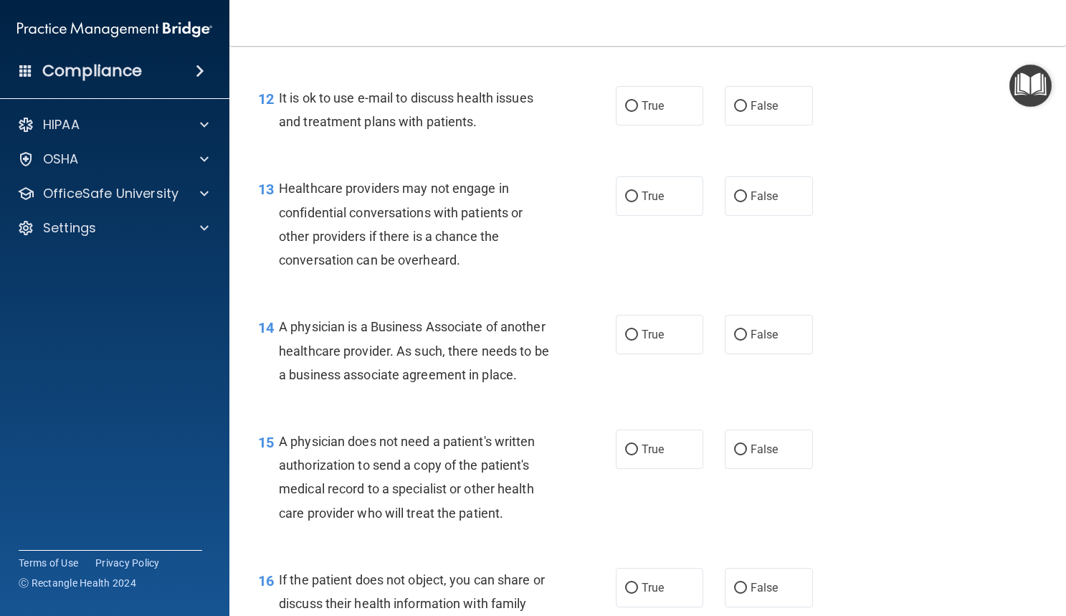
scroll to position [1552, 0]
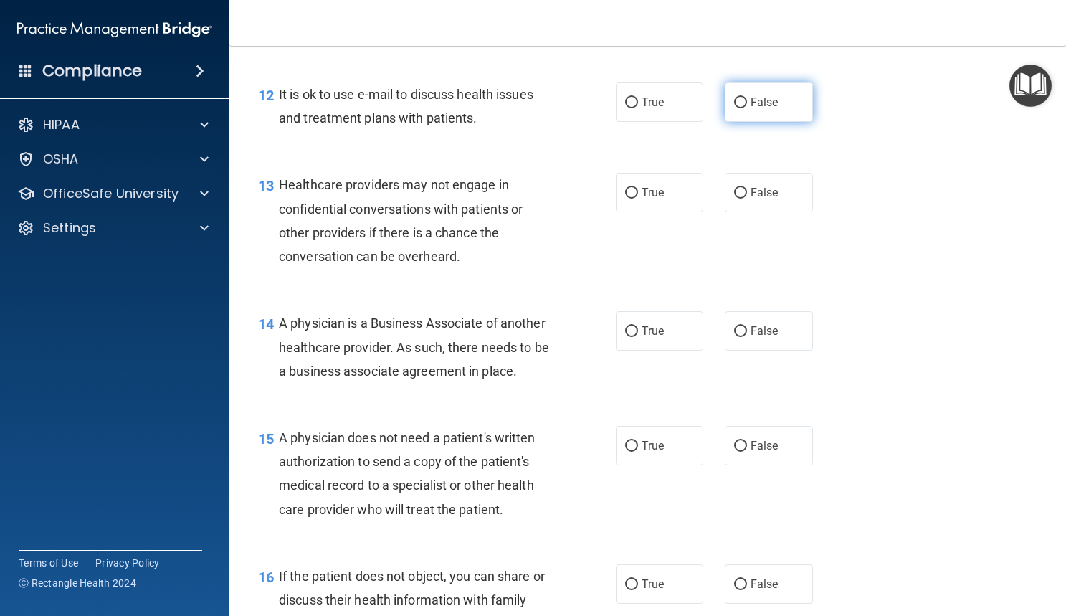
click at [734, 108] on input "False" at bounding box center [740, 103] width 13 height 11
radio input "true"
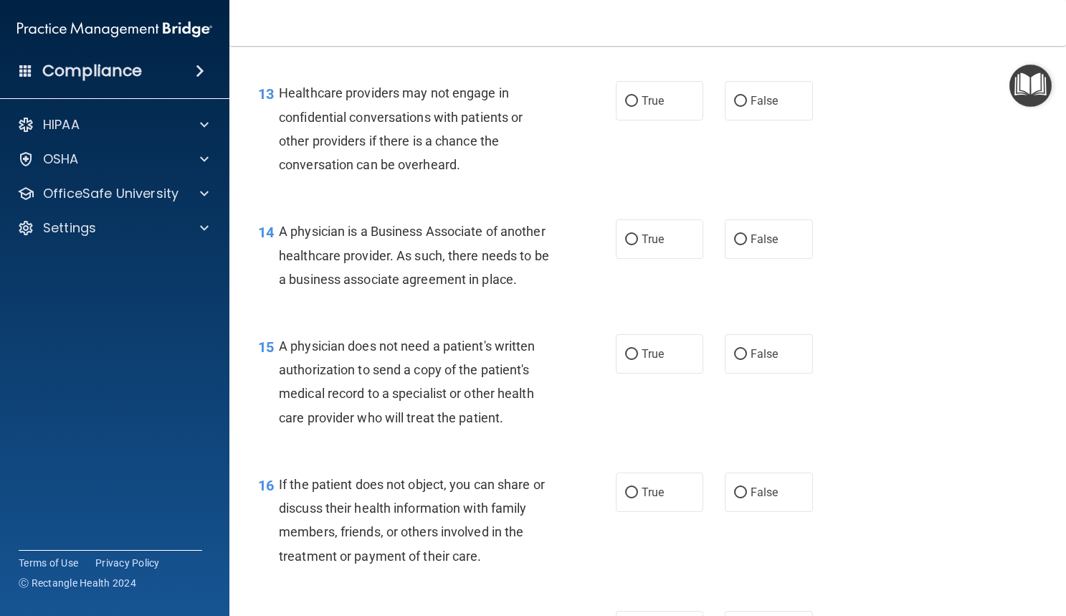
scroll to position [1647, 0]
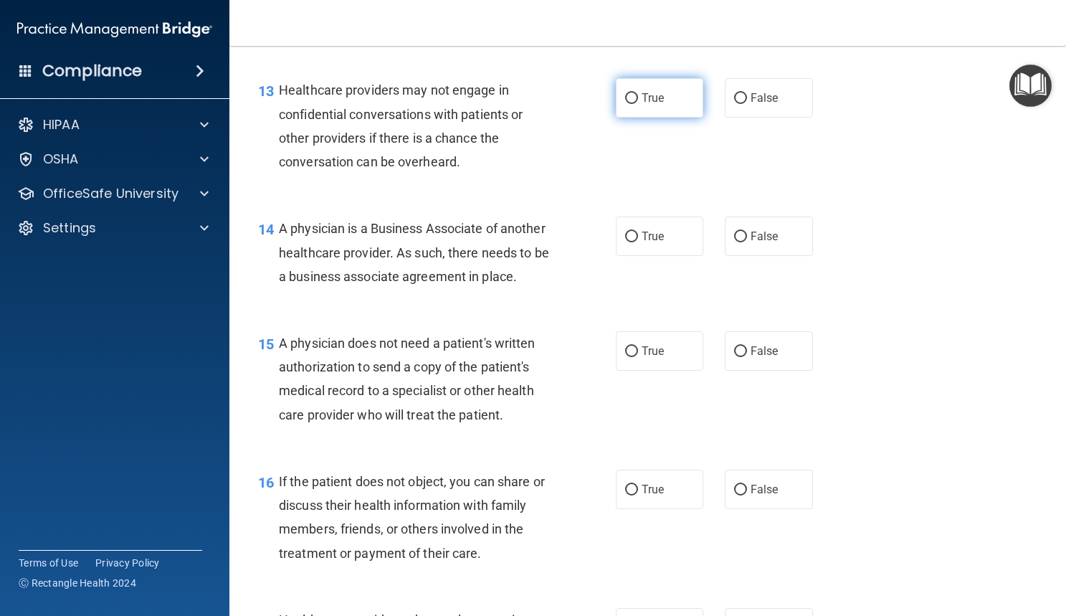
click at [652, 105] on span "True" at bounding box center [653, 98] width 22 height 14
click at [638, 104] on input "True" at bounding box center [631, 98] width 13 height 11
radio input "true"
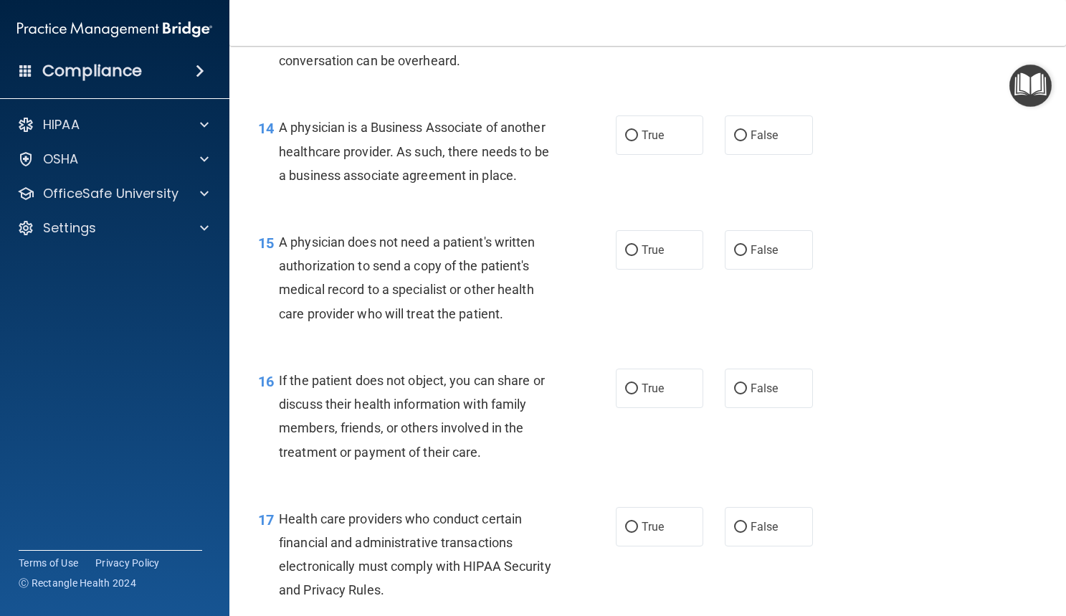
scroll to position [1749, 0]
click at [634, 154] on label "True" at bounding box center [660, 134] width 88 height 39
click at [634, 141] on input "True" at bounding box center [631, 135] width 13 height 11
radio input "true"
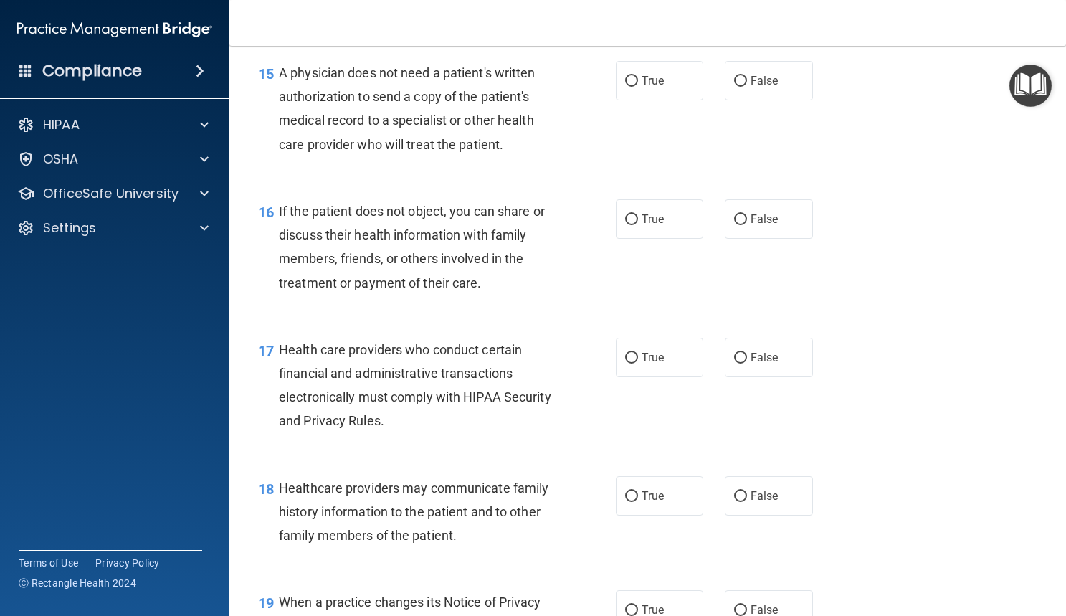
scroll to position [1920, 0]
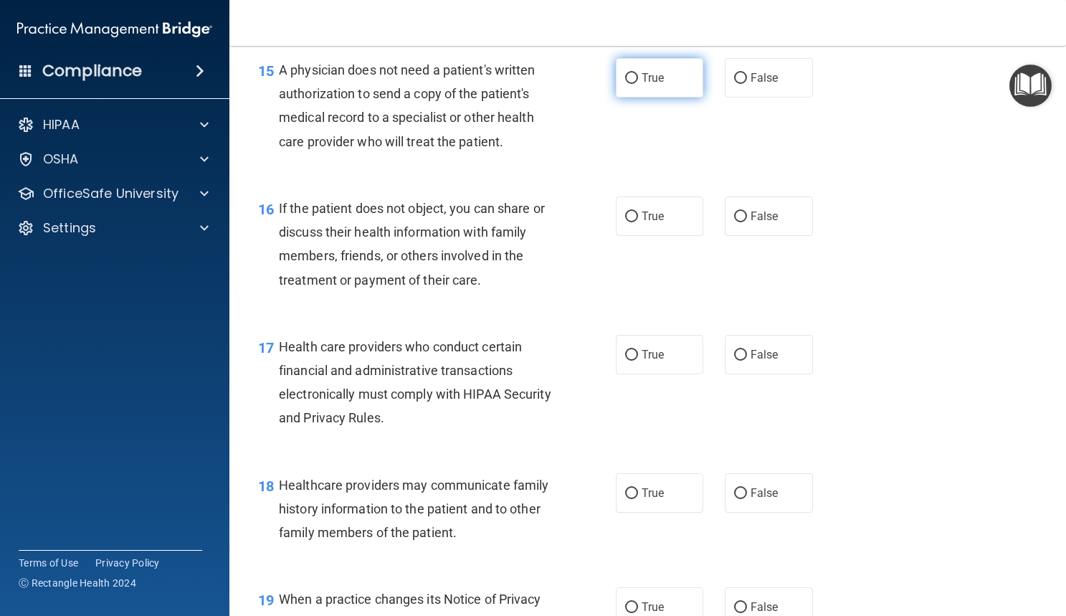
click at [643, 85] on span "True" at bounding box center [653, 78] width 22 height 14
click at [638, 84] on input "True" at bounding box center [631, 78] width 13 height 11
radio input "true"
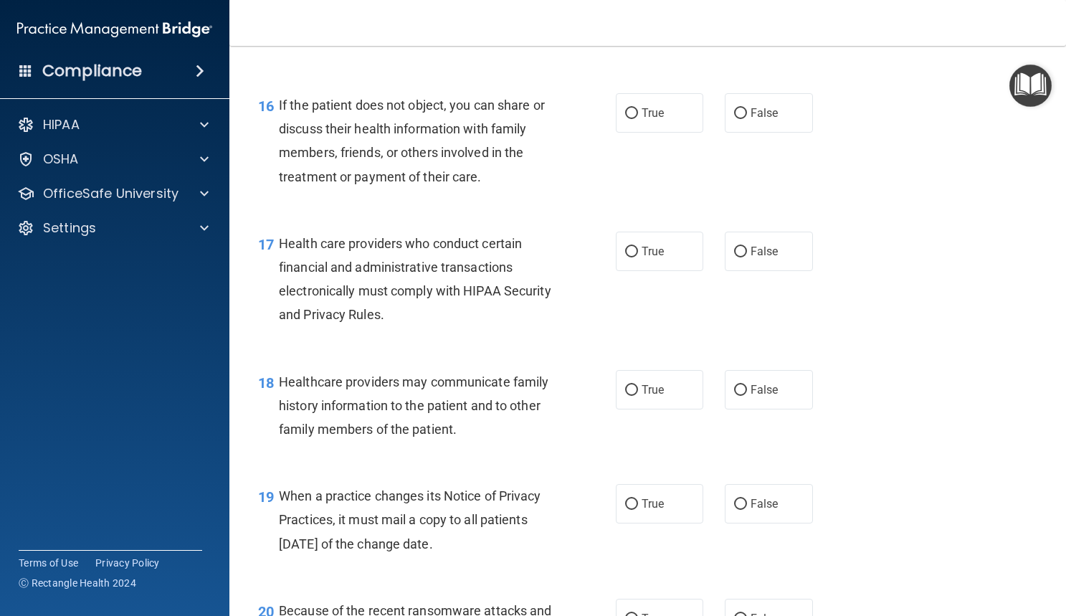
scroll to position [2050, 0]
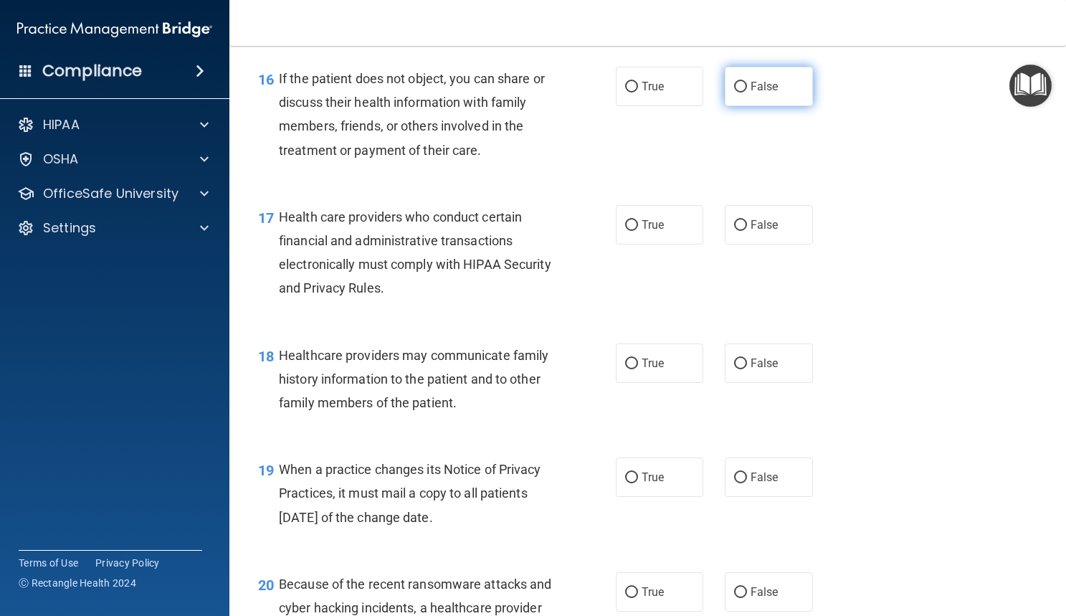
click at [734, 92] on input "False" at bounding box center [740, 87] width 13 height 11
radio input "true"
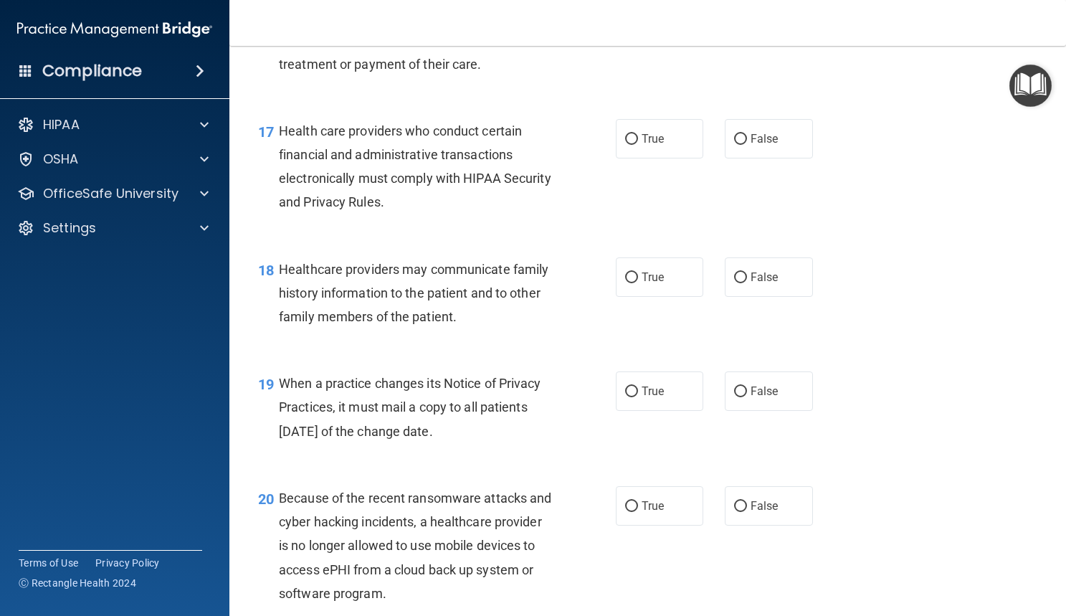
scroll to position [2183, 0]
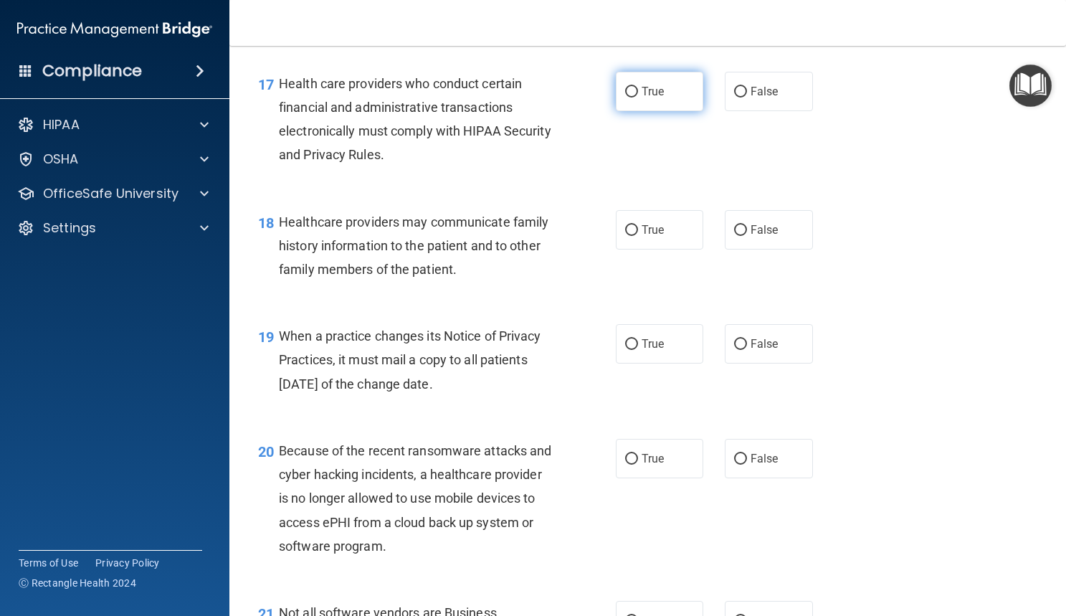
click at [634, 111] on label "True" at bounding box center [660, 91] width 88 height 39
click at [634, 98] on input "True" at bounding box center [631, 92] width 13 height 11
radio input "true"
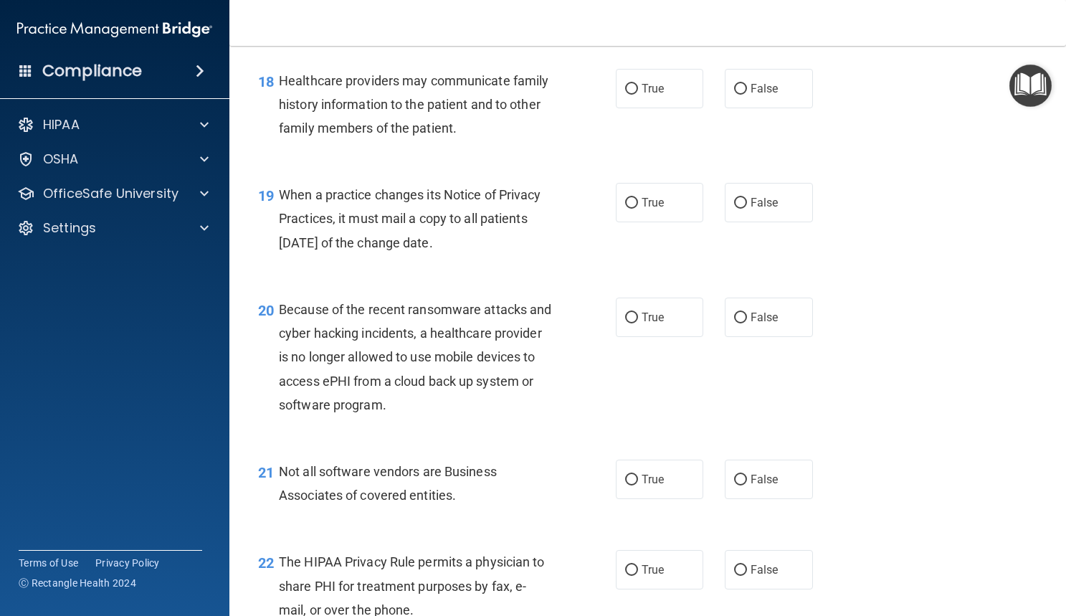
scroll to position [2325, 0]
click at [743, 108] on label "False" at bounding box center [769, 87] width 88 height 39
click at [743, 94] on input "False" at bounding box center [740, 88] width 13 height 11
radio input "true"
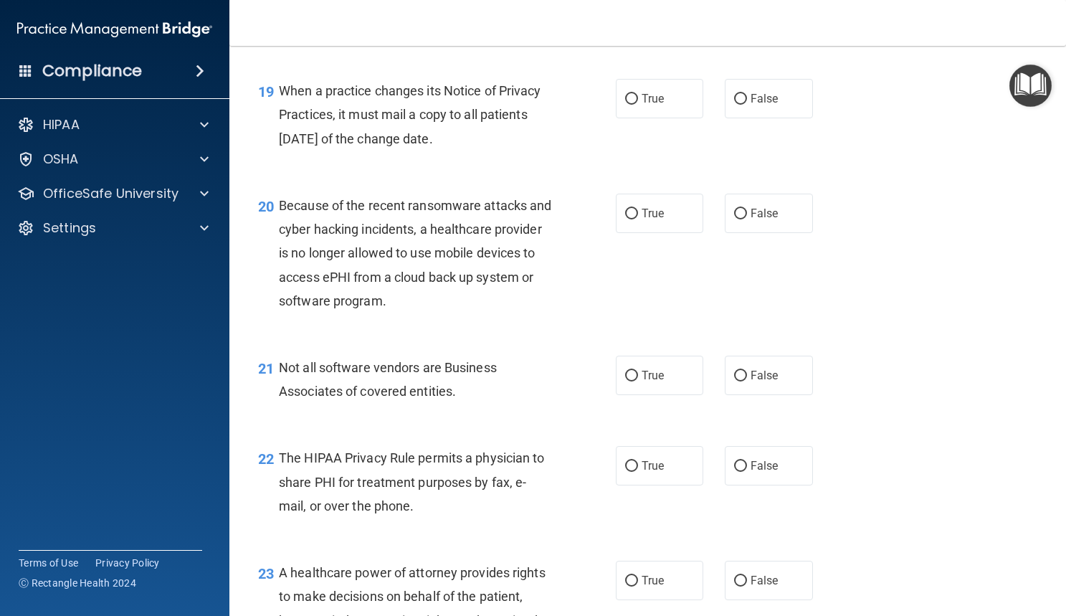
scroll to position [2435, 0]
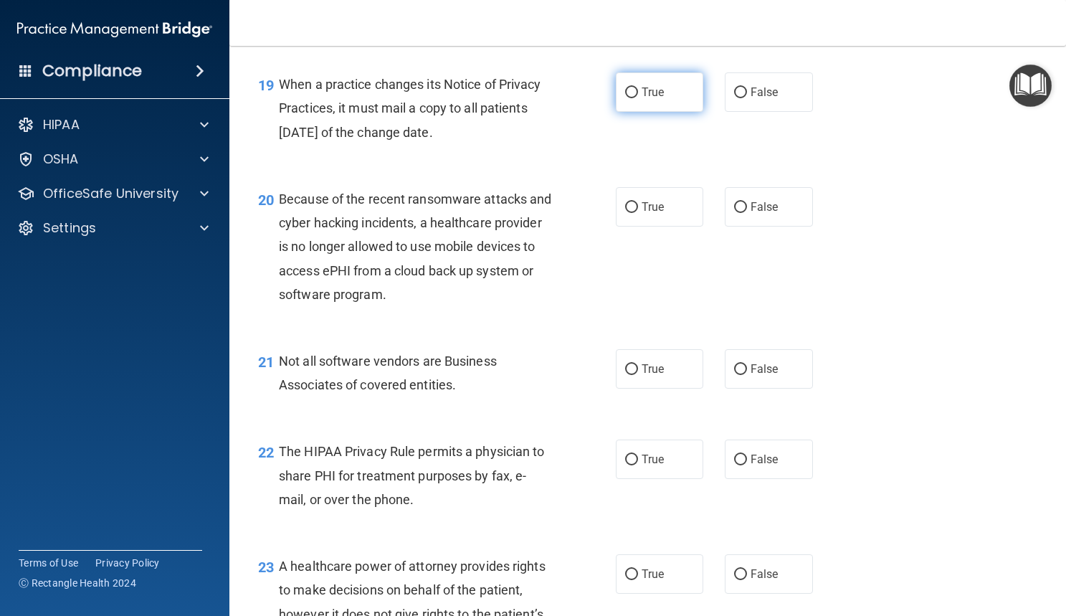
click at [627, 112] on label "True" at bounding box center [660, 91] width 88 height 39
click at [627, 98] on input "True" at bounding box center [631, 92] width 13 height 11
radio input "true"
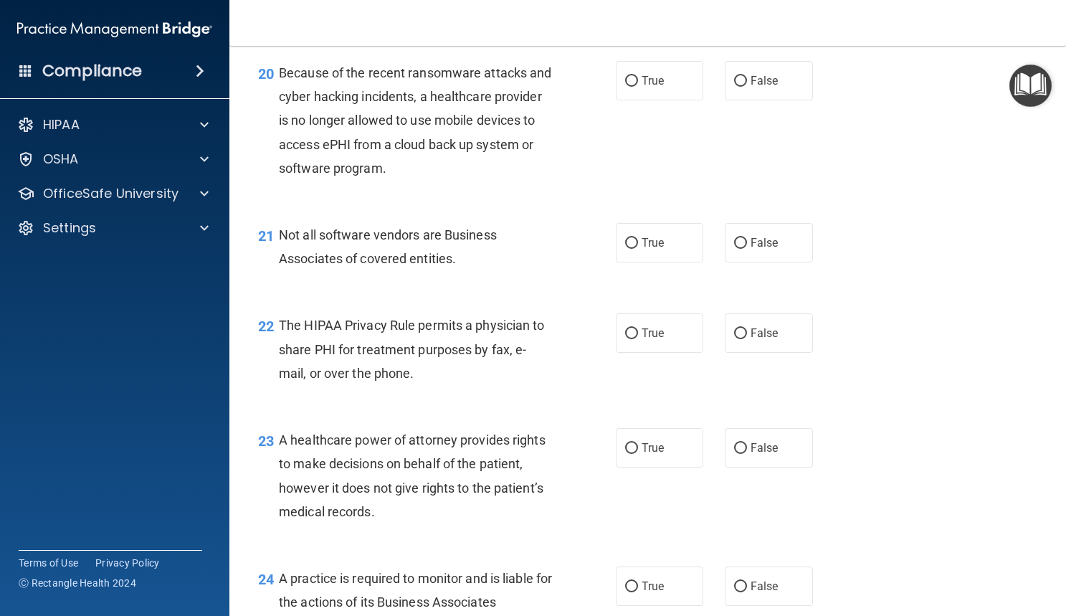
scroll to position [2562, 0]
click at [642, 87] on span "True" at bounding box center [653, 80] width 22 height 14
click at [637, 86] on input "True" at bounding box center [631, 80] width 13 height 11
radio input "true"
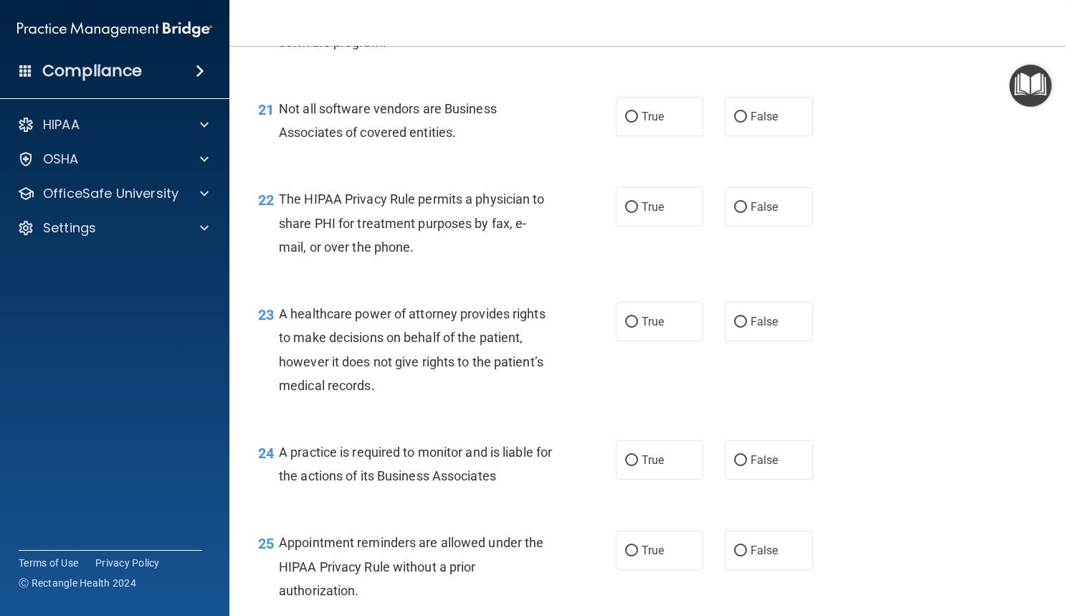
scroll to position [2688, 0]
click at [631, 136] on label "True" at bounding box center [660, 115] width 88 height 39
click at [631, 122] on input "True" at bounding box center [631, 116] width 13 height 11
radio input "true"
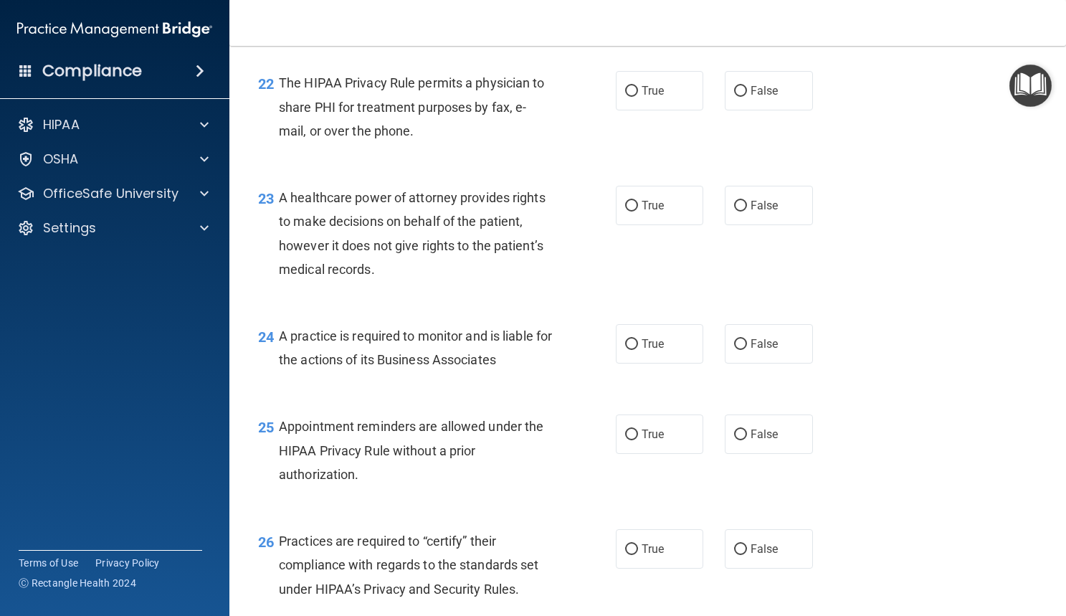
scroll to position [2805, 0]
click at [642, 96] on span "True" at bounding box center [653, 89] width 22 height 14
click at [638, 95] on input "True" at bounding box center [631, 90] width 13 height 11
radio input "true"
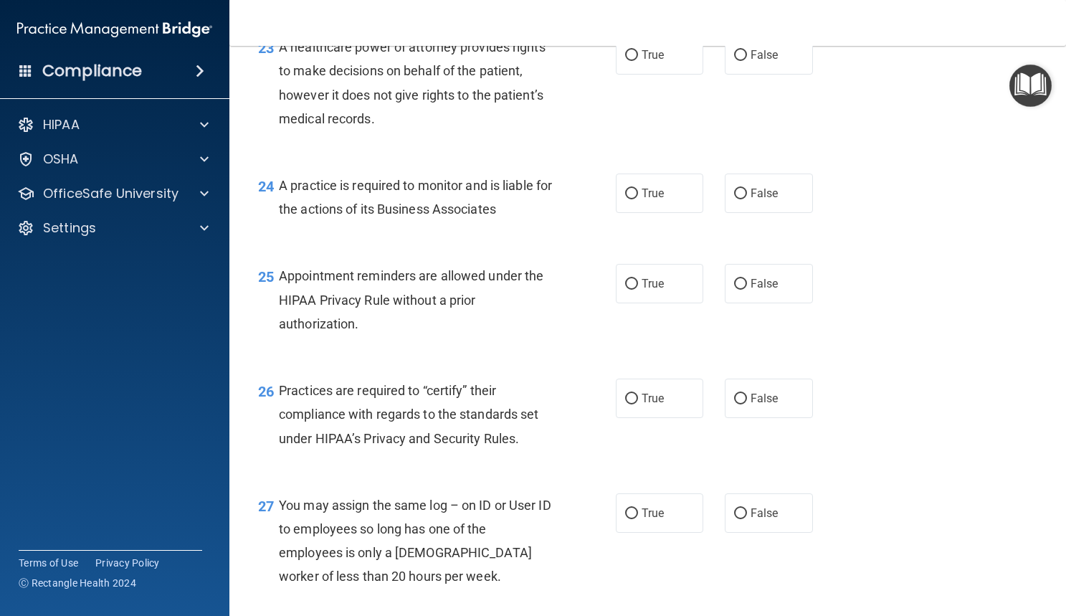
scroll to position [2955, 0]
click at [762, 61] on span "False" at bounding box center [765, 54] width 28 height 14
click at [747, 60] on input "False" at bounding box center [740, 54] width 13 height 11
radio input "true"
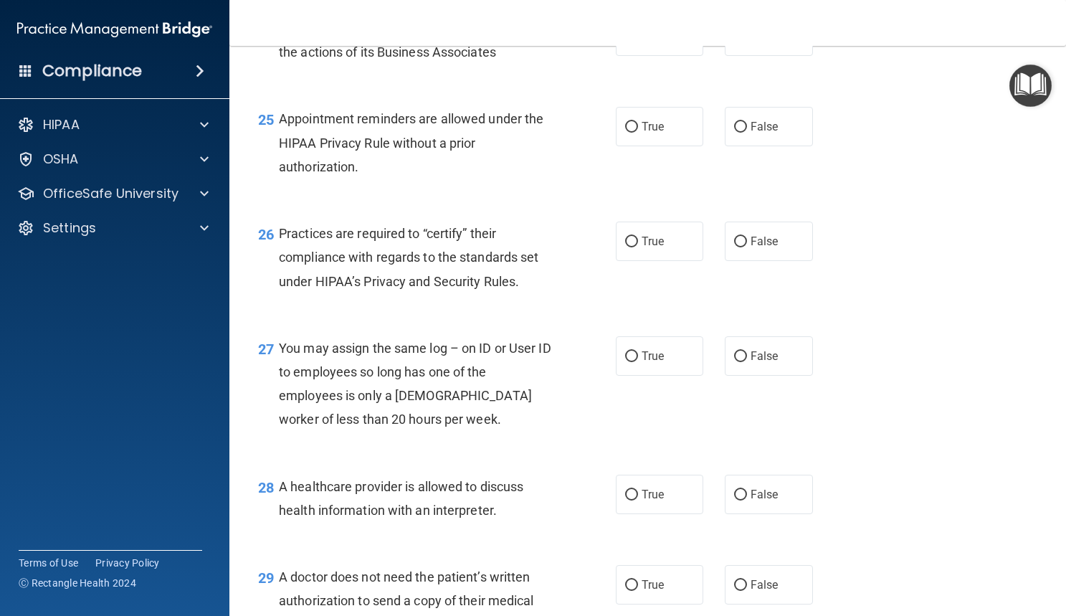
scroll to position [3112, 0]
click at [643, 42] on span "True" at bounding box center [653, 36] width 22 height 14
click at [638, 42] on input "True" at bounding box center [631, 36] width 13 height 11
radio input "true"
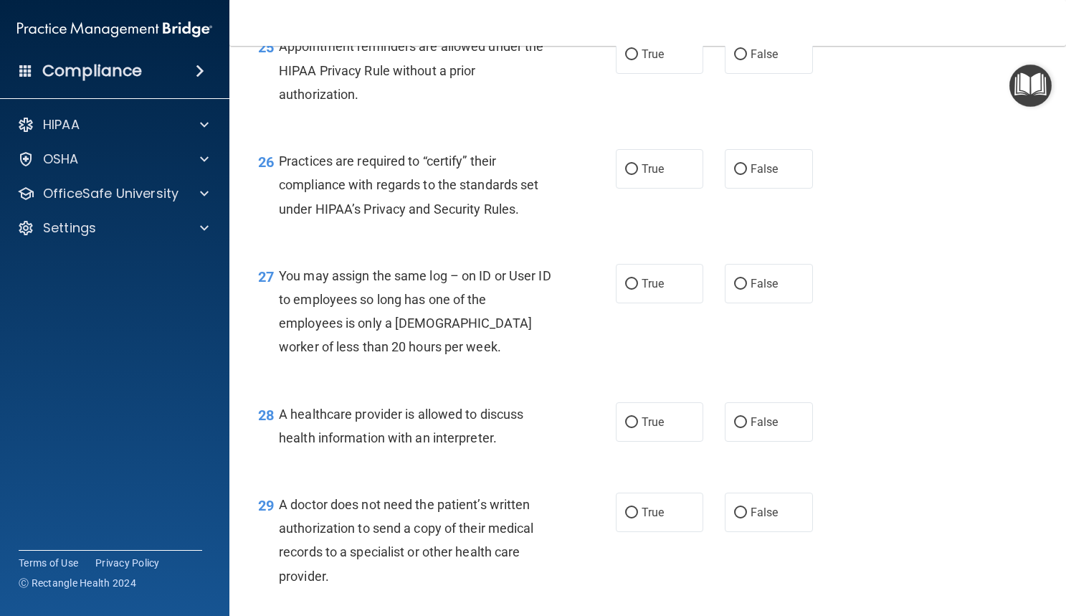
scroll to position [3186, 0]
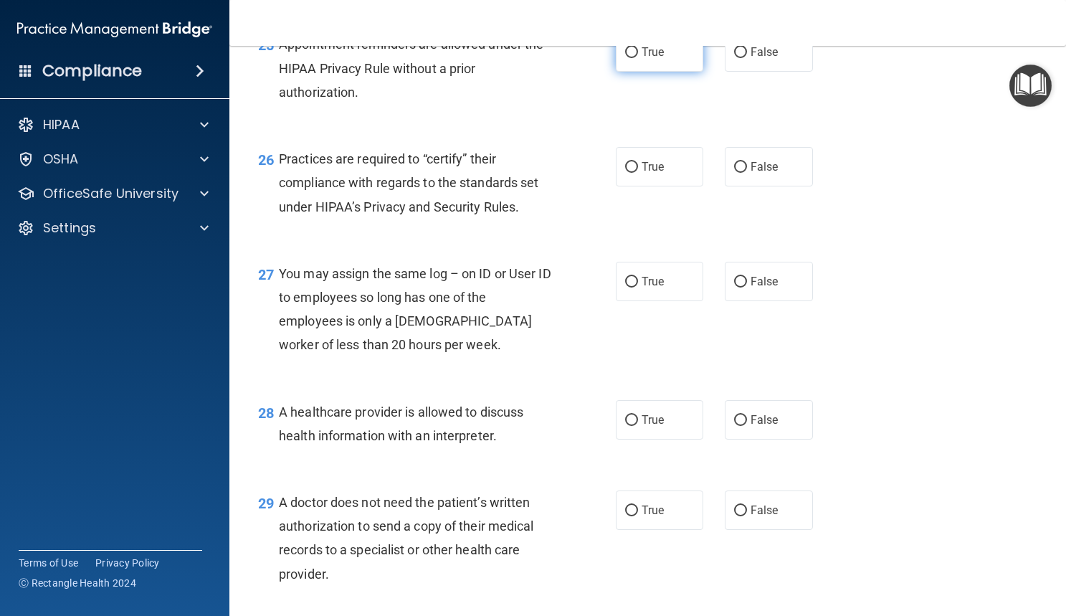
click at [622, 72] on label "True" at bounding box center [660, 51] width 88 height 39
click at [625, 58] on input "True" at bounding box center [631, 52] width 13 height 11
radio input "true"
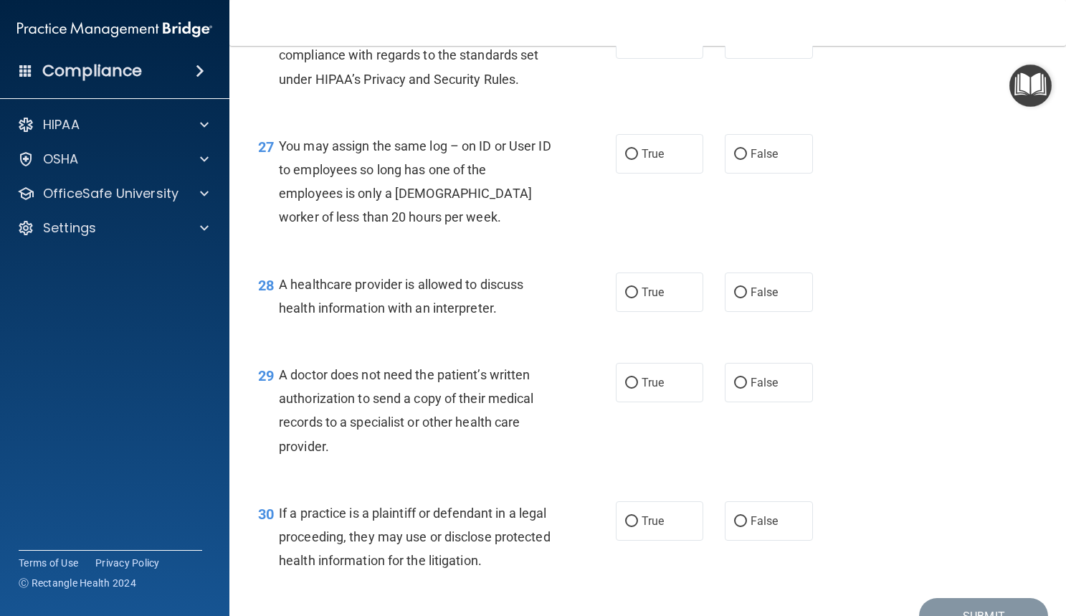
scroll to position [3332, 0]
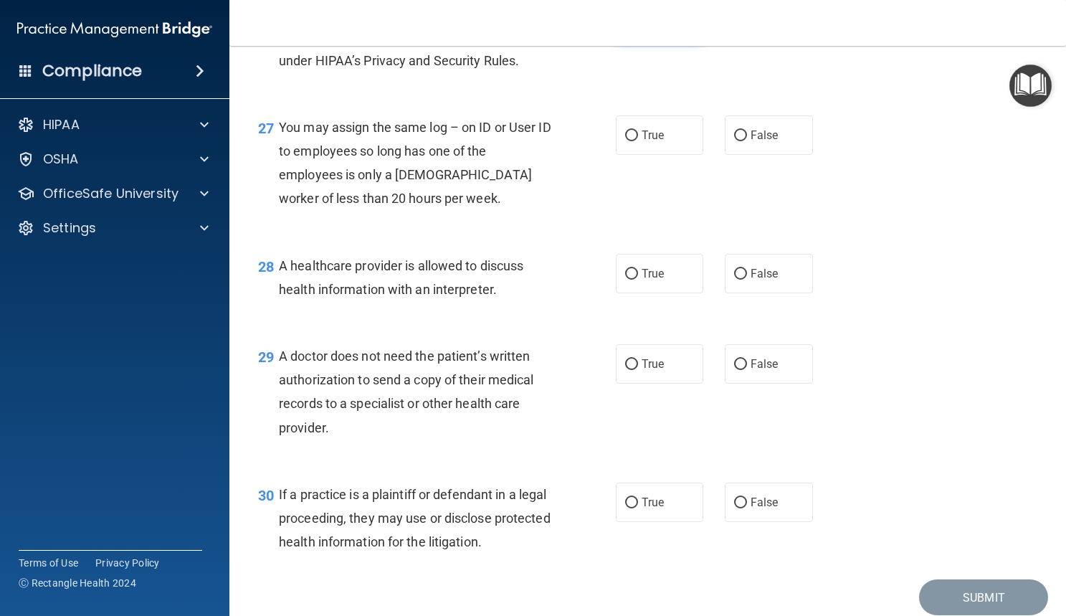
click at [632, 40] on label "True" at bounding box center [660, 20] width 88 height 39
click at [632, 27] on input "True" at bounding box center [631, 21] width 13 height 11
radio input "true"
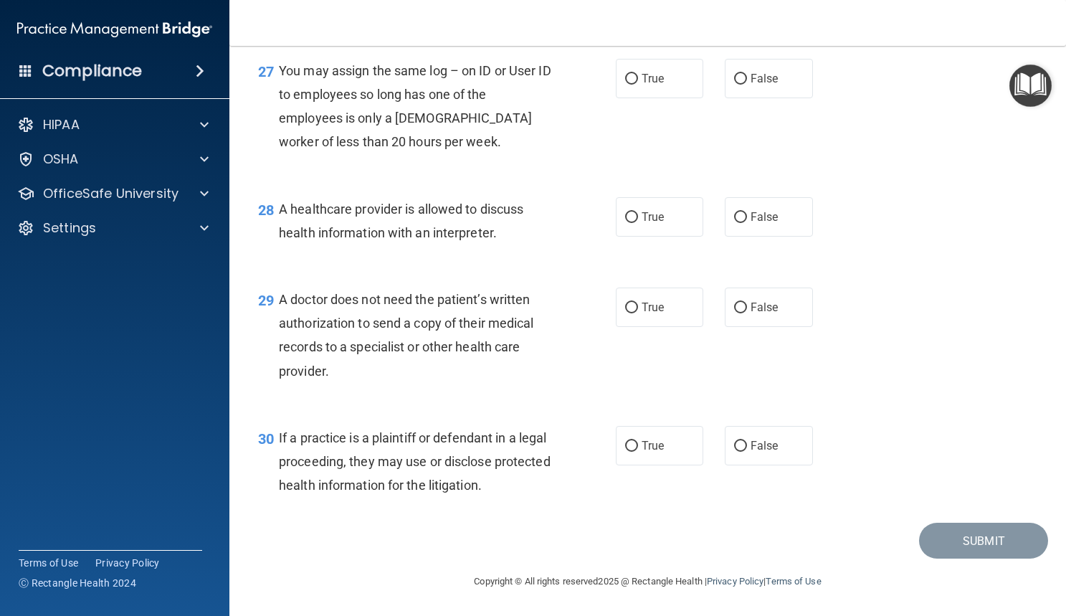
scroll to position [3403, 0]
click at [734, 85] on input "False" at bounding box center [740, 79] width 13 height 11
radio input "true"
click at [652, 217] on span "True" at bounding box center [653, 217] width 22 height 14
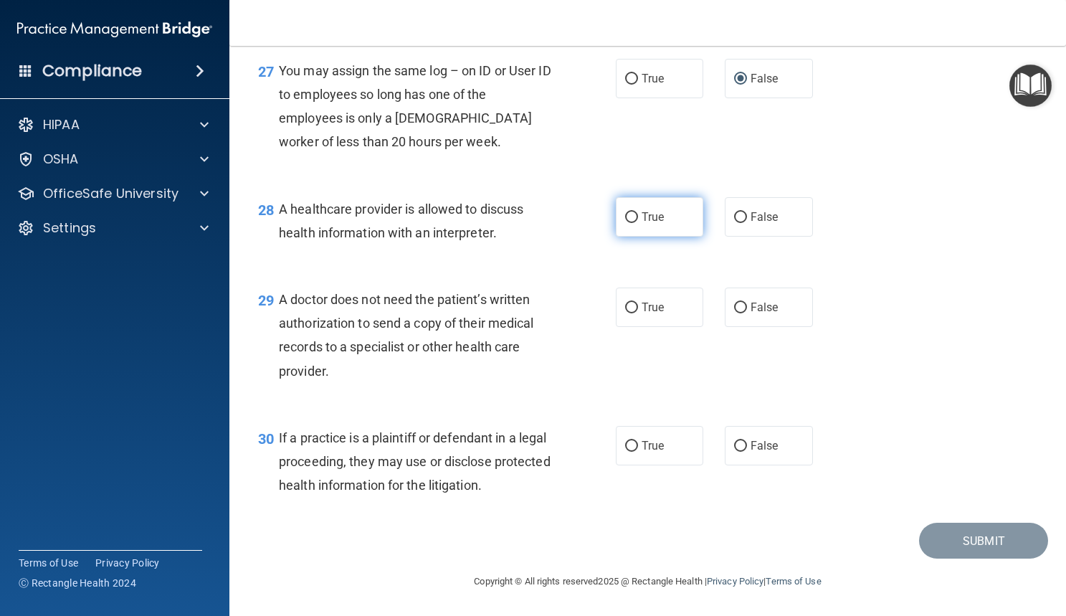
click at [638, 217] on input "True" at bounding box center [631, 217] width 13 height 11
radio input "true"
click at [634, 312] on label "True" at bounding box center [660, 307] width 88 height 39
click at [634, 312] on input "True" at bounding box center [631, 308] width 13 height 11
radio input "true"
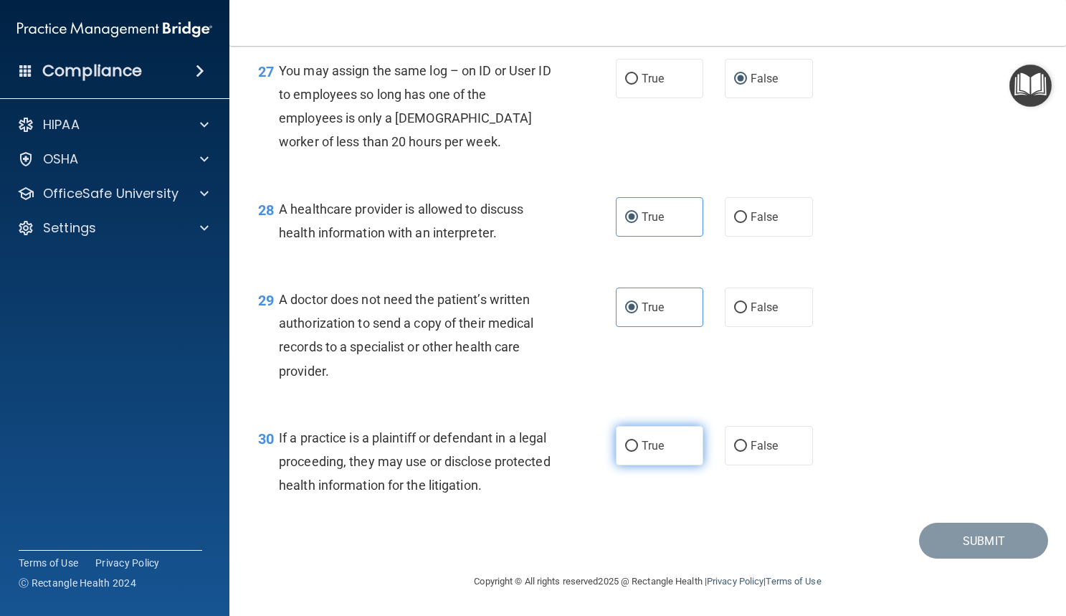
click at [625, 457] on label "True" at bounding box center [660, 445] width 88 height 39
click at [625, 452] on input "True" at bounding box center [631, 446] width 13 height 11
radio input "true"
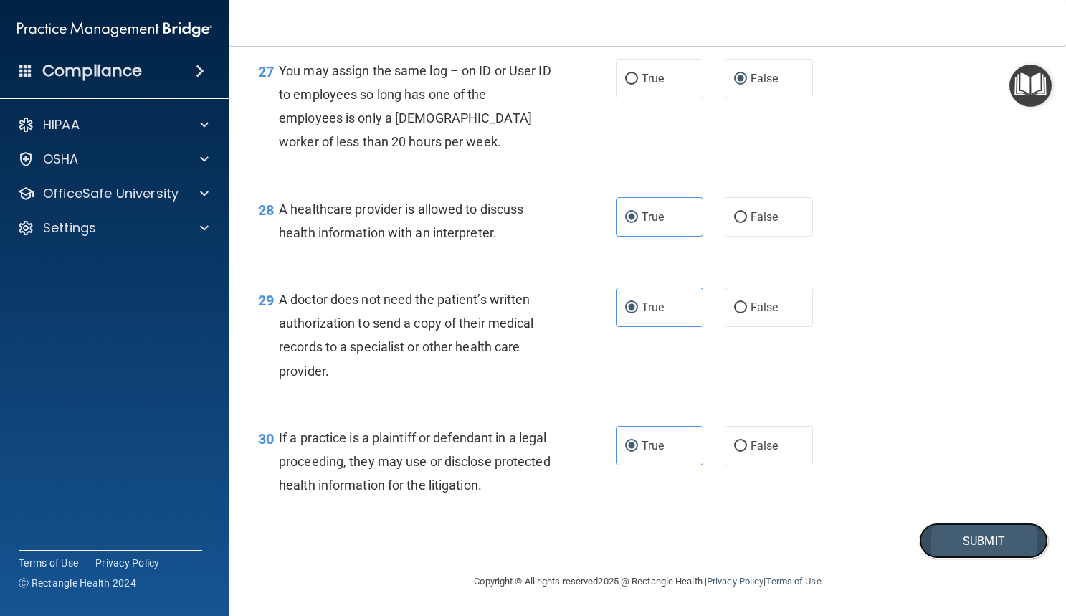
click at [924, 538] on button "Submit" at bounding box center [983, 541] width 129 height 37
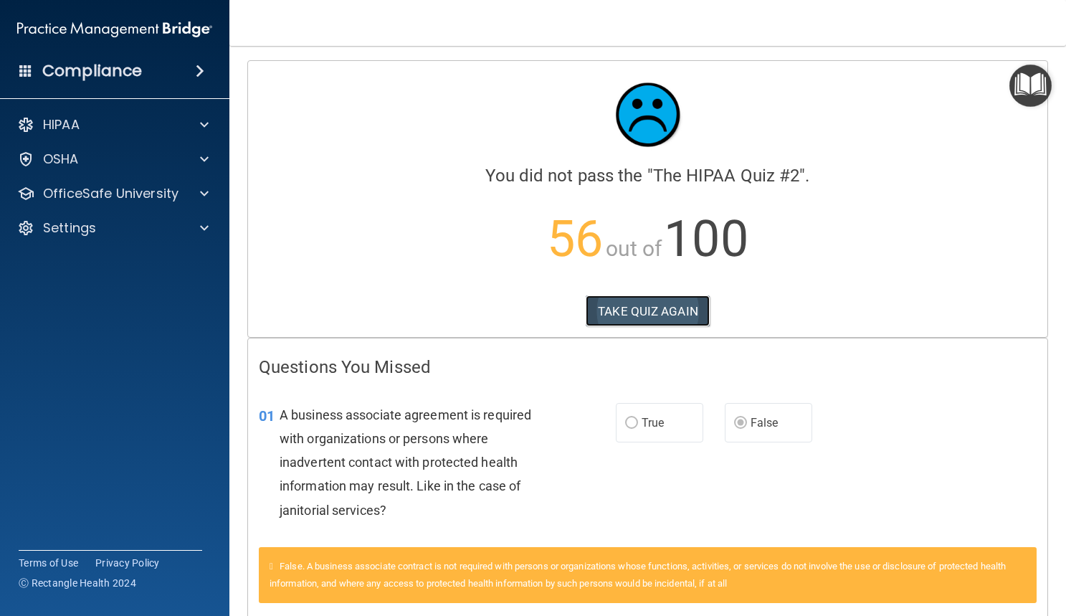
click at [617, 311] on button "TAKE QUIZ AGAIN" at bounding box center [648, 311] width 124 height 32
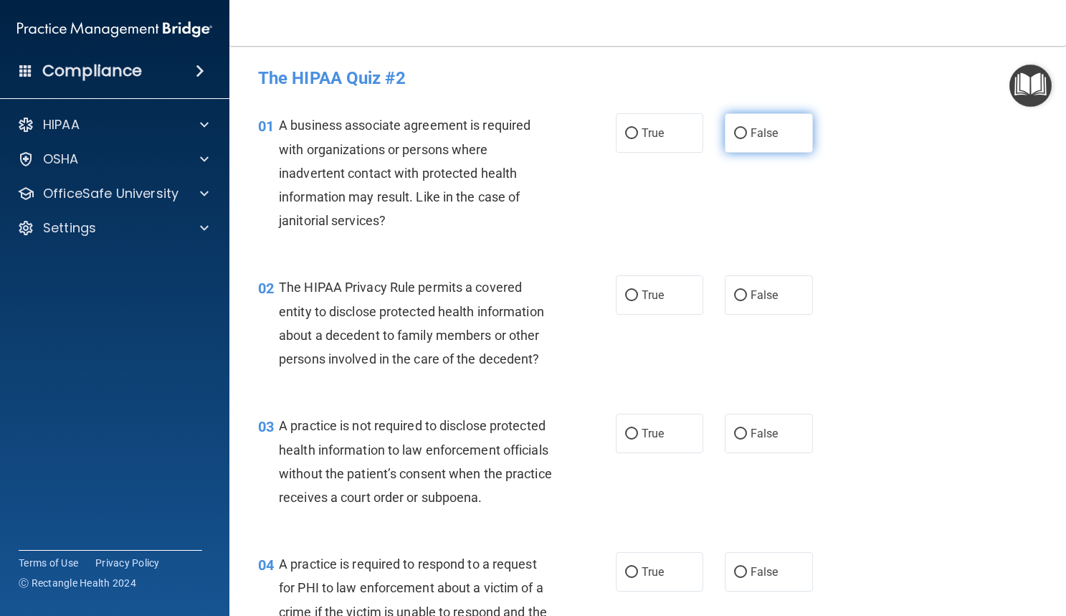
click at [756, 128] on span "False" at bounding box center [765, 133] width 28 height 14
click at [747, 128] on input "False" at bounding box center [740, 133] width 13 height 11
radio input "true"
click at [736, 284] on label "False" at bounding box center [769, 294] width 88 height 39
click at [736, 290] on input "False" at bounding box center [740, 295] width 13 height 11
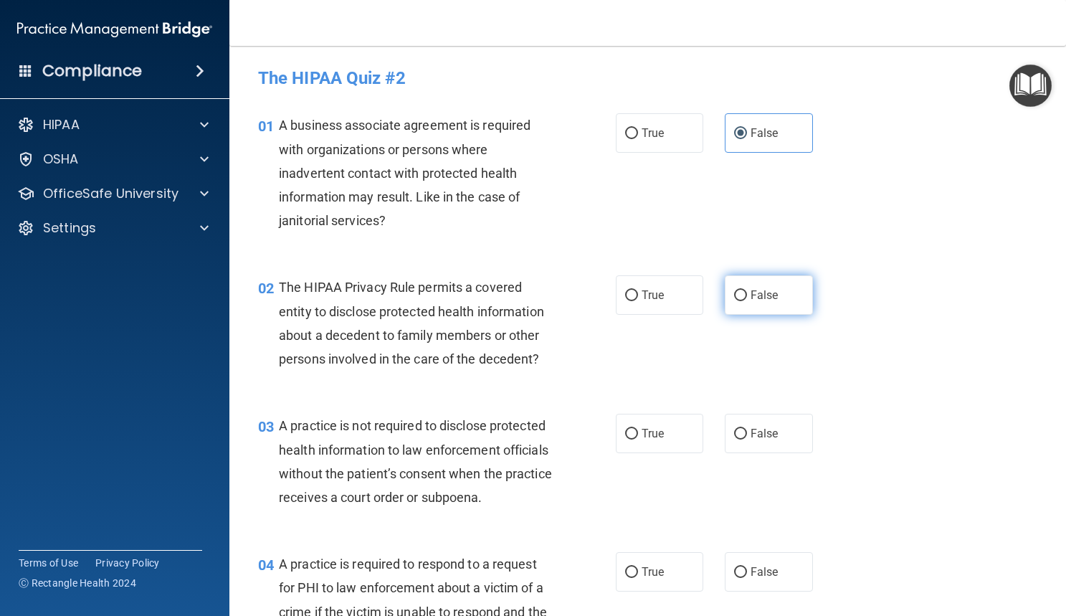
radio input "true"
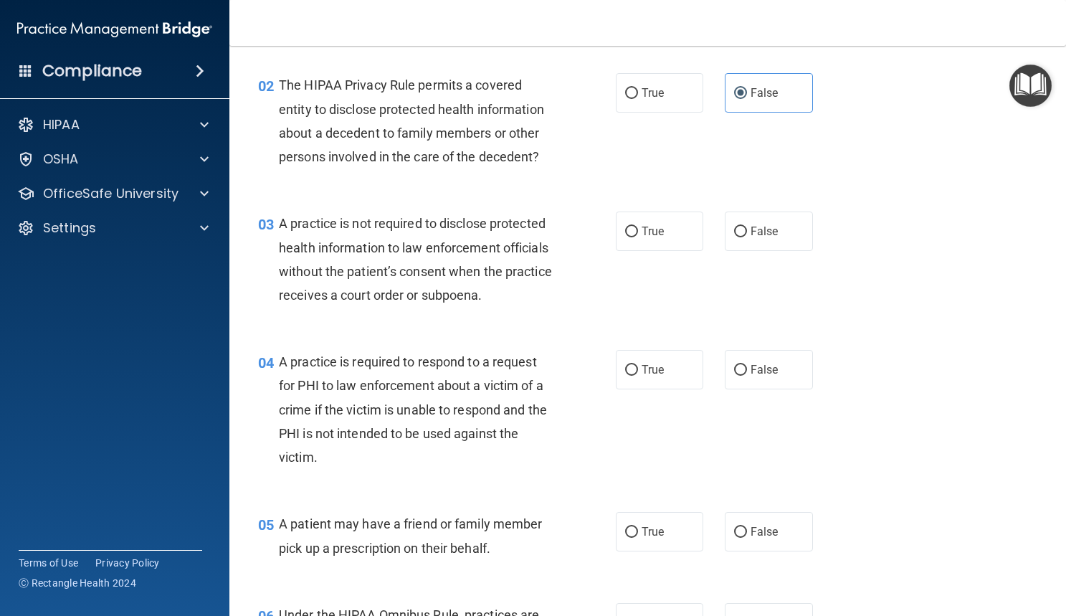
scroll to position [203, 0]
click at [751, 224] on span "False" at bounding box center [765, 231] width 28 height 14
click at [747, 226] on input "False" at bounding box center [740, 231] width 13 height 11
radio input "true"
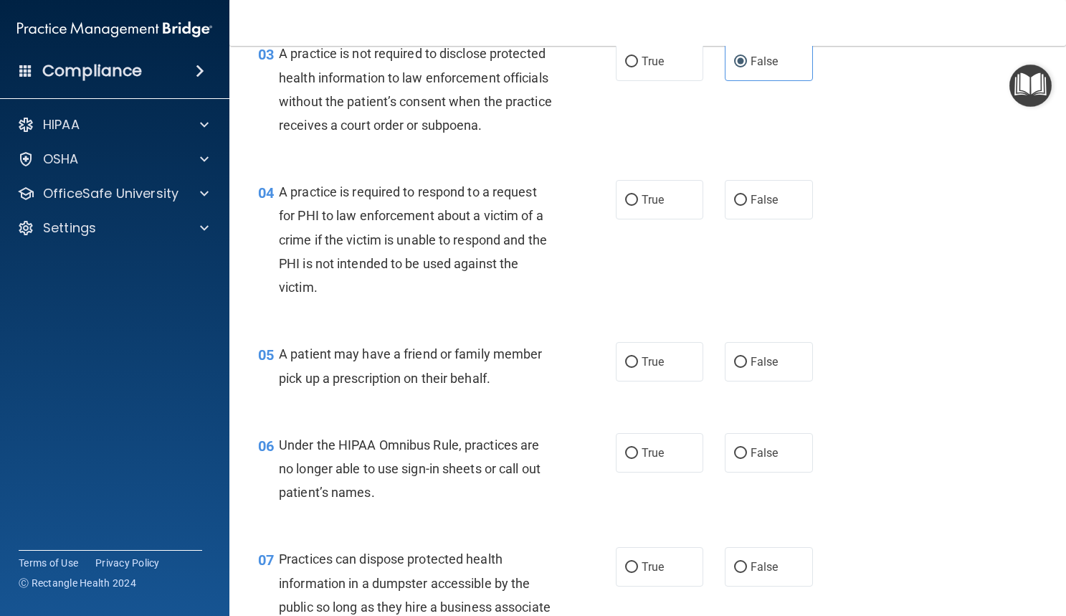
scroll to position [373, 0]
click at [639, 219] on label "True" at bounding box center [660, 198] width 88 height 39
click at [638, 205] on input "True" at bounding box center [631, 199] width 13 height 11
radio input "true"
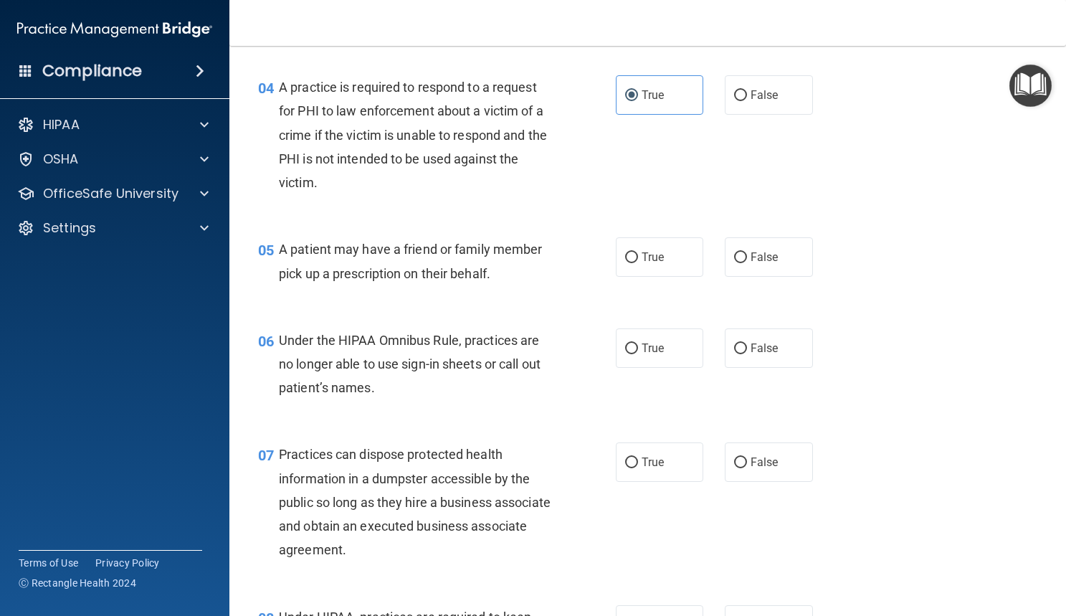
scroll to position [500, 0]
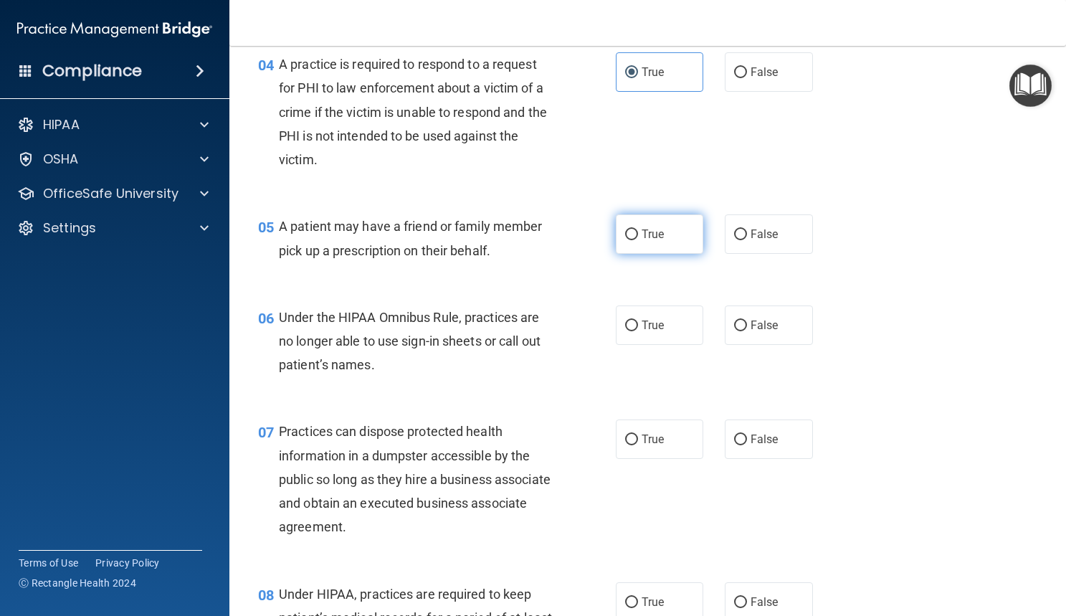
click at [655, 241] on span "True" at bounding box center [653, 234] width 22 height 14
click at [638, 240] on input "True" at bounding box center [631, 234] width 13 height 11
radio input "true"
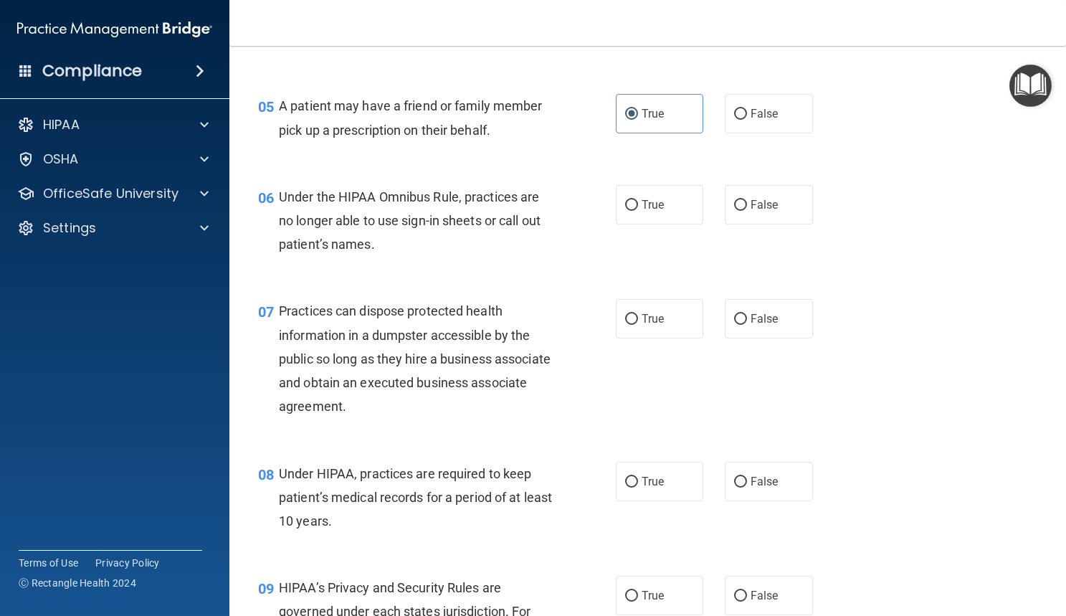
scroll to position [627, 0]
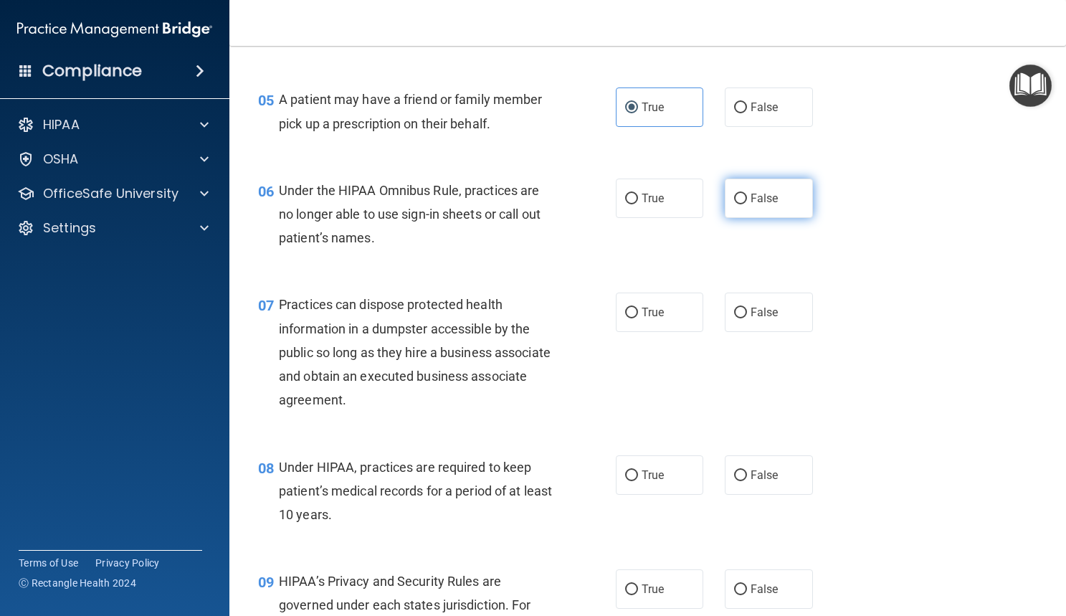
click at [761, 205] on span "False" at bounding box center [765, 198] width 28 height 14
click at [747, 204] on input "False" at bounding box center [740, 199] width 13 height 11
radio input "true"
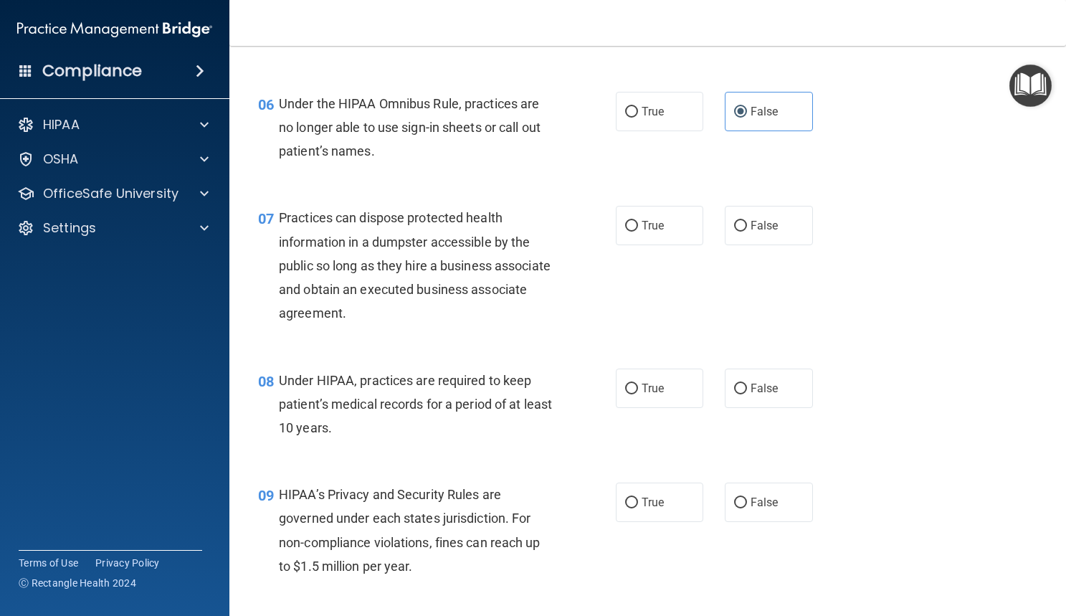
scroll to position [726, 0]
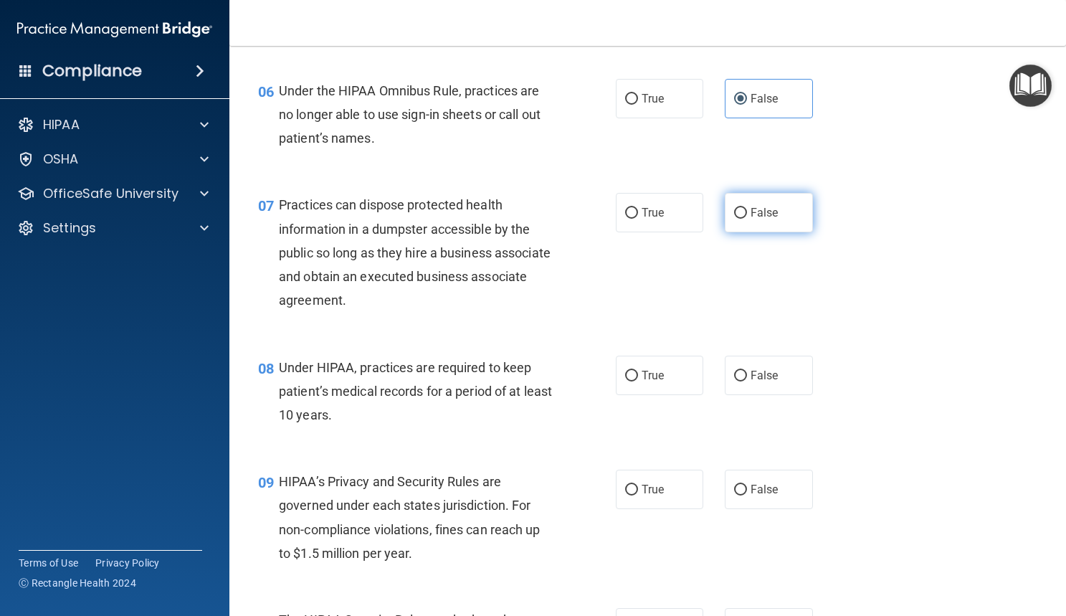
click at [763, 232] on label "False" at bounding box center [769, 212] width 88 height 39
click at [747, 219] on input "False" at bounding box center [740, 213] width 13 height 11
radio input "true"
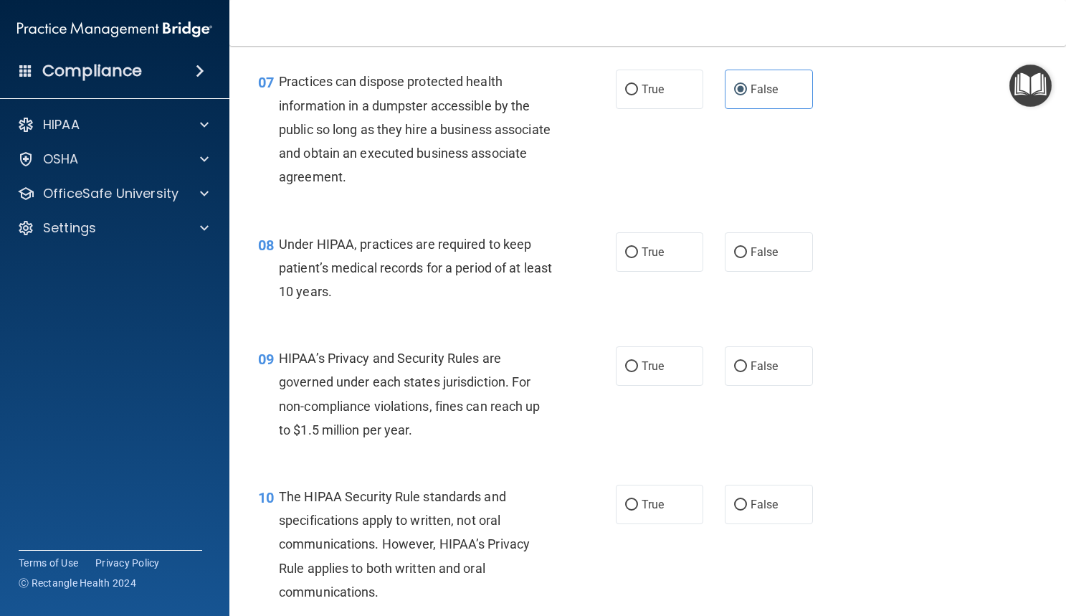
scroll to position [887, 0]
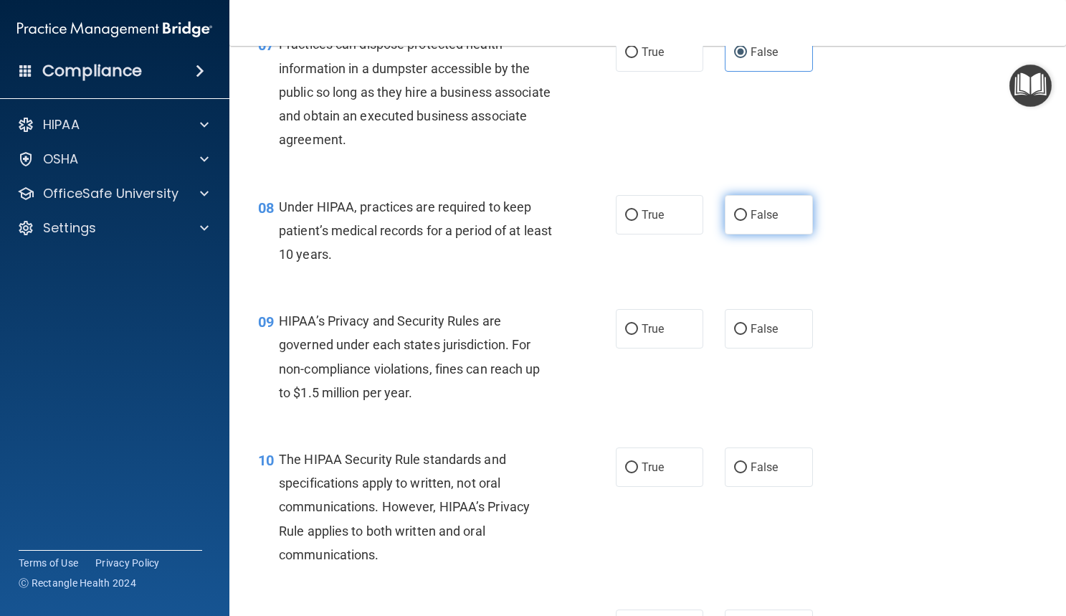
click at [734, 221] on input "False" at bounding box center [740, 215] width 13 height 11
radio input "true"
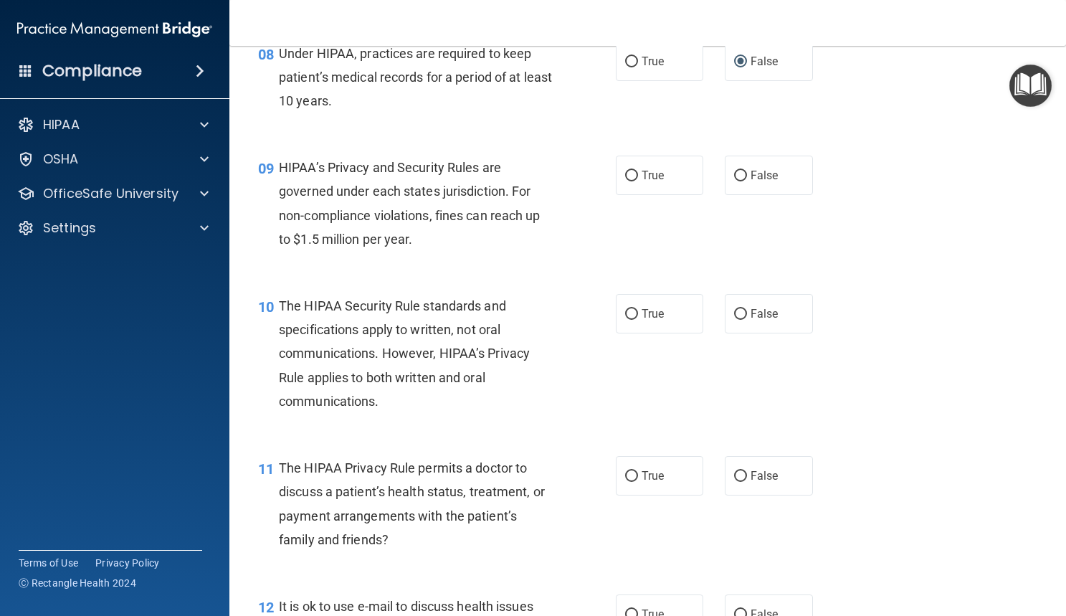
scroll to position [1041, 0]
click at [734, 181] on input "False" at bounding box center [740, 175] width 13 height 11
radio input "true"
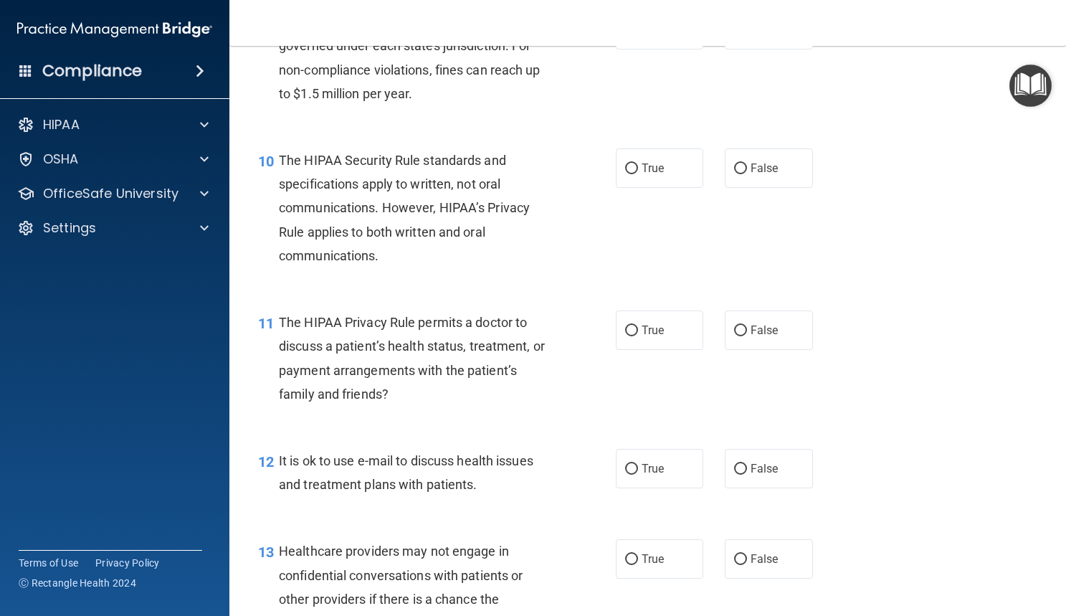
scroll to position [1187, 0]
click at [634, 187] on label "True" at bounding box center [660, 167] width 88 height 39
click at [634, 174] on input "True" at bounding box center [631, 168] width 13 height 11
radio input "true"
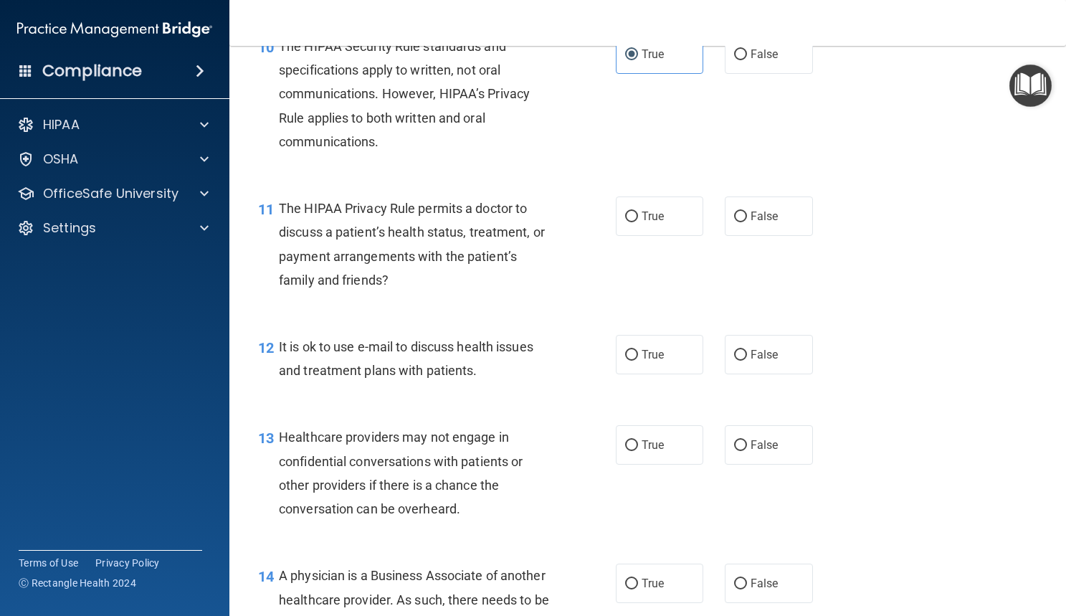
scroll to position [1301, 0]
click at [642, 222] on span "True" at bounding box center [653, 216] width 22 height 14
click at [637, 222] on input "True" at bounding box center [631, 216] width 13 height 11
radio input "true"
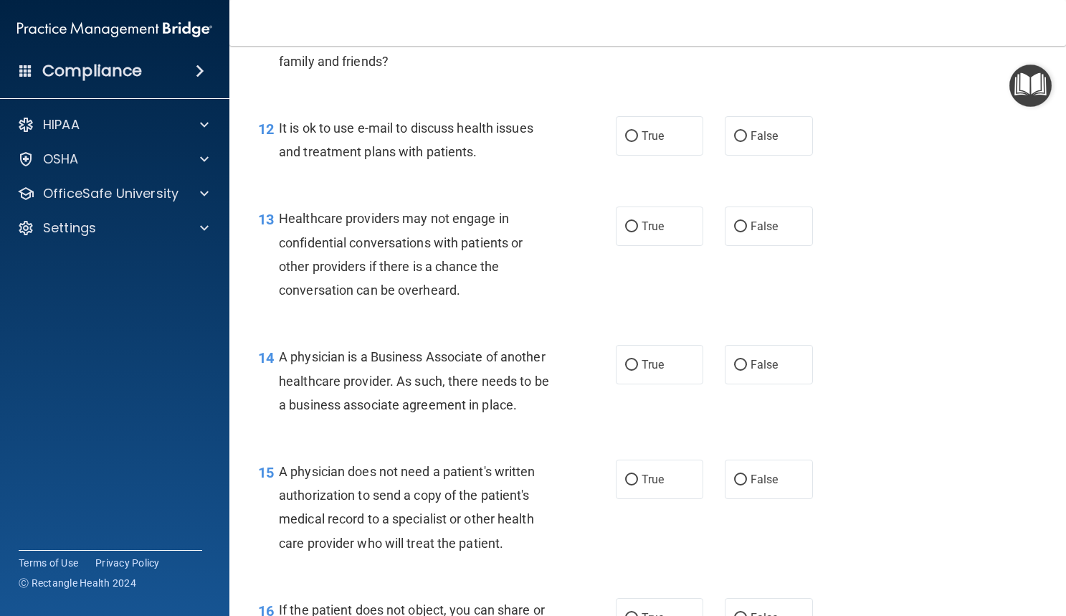
scroll to position [1519, 0]
click at [630, 141] on input "True" at bounding box center [631, 135] width 13 height 11
radio input "true"
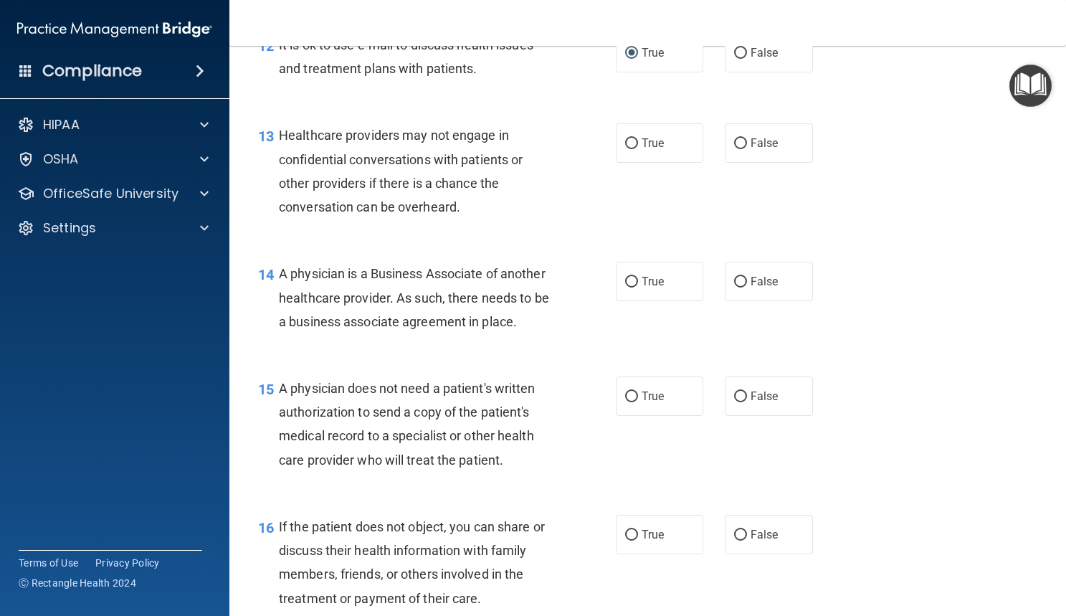
scroll to position [1616, 0]
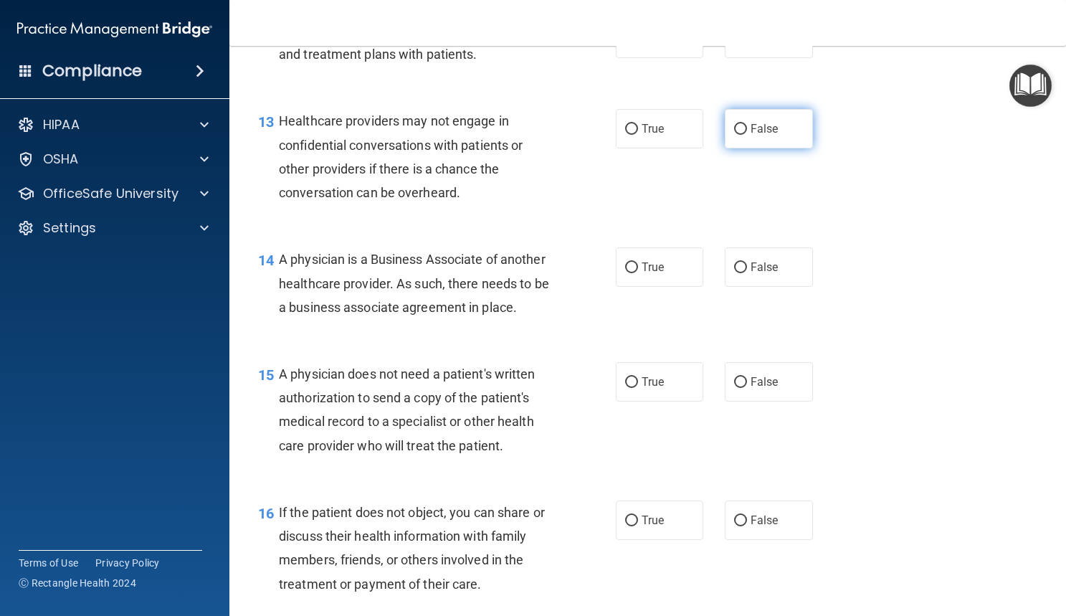
click at [762, 136] on span "False" at bounding box center [765, 129] width 28 height 14
click at [747, 135] on input "False" at bounding box center [740, 129] width 13 height 11
radio input "true"
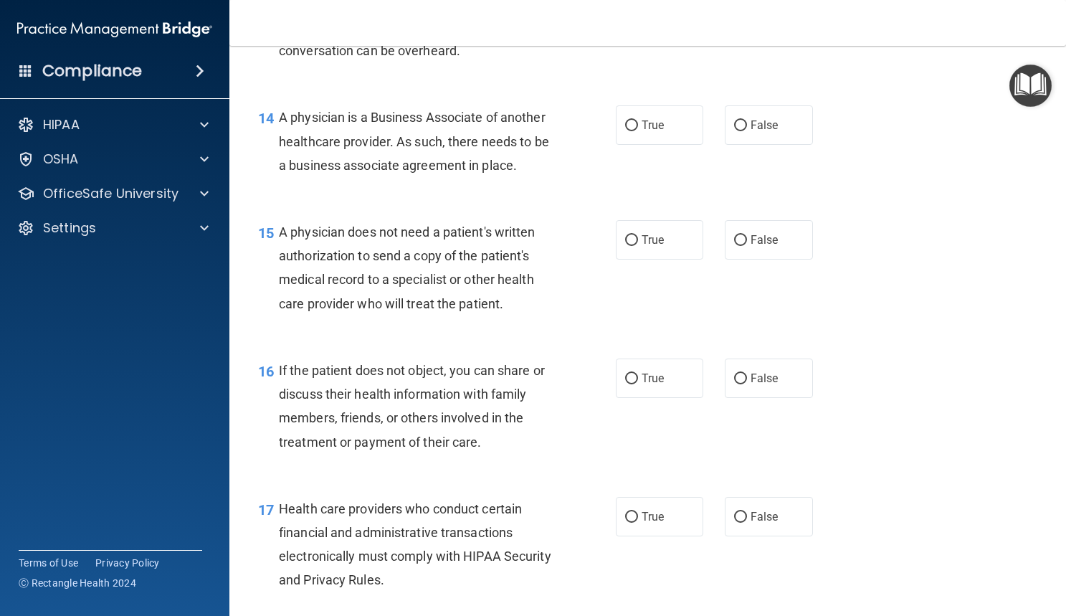
scroll to position [1759, 0]
click at [751, 131] on span "False" at bounding box center [765, 125] width 28 height 14
click at [744, 130] on input "False" at bounding box center [740, 125] width 13 height 11
radio input "true"
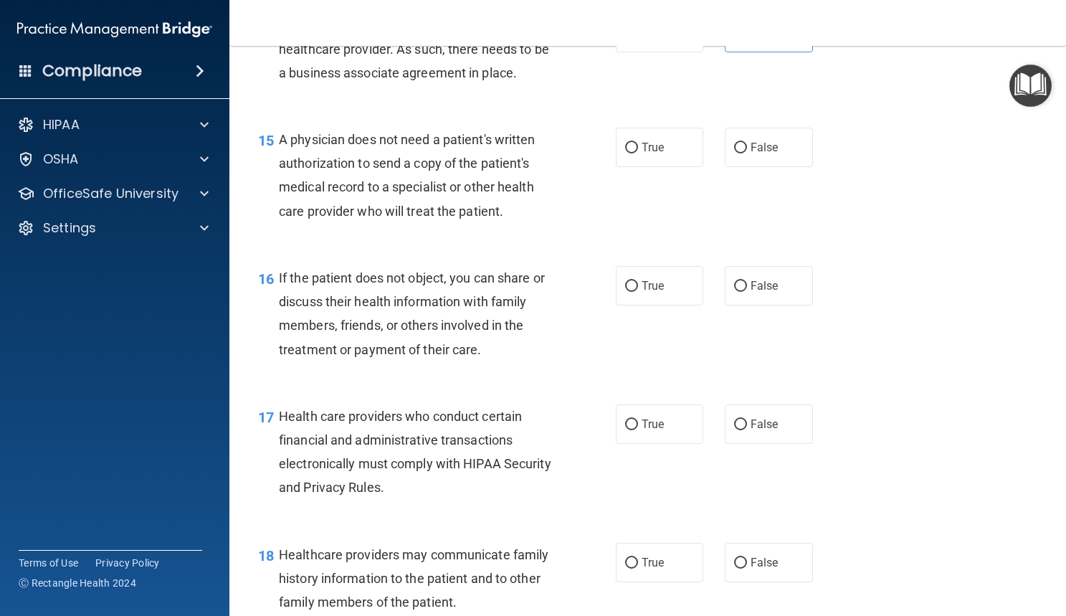
scroll to position [1851, 0]
click at [637, 166] on label "True" at bounding box center [660, 146] width 88 height 39
click at [637, 153] on input "True" at bounding box center [631, 147] width 13 height 11
radio input "true"
click at [635, 305] on label "True" at bounding box center [660, 284] width 88 height 39
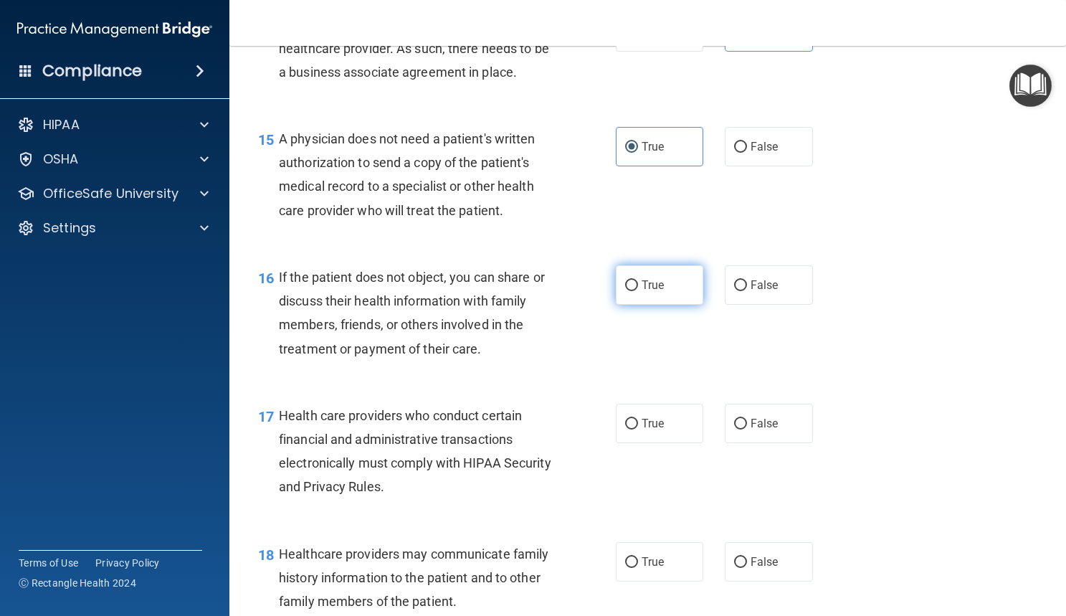
click at [635, 291] on input "True" at bounding box center [631, 285] width 13 height 11
radio input "true"
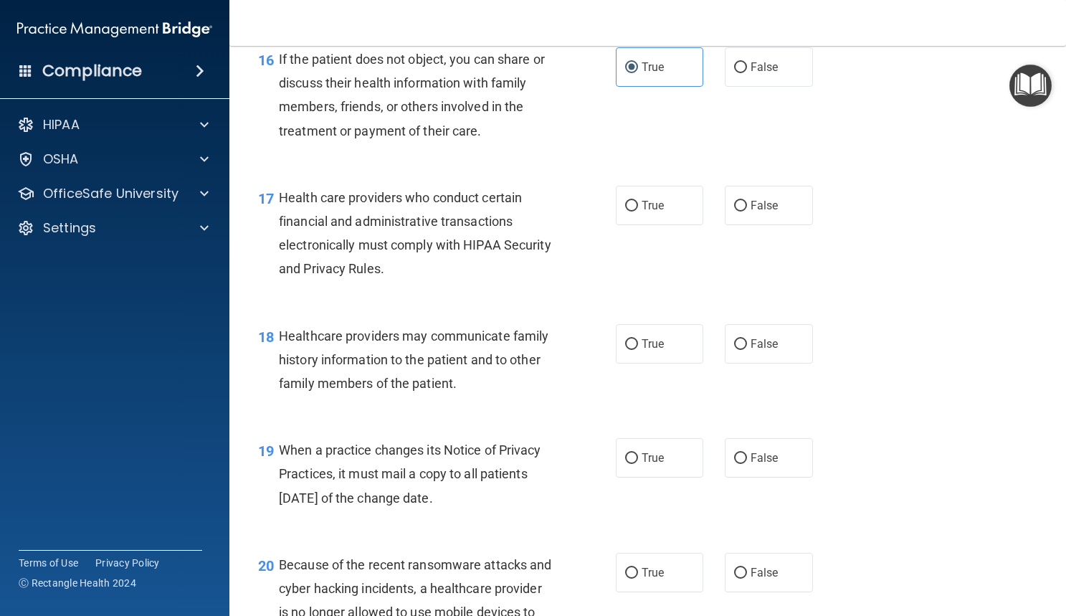
scroll to position [2070, 0]
click at [660, 224] on label "True" at bounding box center [660, 204] width 88 height 39
click at [638, 211] on input "True" at bounding box center [631, 205] width 13 height 11
radio input "true"
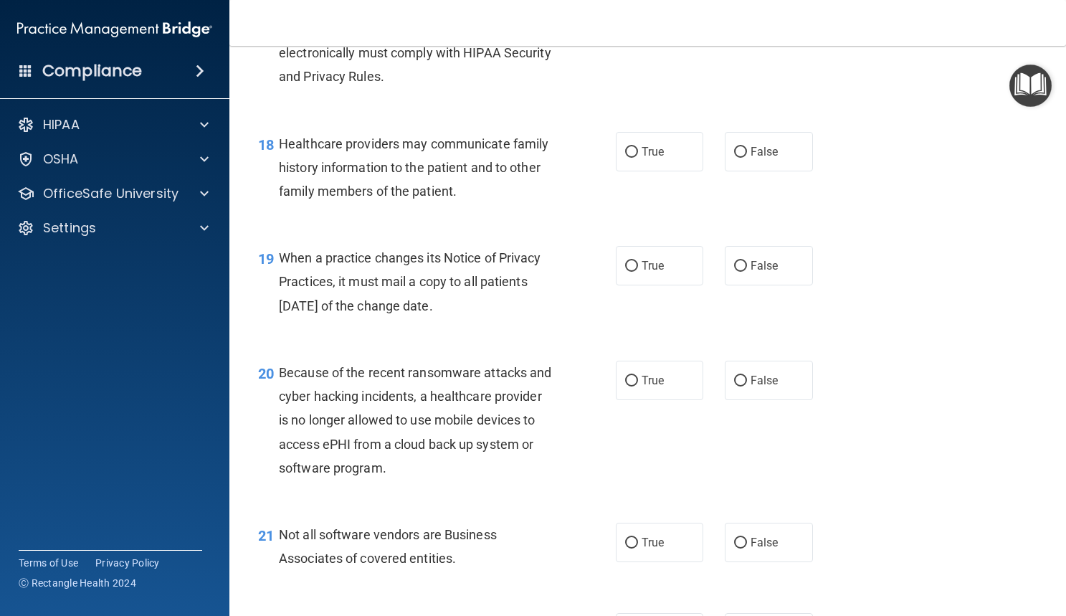
scroll to position [2265, 0]
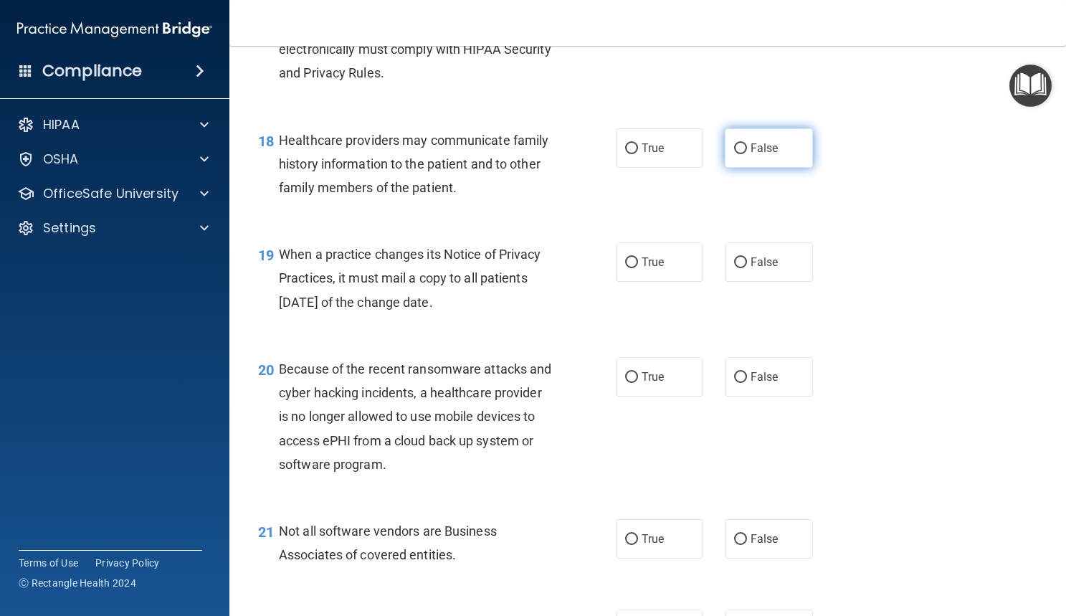
click at [756, 155] on span "False" at bounding box center [765, 148] width 28 height 14
click at [747, 154] on input "False" at bounding box center [740, 148] width 13 height 11
radio input "true"
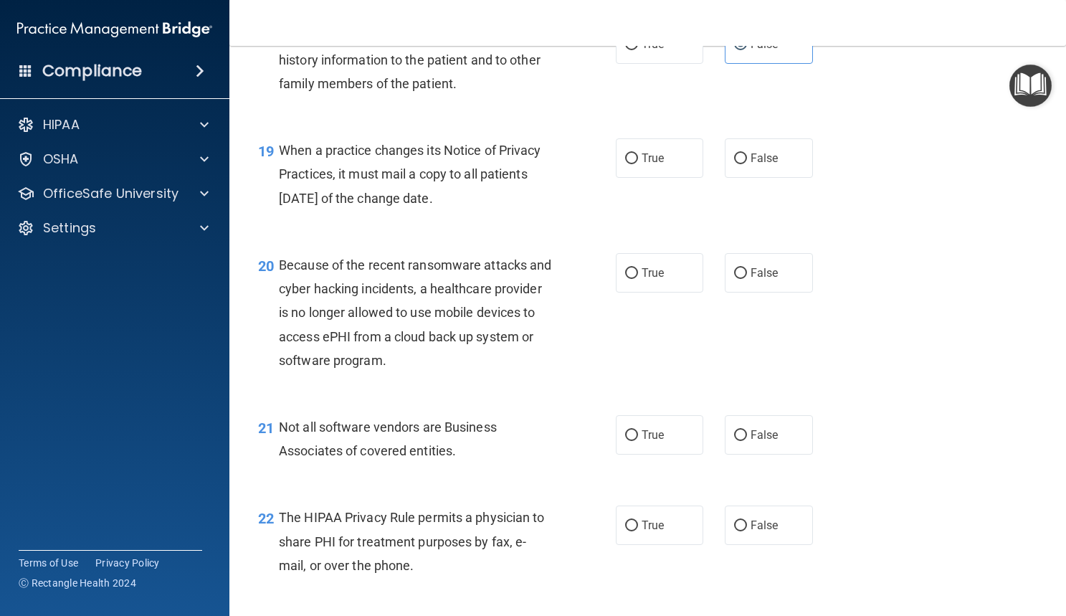
scroll to position [2370, 0]
click at [736, 177] on label "False" at bounding box center [769, 157] width 88 height 39
click at [736, 163] on input "False" at bounding box center [740, 158] width 13 height 11
radio input "true"
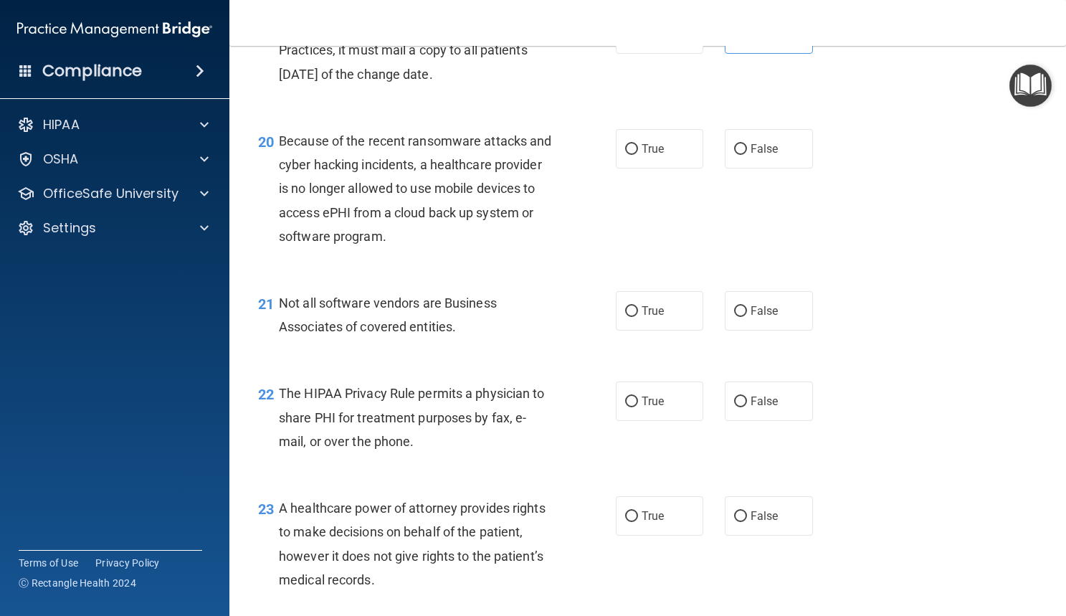
scroll to position [2494, 0]
click at [735, 154] on input "False" at bounding box center [740, 148] width 13 height 11
radio input "true"
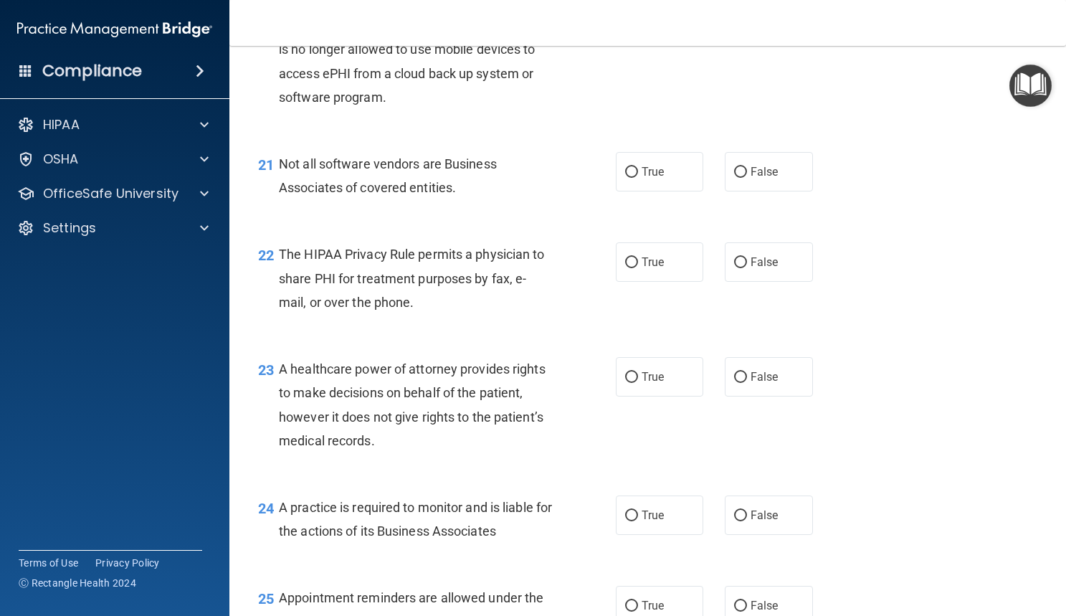
scroll to position [2633, 0]
click at [649, 178] on span "True" at bounding box center [653, 171] width 22 height 14
click at [638, 177] on input "True" at bounding box center [631, 171] width 13 height 11
radio input "true"
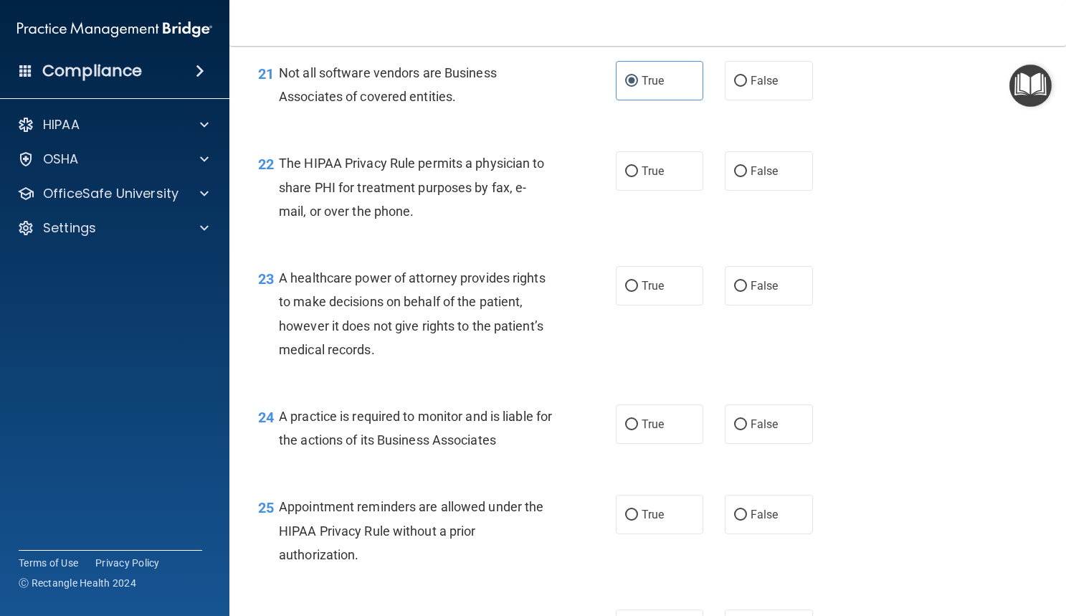
scroll to position [2732, 0]
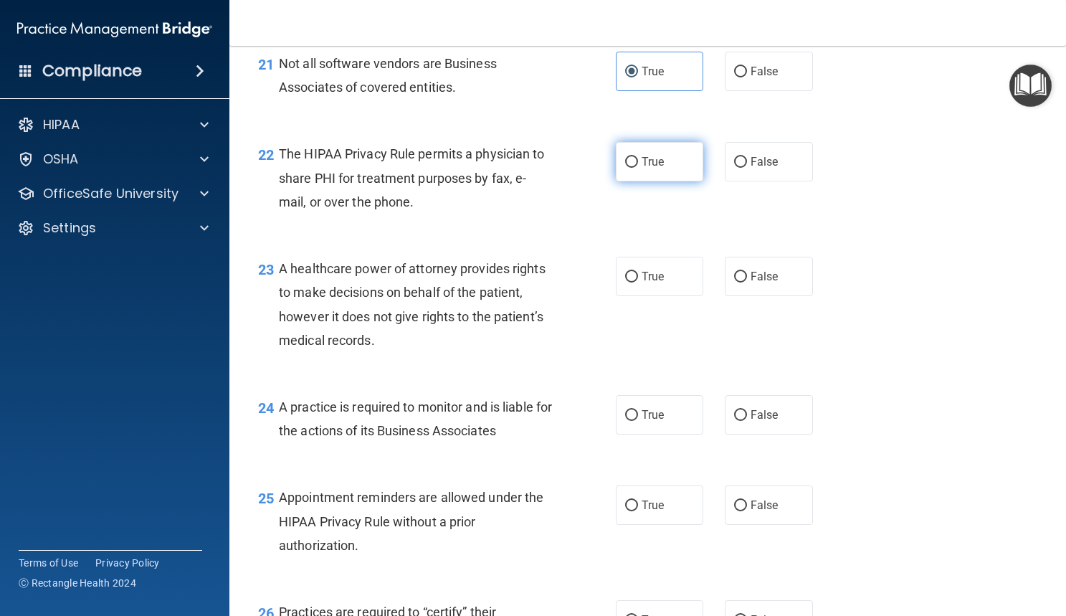
click at [642, 168] on span "True" at bounding box center [653, 162] width 22 height 14
click at [638, 168] on input "True" at bounding box center [631, 162] width 13 height 11
radio input "true"
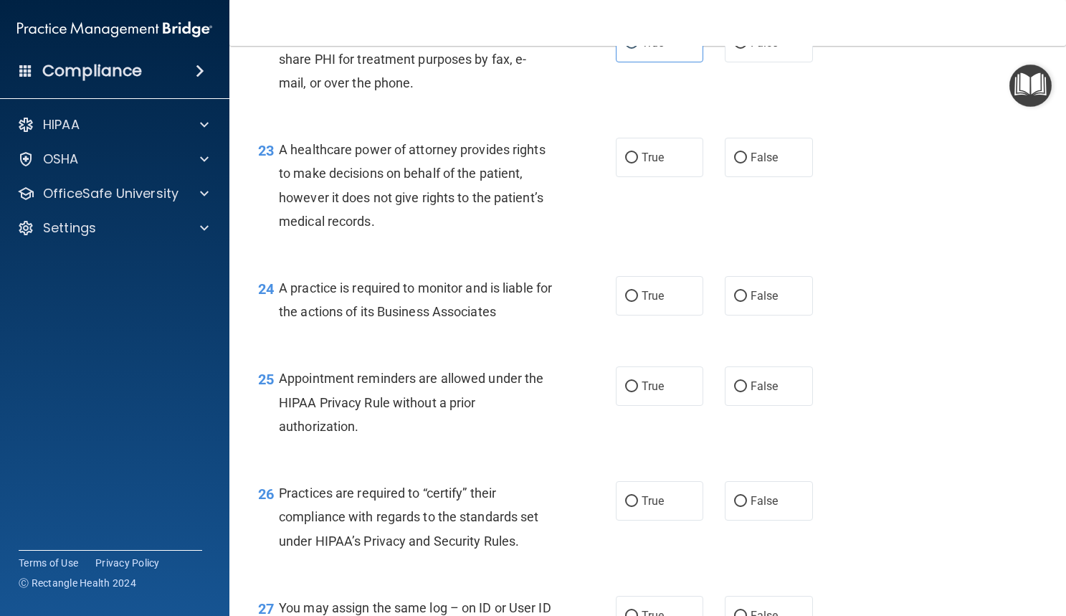
scroll to position [2852, 0]
click at [753, 163] on span "False" at bounding box center [765, 157] width 28 height 14
click at [747, 163] on input "False" at bounding box center [740, 157] width 13 height 11
radio input "true"
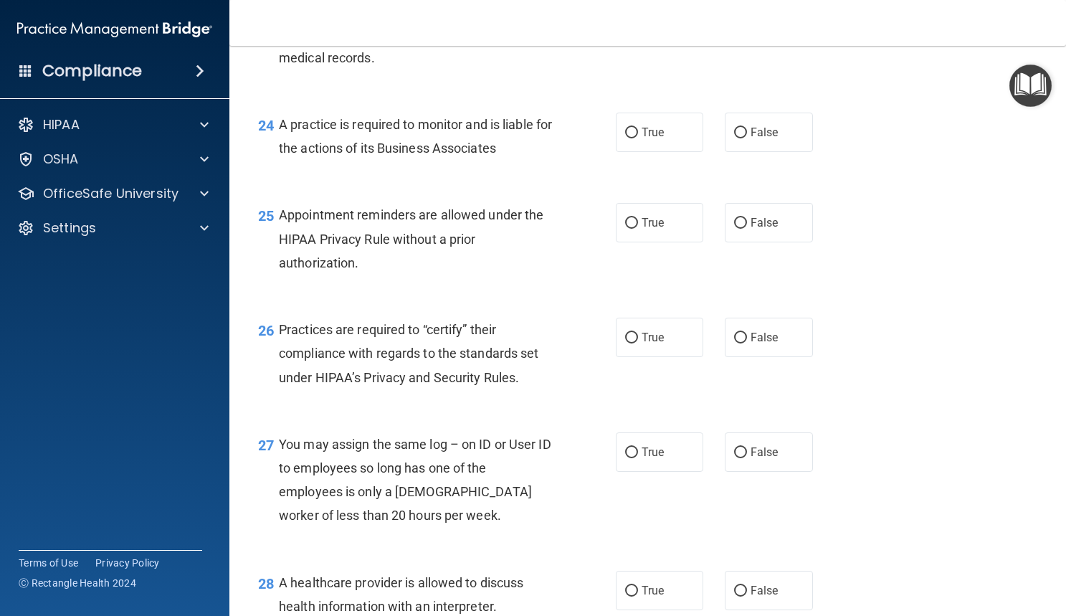
scroll to position [3030, 0]
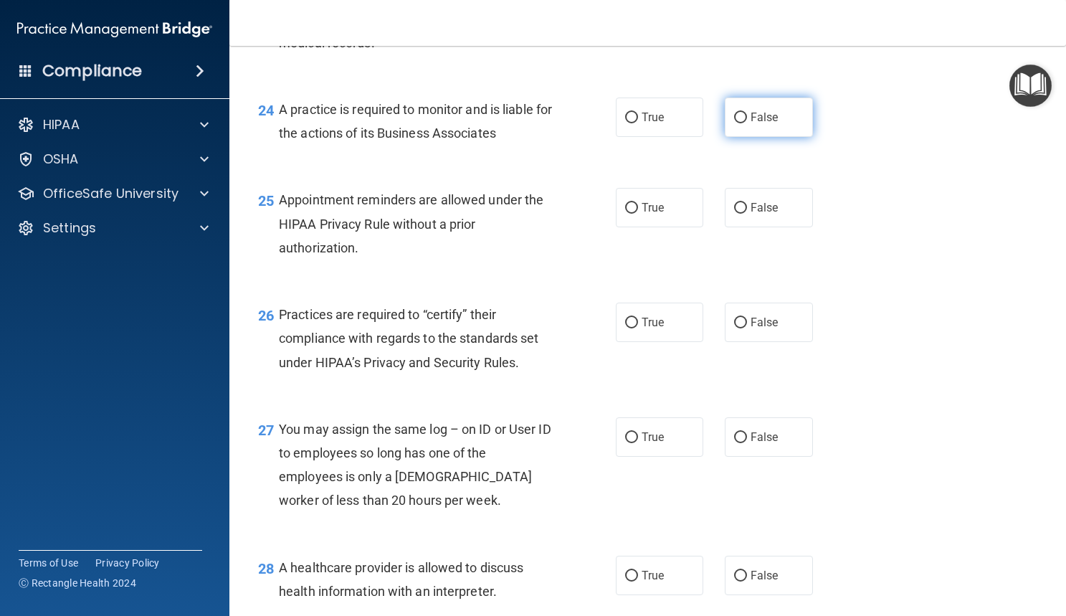
click at [766, 137] on label "False" at bounding box center [769, 117] width 88 height 39
click at [747, 123] on input "False" at bounding box center [740, 118] width 13 height 11
radio input "true"
click at [656, 214] on span "True" at bounding box center [653, 208] width 22 height 14
click at [638, 214] on input "True" at bounding box center [631, 208] width 13 height 11
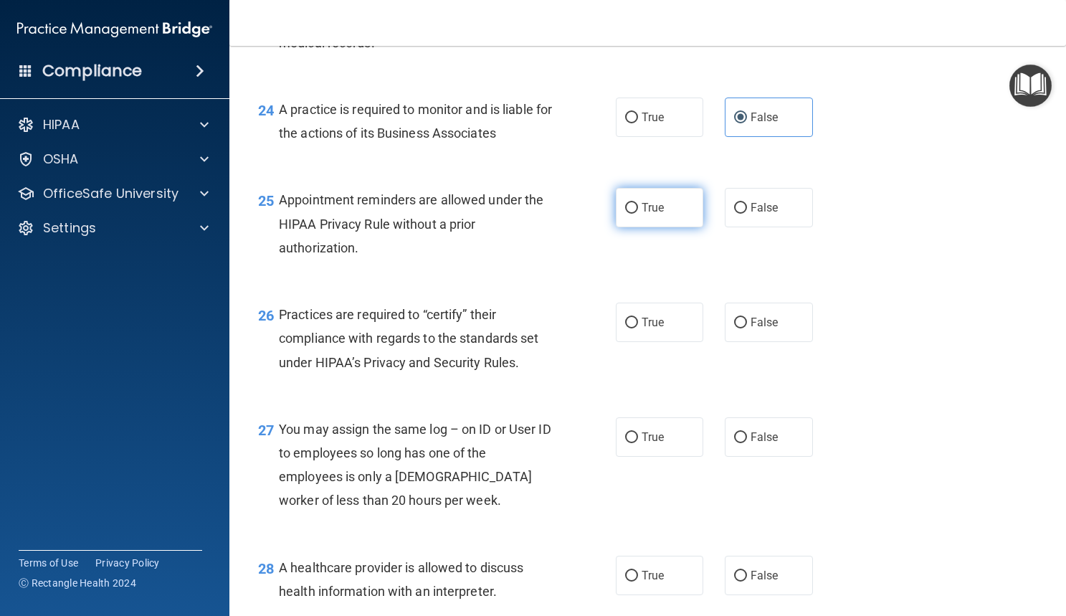
radio input "true"
click at [765, 342] on label "False" at bounding box center [769, 322] width 88 height 39
click at [747, 328] on input "False" at bounding box center [740, 323] width 13 height 11
radio input "true"
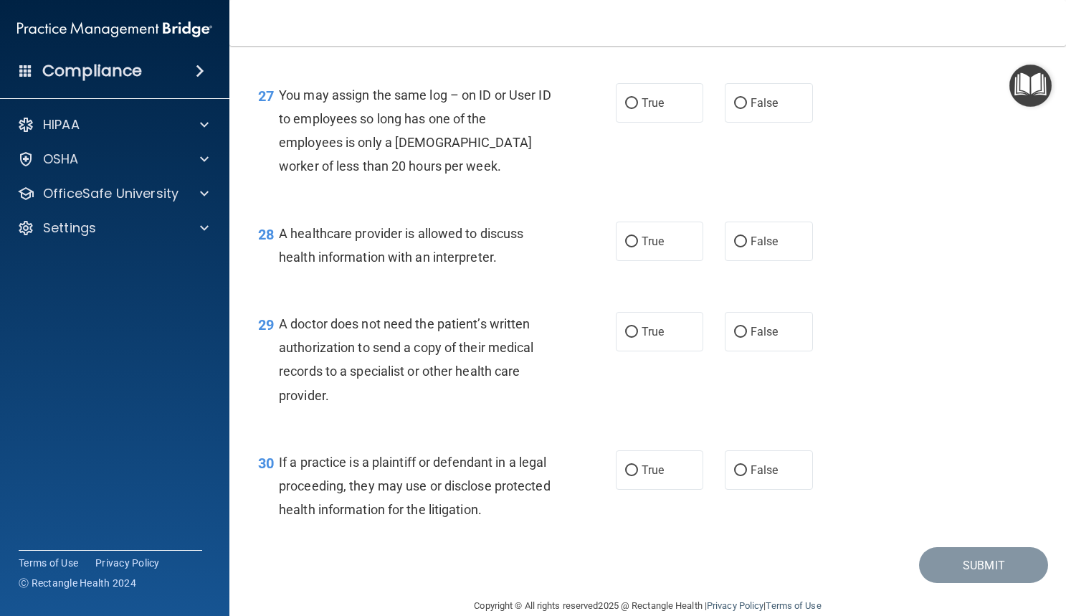
scroll to position [3392, 0]
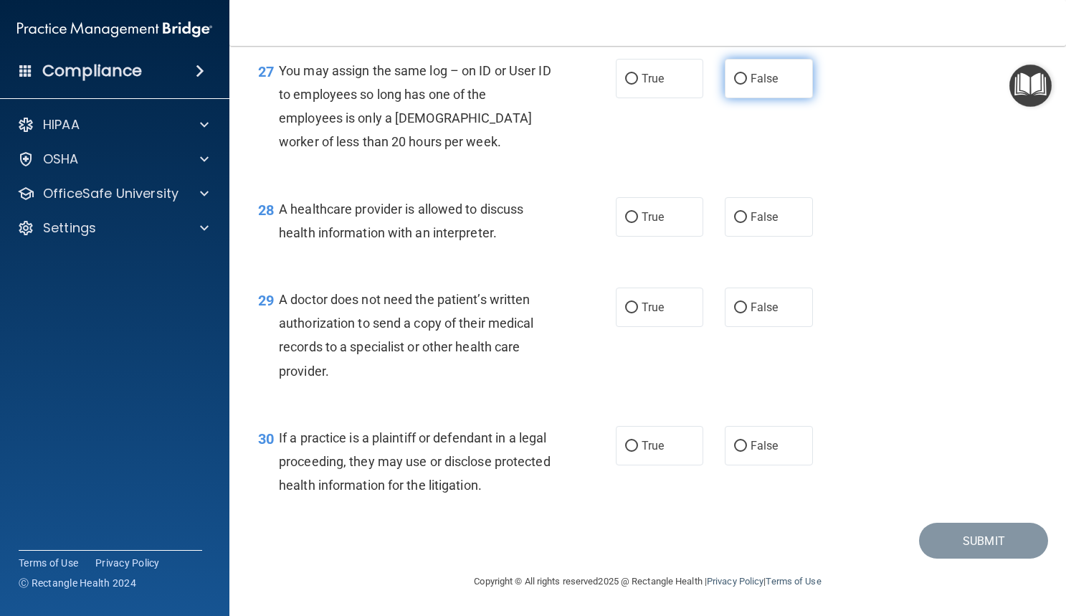
click at [752, 98] on label "False" at bounding box center [769, 78] width 88 height 39
click at [747, 85] on input "False" at bounding box center [740, 79] width 13 height 11
radio input "true"
click at [640, 207] on label "True" at bounding box center [660, 216] width 88 height 39
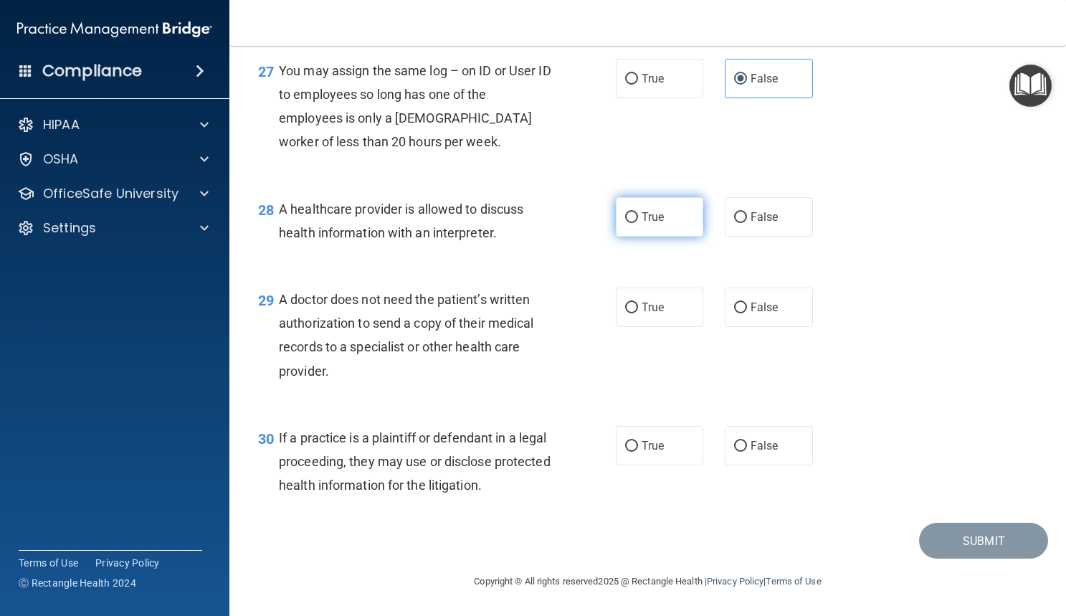
click at [638, 212] on input "True" at bounding box center [631, 217] width 13 height 11
radio input "true"
click at [616, 306] on label "True" at bounding box center [660, 307] width 88 height 39
click at [625, 306] on input "True" at bounding box center [631, 308] width 13 height 11
radio input "true"
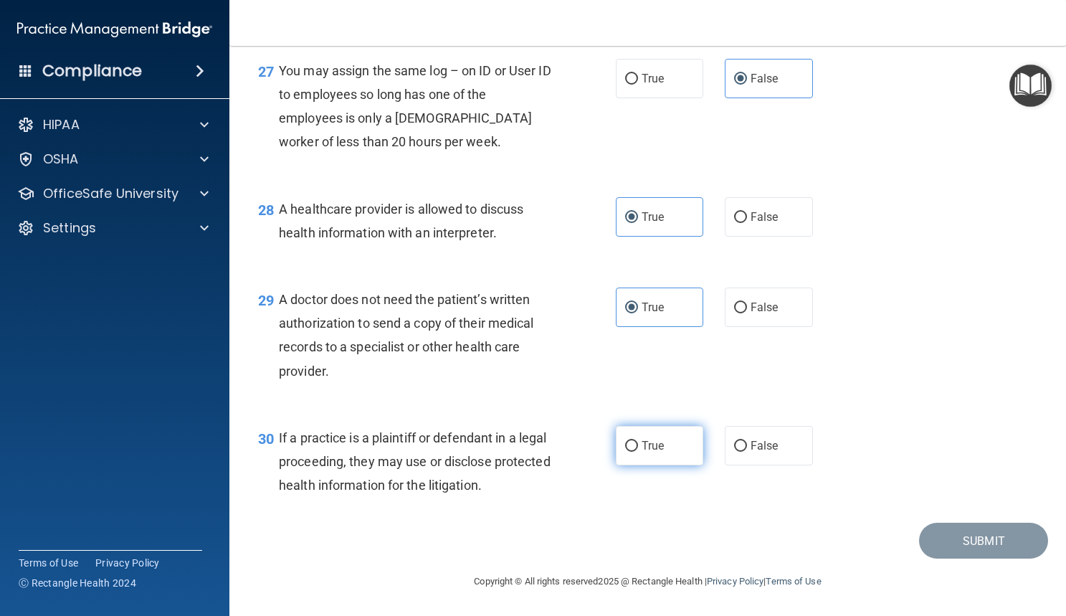
click at [651, 446] on span "True" at bounding box center [653, 446] width 22 height 14
click at [638, 446] on input "True" at bounding box center [631, 446] width 13 height 11
radio input "true"
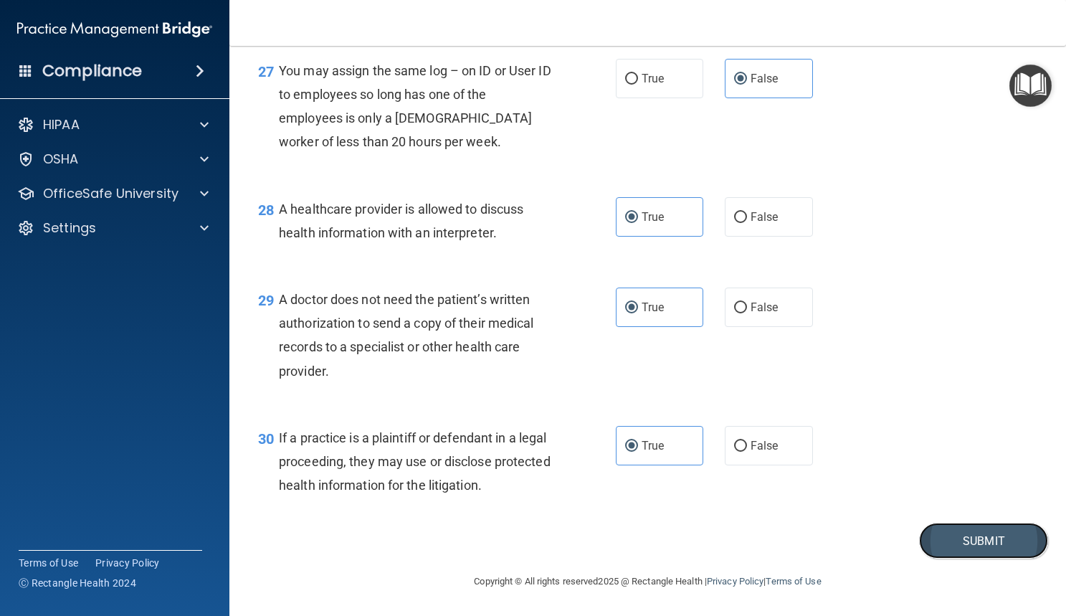
click at [946, 549] on button "Submit" at bounding box center [983, 541] width 129 height 37
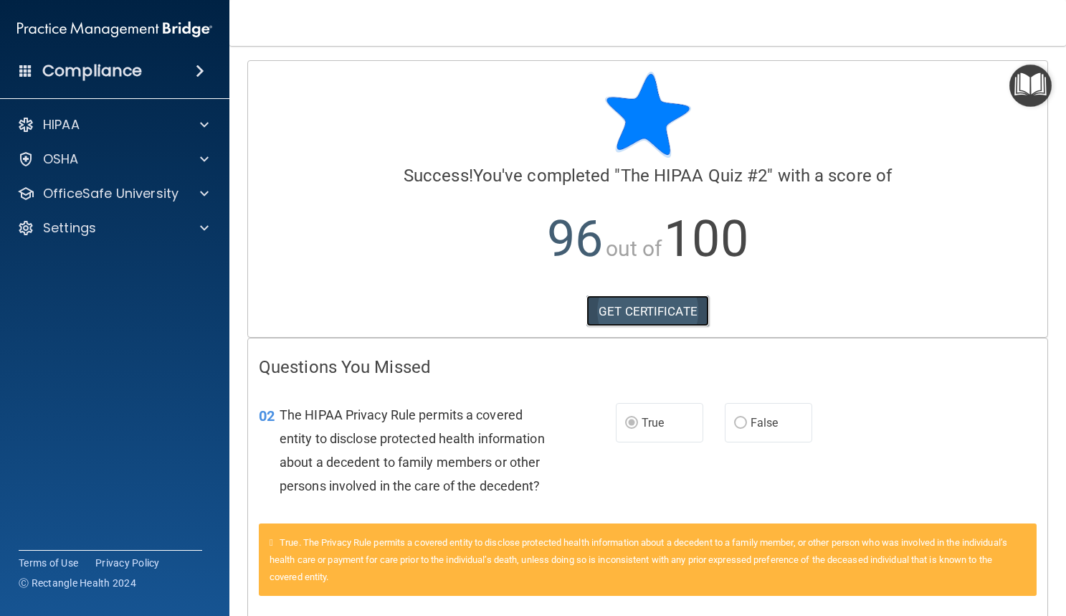
click at [648, 317] on link "GET CERTIFICATE" at bounding box center [648, 311] width 123 height 32
click at [137, 204] on div "OfficeSafe University" at bounding box center [115, 193] width 230 height 29
click at [191, 196] on div at bounding box center [202, 193] width 36 height 17
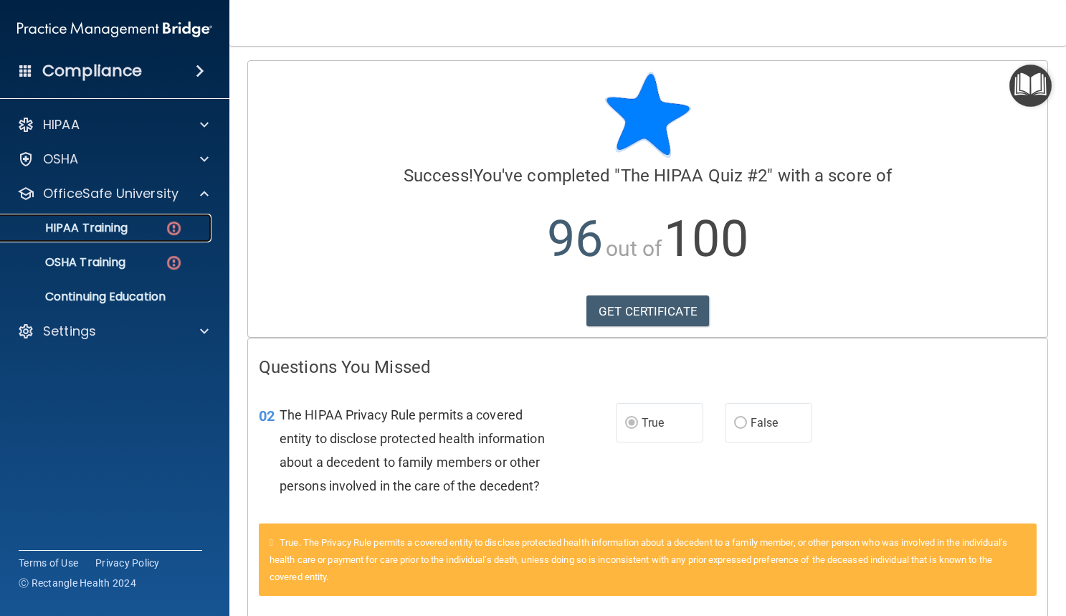
click at [125, 232] on p "HIPAA Training" at bounding box center [68, 228] width 118 height 14
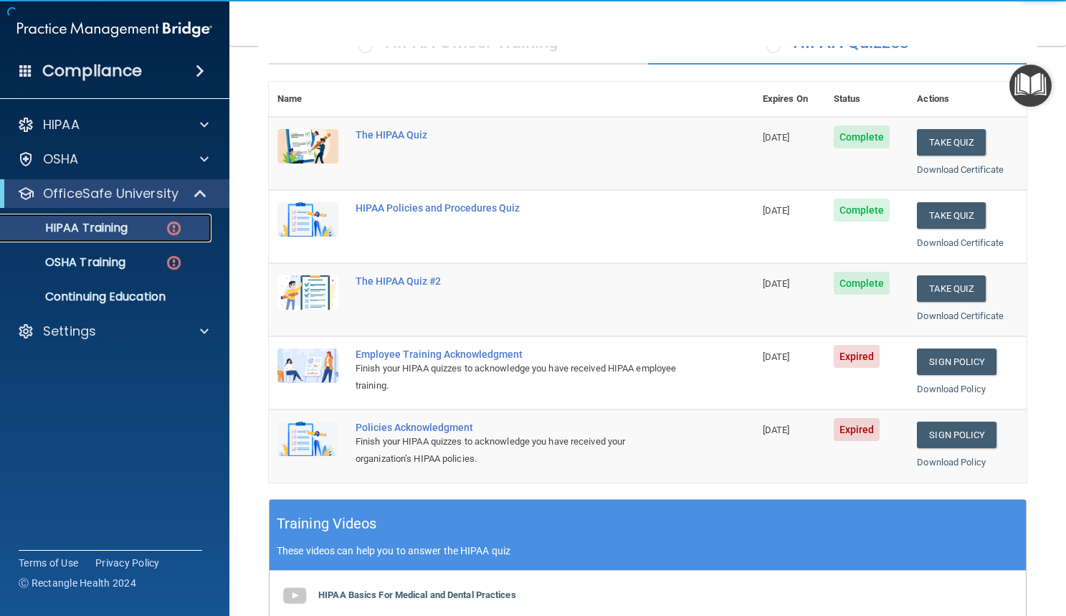
scroll to position [191, 0]
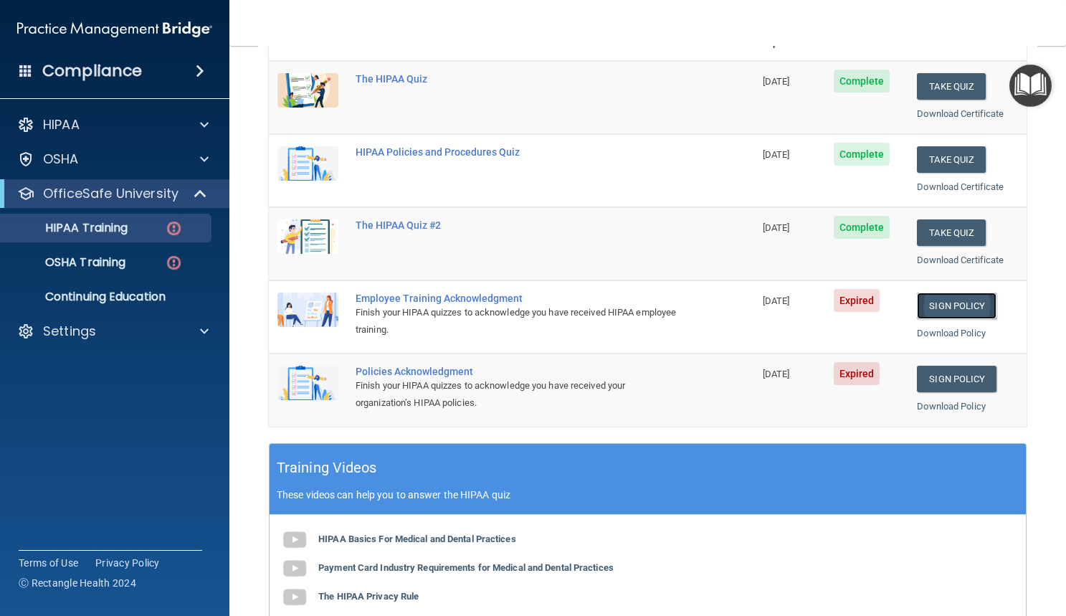
click at [959, 305] on link "Sign Policy" at bounding box center [957, 306] width 80 height 27
click at [950, 372] on link "Sign Policy" at bounding box center [957, 379] width 80 height 27
click at [154, 230] on div "HIPAA Training" at bounding box center [107, 228] width 196 height 14
click at [145, 225] on div "HIPAA Training" at bounding box center [107, 228] width 196 height 14
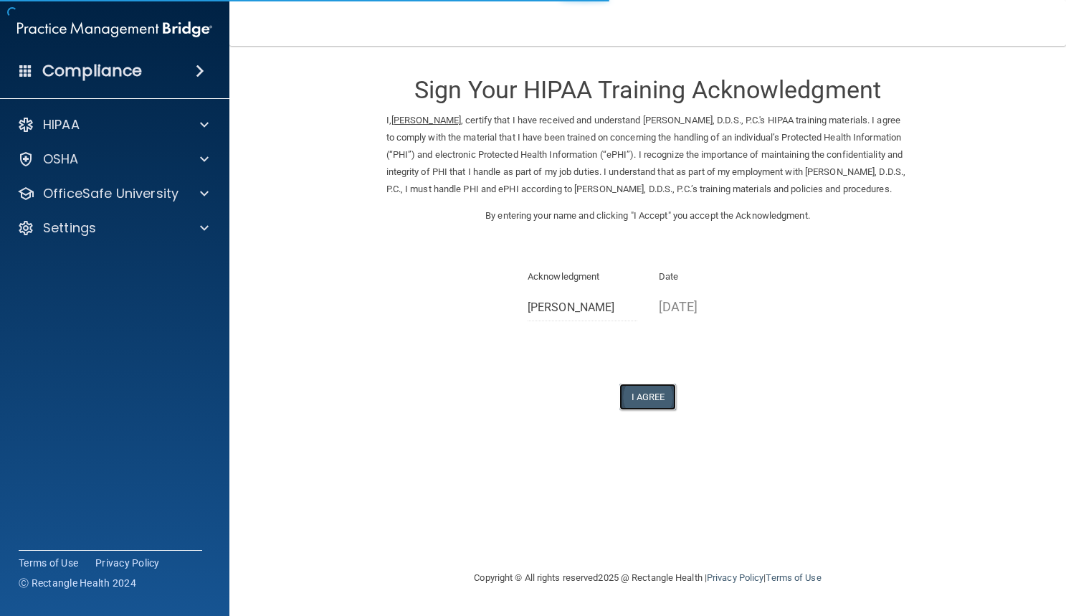
click at [652, 409] on button "I Agree" at bounding box center [647, 397] width 57 height 27
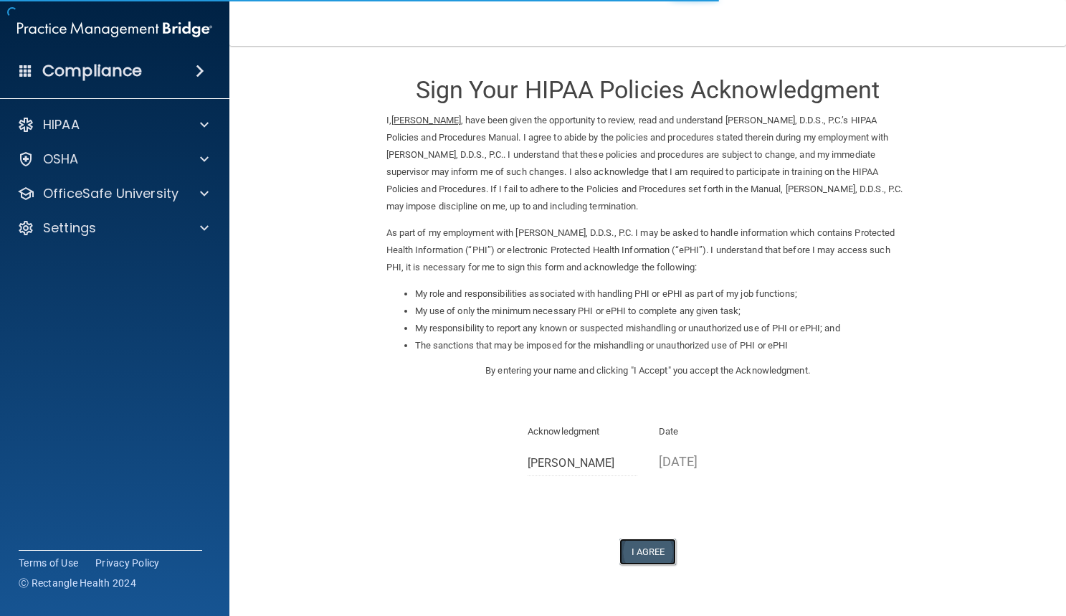
click at [653, 552] on button "I Agree" at bounding box center [647, 551] width 57 height 27
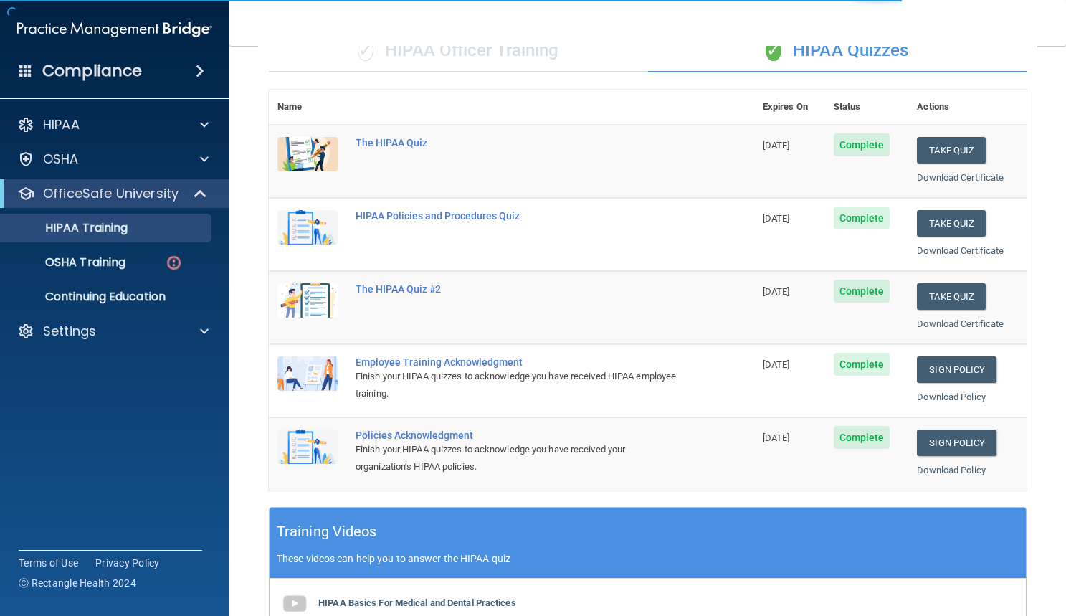
scroll to position [128, 0]
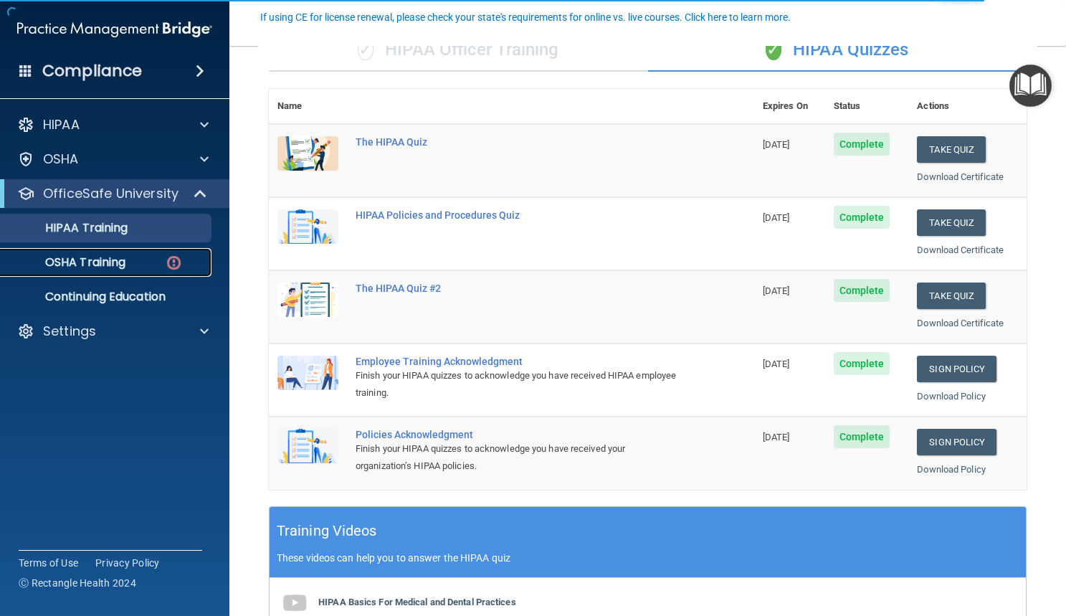
click at [108, 270] on link "OSHA Training" at bounding box center [99, 262] width 226 height 29
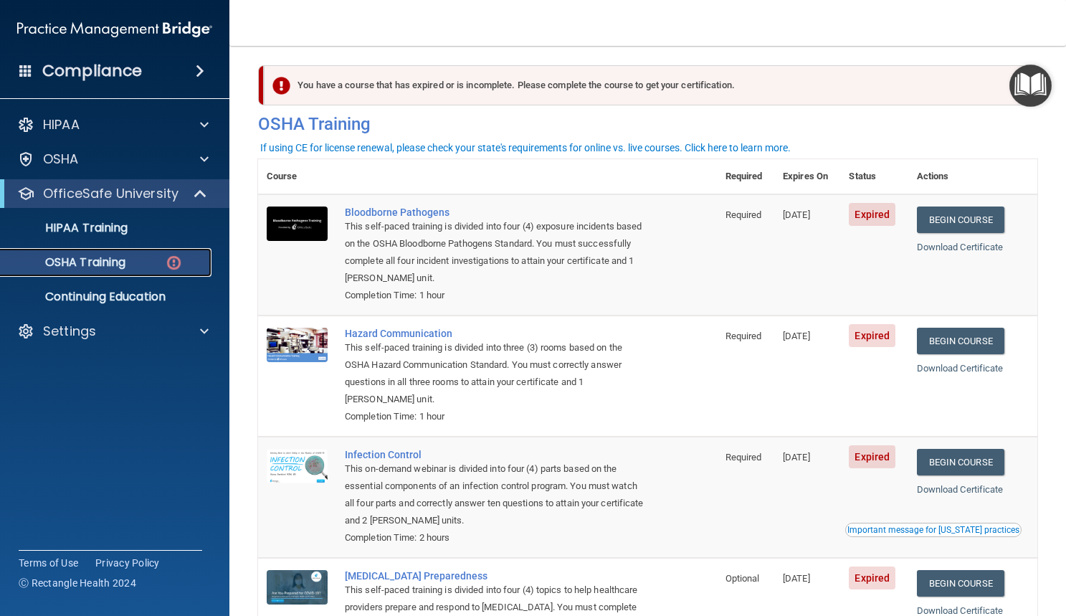
scroll to position [6, 0]
click at [937, 220] on link "Begin Course" at bounding box center [960, 220] width 87 height 27
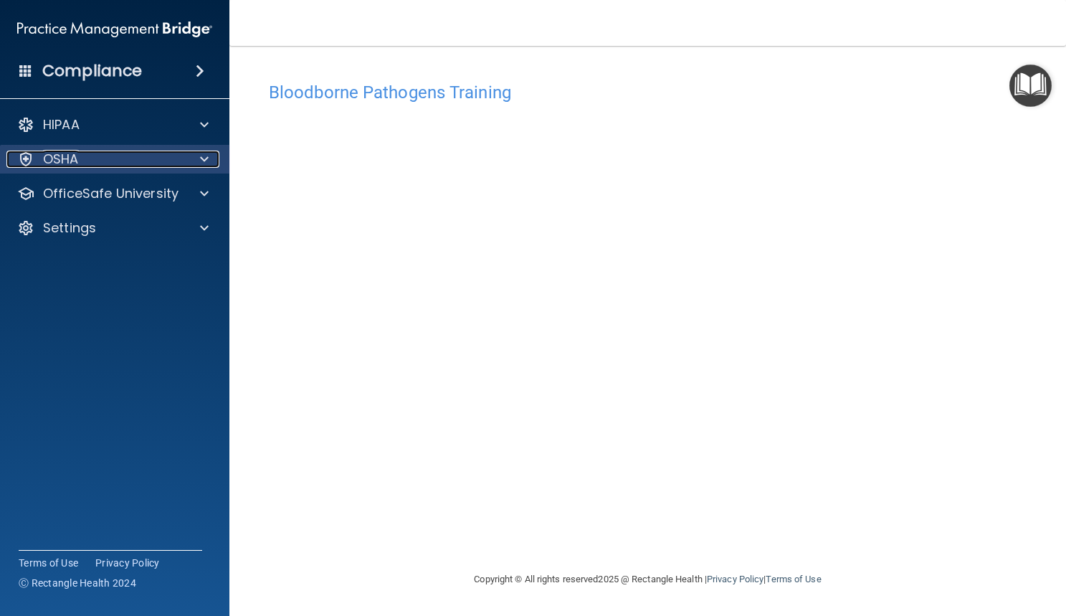
click at [201, 158] on span at bounding box center [204, 159] width 9 height 17
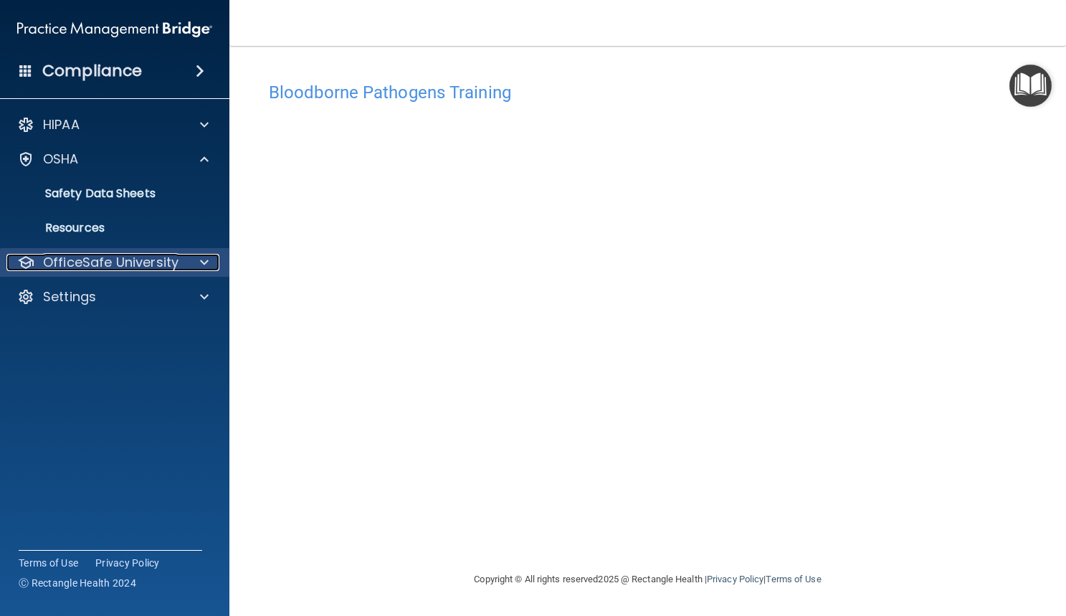
click at [128, 255] on p "OfficeSafe University" at bounding box center [111, 262] width 136 height 17
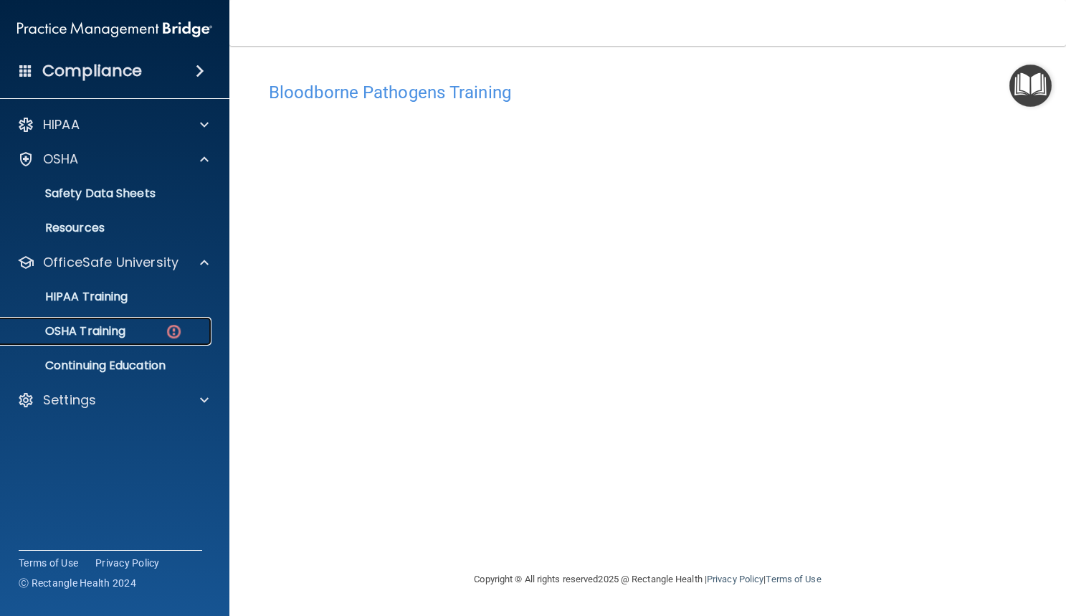
click at [120, 338] on p "OSHA Training" at bounding box center [67, 331] width 116 height 14
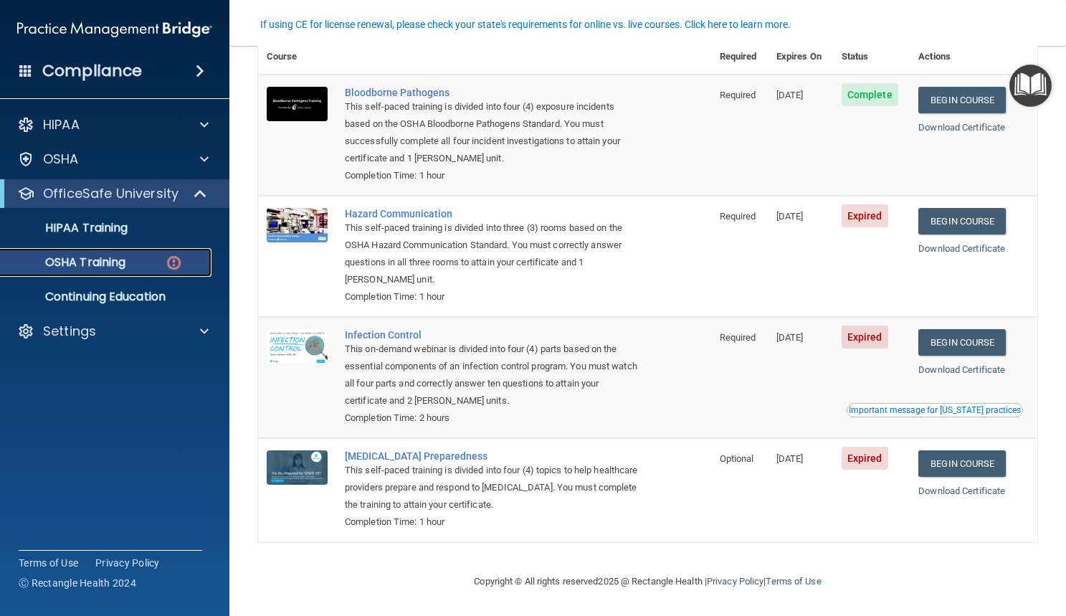
scroll to position [130, 0]
click at [963, 209] on link "Begin Course" at bounding box center [961, 221] width 87 height 27
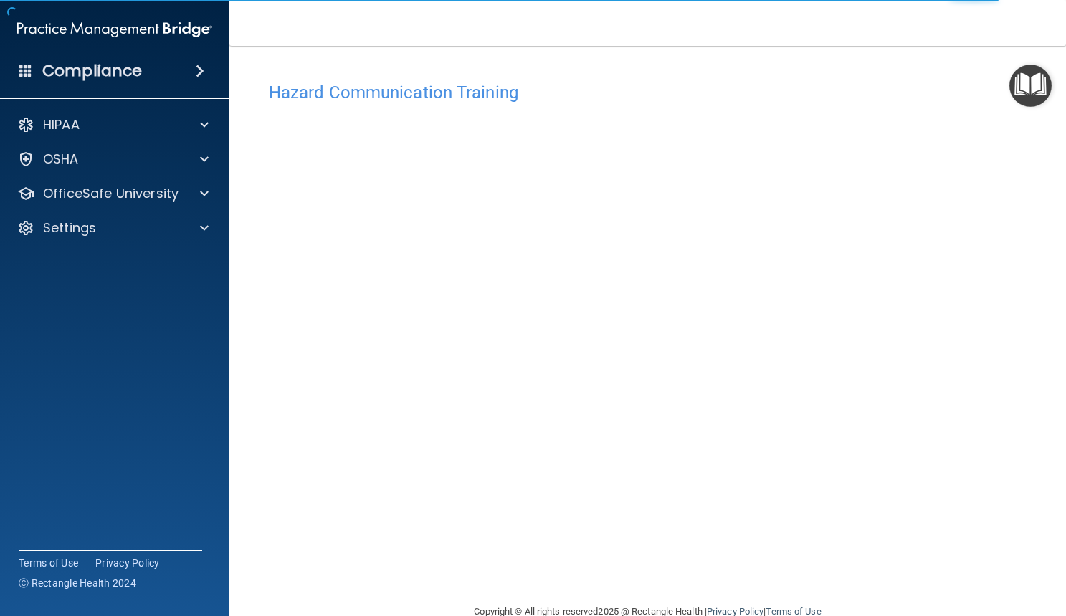
scroll to position [30, 0]
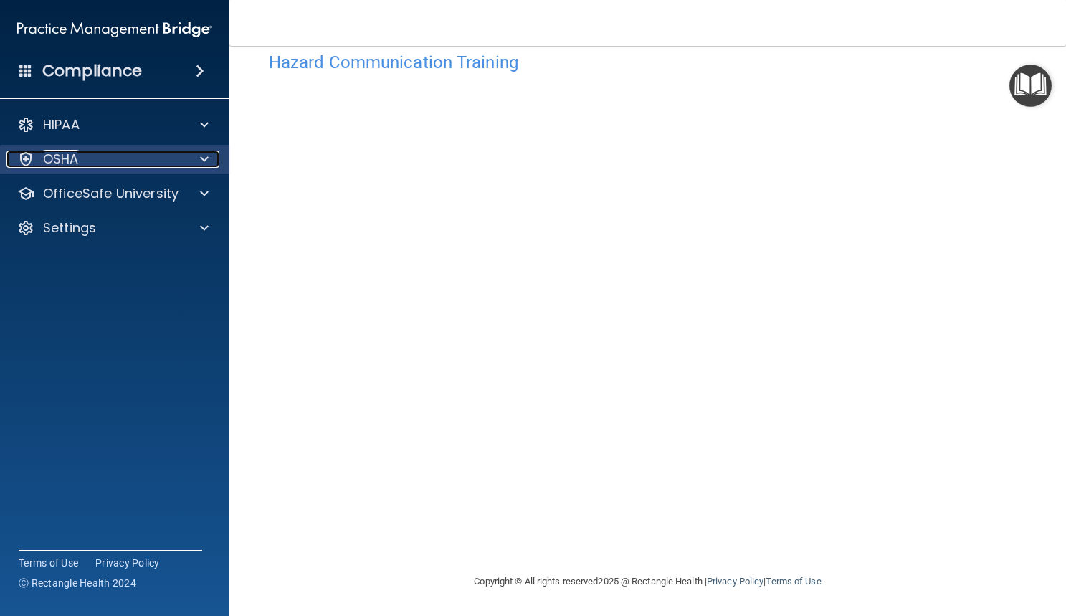
click at [181, 158] on div "OSHA" at bounding box center [95, 159] width 178 height 17
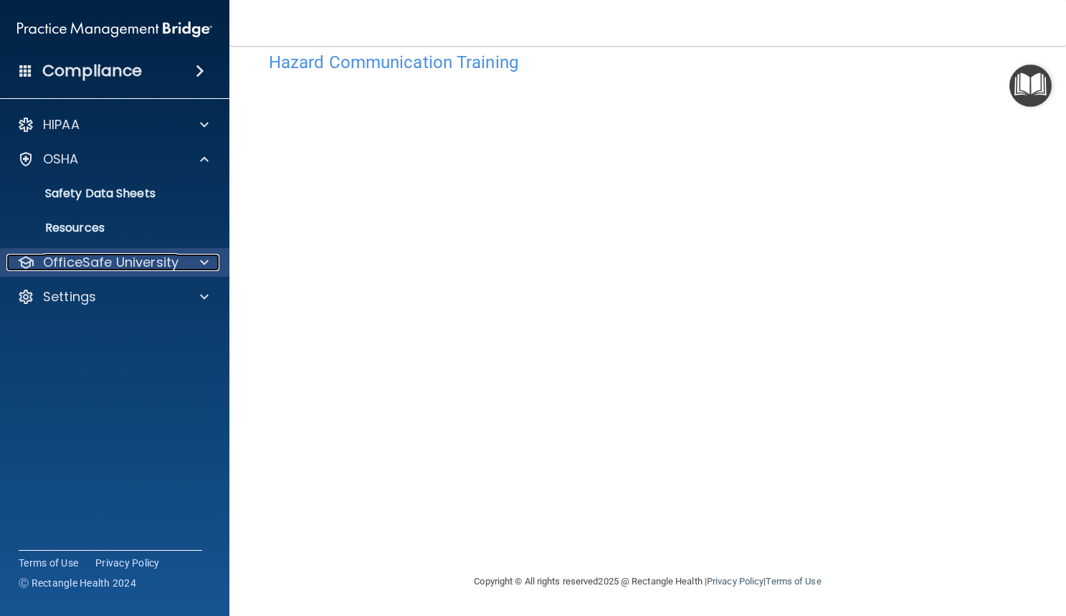
click at [127, 266] on p "OfficeSafe University" at bounding box center [111, 262] width 136 height 17
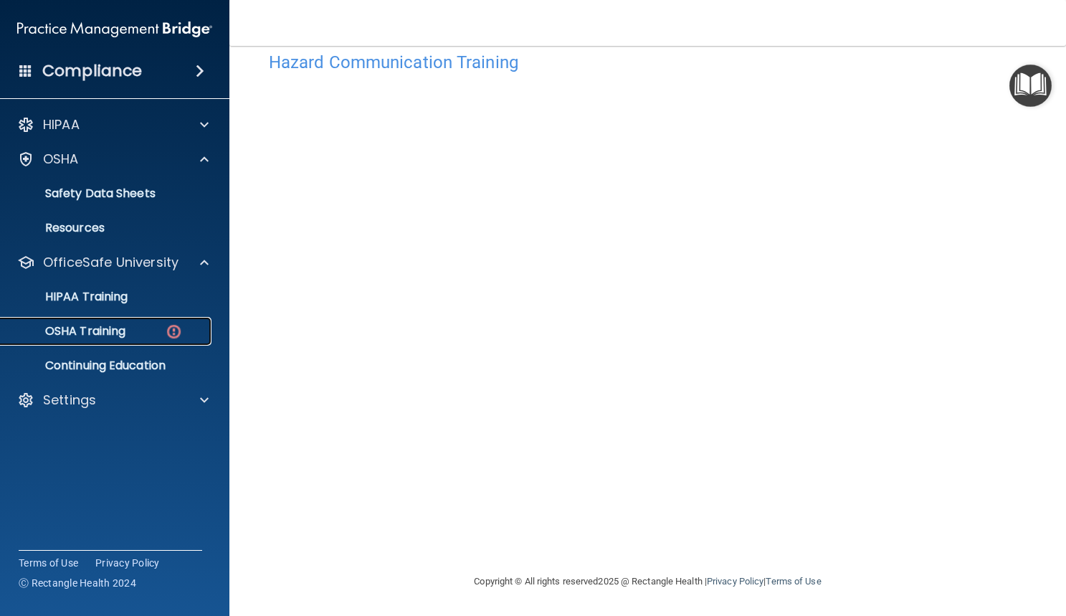
click at [120, 333] on p "OSHA Training" at bounding box center [67, 331] width 116 height 14
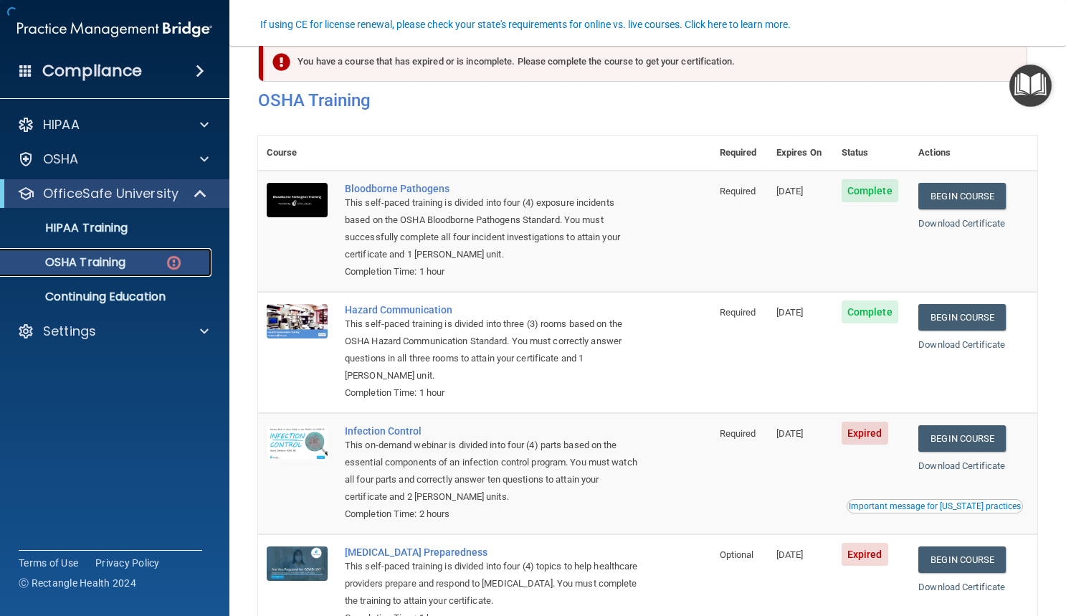
scroll to position [130, 0]
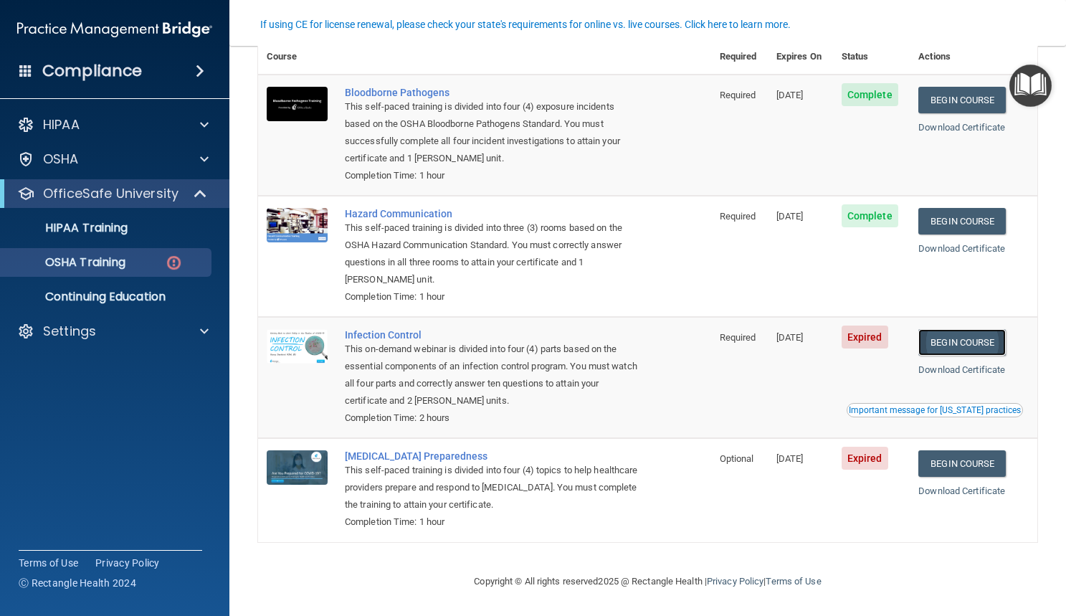
click at [956, 338] on link "Begin Course" at bounding box center [961, 342] width 87 height 27
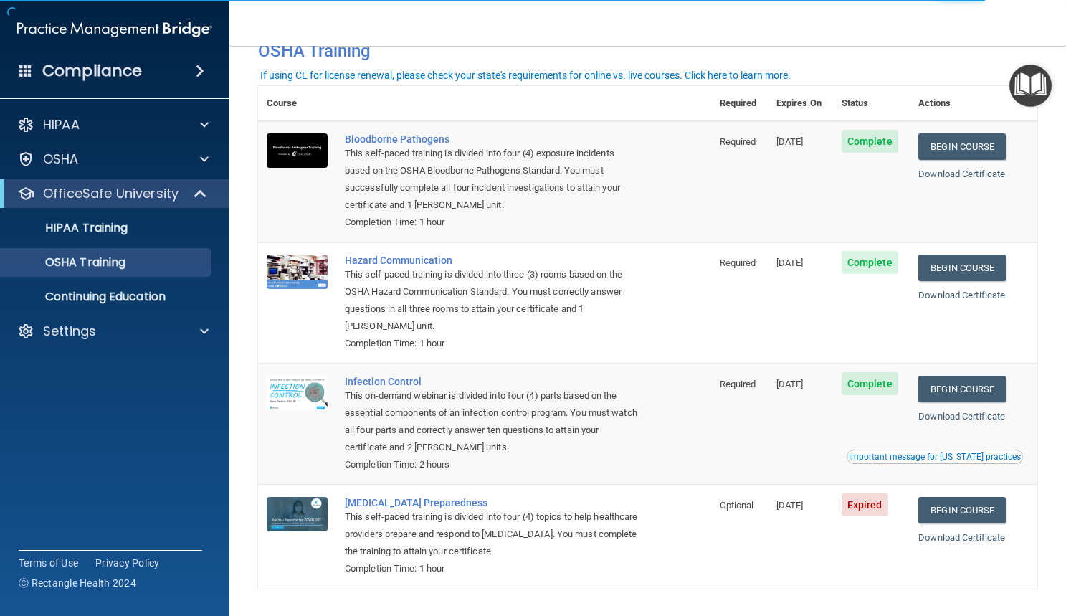
scroll to position [90, 0]
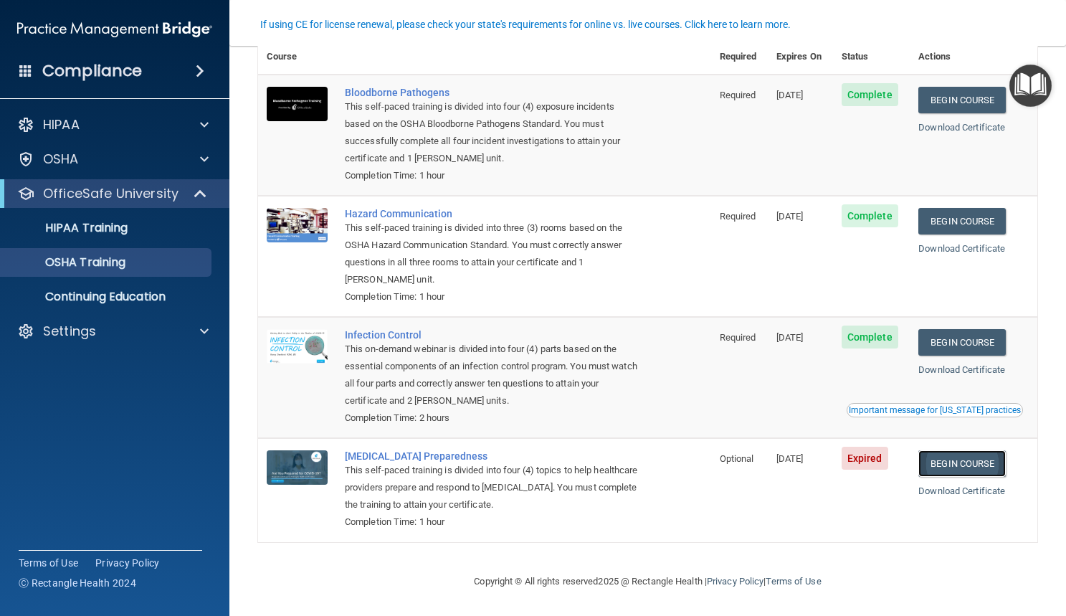
click at [946, 470] on link "Begin Course" at bounding box center [961, 463] width 87 height 27
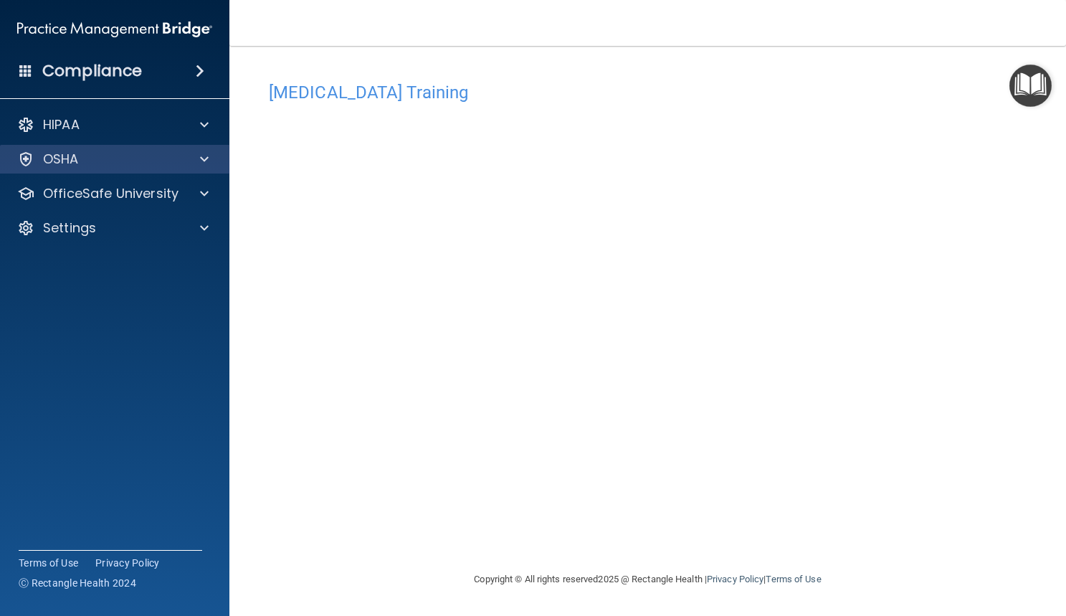
click at [156, 168] on div "OSHA" at bounding box center [115, 159] width 230 height 29
click at [196, 163] on div at bounding box center [202, 159] width 36 height 17
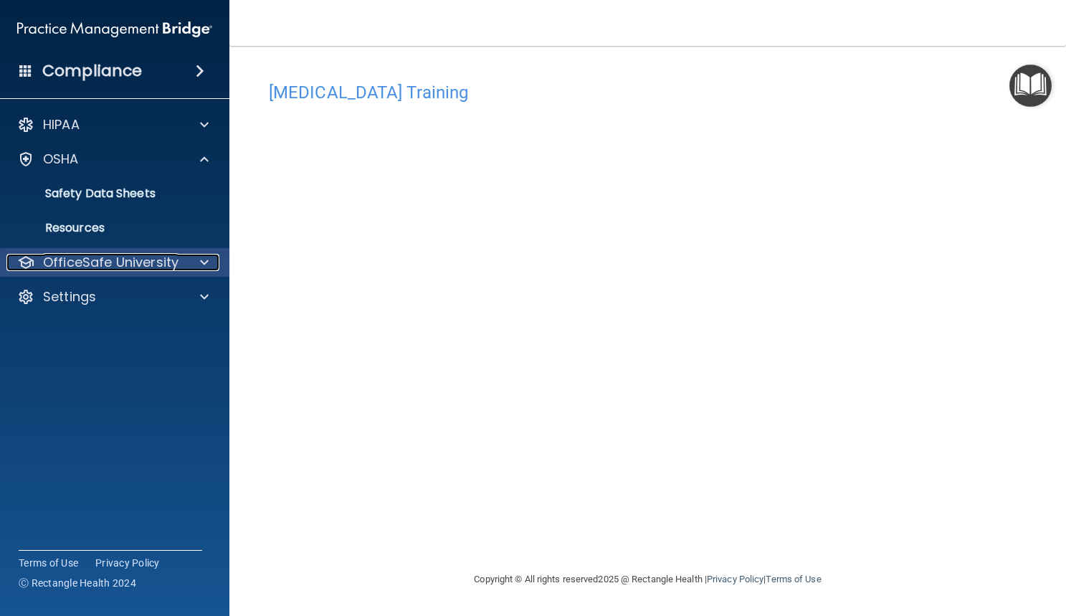
click at [195, 257] on div at bounding box center [202, 262] width 36 height 17
